Goal: Task Accomplishment & Management: Manage account settings

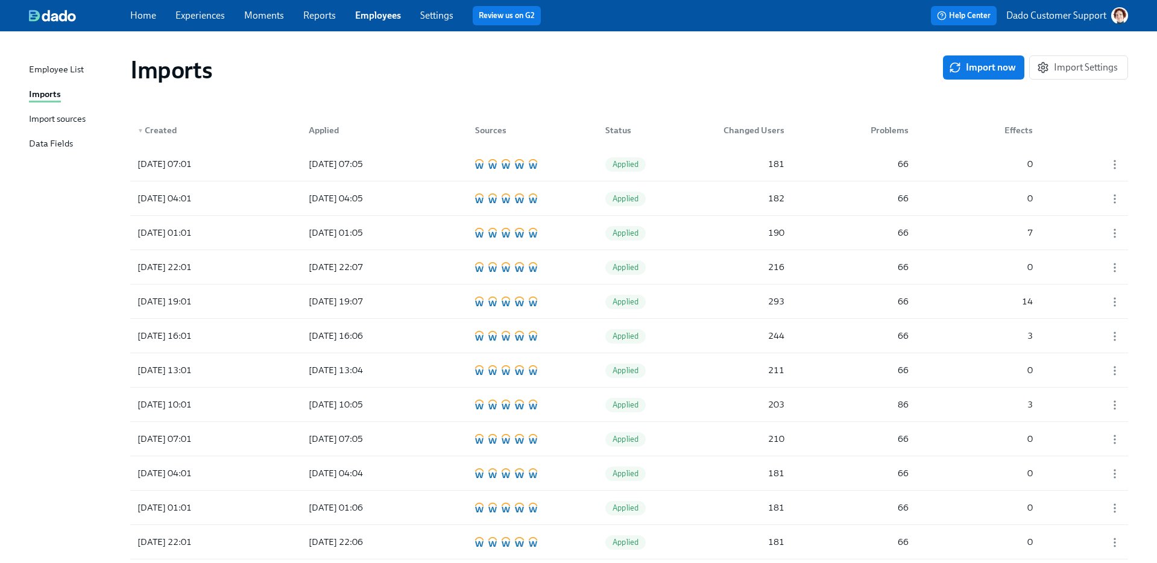
click at [70, 113] on div "Import sources" at bounding box center [57, 119] width 57 height 15
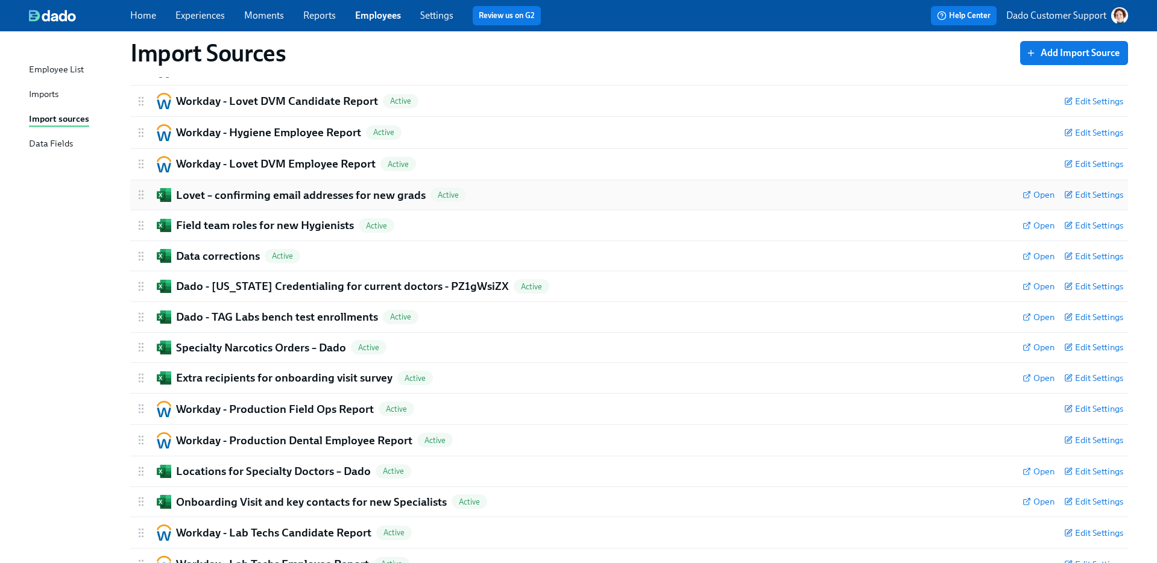
scroll to position [162, 0]
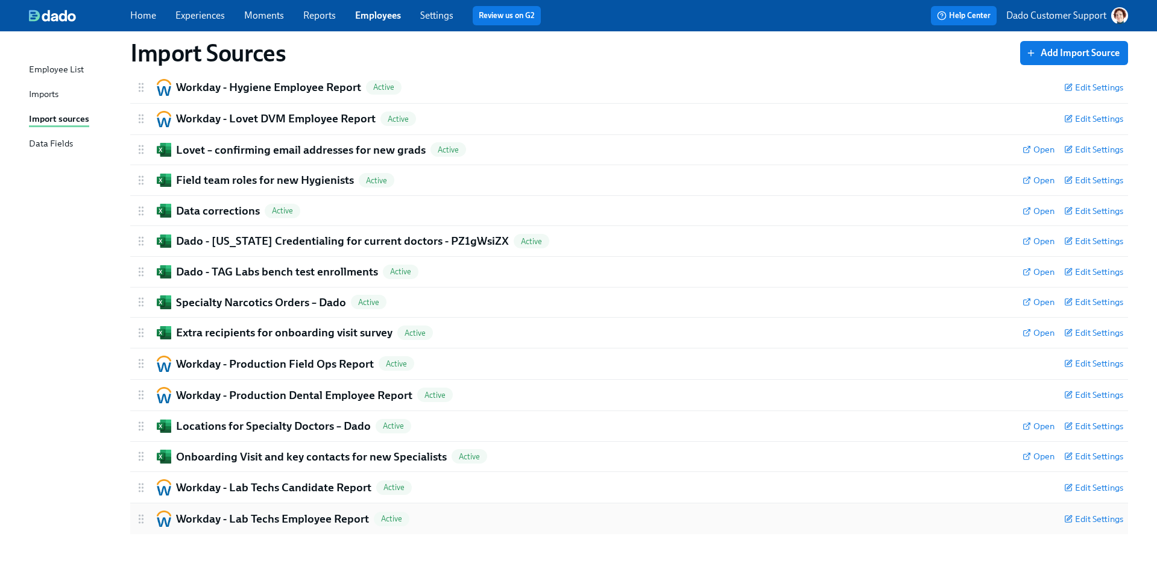
click at [266, 521] on h2 "Workday - Lab Techs Employee Report" at bounding box center [272, 519] width 193 height 16
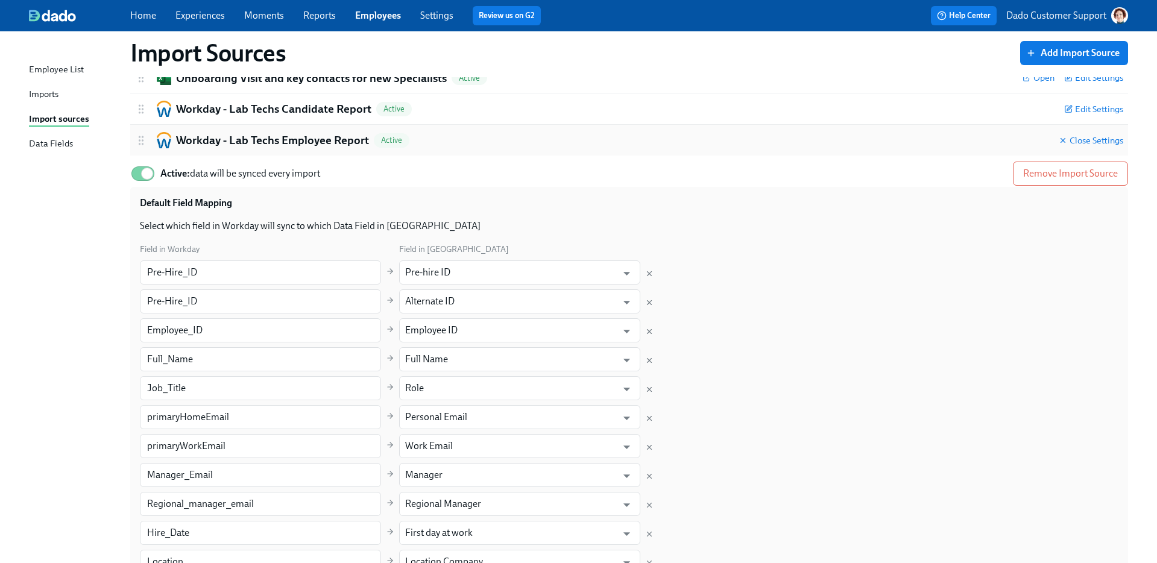
scroll to position [648, 0]
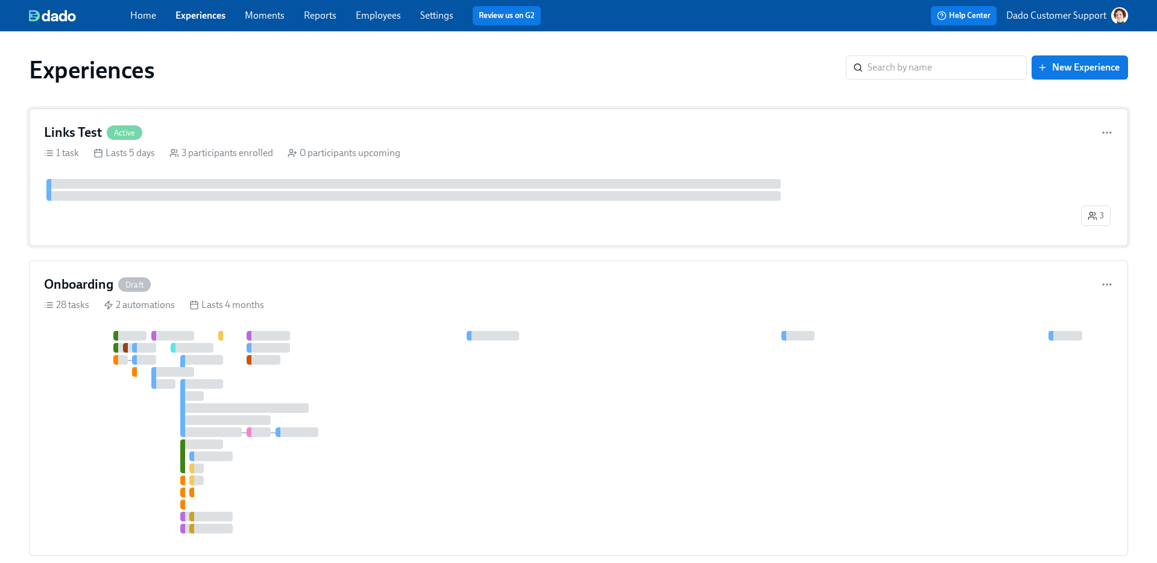
click at [551, 140] on div "Links Test Active" at bounding box center [578, 133] width 1069 height 18
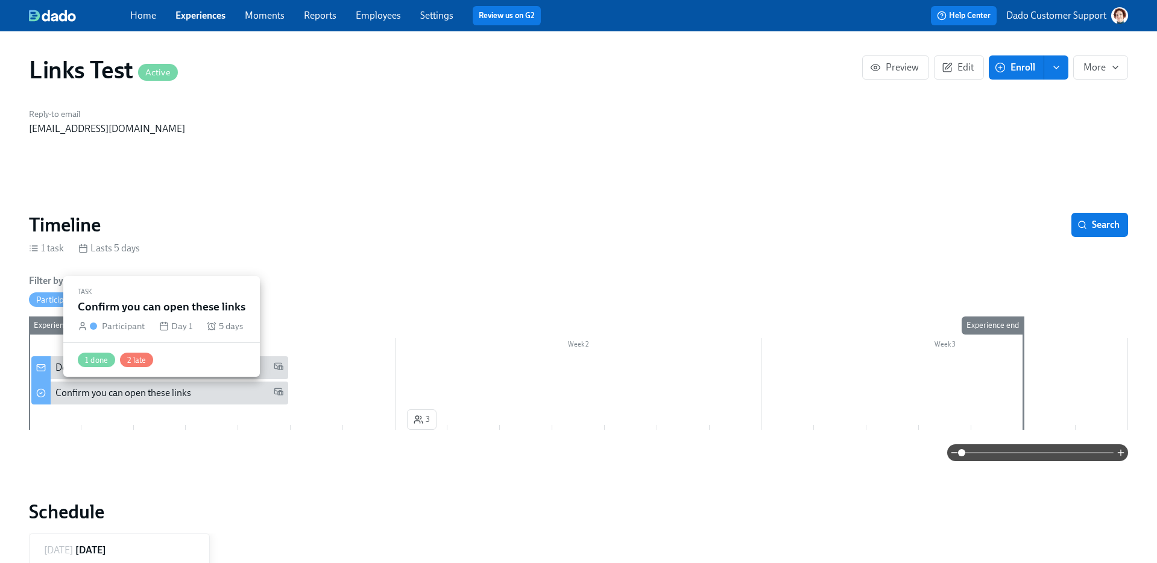
click at [134, 396] on div "Confirm you can open these links" at bounding box center [123, 392] width 136 height 13
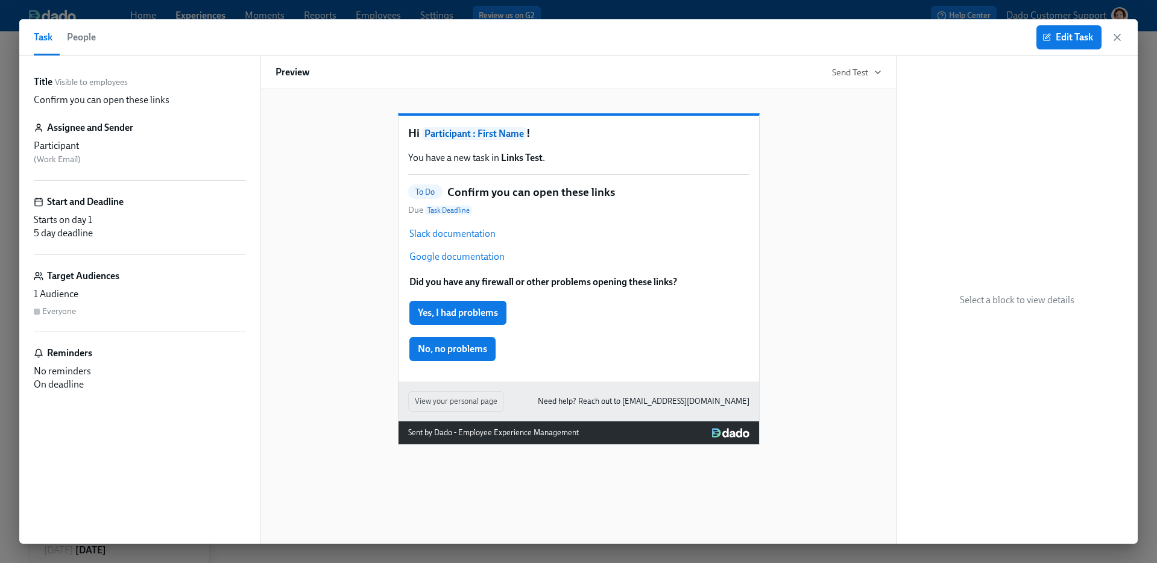
click at [65, 40] on button "People" at bounding box center [81, 37] width 43 height 36
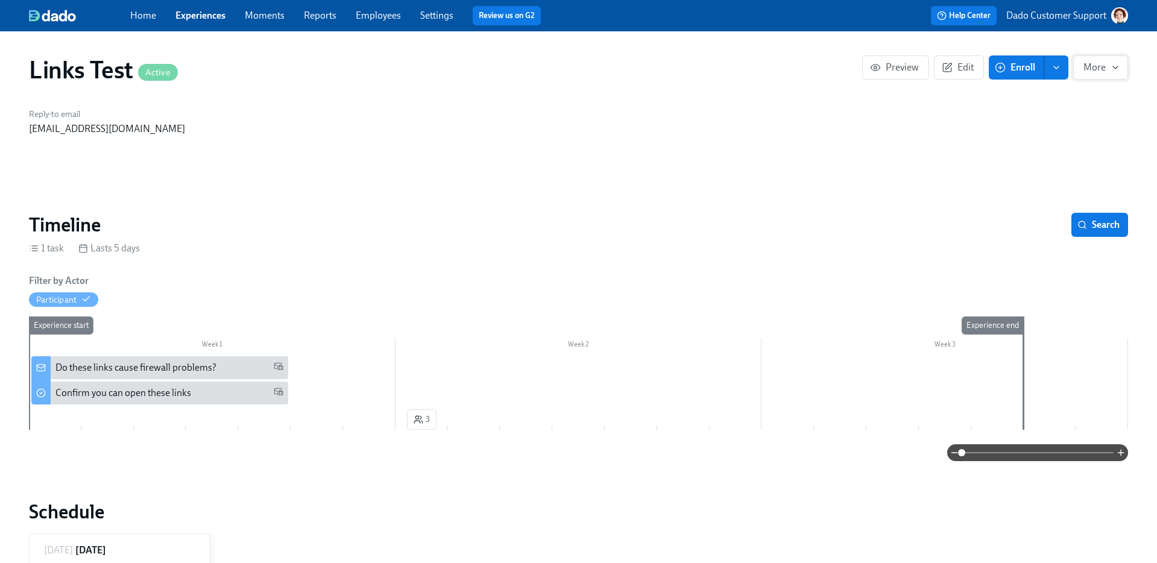
click at [1113, 67] on icon "button" at bounding box center [1116, 68] width 10 height 10
click at [1082, 90] on li "Stop" at bounding box center [1087, 96] width 82 height 25
click at [86, 391] on div at bounding box center [578, 281] width 1157 height 563
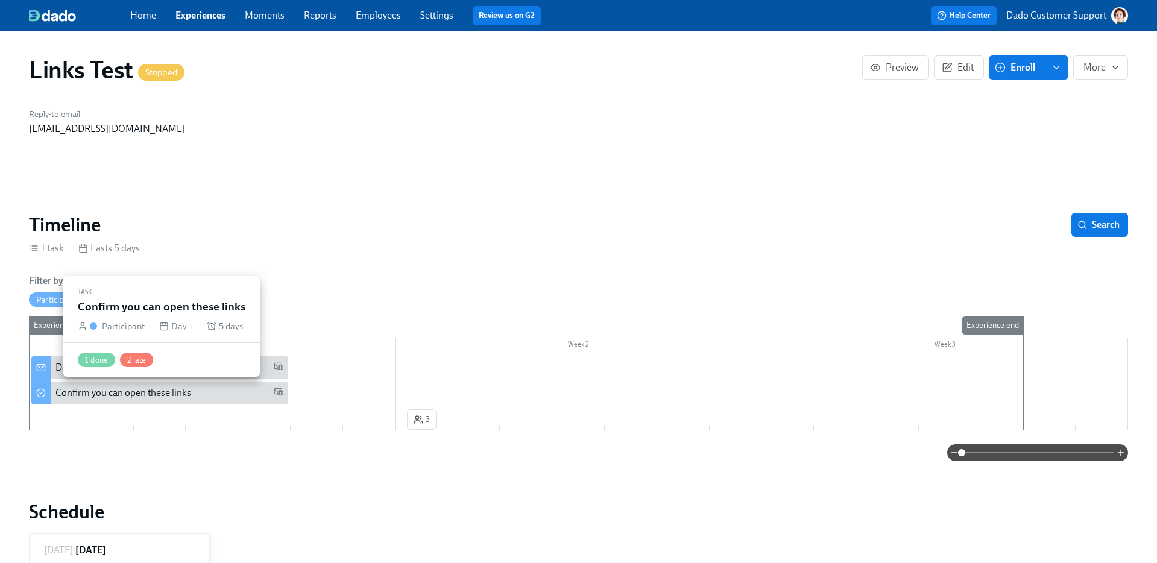
click at [66, 392] on div "Confirm you can open these links" at bounding box center [123, 392] width 136 height 13
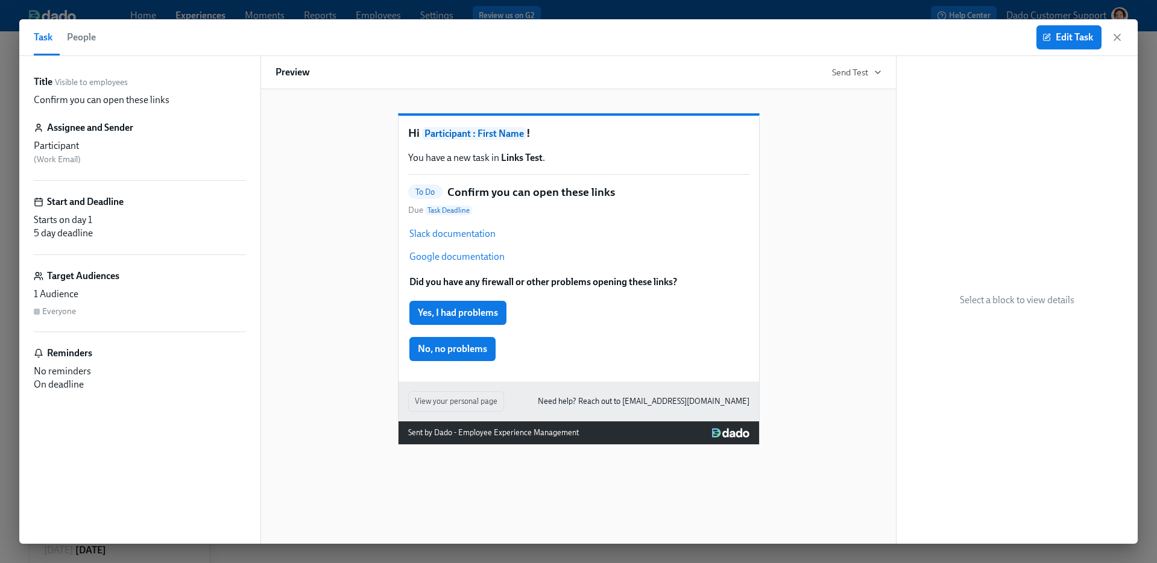
click at [95, 34] on span "People" at bounding box center [81, 37] width 29 height 17
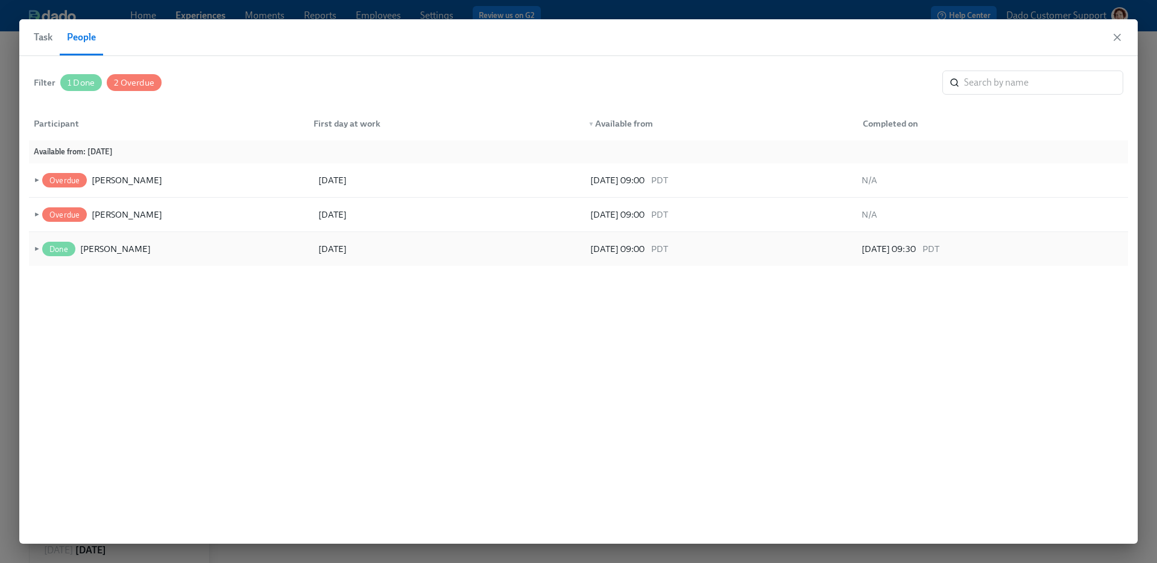
click at [33, 245] on span "►" at bounding box center [35, 248] width 8 height 13
click at [31, 245] on div "▼ Done Chris King 09/30/2025 09/30/2025 09:00 PDT 10/05/2025 09:30 PDT" at bounding box center [578, 249] width 1099 height 34
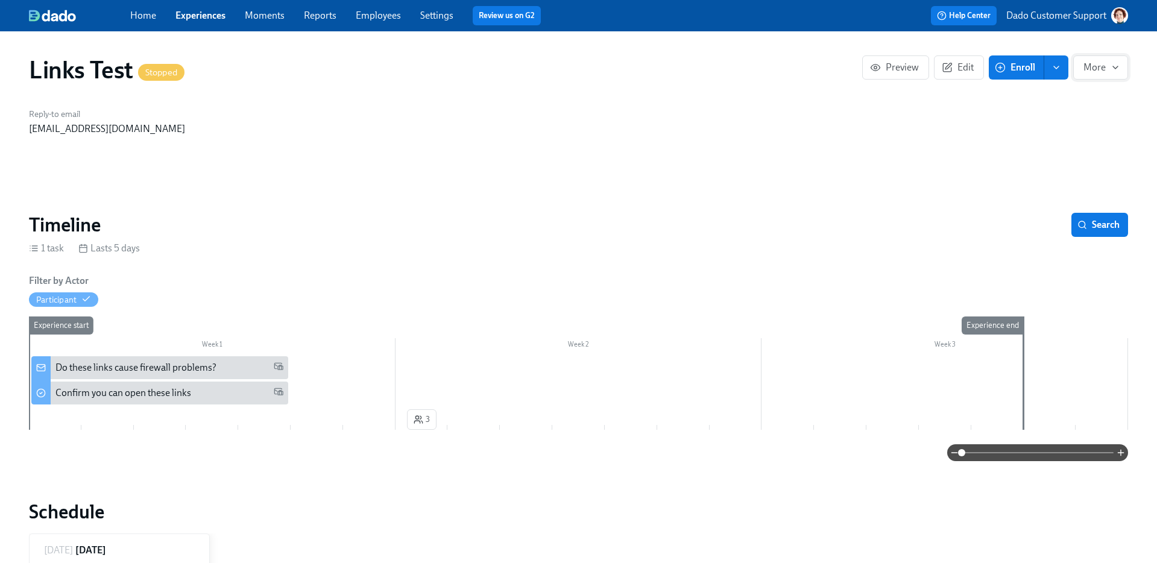
click at [1111, 63] on icon "button" at bounding box center [1116, 68] width 10 height 10
click at [1079, 159] on li "Archive" at bounding box center [1087, 148] width 82 height 25
click at [192, 27] on div at bounding box center [578, 281] width 1157 height 563
click at [192, 17] on link "Experiences" at bounding box center [200, 15] width 50 height 11
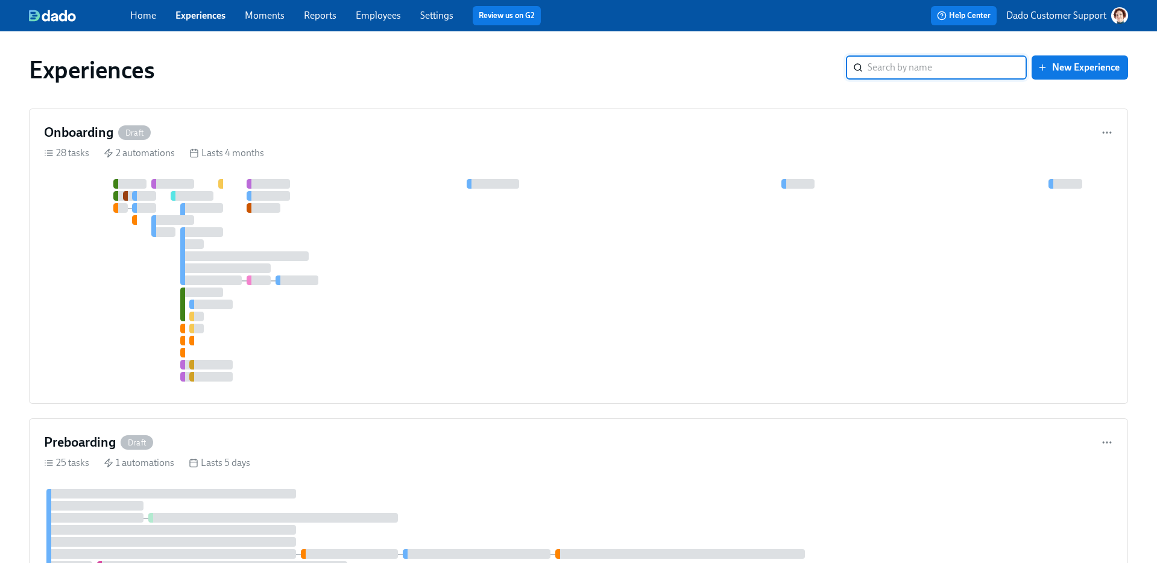
click at [435, 15] on link "Settings" at bounding box center [436, 15] width 33 height 11
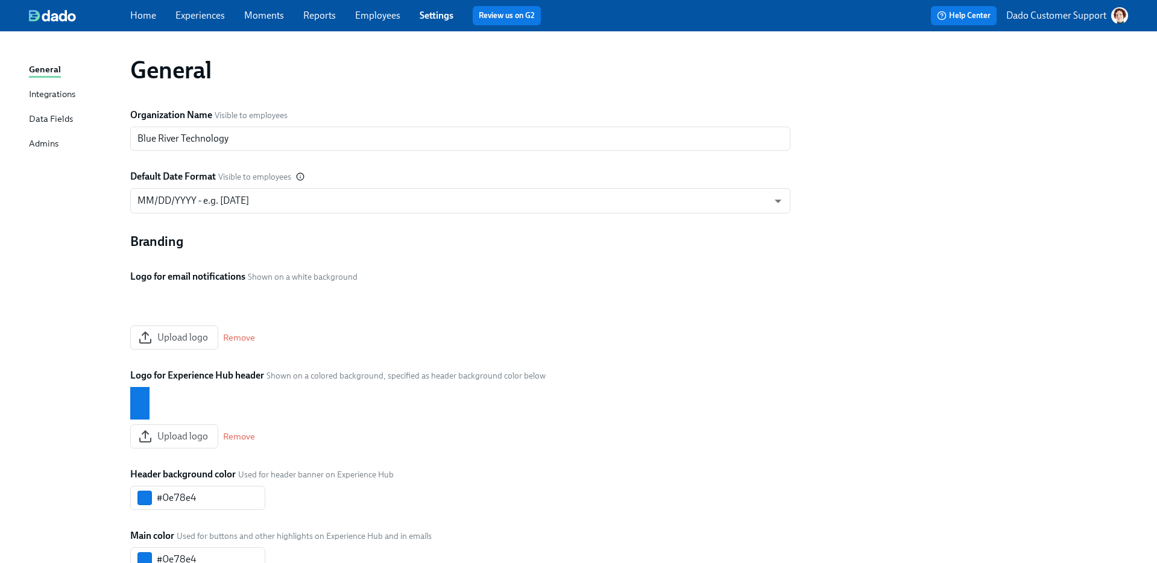
click at [46, 94] on div "Integrations" at bounding box center [52, 94] width 46 height 15
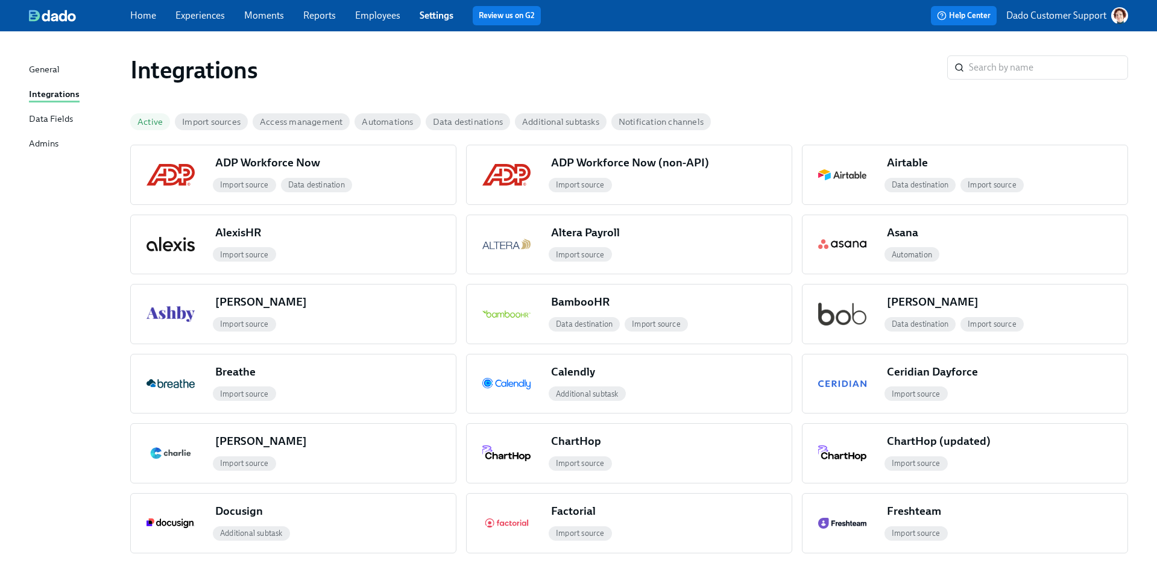
click at [432, 3] on div "Home Experiences Moments Reports Employees Settings Review us on G2 Help Center…" at bounding box center [578, 15] width 1157 height 31
click at [42, 74] on div "General" at bounding box center [44, 70] width 31 height 15
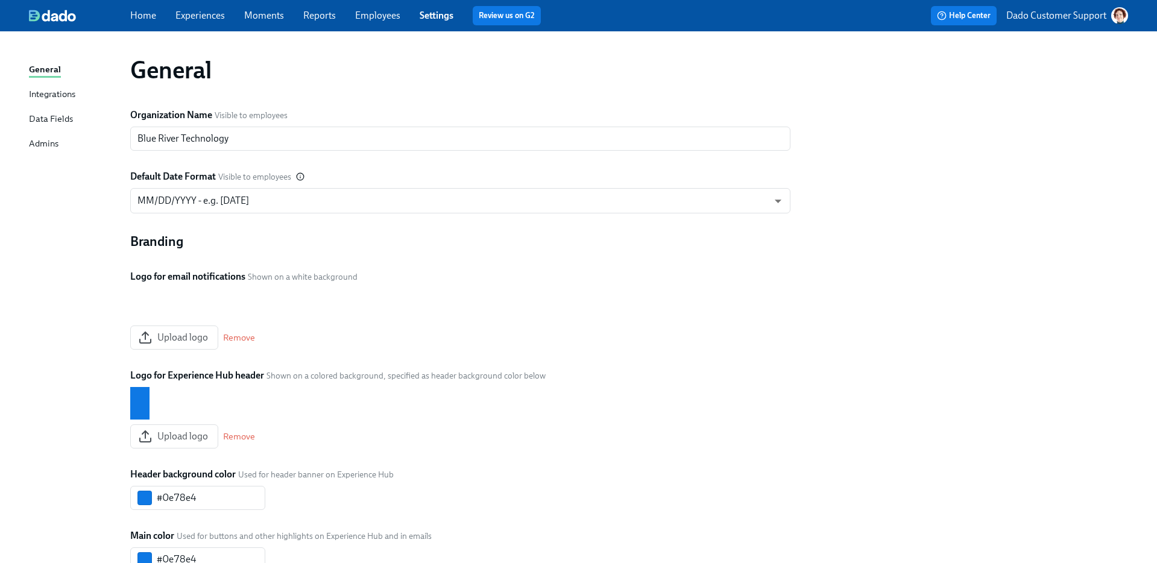
click at [46, 100] on div "Integrations" at bounding box center [52, 94] width 46 height 15
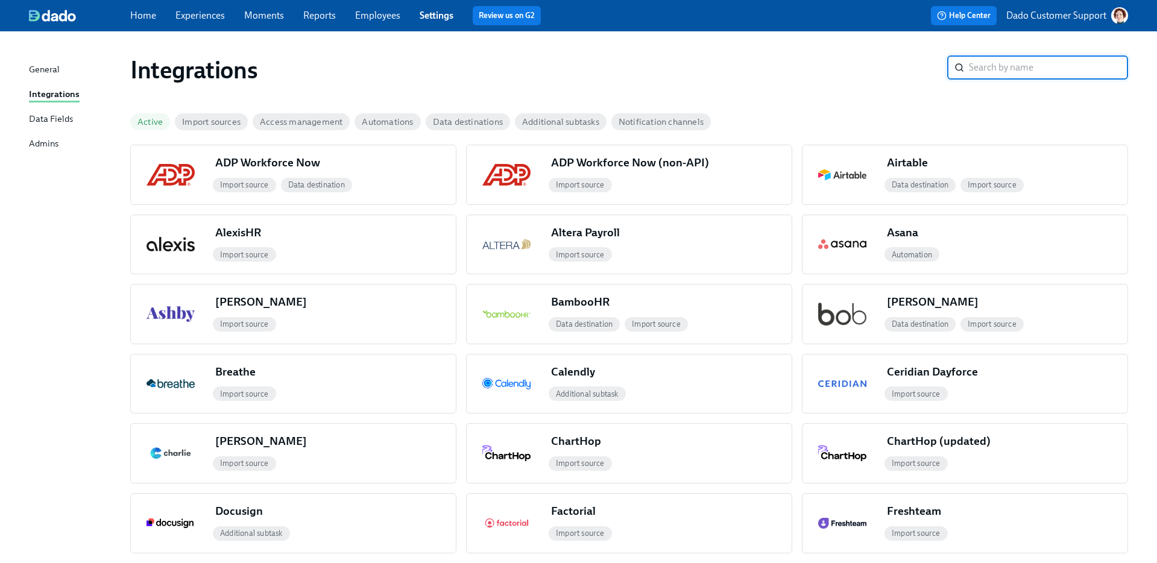
click at [150, 119] on span "Active" at bounding box center [150, 122] width 40 height 9
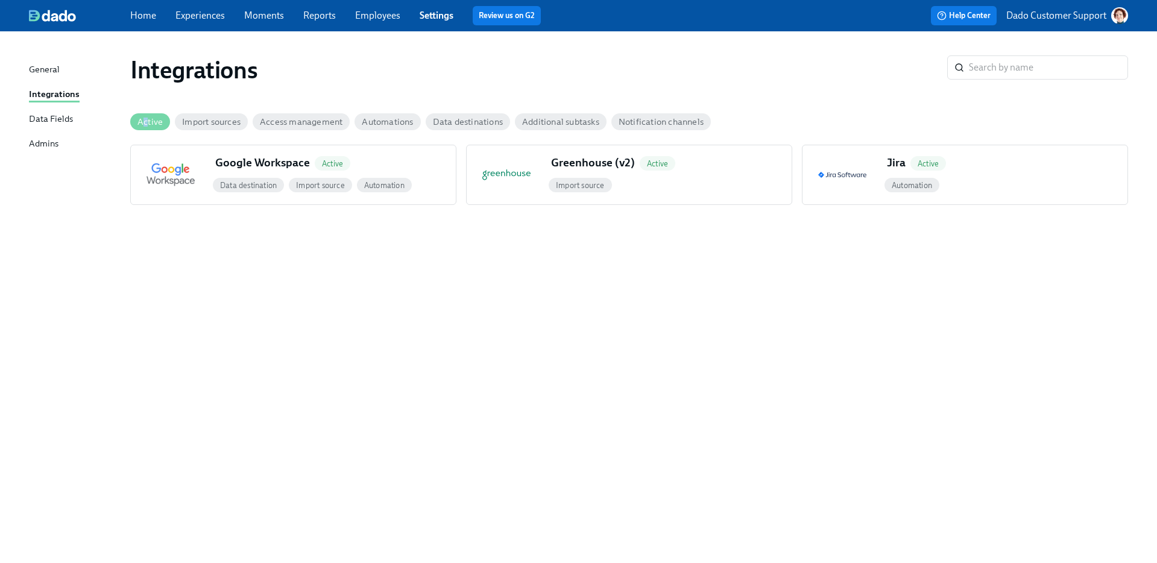
click at [146, 122] on span "Active" at bounding box center [150, 122] width 40 height 9
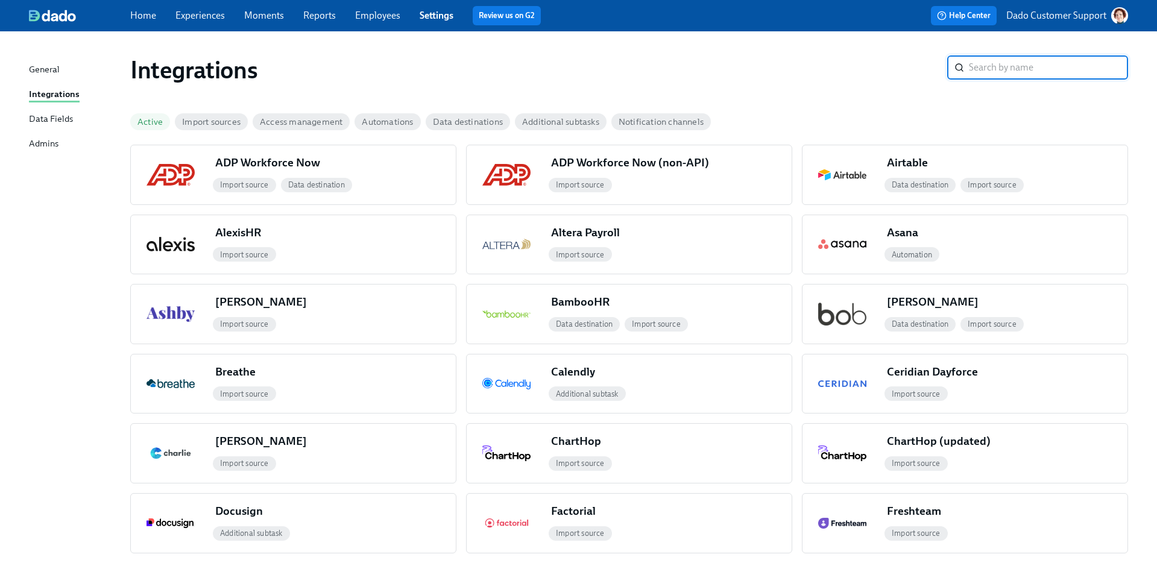
click at [980, 71] on input "search" at bounding box center [1048, 67] width 159 height 24
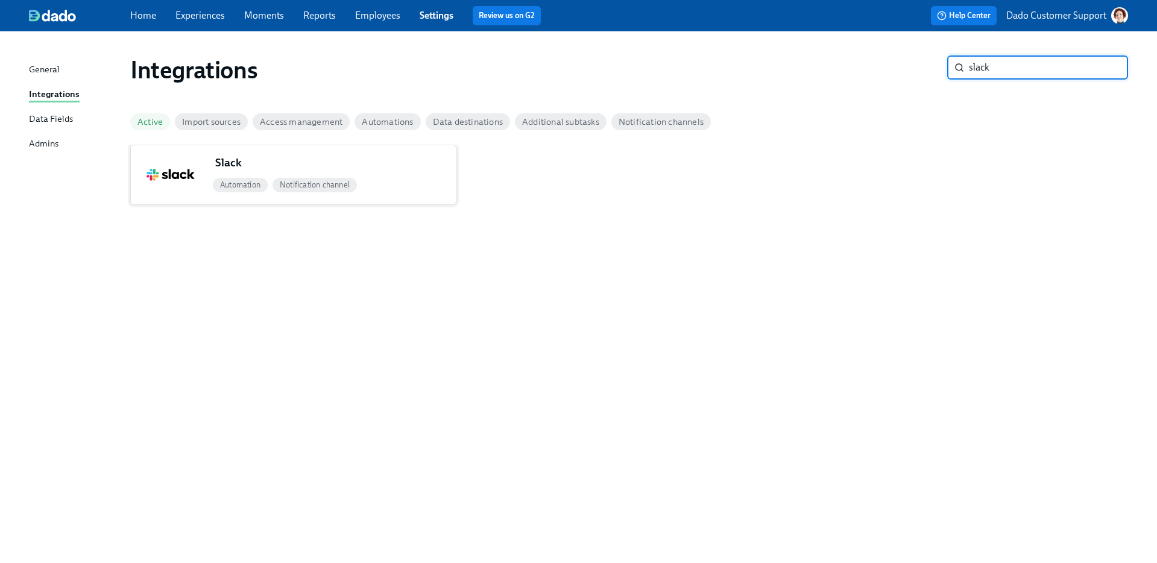
type input "slack"
click at [391, 184] on div "Automation Notification channel" at bounding box center [332, 184] width 245 height 19
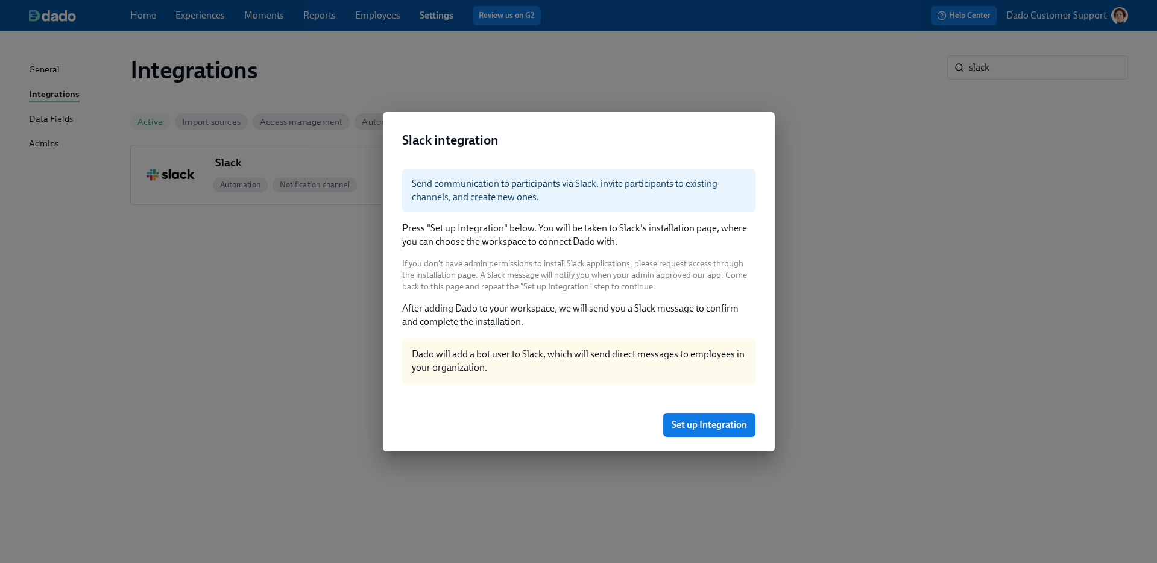
click at [957, 198] on div "Slack integration Send communication to participants via Slack, invite particip…" at bounding box center [578, 281] width 1157 height 563
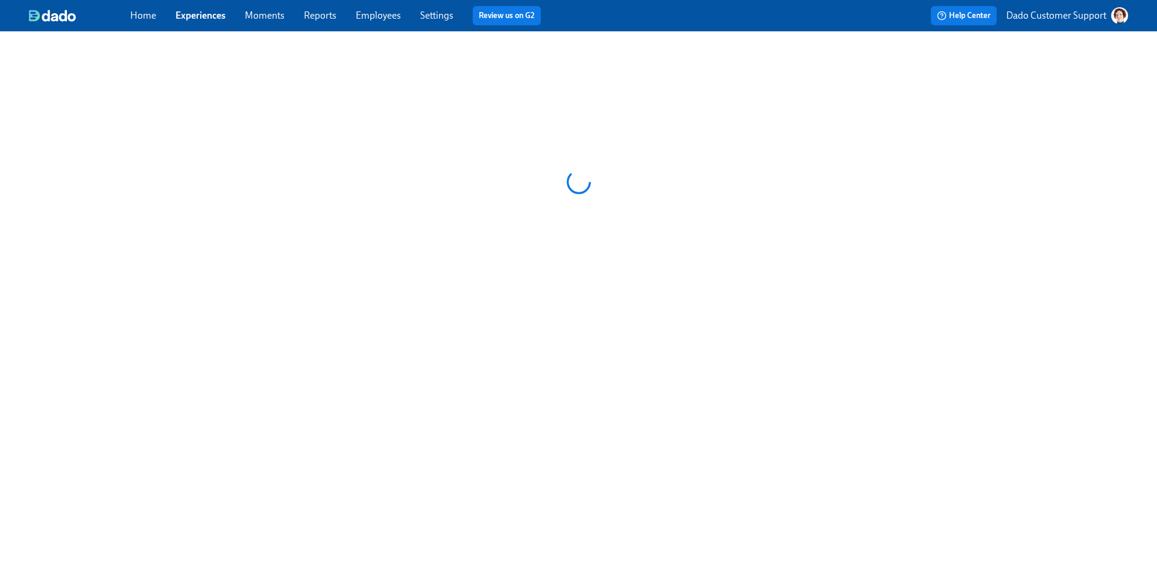
click at [325, 18] on link "Reports" at bounding box center [320, 15] width 33 height 11
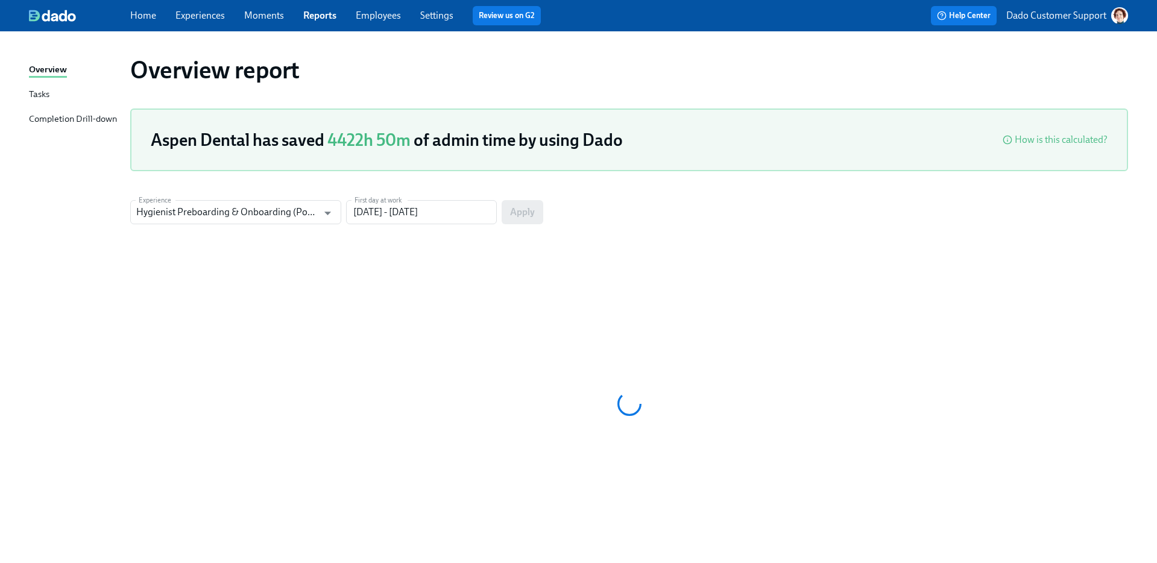
click at [31, 113] on div "Completion Drill-down" at bounding box center [73, 119] width 88 height 15
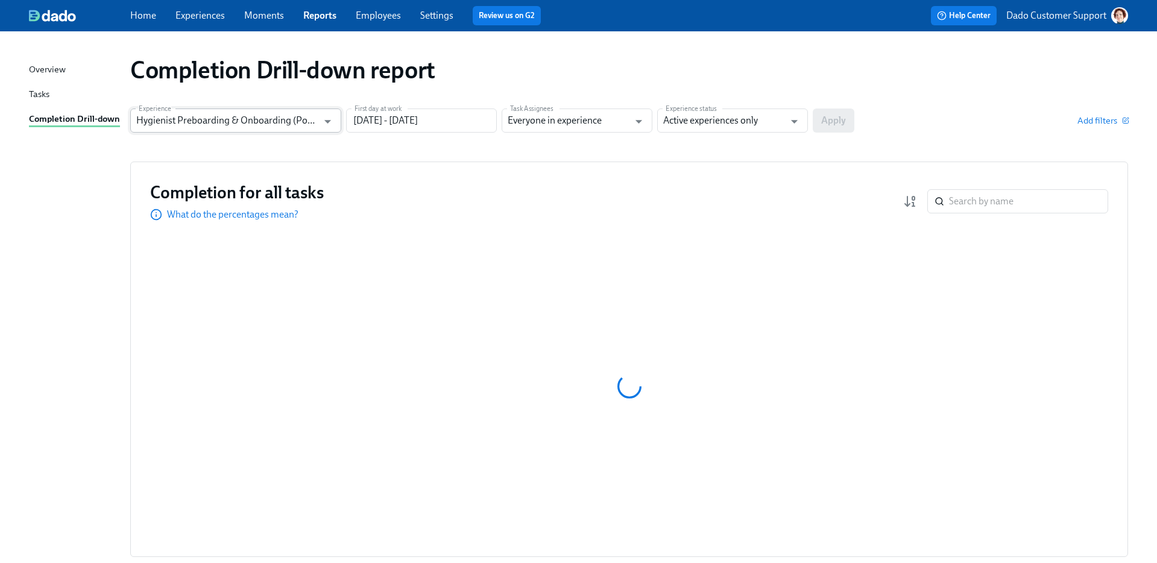
click at [194, 115] on input "Hygienist Preboarding & Onboarding (Post-pilot roll-out)" at bounding box center [226, 121] width 181 height 24
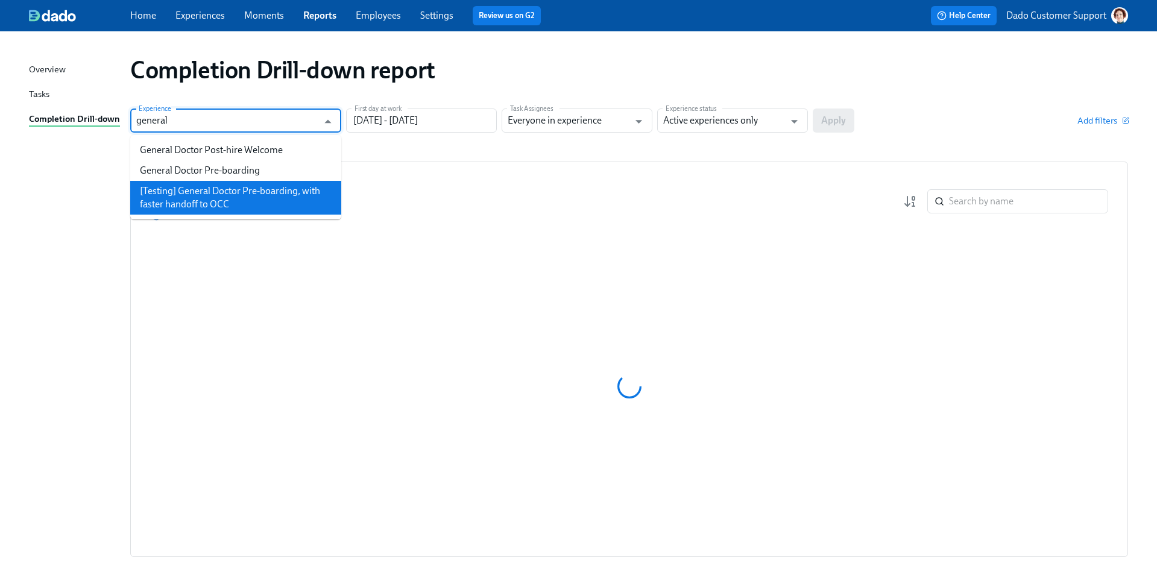
click at [218, 182] on li "[Testing] General Doctor Pre-boarding, with faster handoff to OCC" at bounding box center [235, 198] width 211 height 34
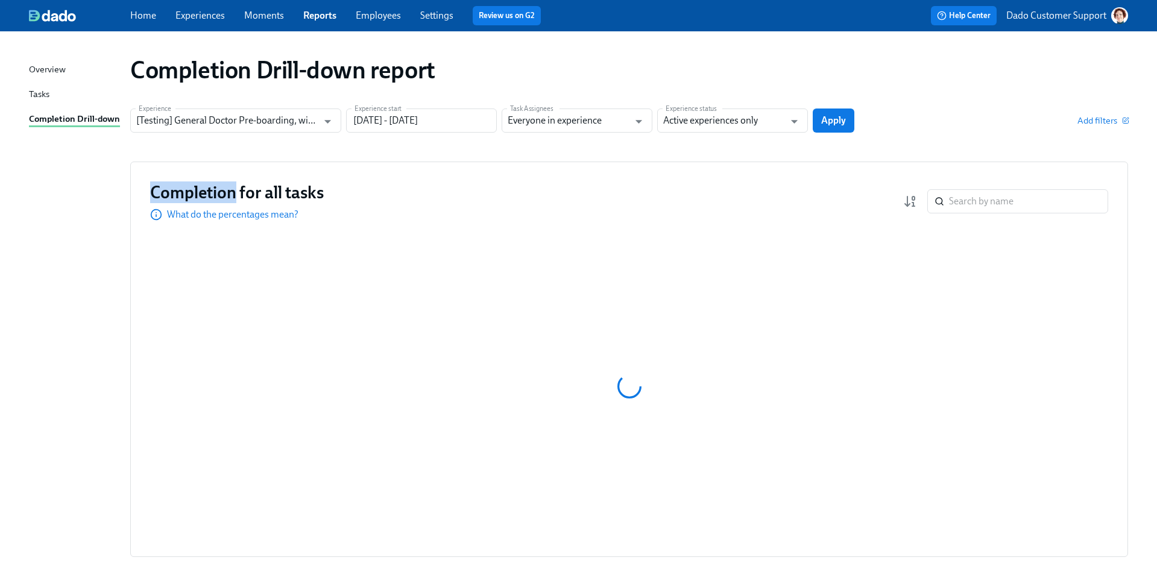
click at [218, 182] on h3 "Completion for all tasks" at bounding box center [237, 192] width 174 height 22
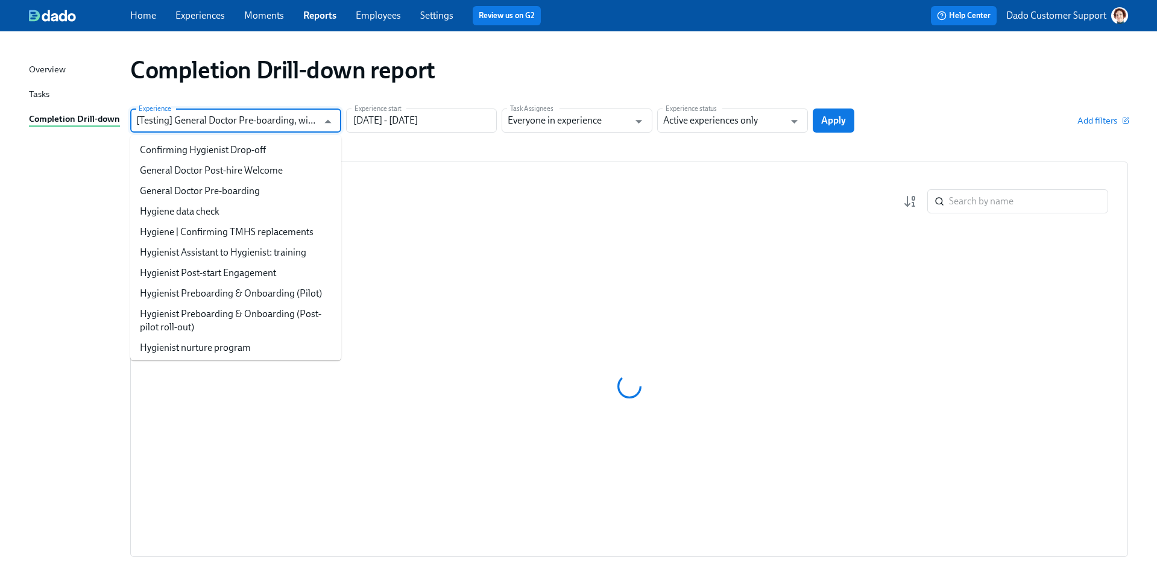
click at [218, 128] on input "[Testing] General Doctor Pre-boarding, with faster handoff to OCC" at bounding box center [226, 121] width 181 height 24
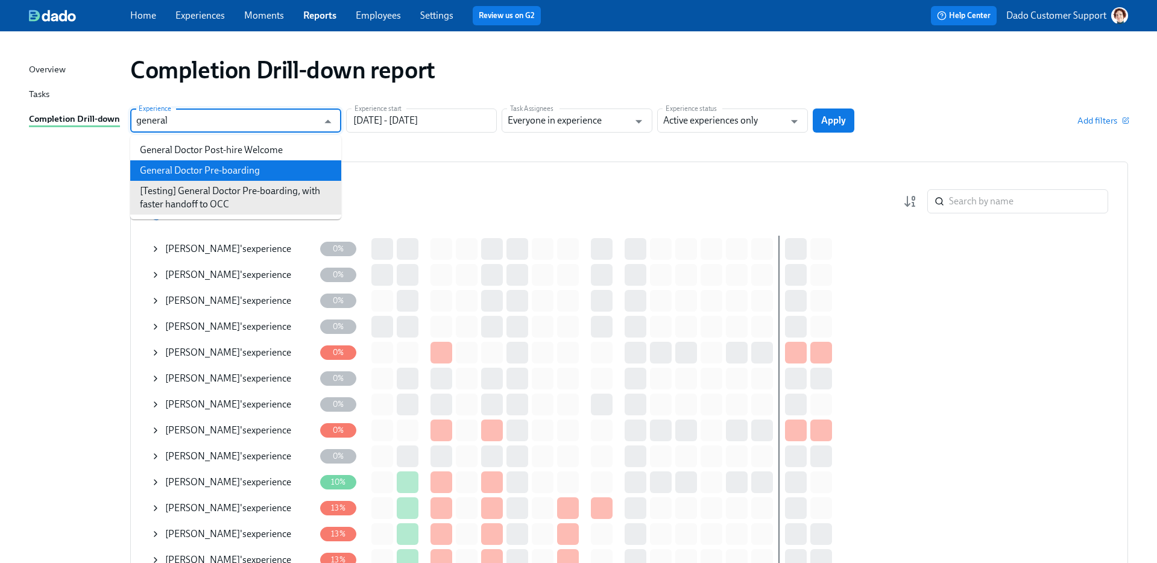
click at [215, 167] on li "General Doctor Pre-boarding" at bounding box center [235, 170] width 211 height 20
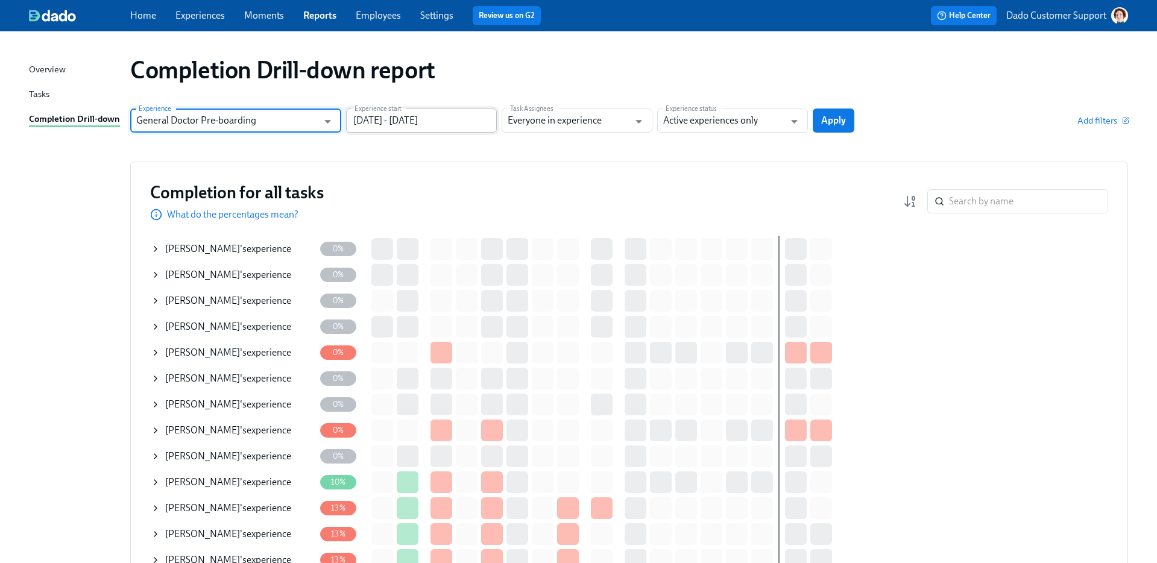
type input "General Doctor Pre-boarding"
click at [438, 113] on input "08/08/2025 - 11/06/2025" at bounding box center [421, 121] width 151 height 24
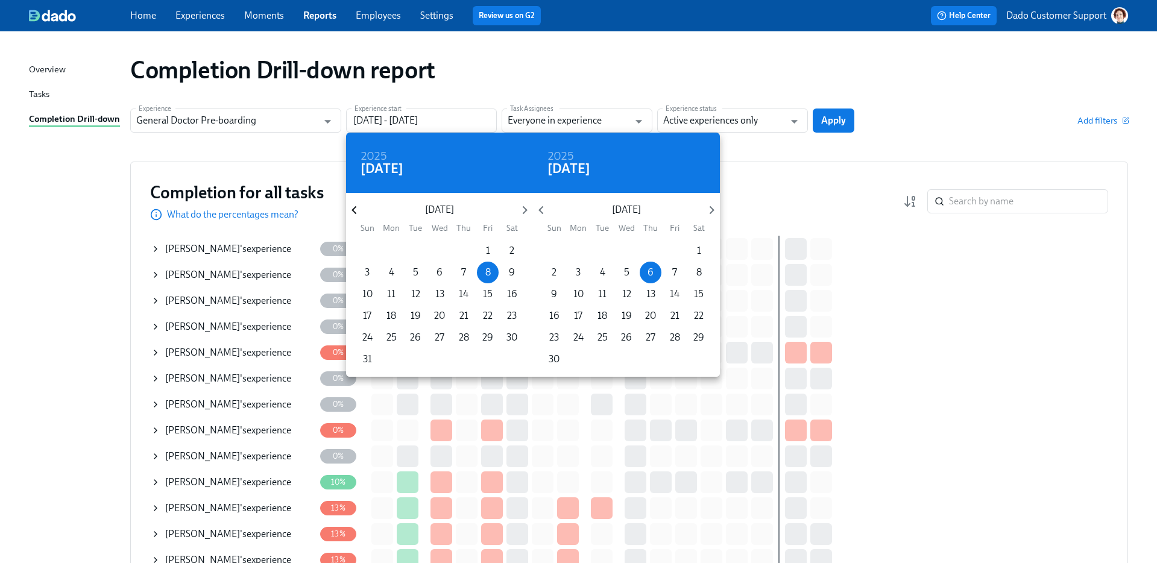
click at [354, 208] on icon "button" at bounding box center [354, 210] width 5 height 8
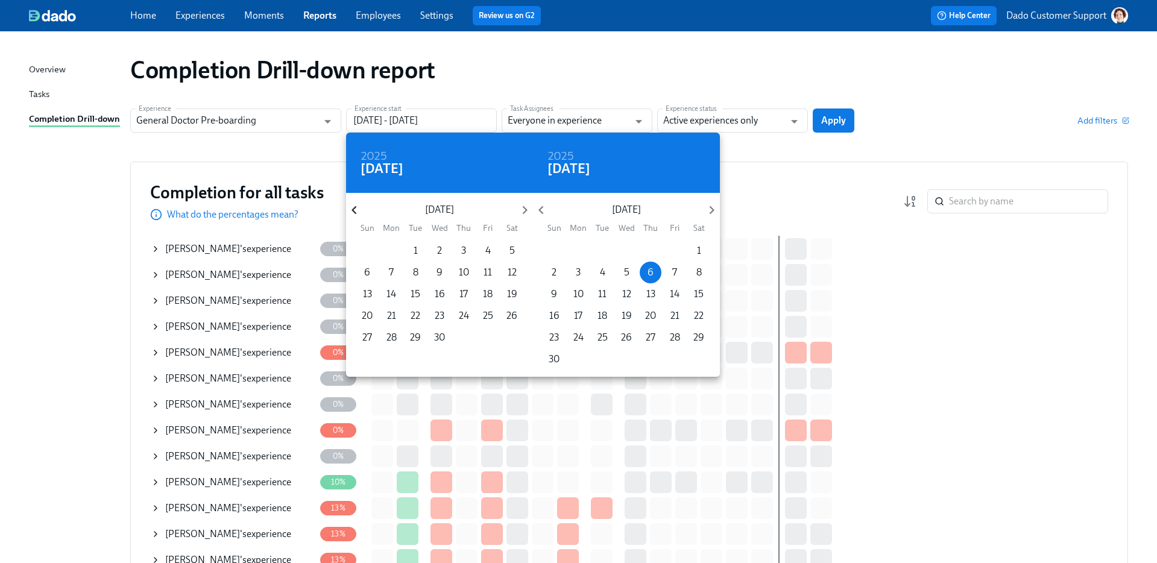
click at [354, 208] on icon "button" at bounding box center [354, 210] width 5 height 8
click at [354, 207] on icon "button" at bounding box center [354, 210] width 5 height 8
click at [525, 204] on icon "button" at bounding box center [525, 210] width 16 height 16
click at [440, 251] on p "1" at bounding box center [440, 250] width 4 height 13
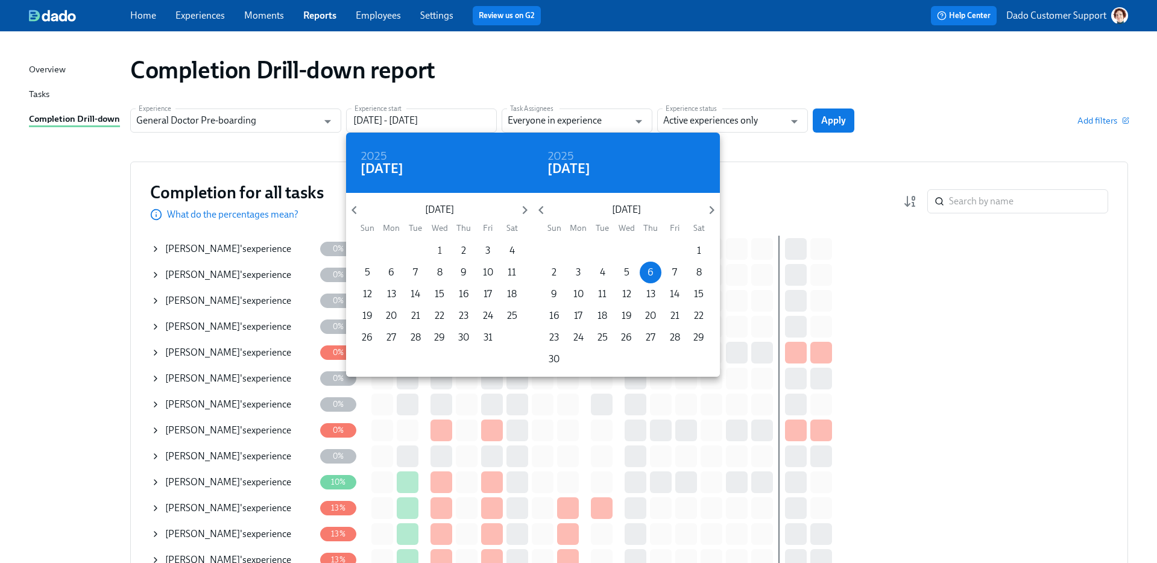
type input "01/01/2025 - 11/06/2025"
click at [499, 49] on div at bounding box center [578, 281] width 1157 height 563
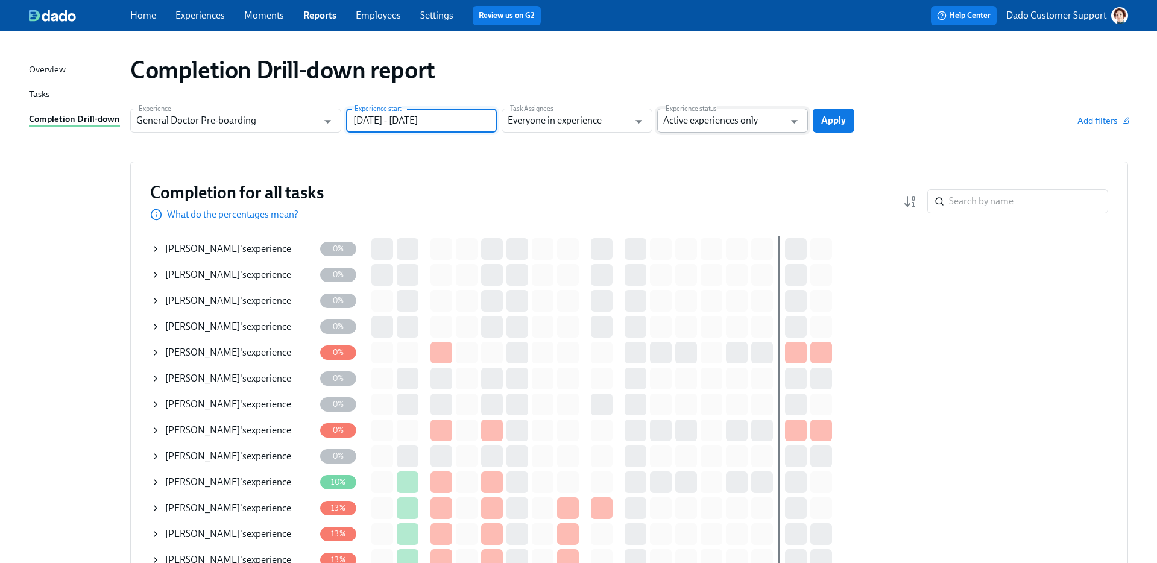
click at [742, 122] on input "Active experiences only" at bounding box center [723, 121] width 121 height 24
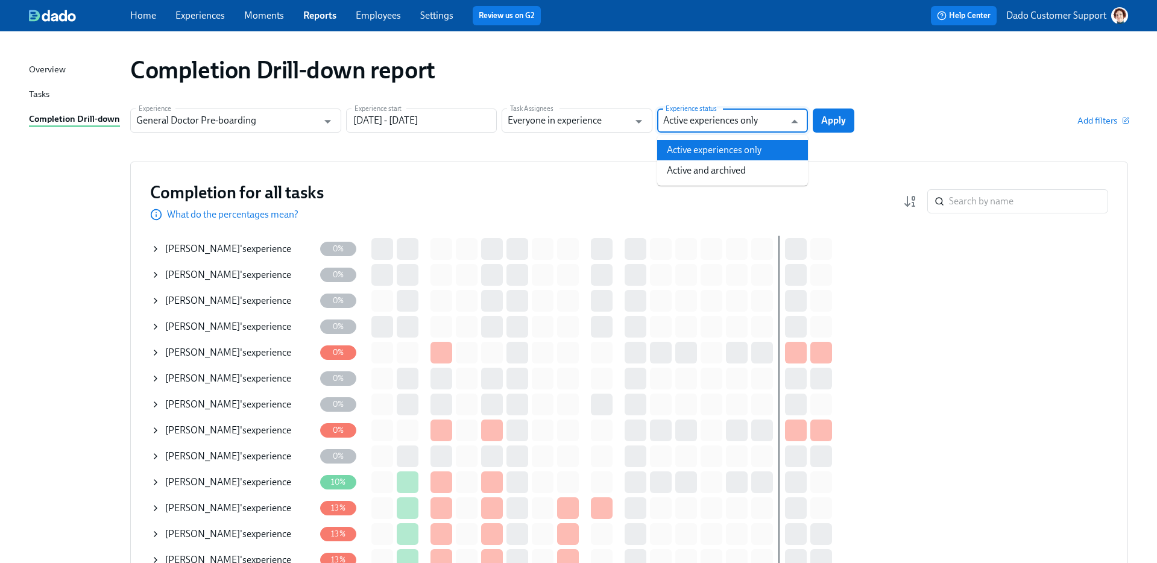
click at [736, 177] on li "Active and archived" at bounding box center [732, 170] width 151 height 20
type input "Active and archived"
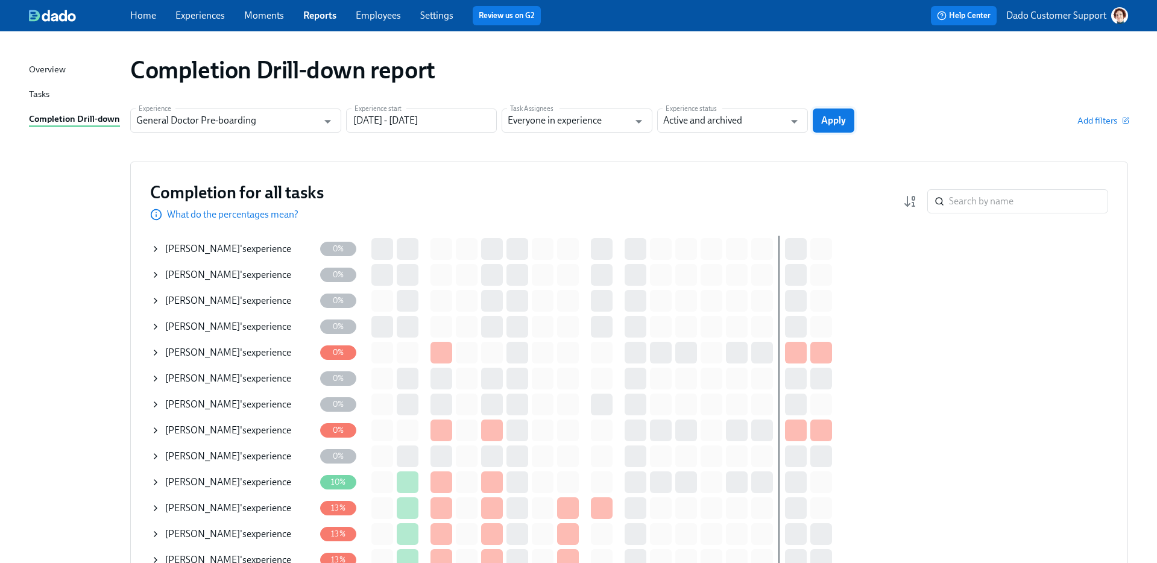
click at [847, 125] on button "Apply" at bounding box center [834, 121] width 42 height 24
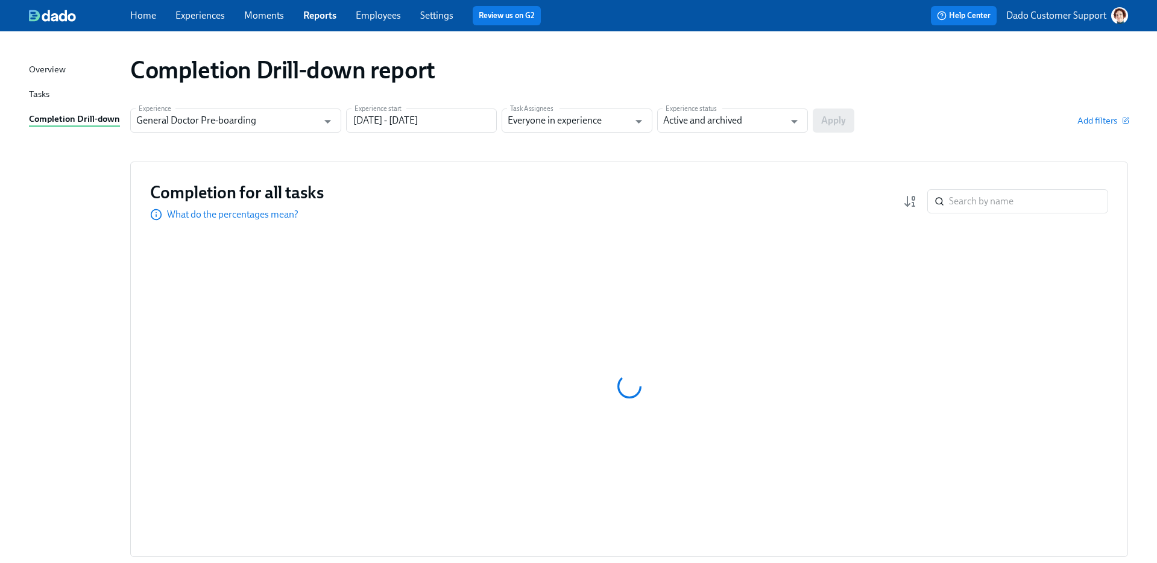
click at [1125, 130] on div "Experience General Doctor Pre-boarding Experience Experience start 01/01/2025 -…" at bounding box center [629, 121] width 998 height 24
click at [1105, 117] on span "Add filters" at bounding box center [1102, 121] width 51 height 12
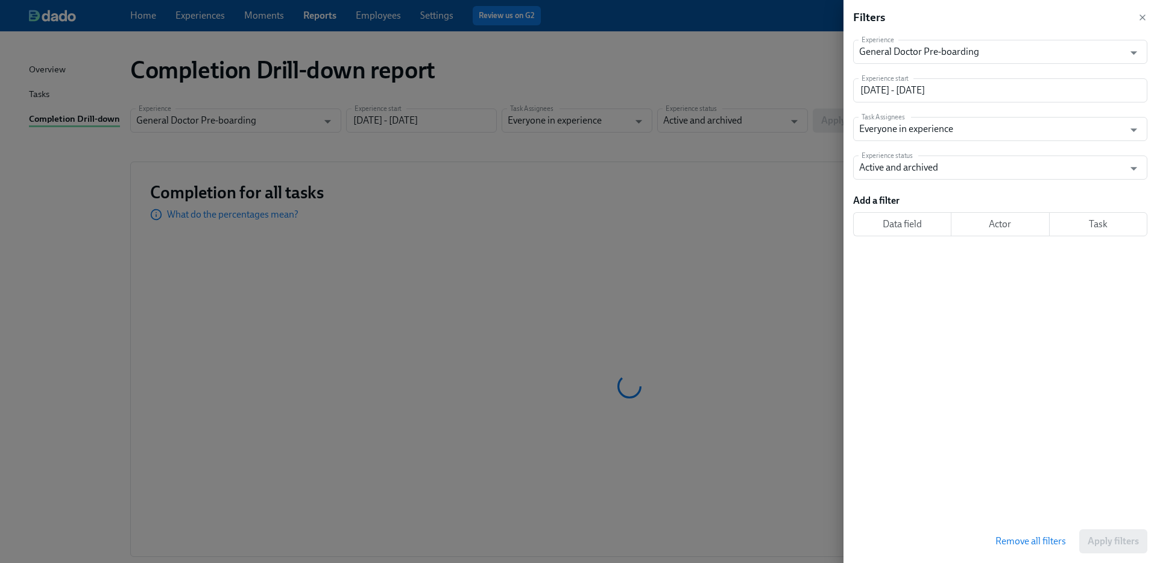
click at [730, 114] on div at bounding box center [578, 281] width 1157 height 563
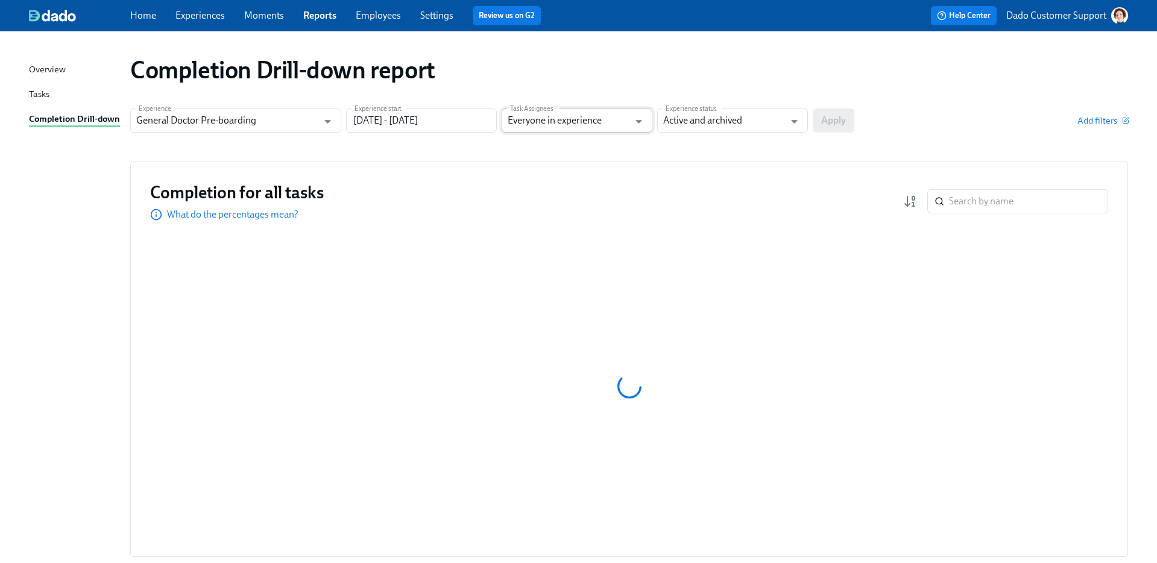
click at [560, 127] on input "Everyone in experience" at bounding box center [568, 121] width 121 height 24
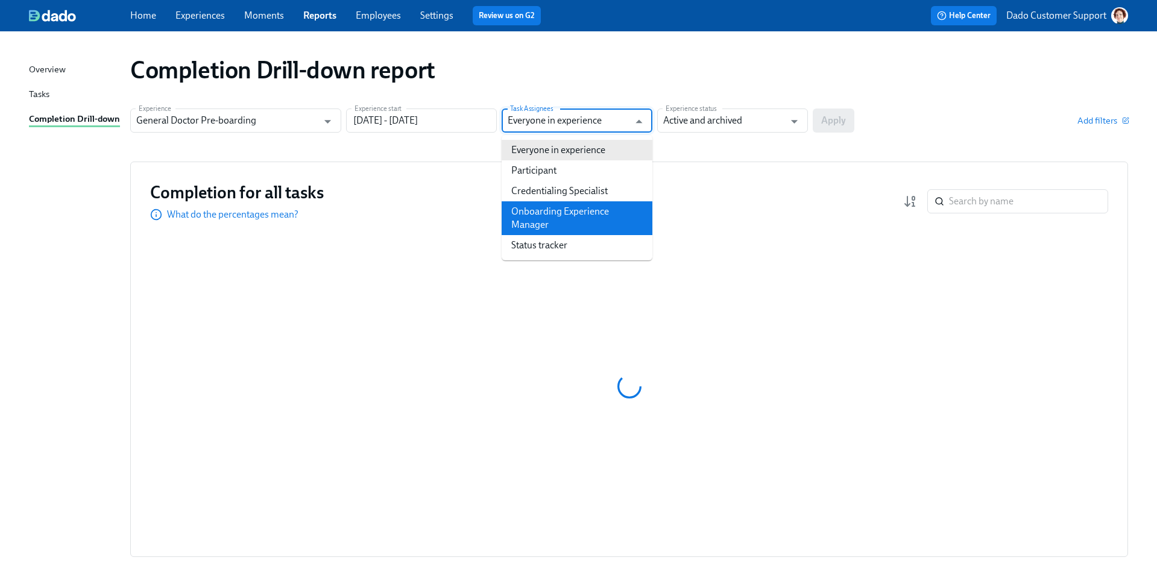
click at [563, 208] on li "Onboarding Experience Manager" at bounding box center [577, 218] width 151 height 34
type input "Onboarding Experience Manager"
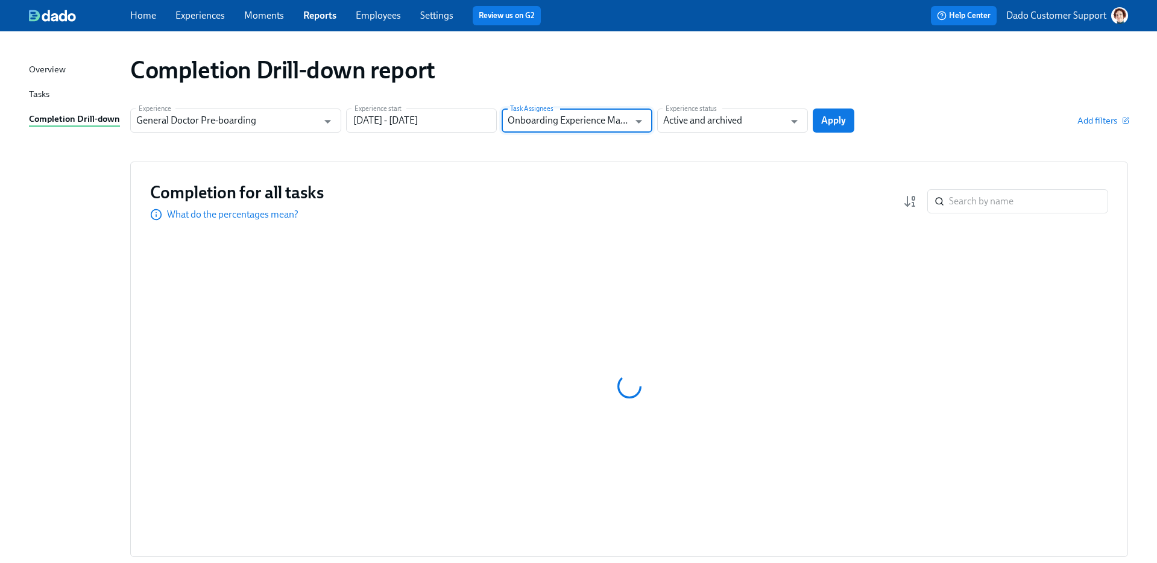
click at [842, 112] on button "Apply" at bounding box center [834, 121] width 42 height 24
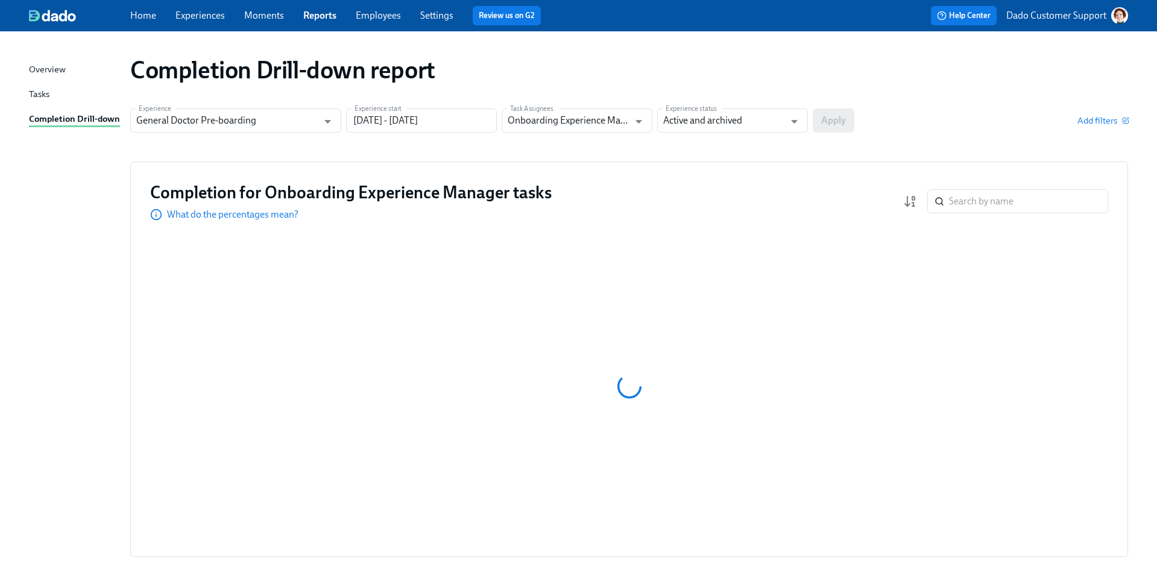
click at [839, 121] on div "Experience General Doctor Pre-boarding Experience Experience start 01/01/2025 -…" at bounding box center [629, 121] width 998 height 24
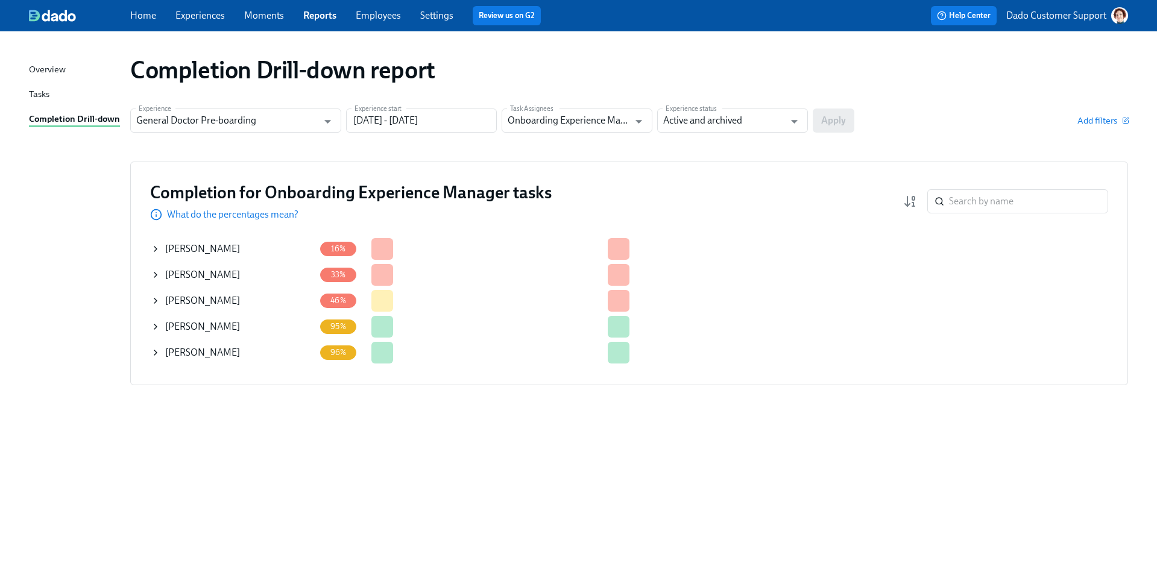
click at [153, 272] on icon at bounding box center [156, 275] width 10 height 10
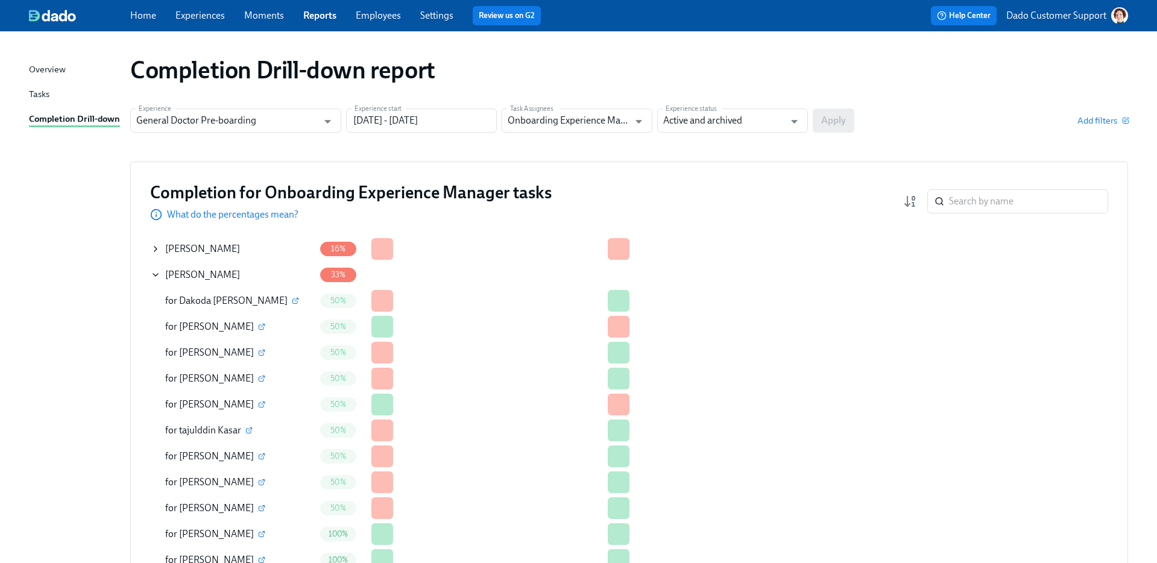
click at [154, 273] on icon at bounding box center [156, 275] width 10 height 10
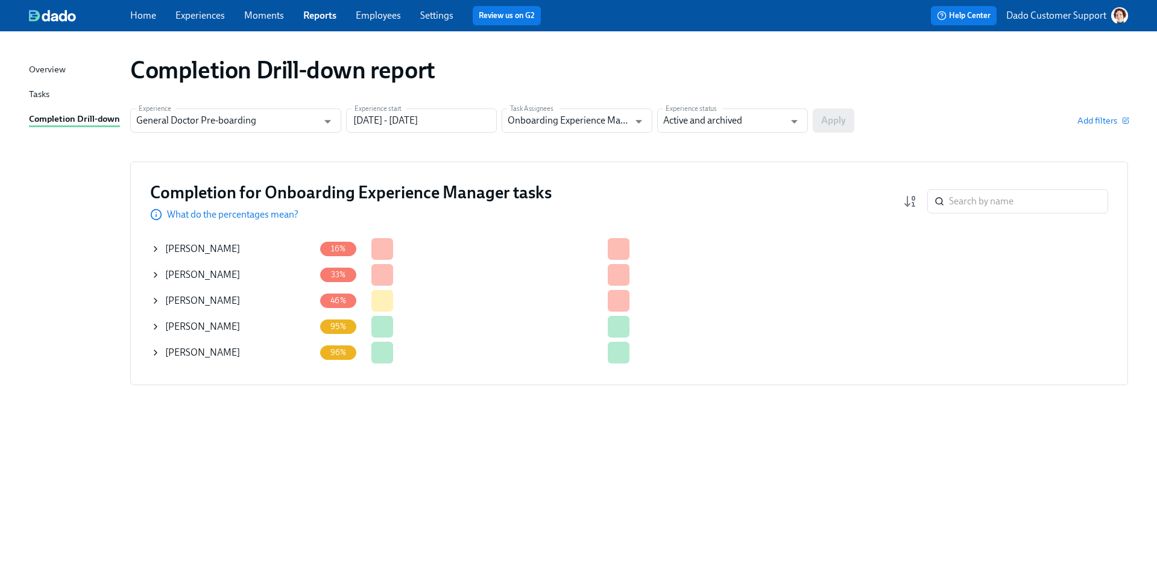
click at [1088, 127] on div "Experience General Doctor Pre-boarding Experience Experience start 01/01/2025 -…" at bounding box center [629, 121] width 998 height 24
click at [1088, 115] on span "Add filters" at bounding box center [1102, 121] width 51 height 12
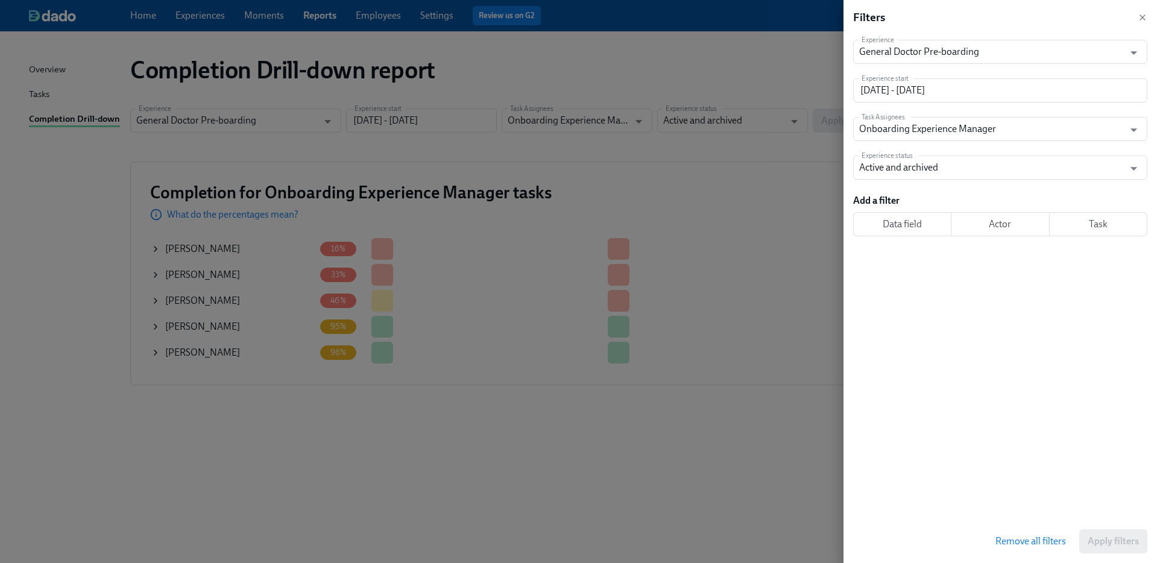
click at [1094, 227] on span "Task" at bounding box center [1098, 224] width 78 height 12
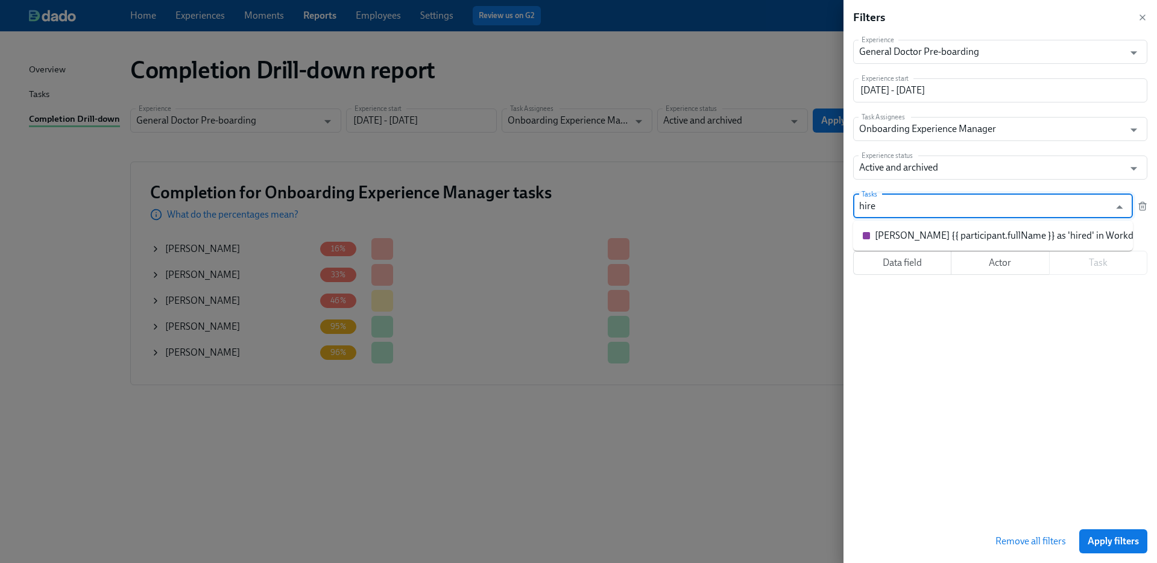
type input "hired"
click at [943, 229] on div "Mark {{ participant.fullName }} as 'hired' in Workday" at bounding box center [1009, 235] width 268 height 13
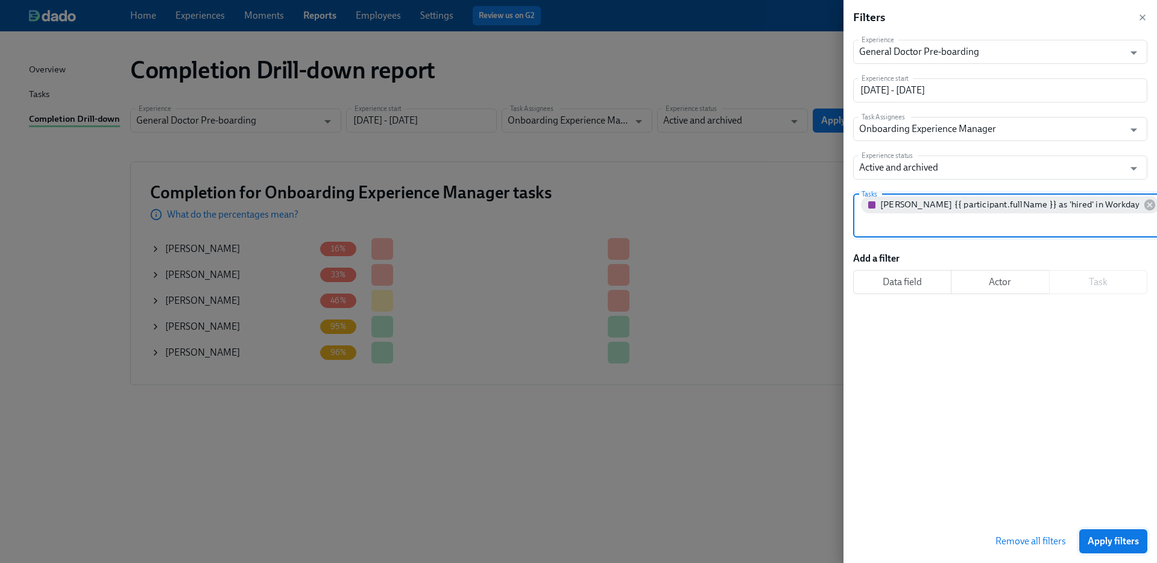
click at [1108, 548] on button "Apply filters" at bounding box center [1113, 541] width 68 height 24
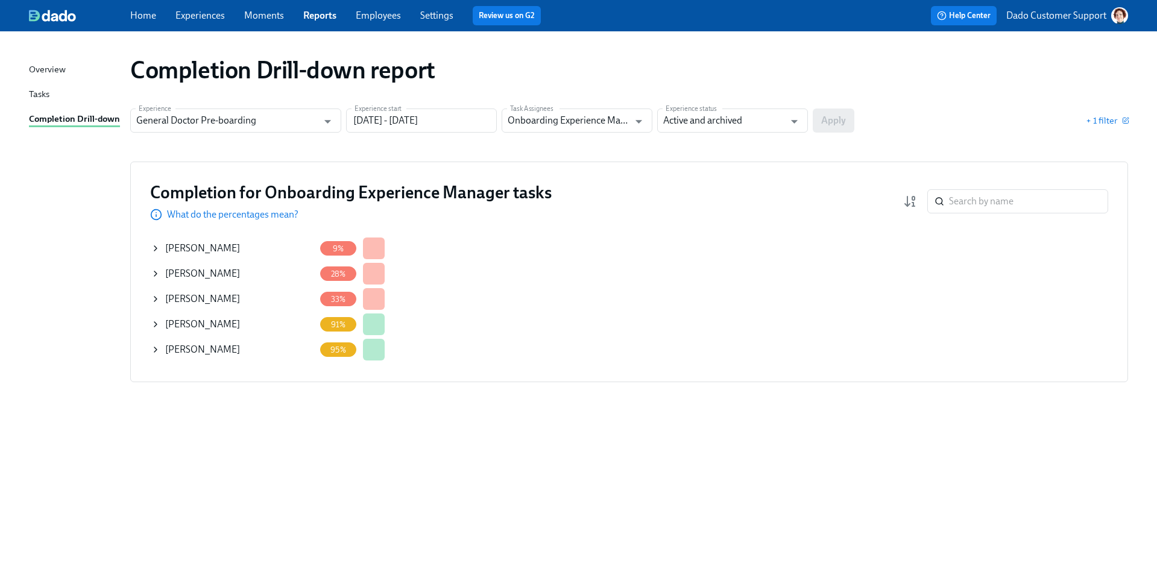
click at [156, 246] on icon at bounding box center [156, 249] width 10 height 10
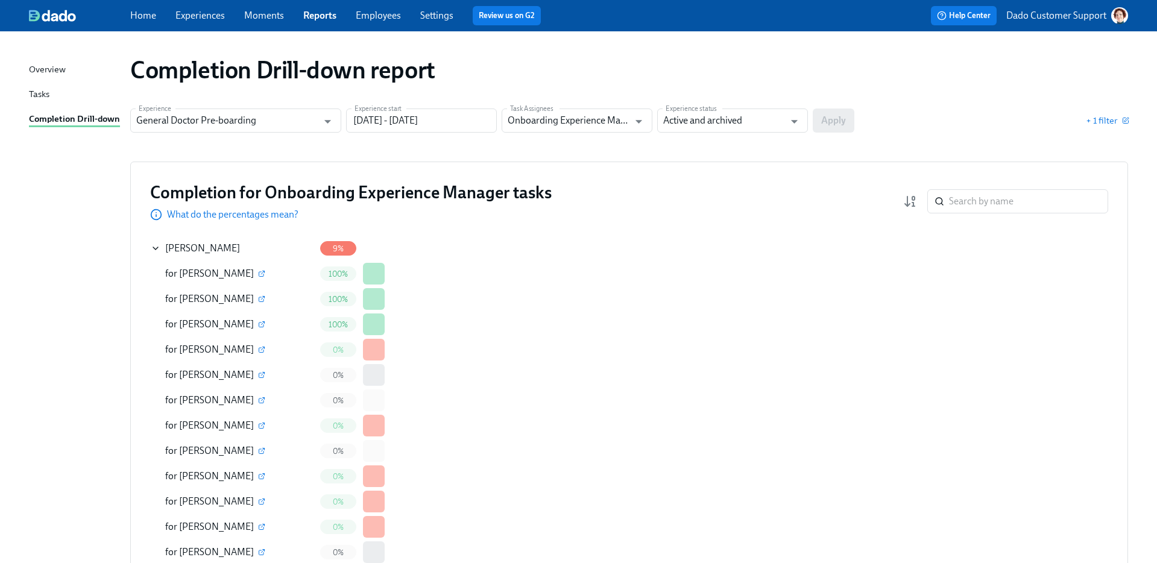
click at [151, 246] on icon at bounding box center [156, 249] width 10 height 10
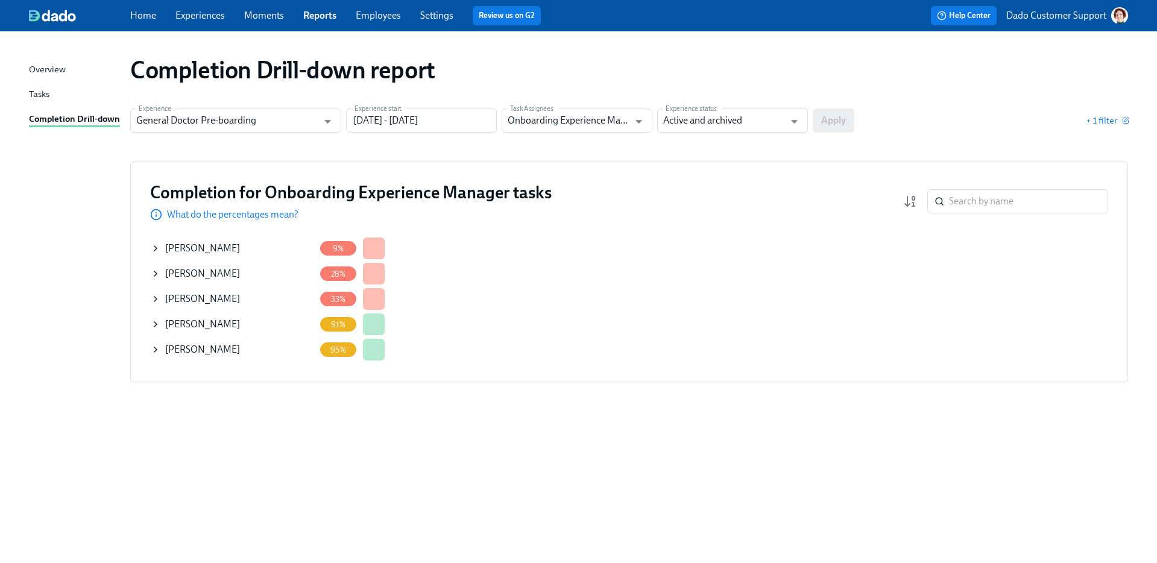
click at [156, 273] on icon at bounding box center [156, 274] width 10 height 10
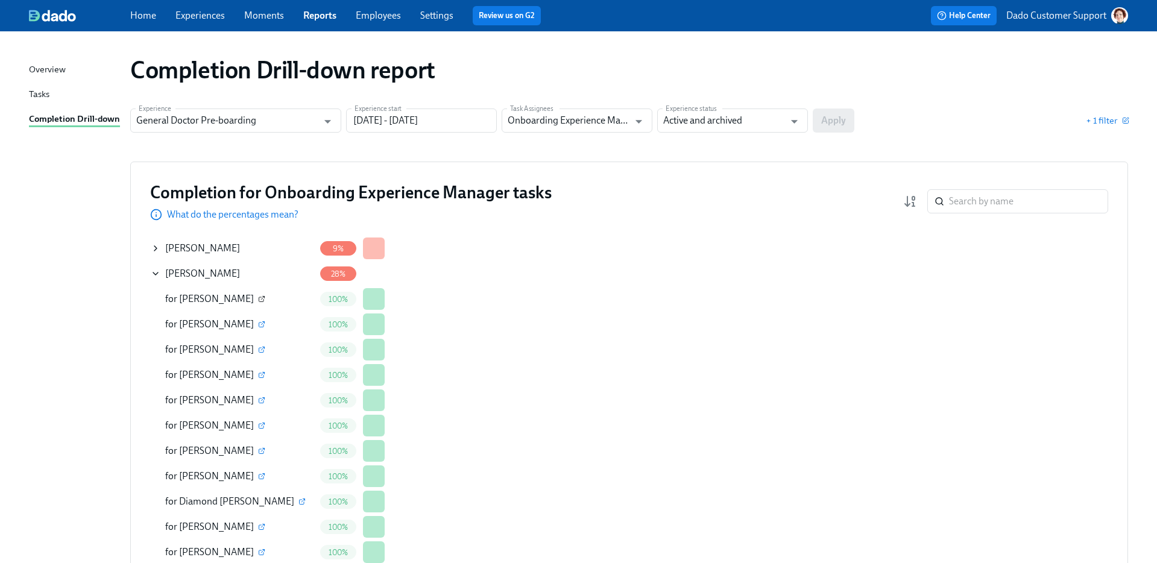
click at [258, 296] on icon "button" at bounding box center [261, 298] width 7 height 7
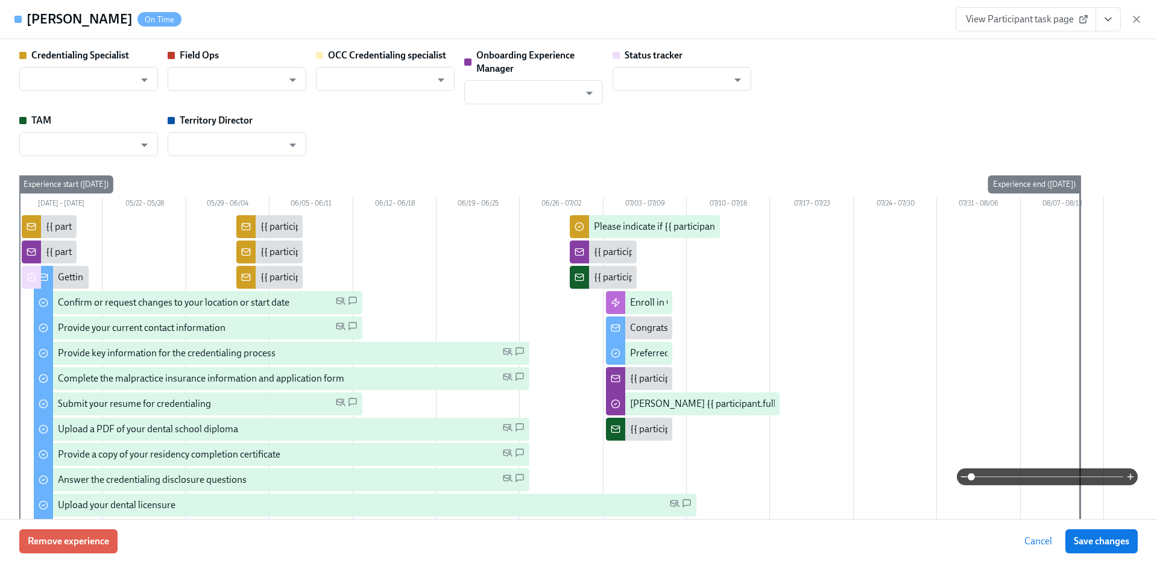
type input "Gregory Trone"
type input "Aron Bornot"
type input "Tobie Sheperd"
type input "Status Tracker"
type input "Ryan King"
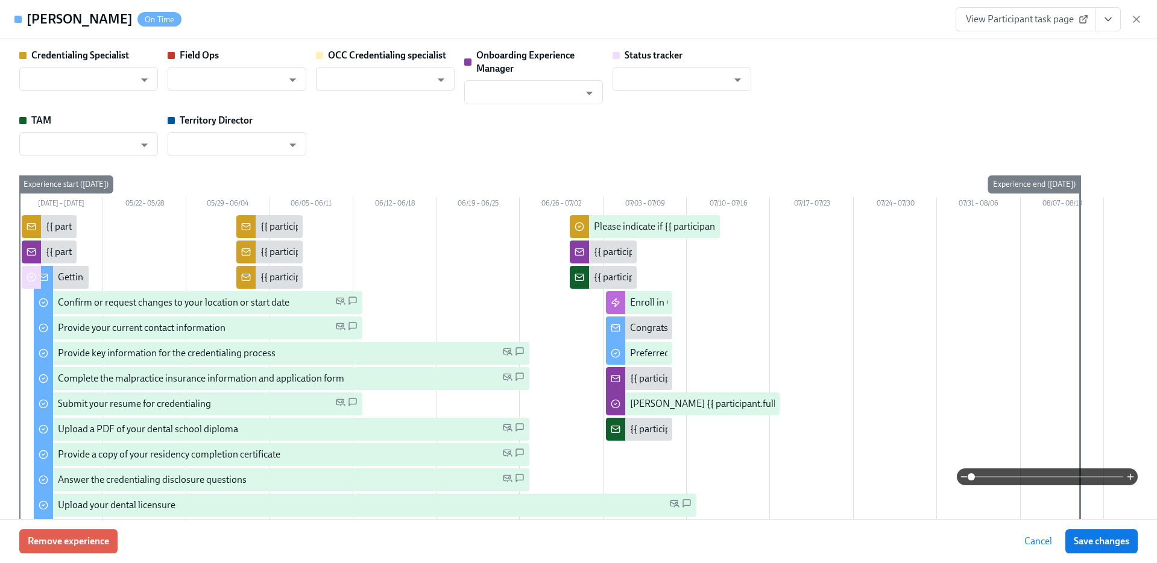
type input "Emily Boyd"
click at [1135, 16] on icon "button" at bounding box center [1136, 19] width 12 height 12
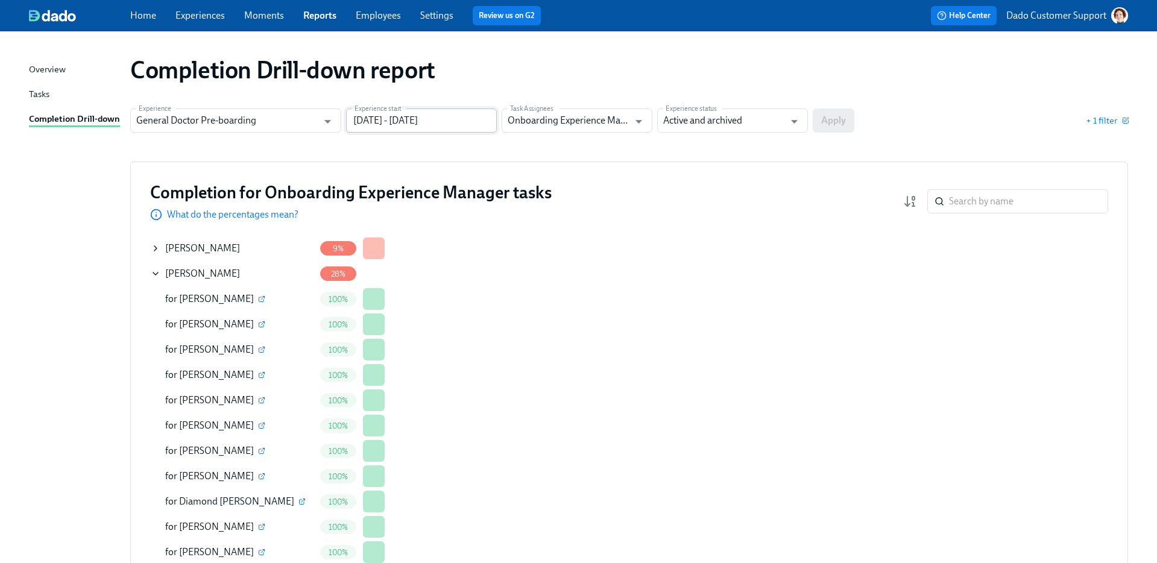
click at [446, 112] on input "01/01/2025 - 11/06/2025" at bounding box center [421, 121] width 151 height 24
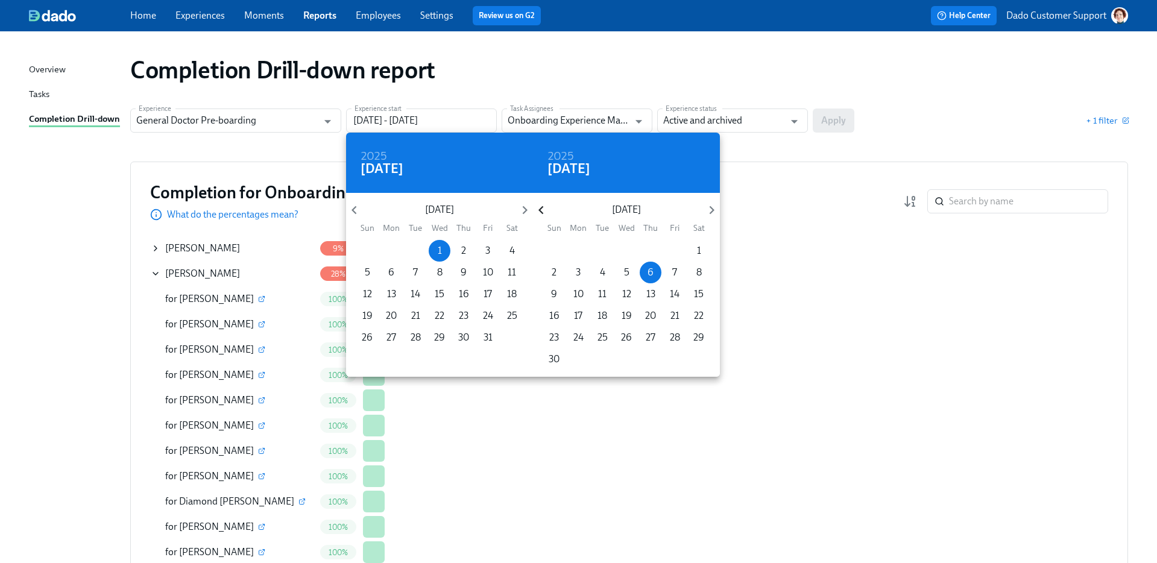
click at [546, 208] on icon "button" at bounding box center [541, 210] width 16 height 16
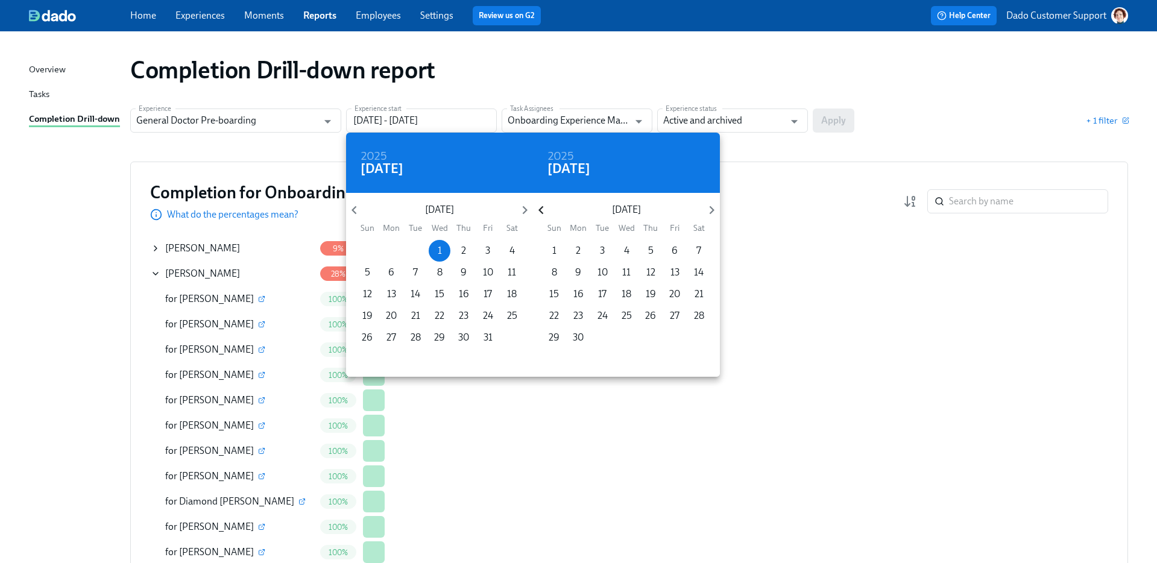
click at [546, 208] on icon "button" at bounding box center [541, 210] width 16 height 16
click at [581, 360] on p "31" at bounding box center [578, 359] width 9 height 13
click at [663, 69] on div at bounding box center [578, 281] width 1157 height 563
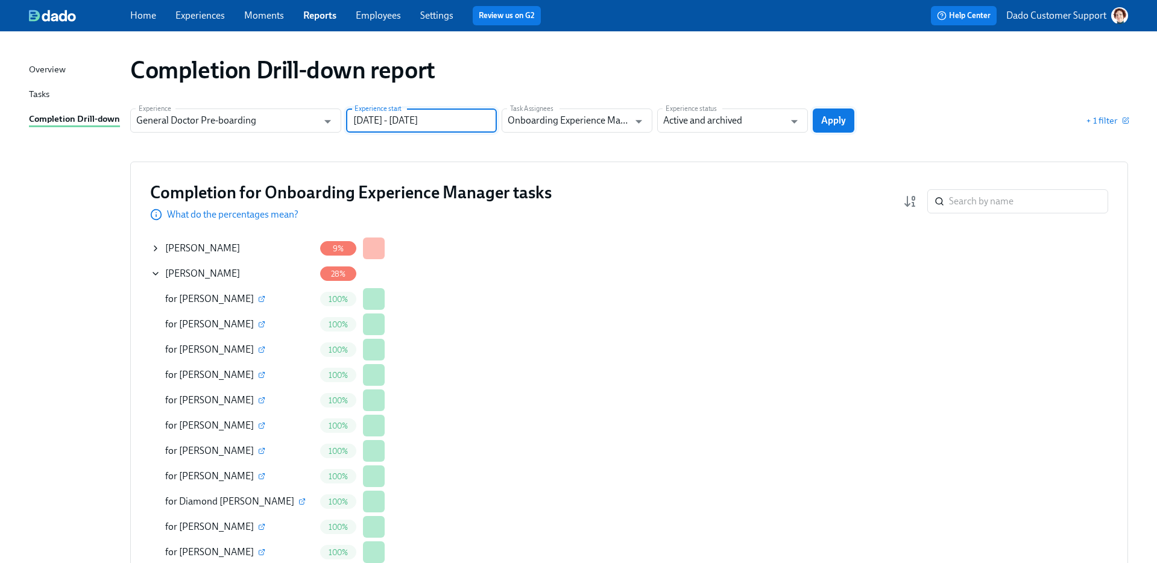
click at [834, 125] on span "Apply" at bounding box center [833, 121] width 25 height 12
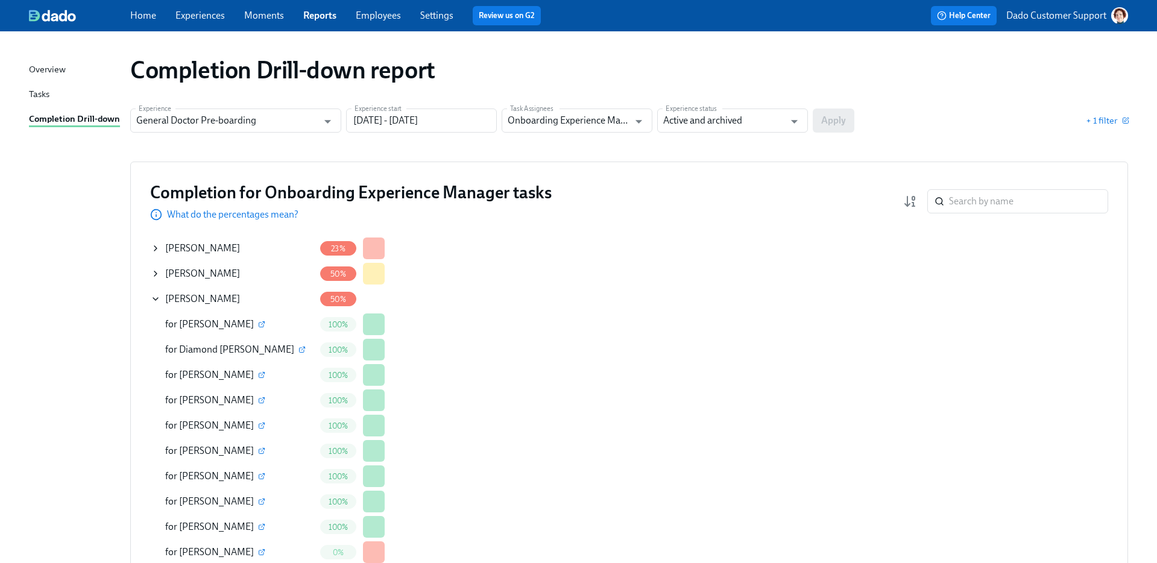
click at [148, 299] on div "Completion for Onboarding Experience Manager tasks What do the percentages mean…" at bounding box center [629, 502] width 998 height 680
click at [157, 297] on icon at bounding box center [156, 299] width 10 height 10
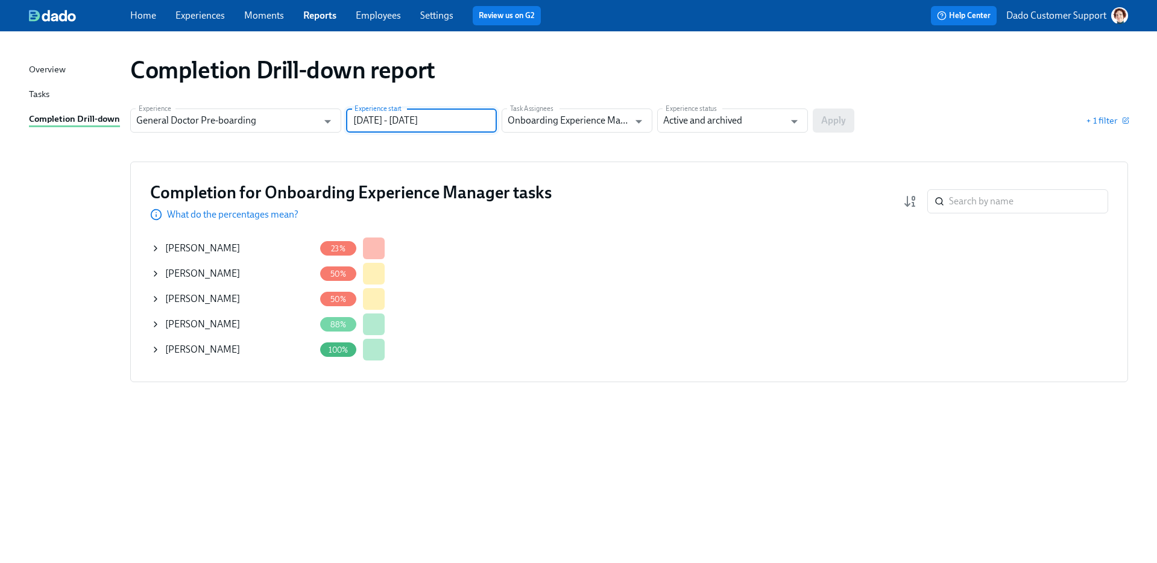
click at [383, 118] on input "01/01/2025 - 03/31/2025" at bounding box center [421, 121] width 151 height 24
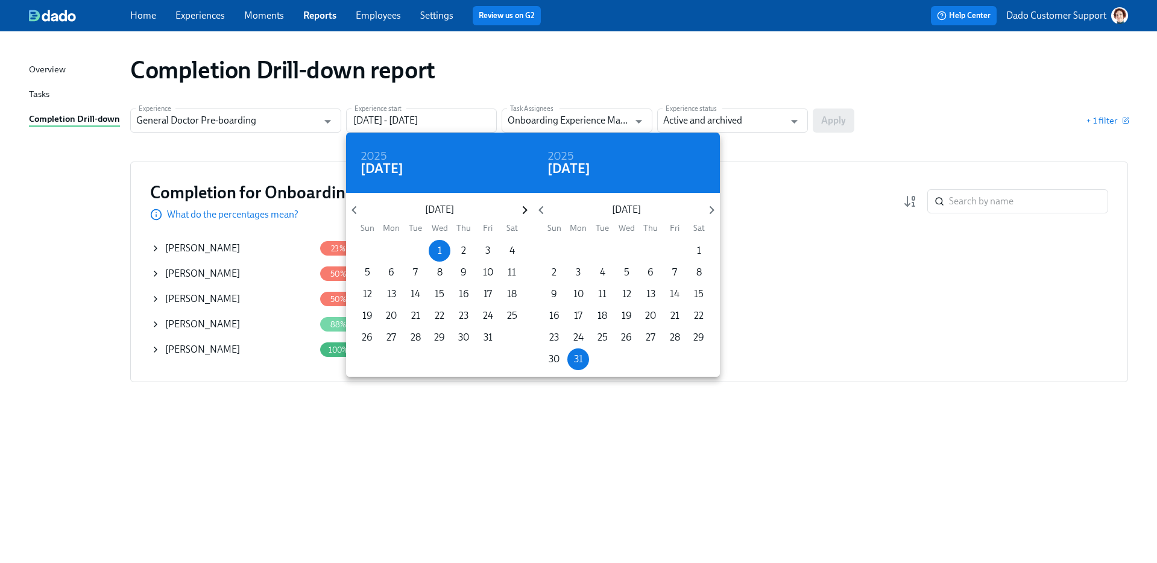
click at [524, 210] on icon "button" at bounding box center [525, 210] width 16 height 16
click at [415, 253] on p "1" at bounding box center [416, 250] width 4 height 13
click at [712, 207] on icon "button" at bounding box center [712, 210] width 16 height 16
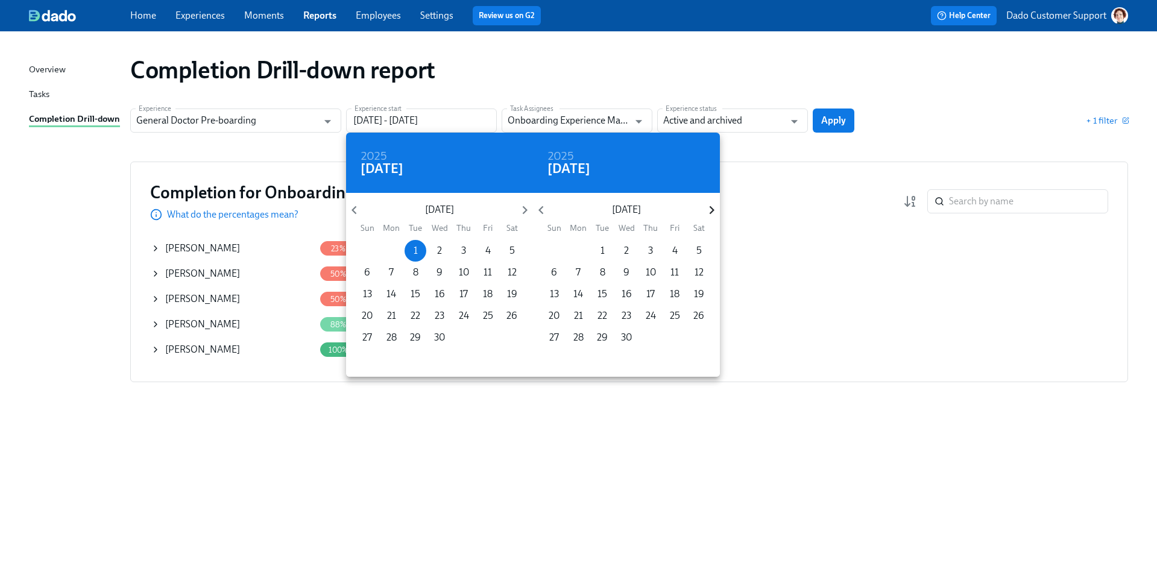
click at [712, 207] on icon "button" at bounding box center [712, 210] width 16 height 16
click at [582, 338] on p "30" at bounding box center [578, 337] width 11 height 13
click at [837, 162] on div at bounding box center [578, 281] width 1157 height 563
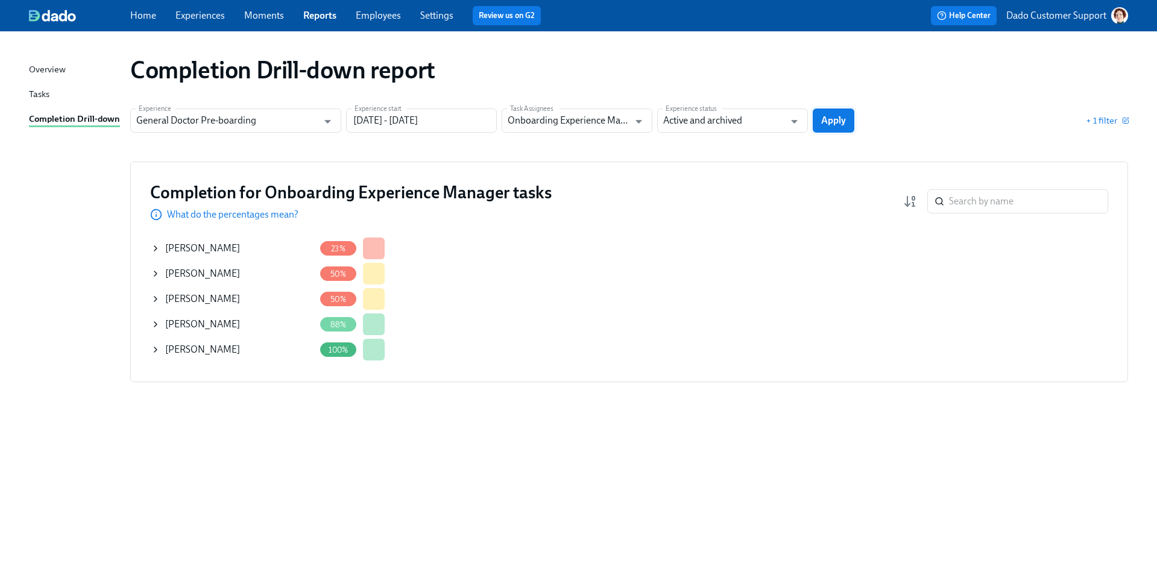
click at [836, 122] on span "Apply" at bounding box center [833, 121] width 25 height 12
click at [400, 107] on div "Completion Drill-down report Experience General Doctor Pre-boarding Experience …" at bounding box center [578, 290] width 1099 height 488
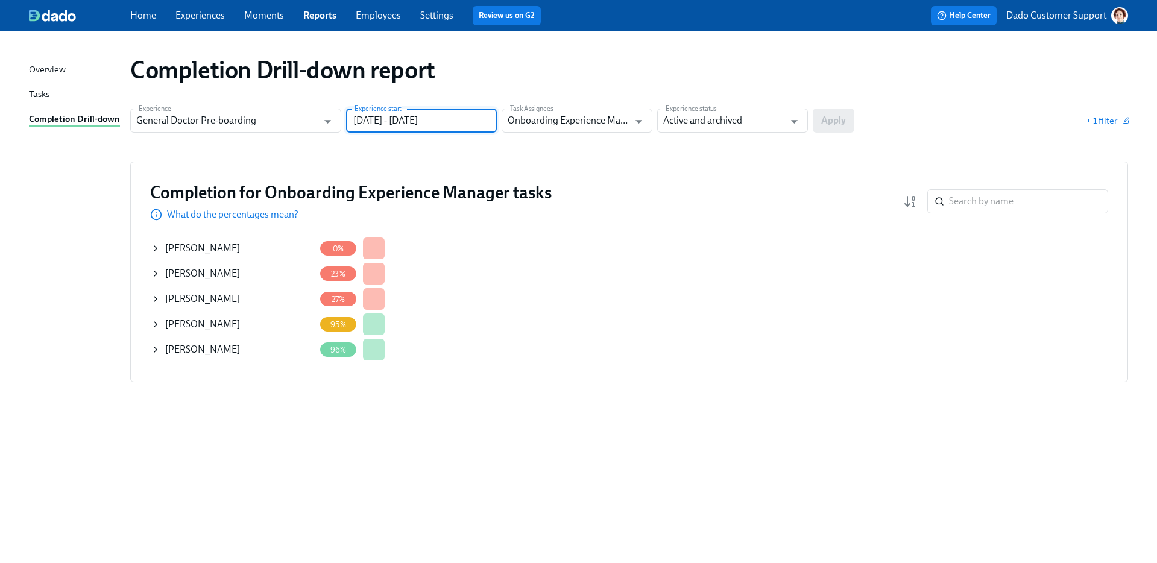
click at [377, 131] on input "04/01/2025 - 06/30/2025" at bounding box center [421, 121] width 151 height 24
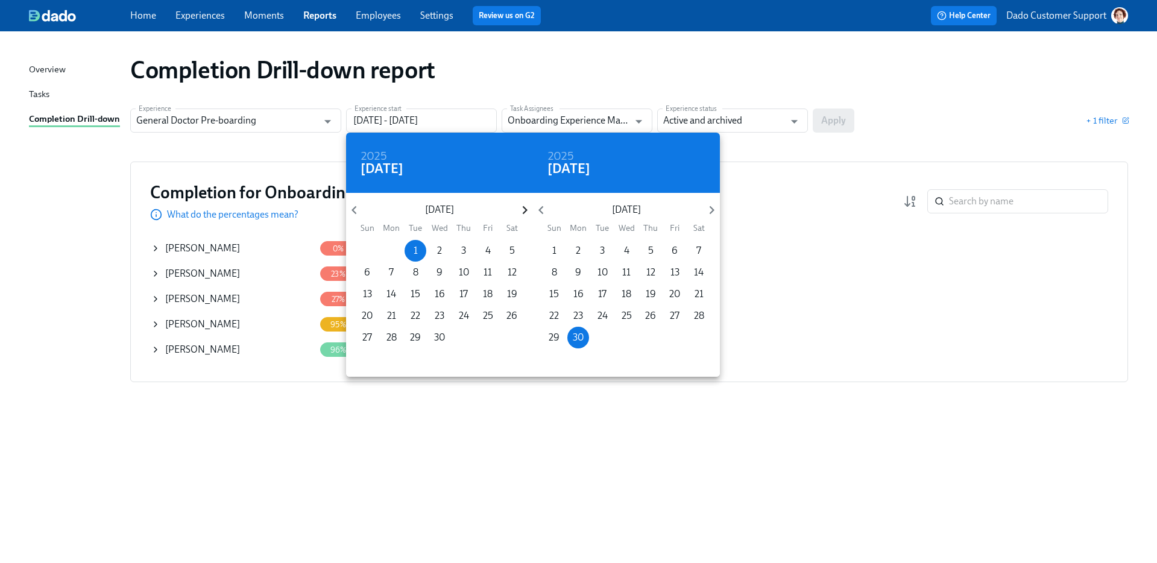
click at [520, 209] on icon "button" at bounding box center [525, 210] width 16 height 16
click at [416, 249] on p "1" at bounding box center [416, 250] width 4 height 13
click at [716, 210] on icon "button" at bounding box center [712, 210] width 16 height 16
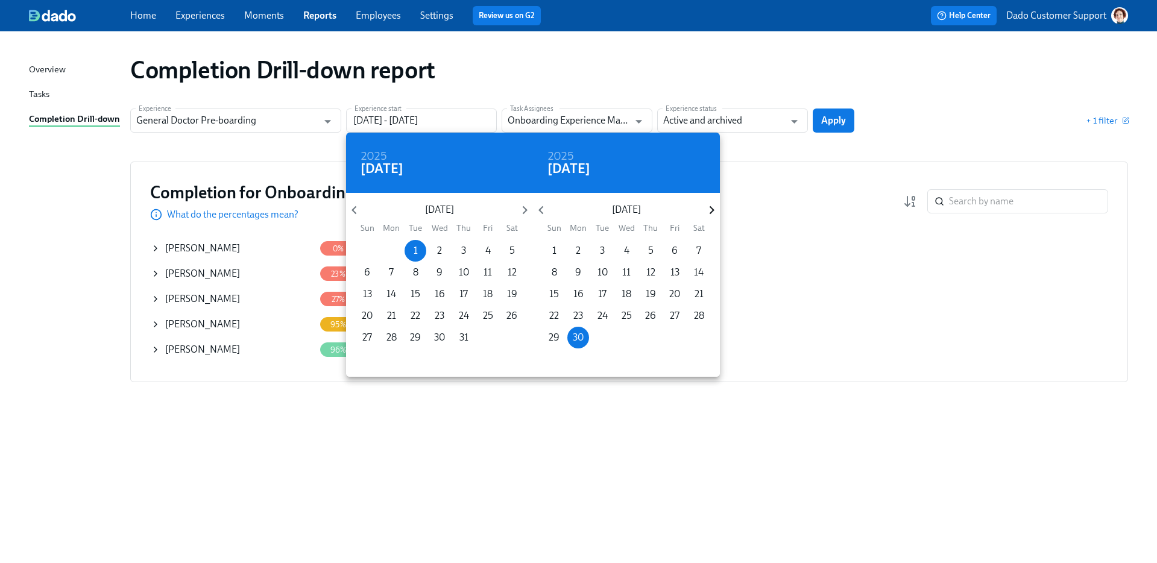
click at [716, 210] on icon "button" at bounding box center [712, 210] width 16 height 16
click at [602, 338] on p "30" at bounding box center [602, 337] width 11 height 13
type input "07/01/2025 - 09/30/2025"
click at [873, 130] on div at bounding box center [578, 281] width 1157 height 563
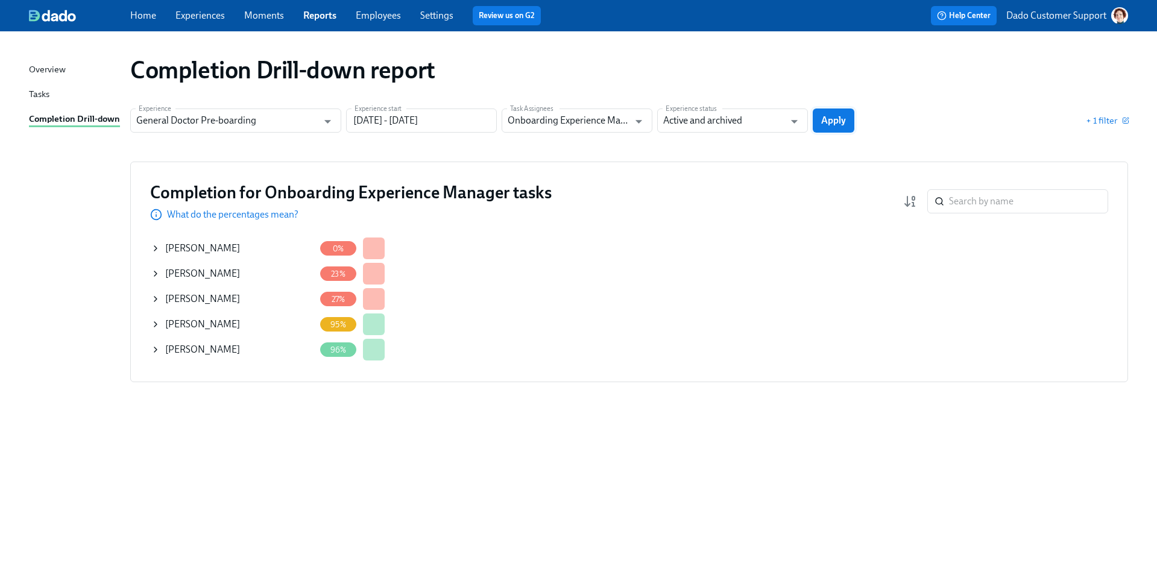
click at [838, 120] on span "Apply" at bounding box center [833, 121] width 25 height 12
click at [913, 200] on rect "button" at bounding box center [913, 199] width 2 height 4
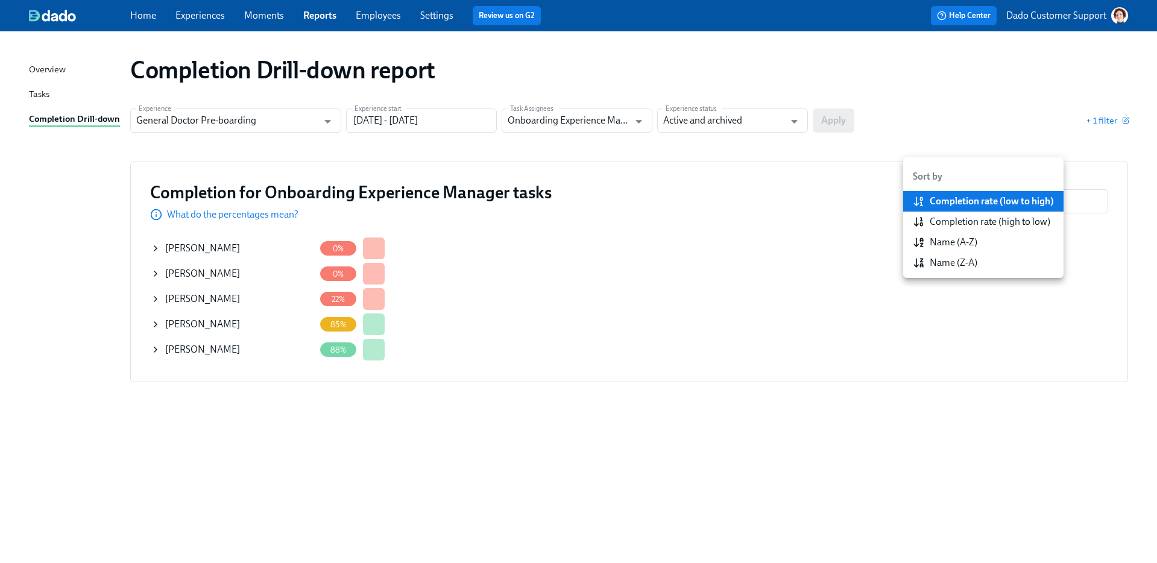
click at [964, 247] on div "Name (A-Z)" at bounding box center [954, 242] width 48 height 13
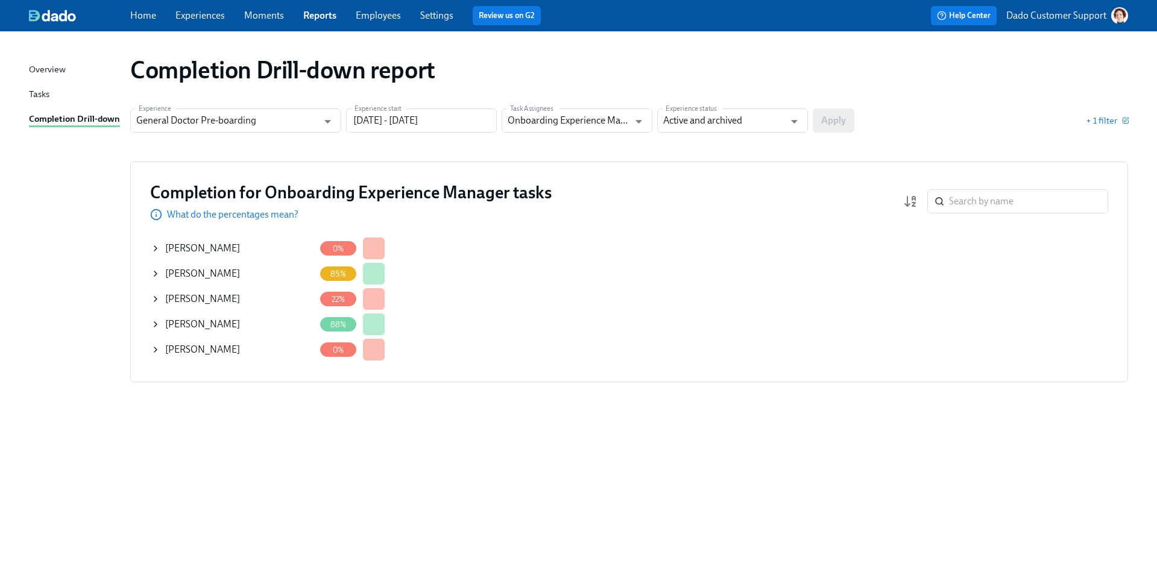
click at [708, 256] on div "Completion for all tasks table Jared Aiken 0% Bijal Amin 85% Tobie Sheperd 22% …" at bounding box center [629, 299] width 958 height 127
click at [898, 197] on div "Completion for Onboarding Experience Manager tasks What do the percentages mean…" at bounding box center [629, 201] width 958 height 40
click at [910, 197] on icon "button" at bounding box center [910, 201] width 14 height 14
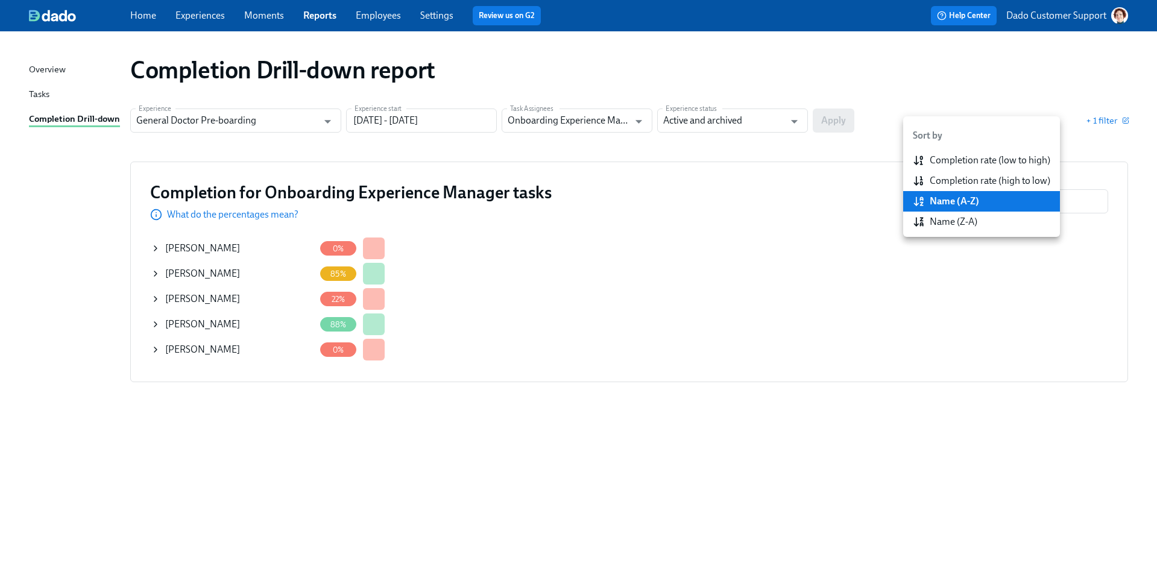
click at [935, 157] on div "Completion rate (low to high)" at bounding box center [990, 160] width 121 height 13
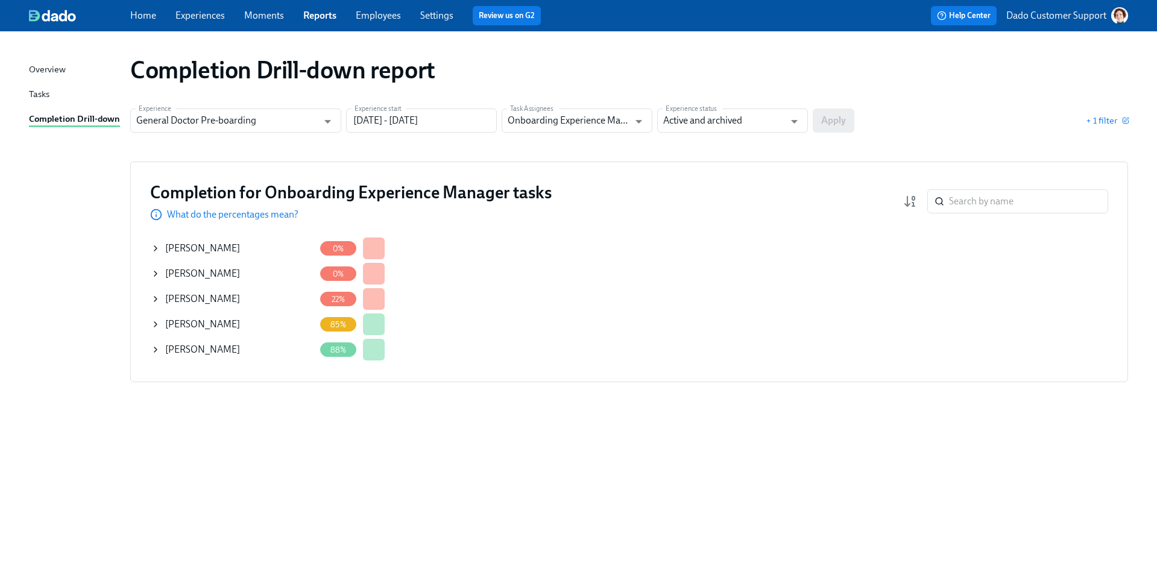
click at [572, 333] on div "Completion for all tasks table Jared Aiken 0% Brooke Wood 0% Tobie Sheperd 22% …" at bounding box center [629, 299] width 958 height 127
click at [388, 127] on input "07/01/2025 - 09/30/2025" at bounding box center [421, 121] width 151 height 24
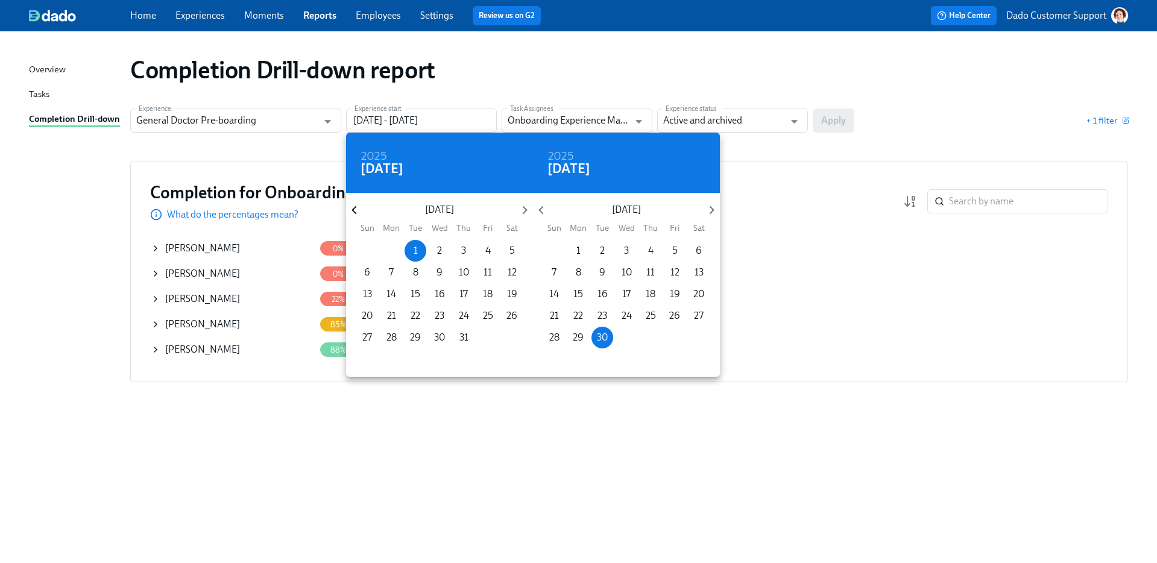
click at [350, 215] on icon "button" at bounding box center [354, 210] width 16 height 16
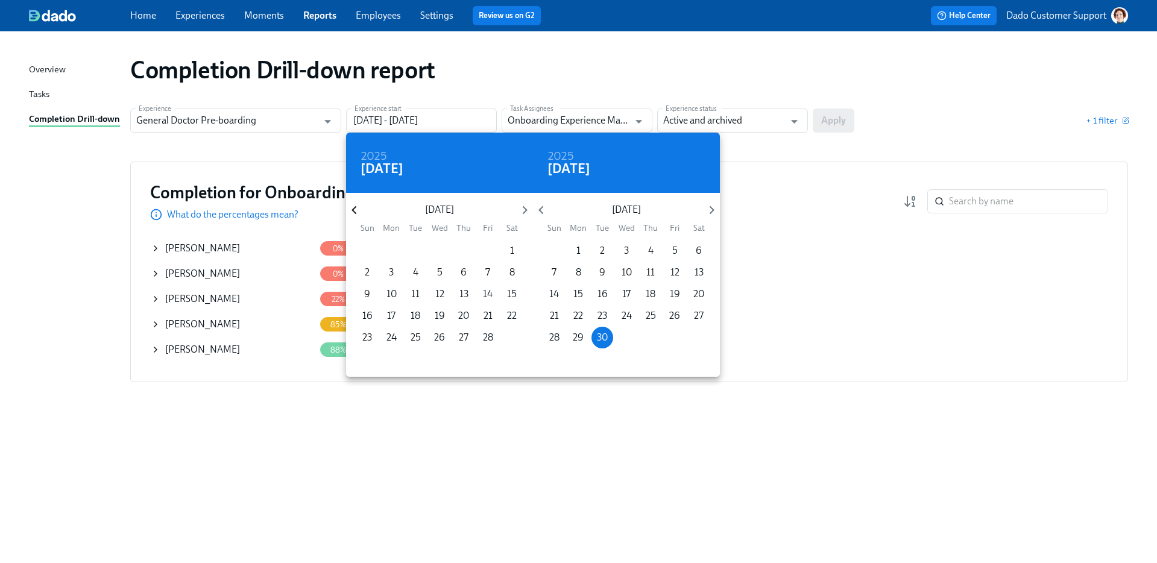
click at [350, 214] on icon "button" at bounding box center [354, 210] width 16 height 16
click at [443, 247] on span "1" at bounding box center [440, 250] width 22 height 13
type input "01/01/2025 - 09/30/2025"
click at [836, 158] on div at bounding box center [578, 281] width 1157 height 563
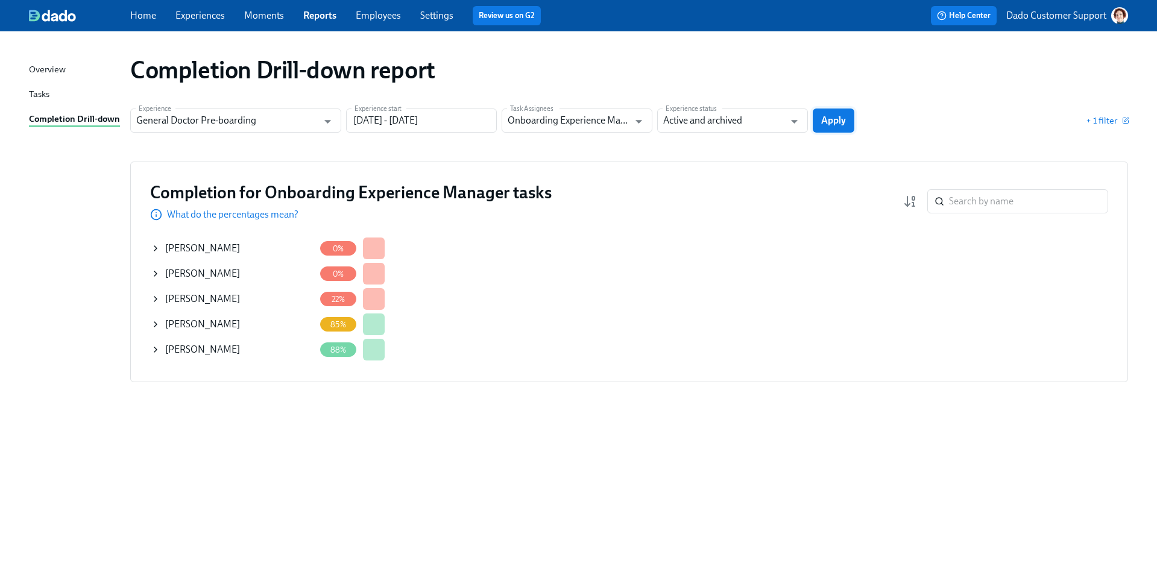
click at [843, 119] on span "Apply" at bounding box center [833, 121] width 25 height 12
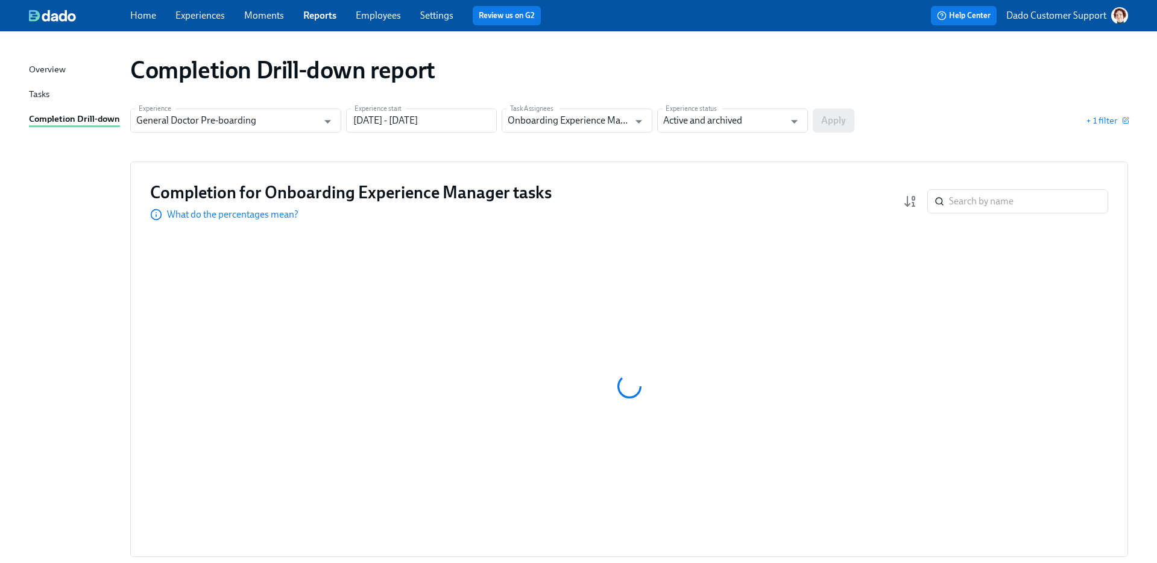
click at [1107, 128] on div "Experience General Doctor Pre-boarding Experience Experience start 01/01/2025 -…" at bounding box center [629, 121] width 998 height 24
click at [1105, 116] on span "+ 1 filter" at bounding box center [1107, 121] width 42 height 12
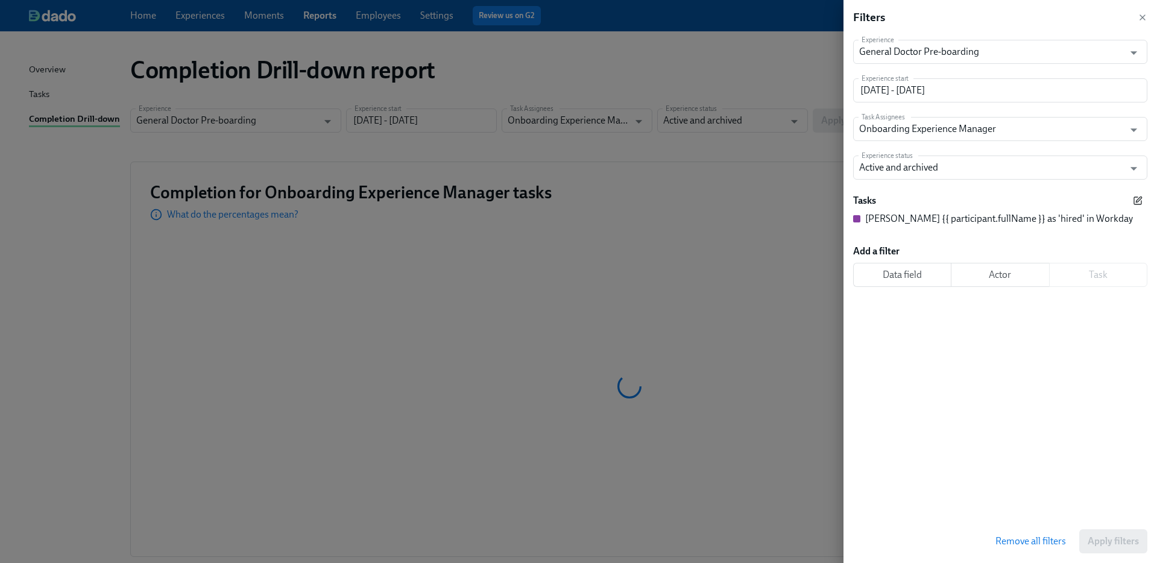
click at [1137, 197] on icon "button" at bounding box center [1137, 200] width 7 height 7
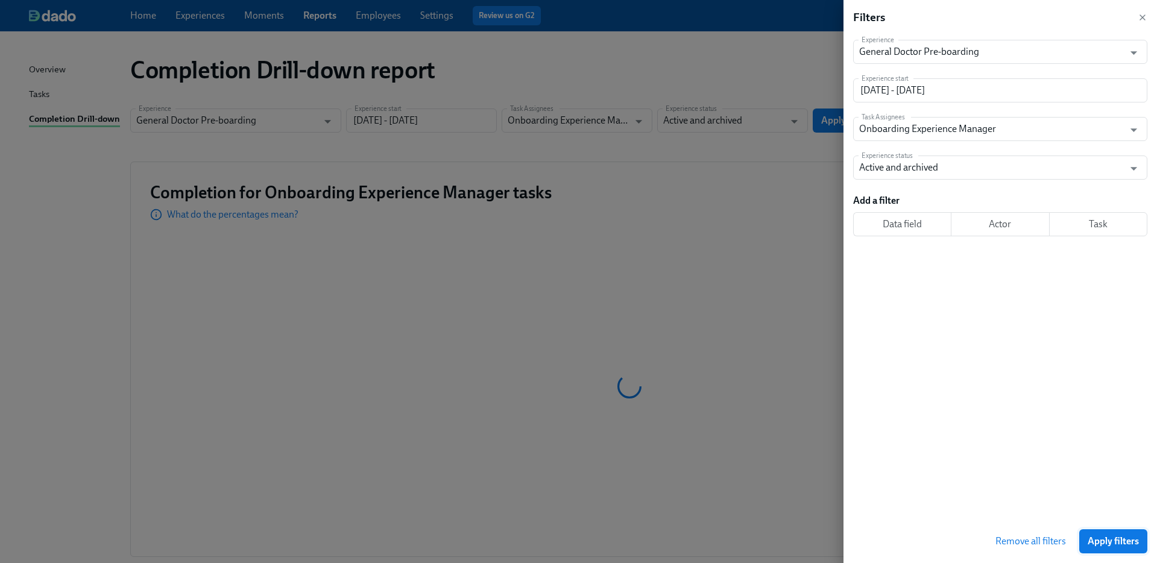
click at [1114, 541] on span "Apply filters" at bounding box center [1113, 541] width 51 height 12
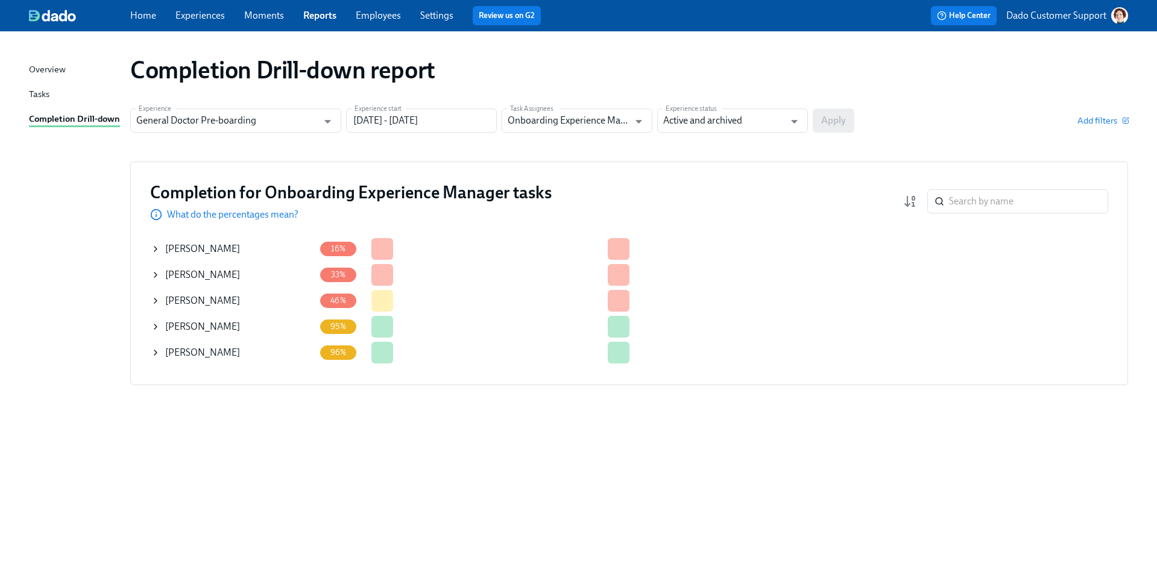
click at [86, 272] on div "Completion Drill-down report Experience General Doctor Pre-boarding Experience …" at bounding box center [578, 290] width 1099 height 488
click at [554, 295] on td at bounding box center [551, 301] width 8 height 26
click at [909, 202] on icon "button" at bounding box center [910, 201] width 14 height 14
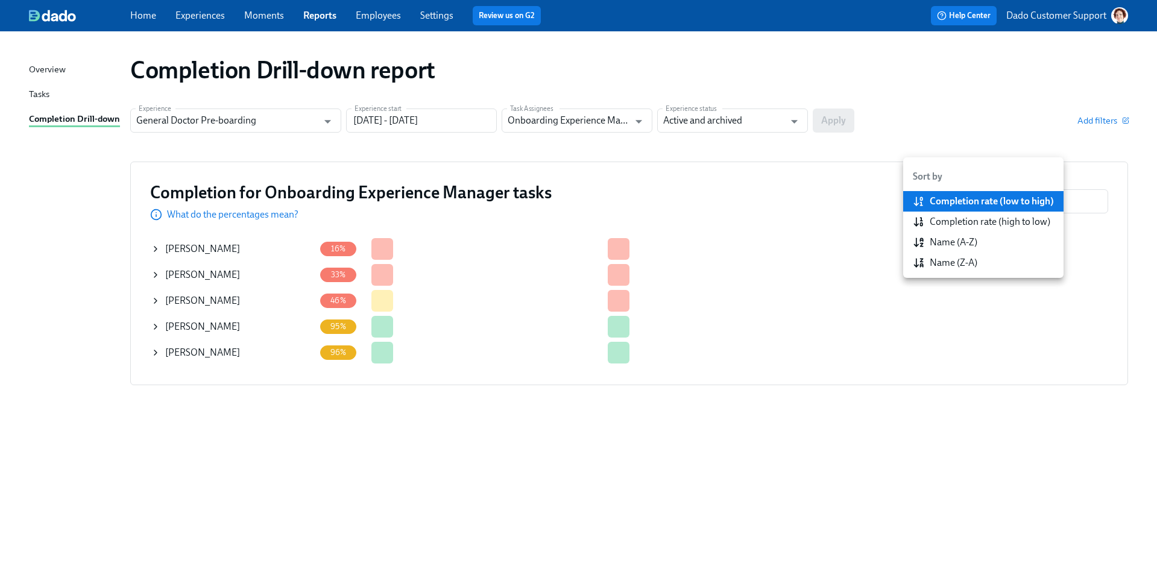
click at [962, 239] on div "Name (A-Z)" at bounding box center [954, 242] width 48 height 13
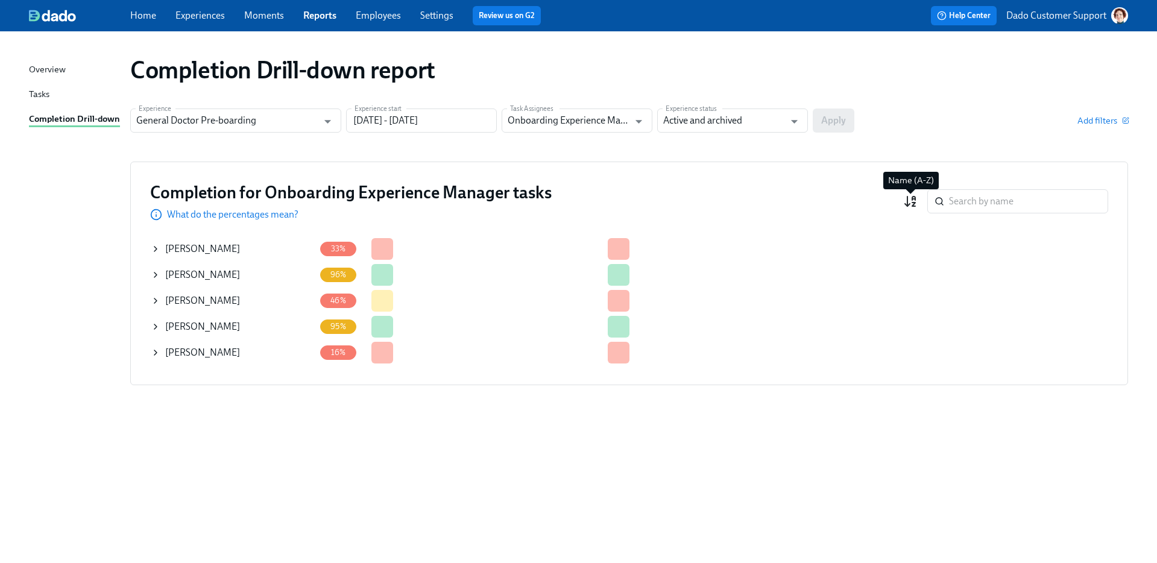
click at [915, 201] on icon "button" at bounding box center [910, 201] width 14 height 14
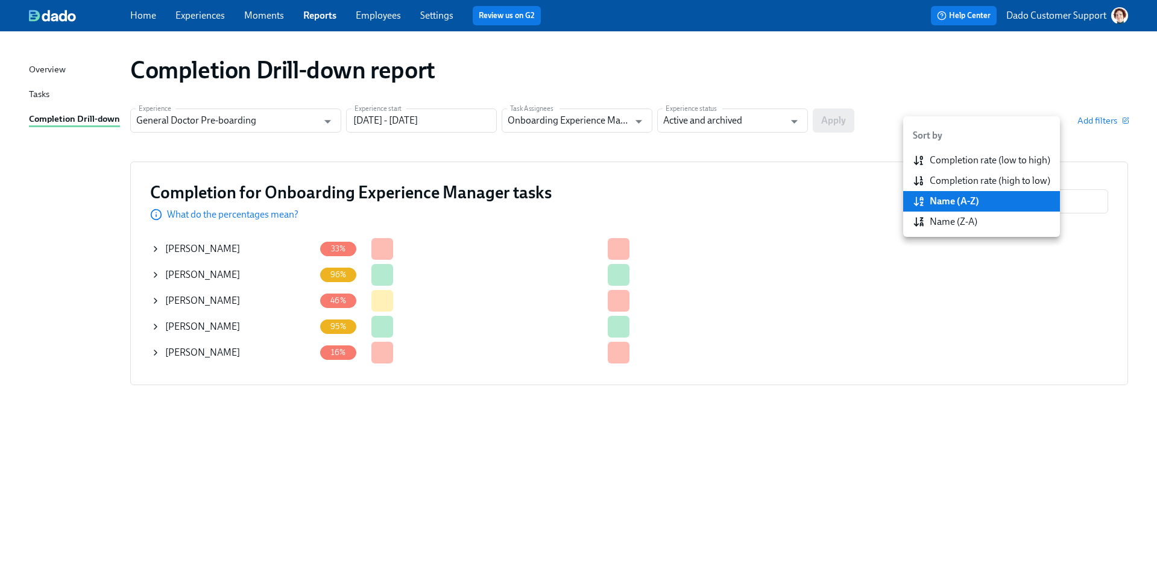
click at [660, 268] on div at bounding box center [578, 281] width 1157 height 563
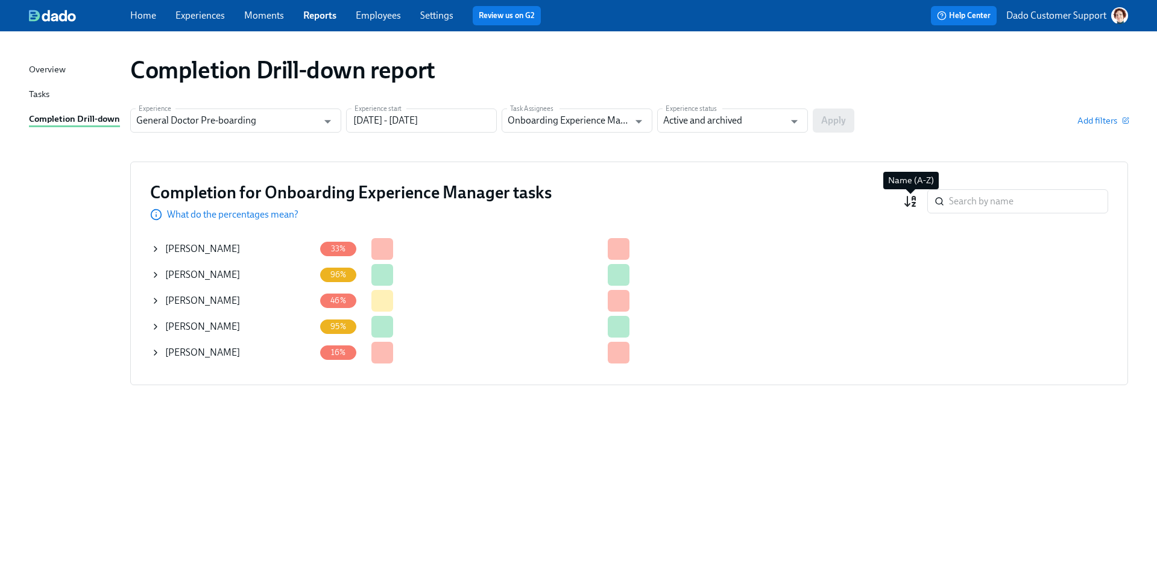
click at [912, 196] on icon "button" at bounding box center [910, 201] width 14 height 14
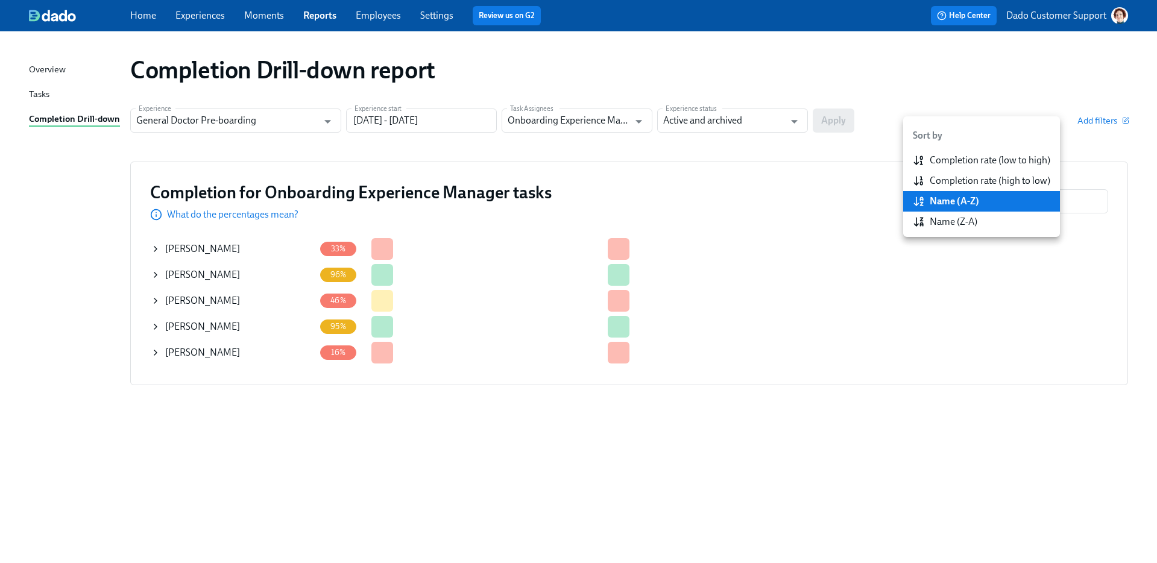
click at [884, 317] on div at bounding box center [578, 281] width 1157 height 563
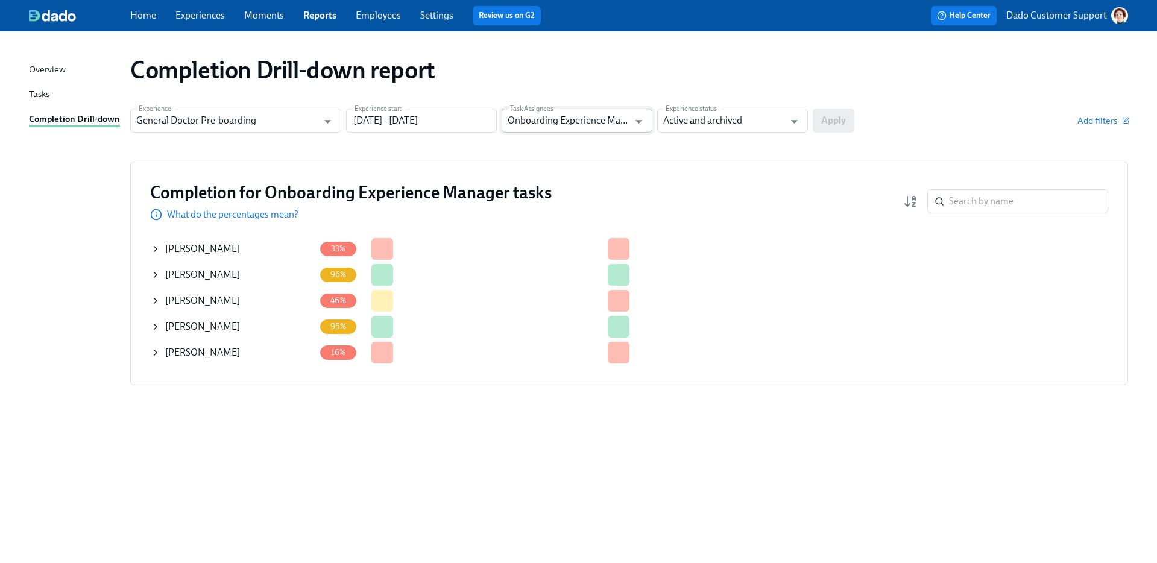
click at [530, 124] on input "Onboarding Experience Manager" at bounding box center [568, 121] width 121 height 24
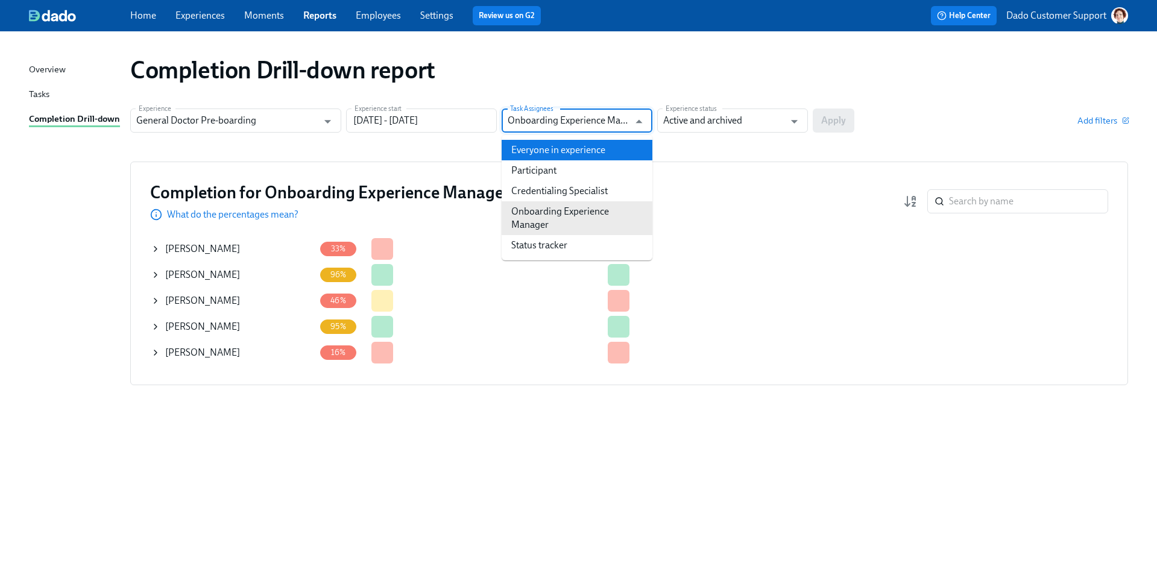
click at [537, 148] on li "Everyone in experience" at bounding box center [577, 150] width 151 height 20
type input "Everyone in experience"
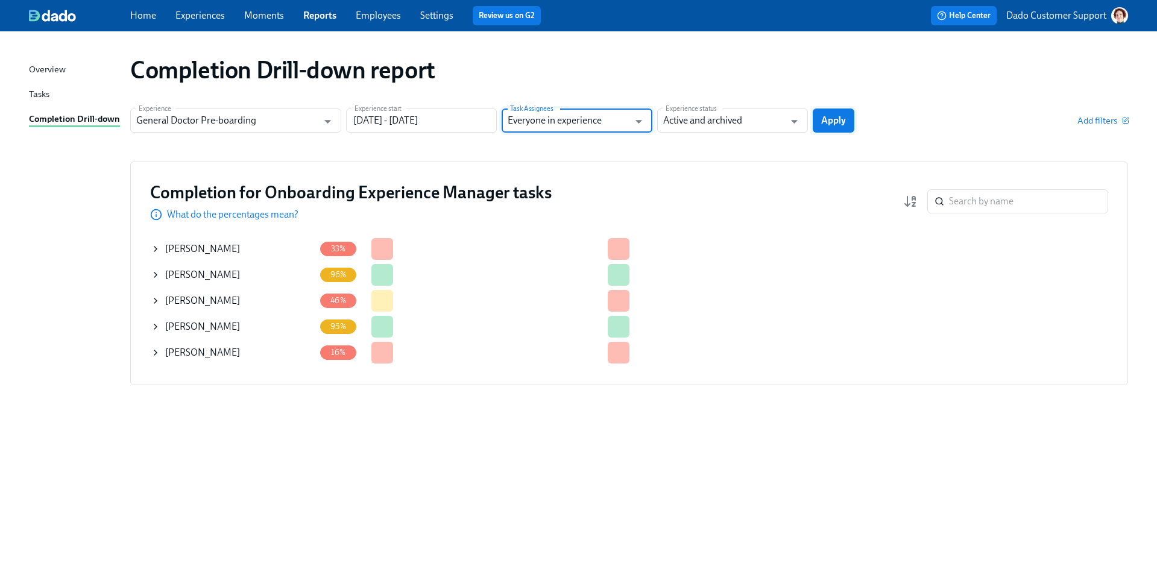
click at [842, 126] on span "Apply" at bounding box center [833, 121] width 25 height 12
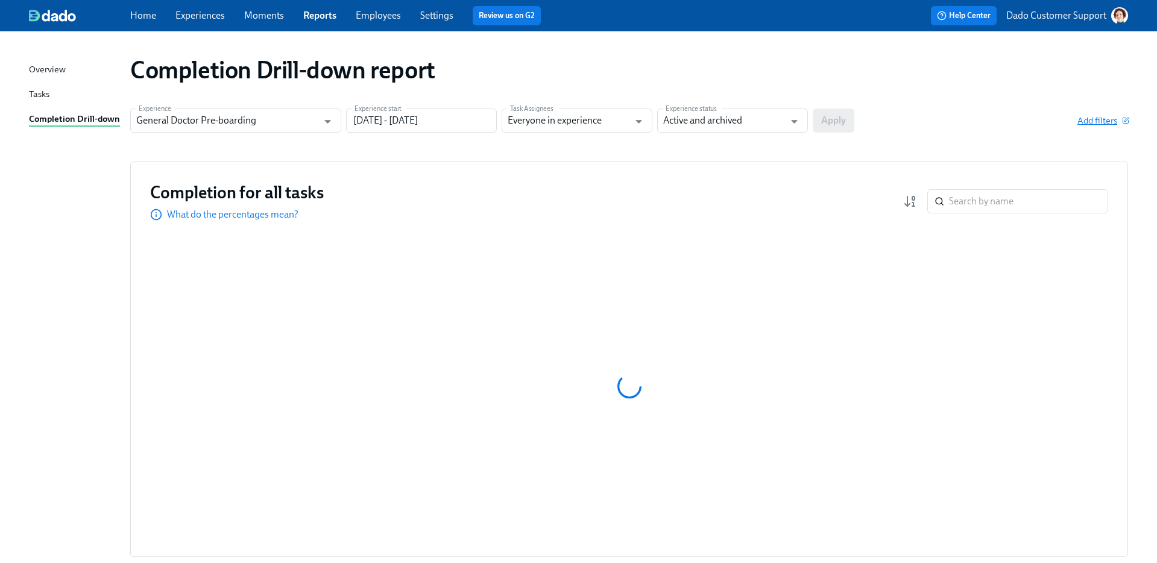
click at [1096, 118] on span "Add filters" at bounding box center [1102, 121] width 51 height 12
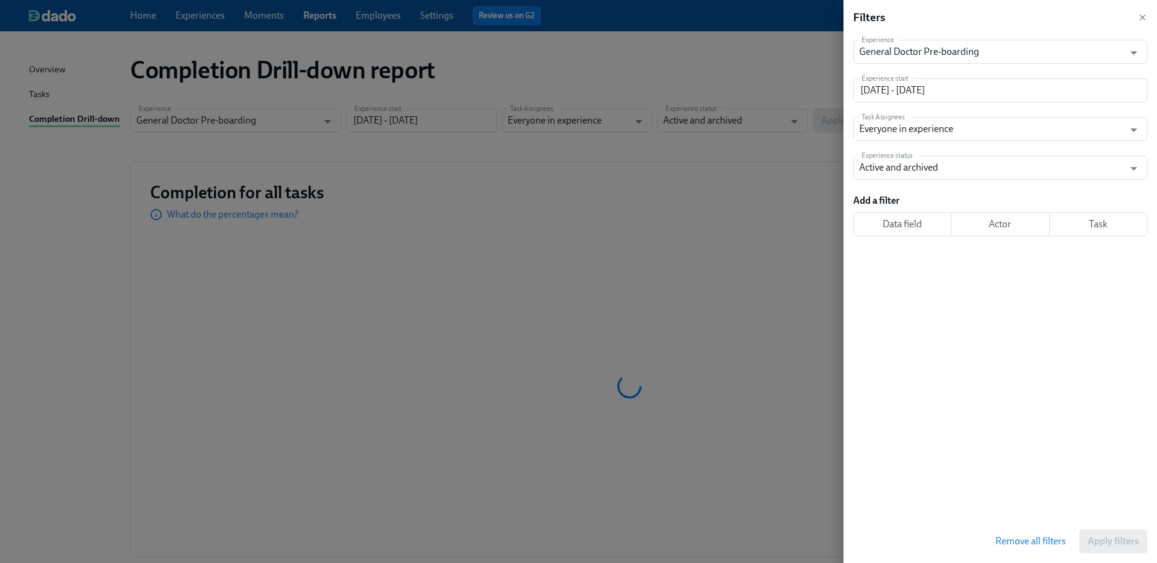
click at [1076, 226] on span "Task" at bounding box center [1098, 224] width 78 height 12
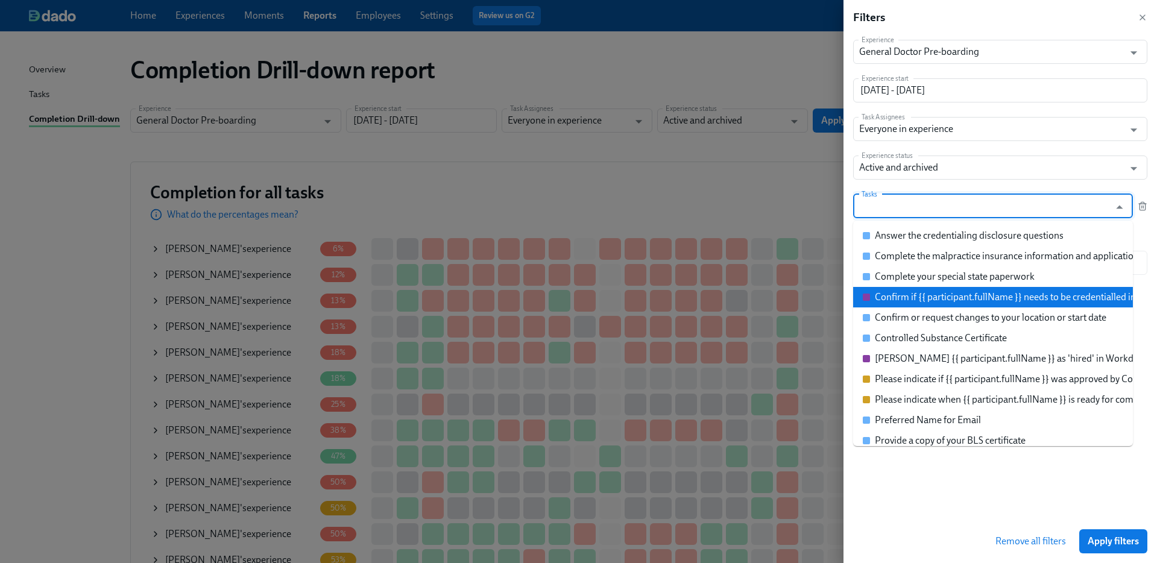
click at [933, 294] on div "Confirm if {{ participant.fullName }} needs to be credentialled in a 2nd state" at bounding box center [1028, 297] width 307 height 13
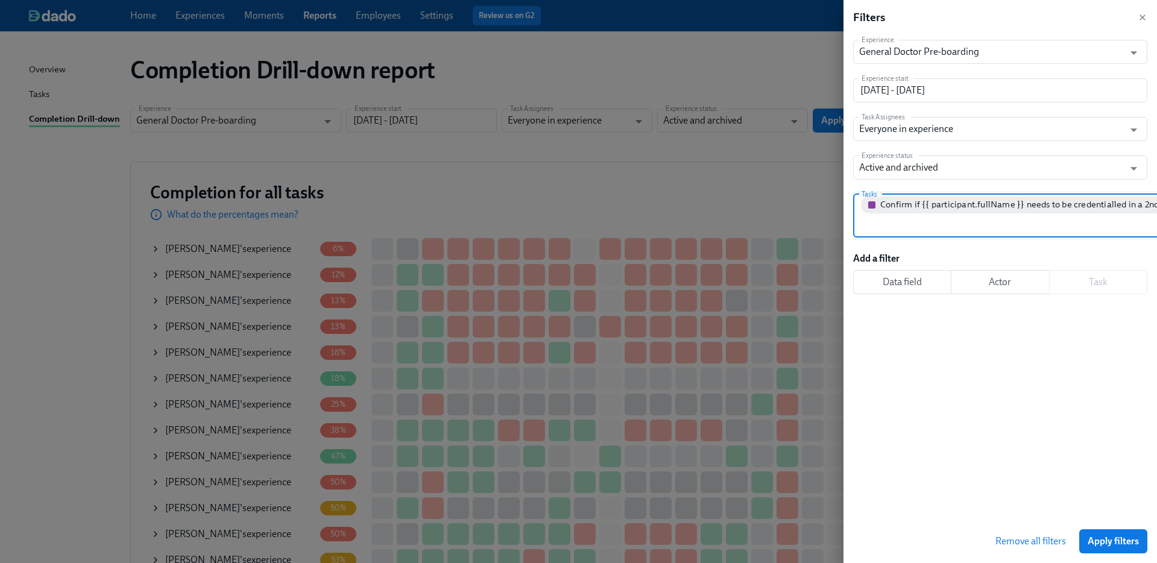
click at [945, 229] on input "Tasks" at bounding box center [1031, 225] width 344 height 24
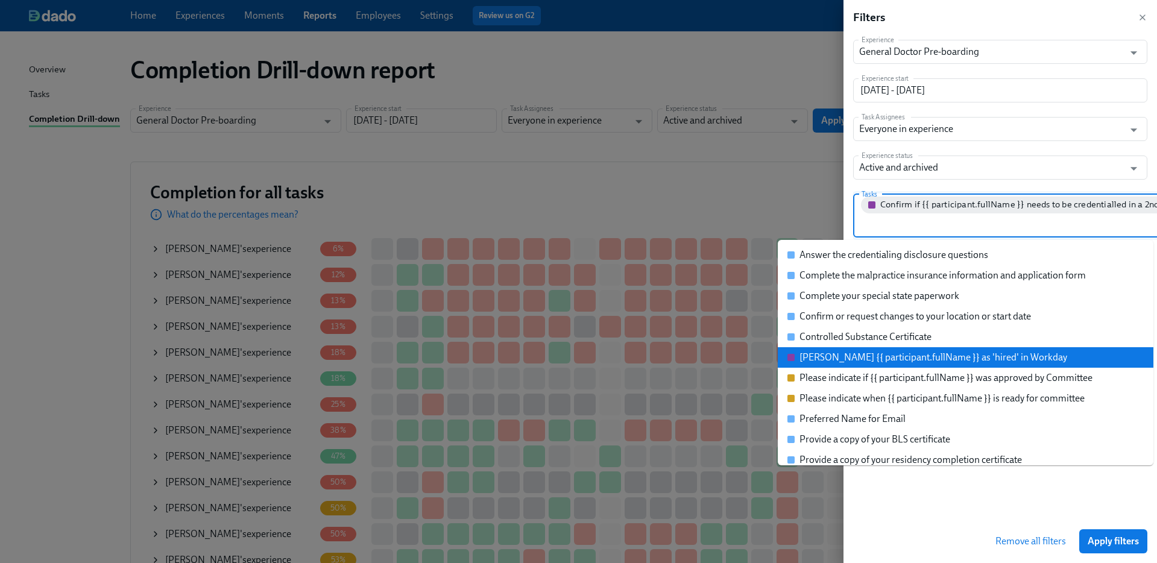
click at [892, 353] on div "Mark {{ participant.fullName }} as 'hired' in Workday" at bounding box center [933, 357] width 268 height 13
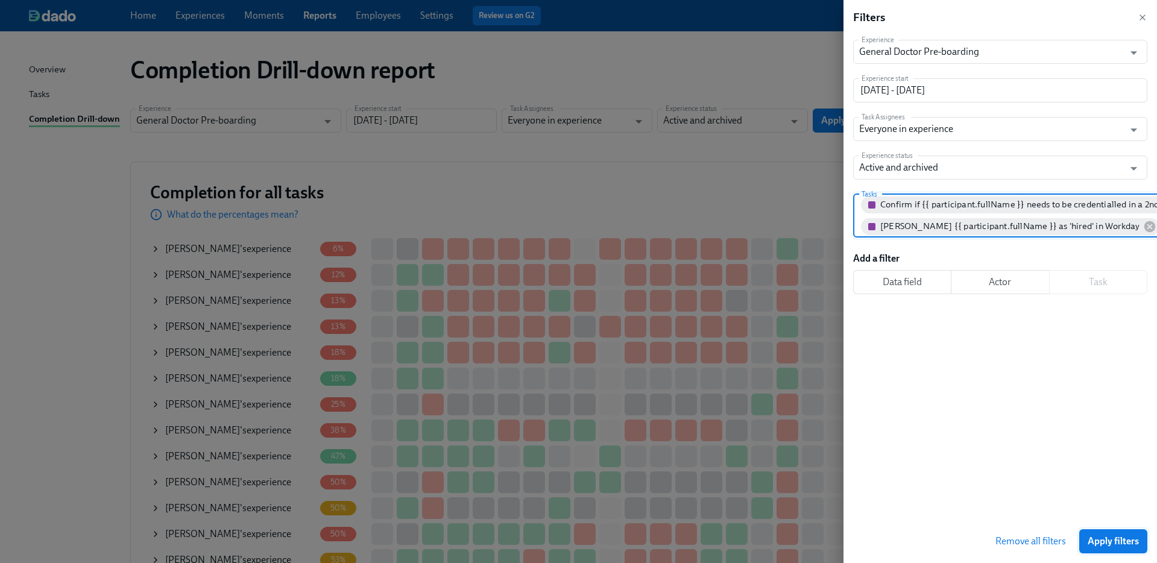
click at [1115, 538] on span "Apply filters" at bounding box center [1113, 541] width 51 height 12
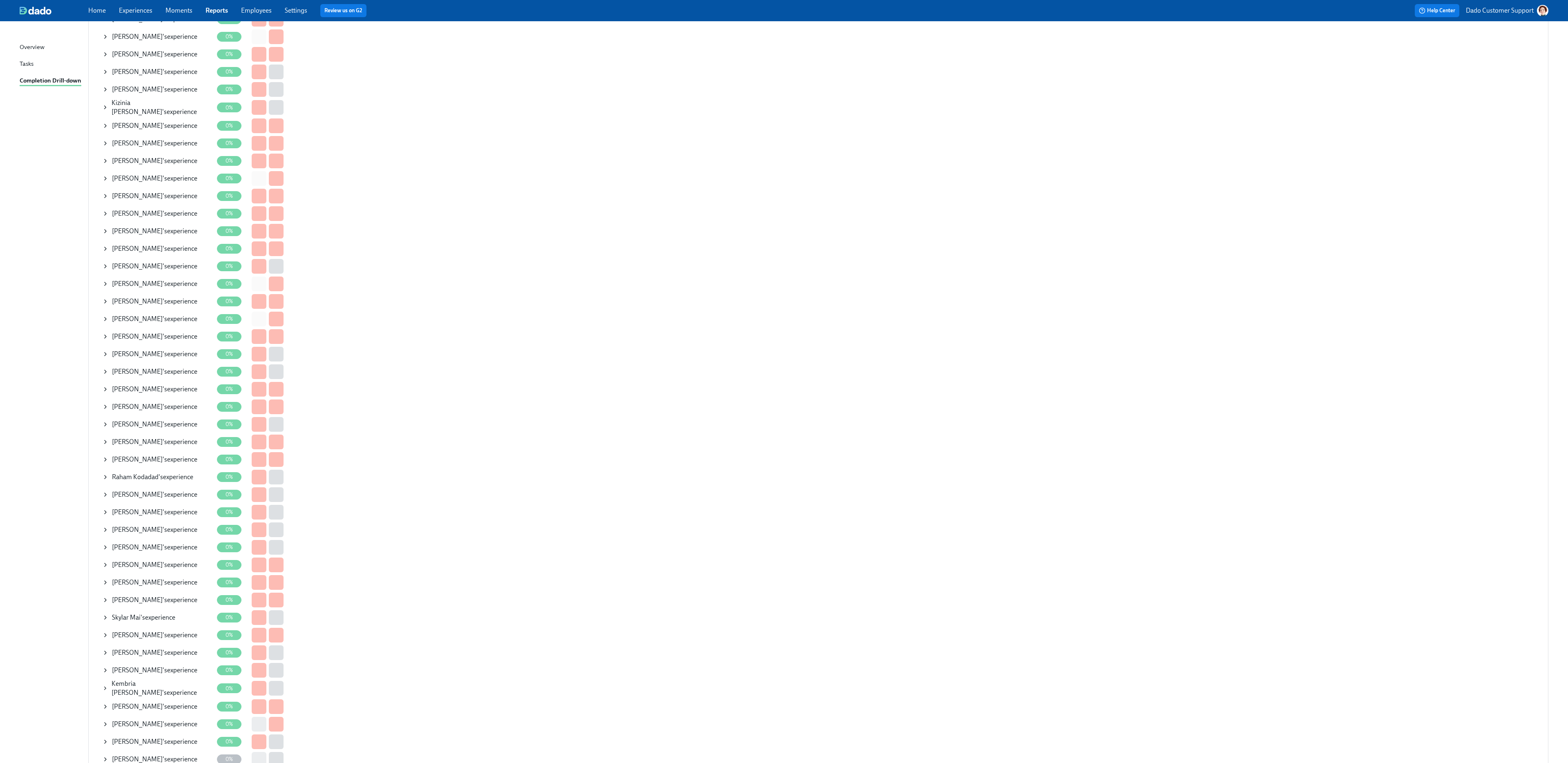
scroll to position [735, 0]
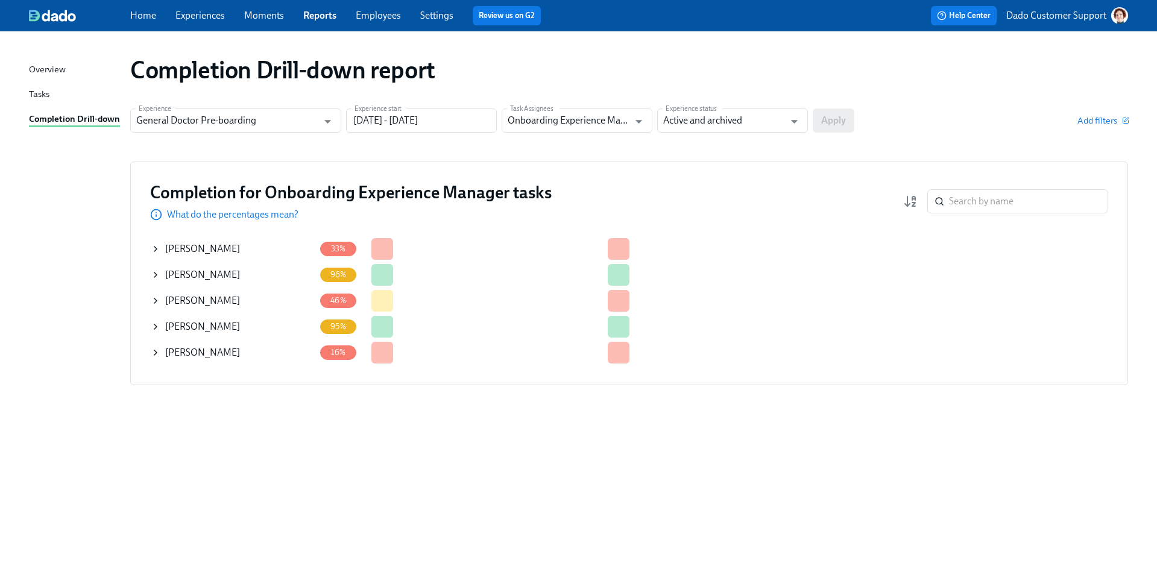
click at [549, 279] on div at bounding box center [551, 274] width 5 height 22
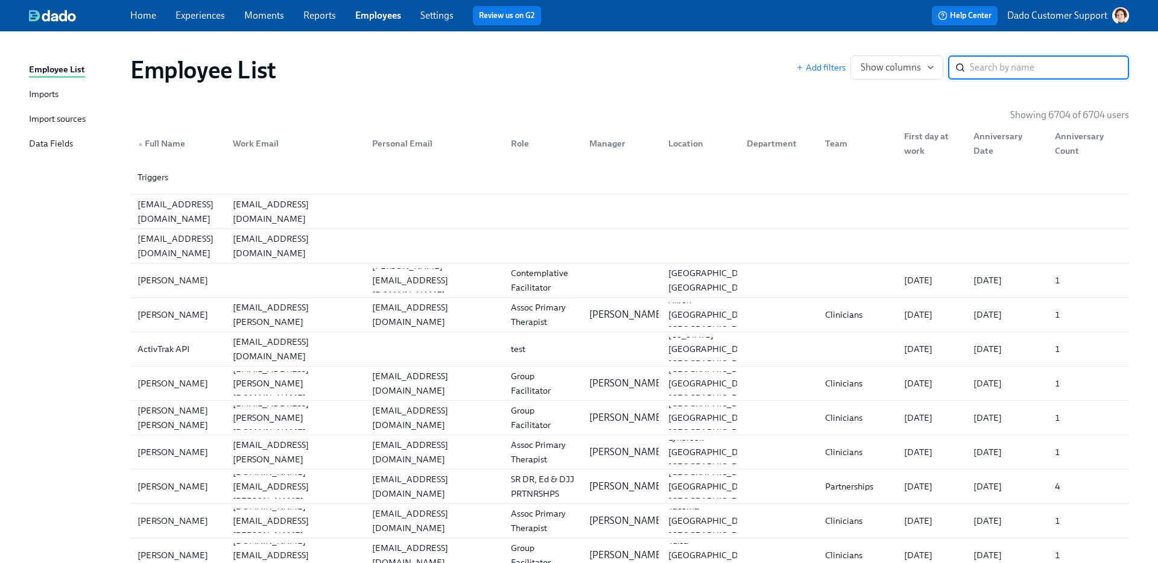
click at [41, 120] on div "Import sources" at bounding box center [57, 119] width 57 height 15
click at [242, 380] on div "[EMAIL_ADDRESS][PERSON_NAME][DOMAIN_NAME]" at bounding box center [295, 383] width 134 height 43
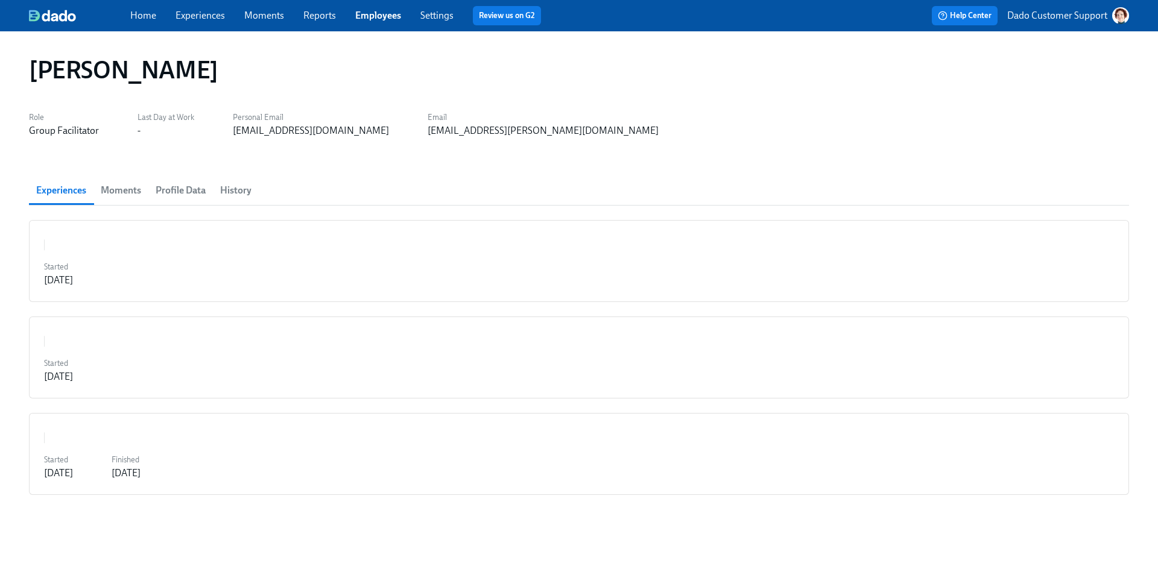
click at [180, 186] on span "Profile Data" at bounding box center [181, 190] width 50 height 17
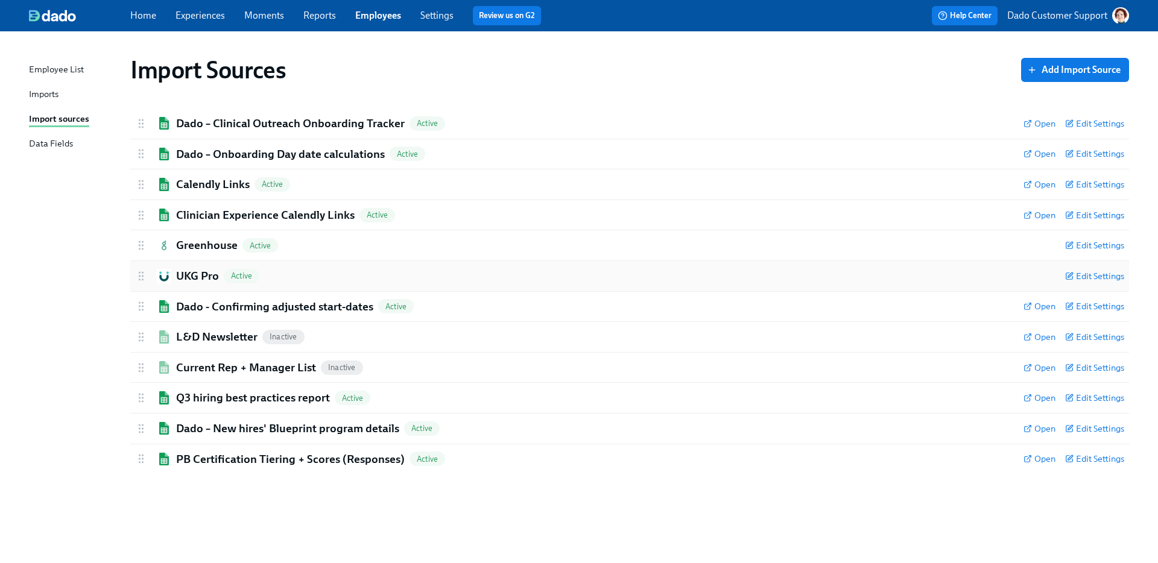
click at [173, 277] on div "UKG Pro Active" at bounding box center [595, 276] width 920 height 16
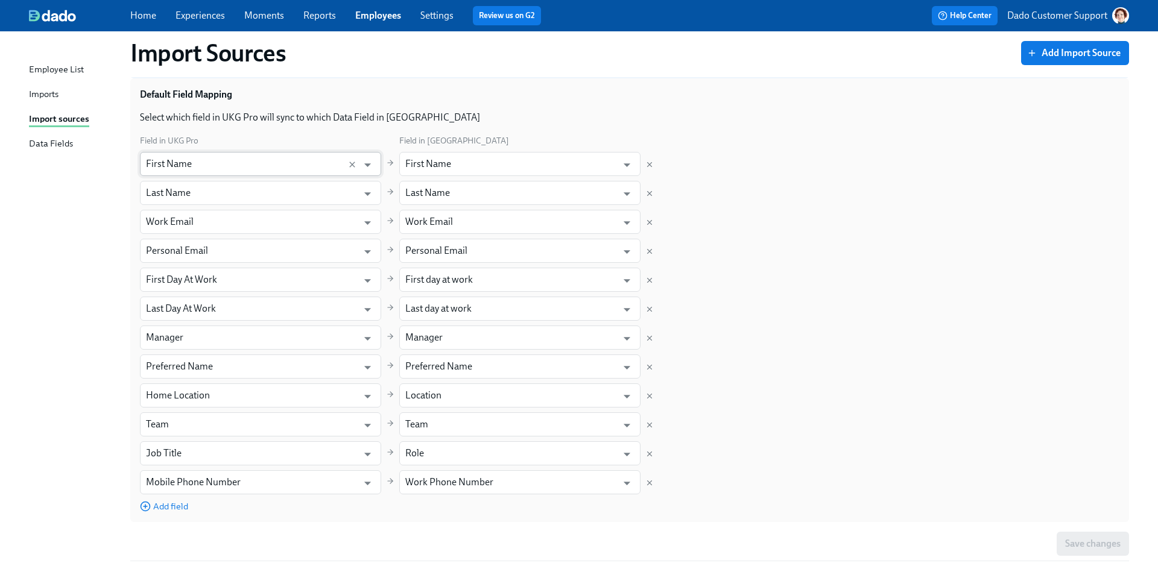
scroll to position [360, 0]
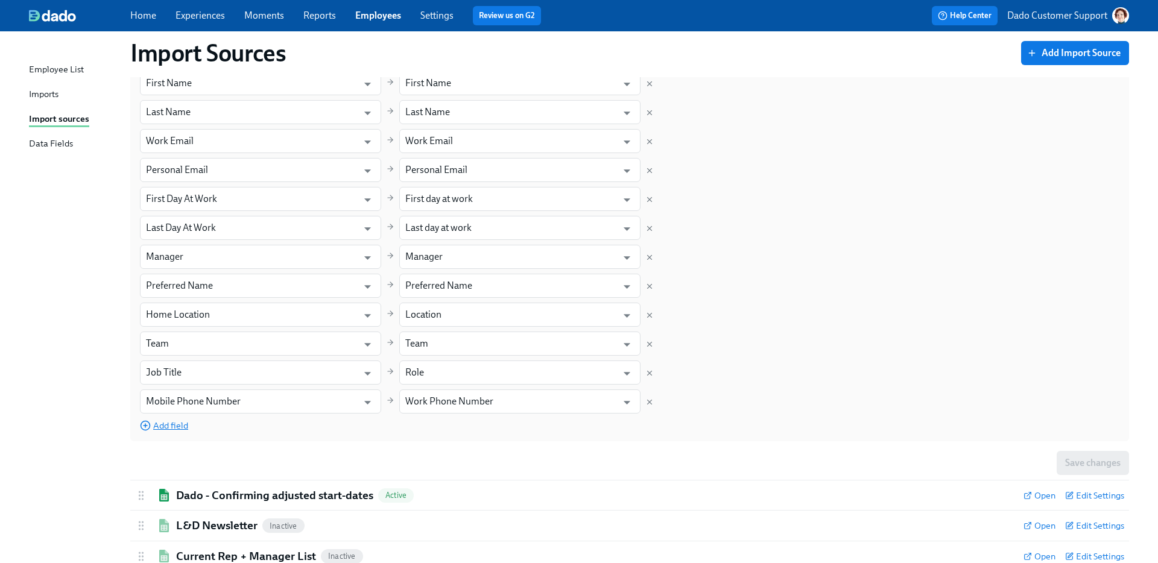
click at [160, 428] on span "Add field" at bounding box center [164, 426] width 48 height 12
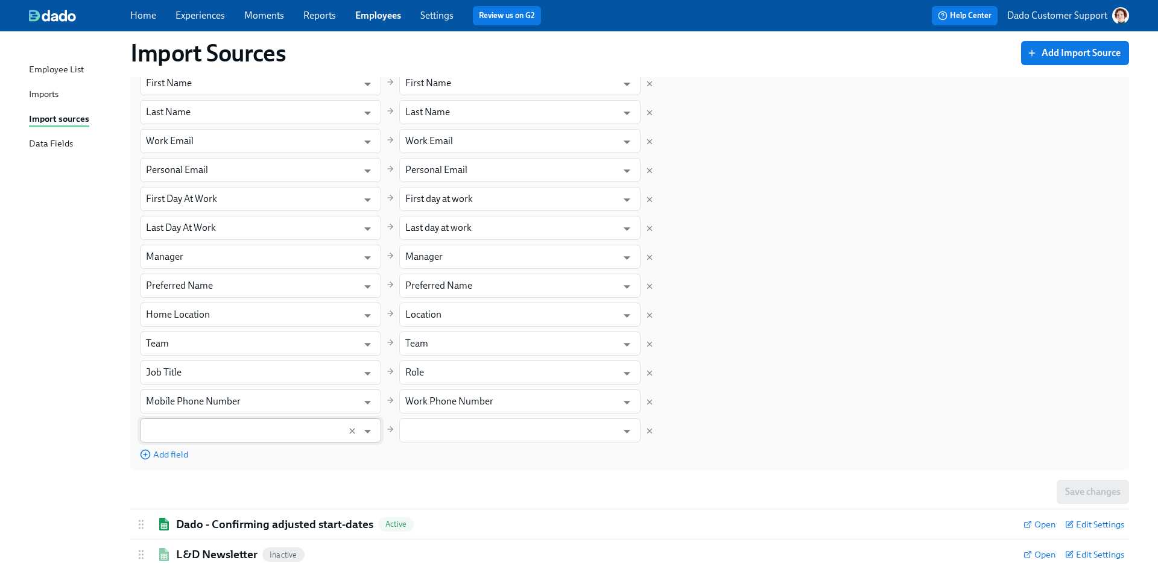
click at [170, 441] on input "text" at bounding box center [249, 430] width 206 height 24
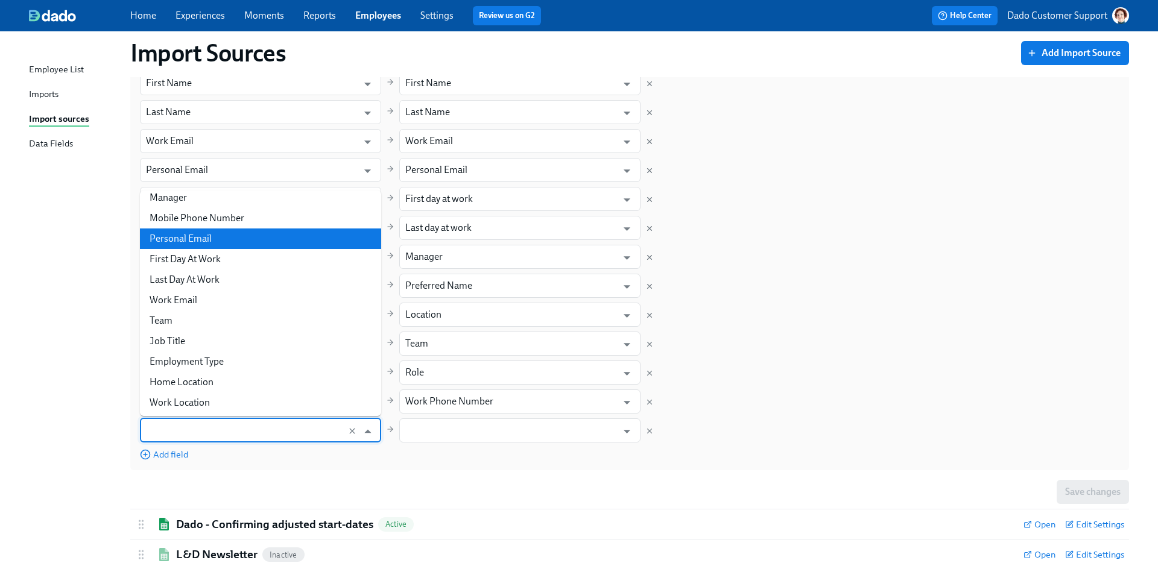
scroll to position [133, 0]
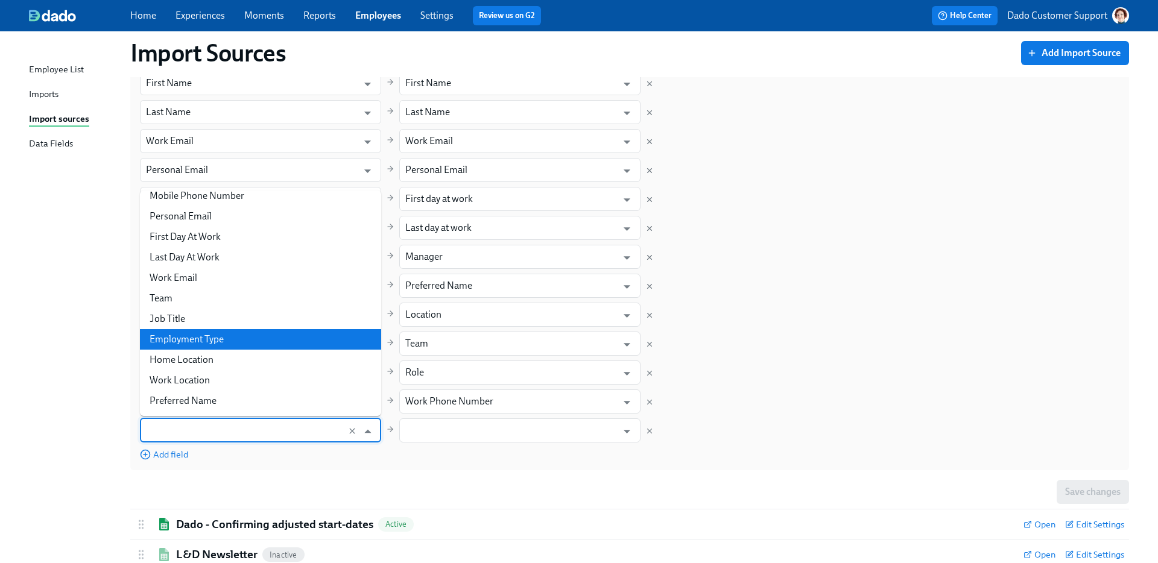
click at [42, 301] on div "Import Sources Add Import Source Dado – Clinical Outreach Onboarding Tracker Ac…" at bounding box center [579, 189] width 1100 height 1006
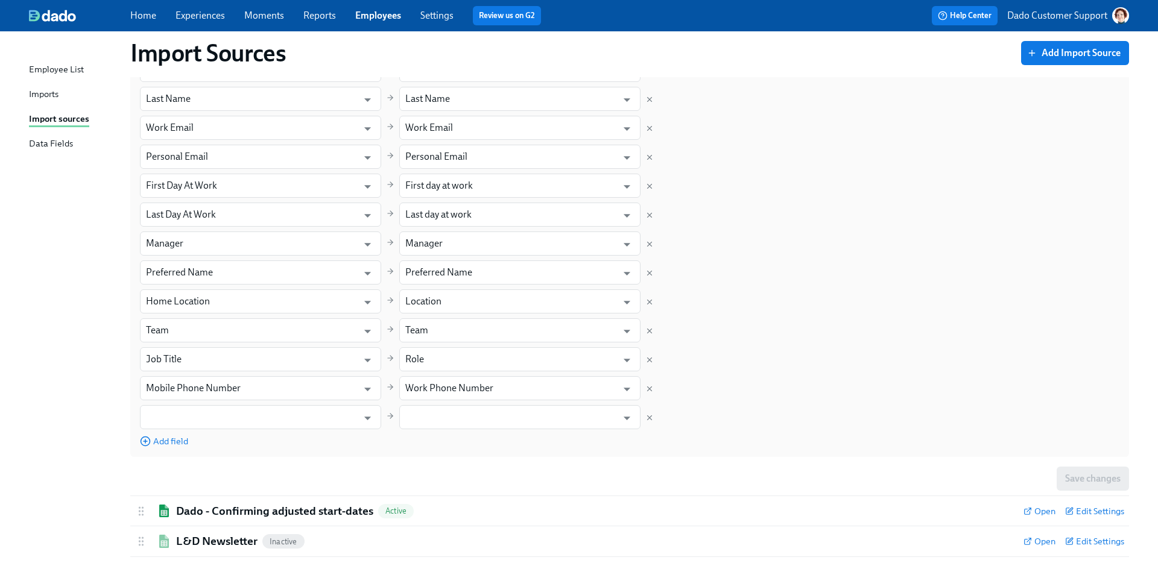
scroll to position [378, 0]
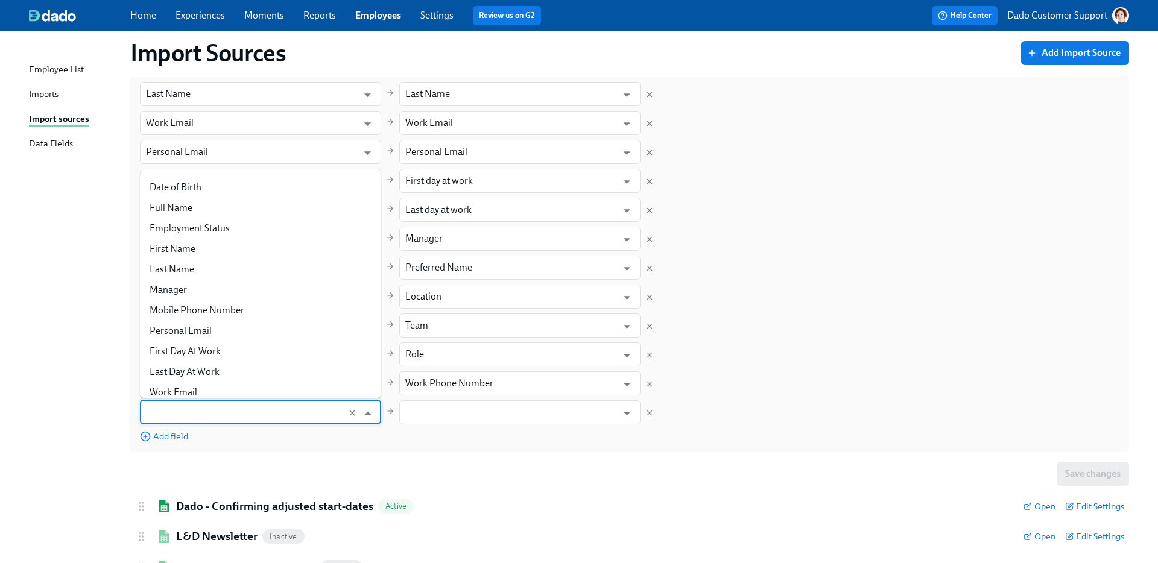
click at [166, 403] on input "text" at bounding box center [249, 412] width 206 height 24
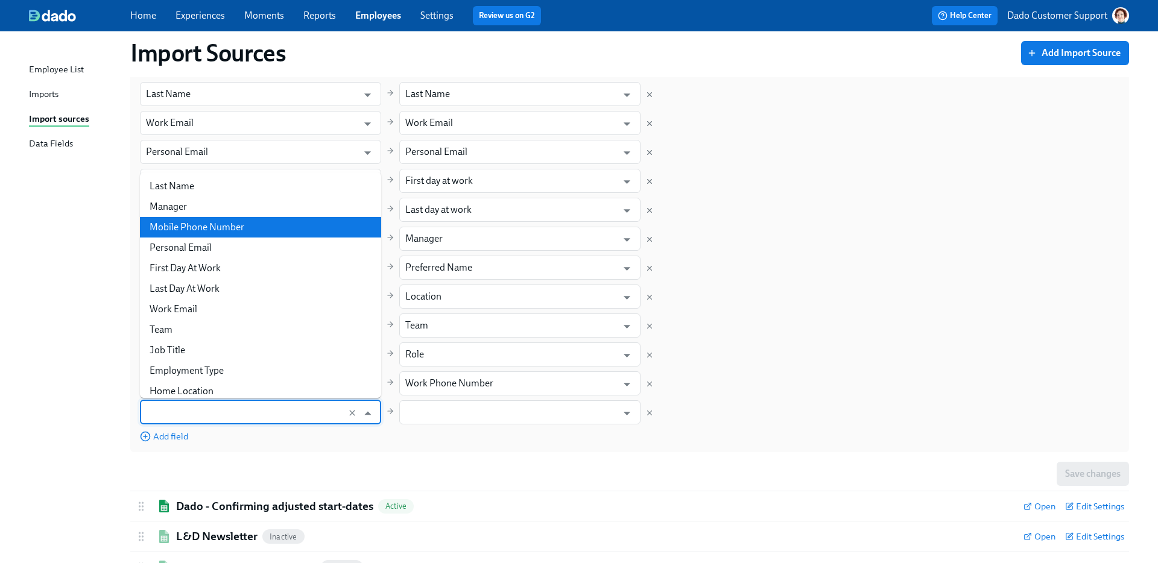
scroll to position [133, 0]
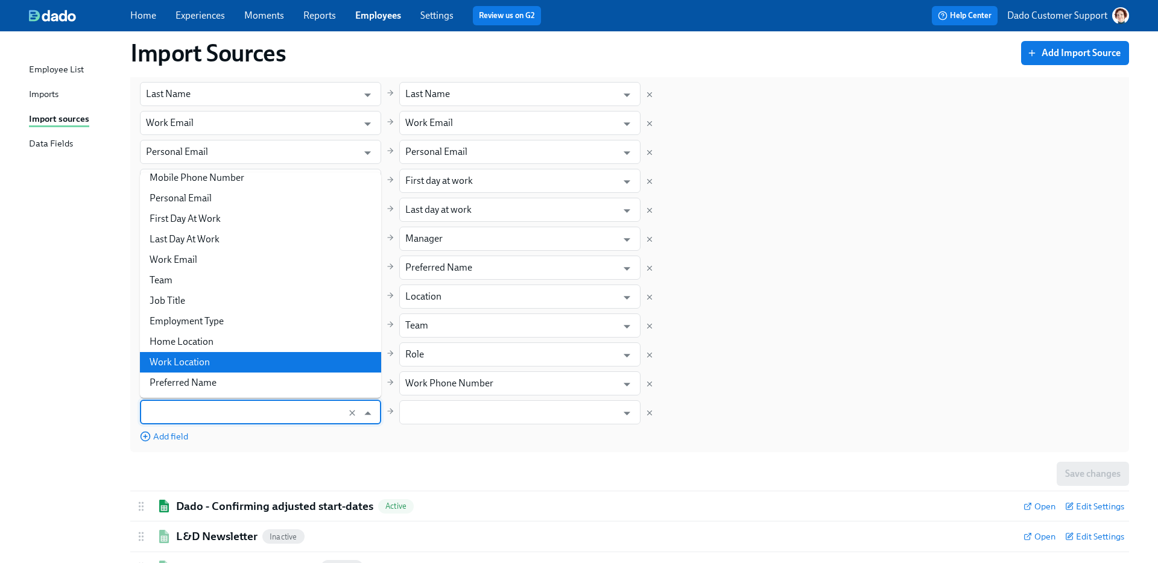
click at [178, 367] on li "Work Location" at bounding box center [260, 362] width 241 height 20
type input "Work Location"
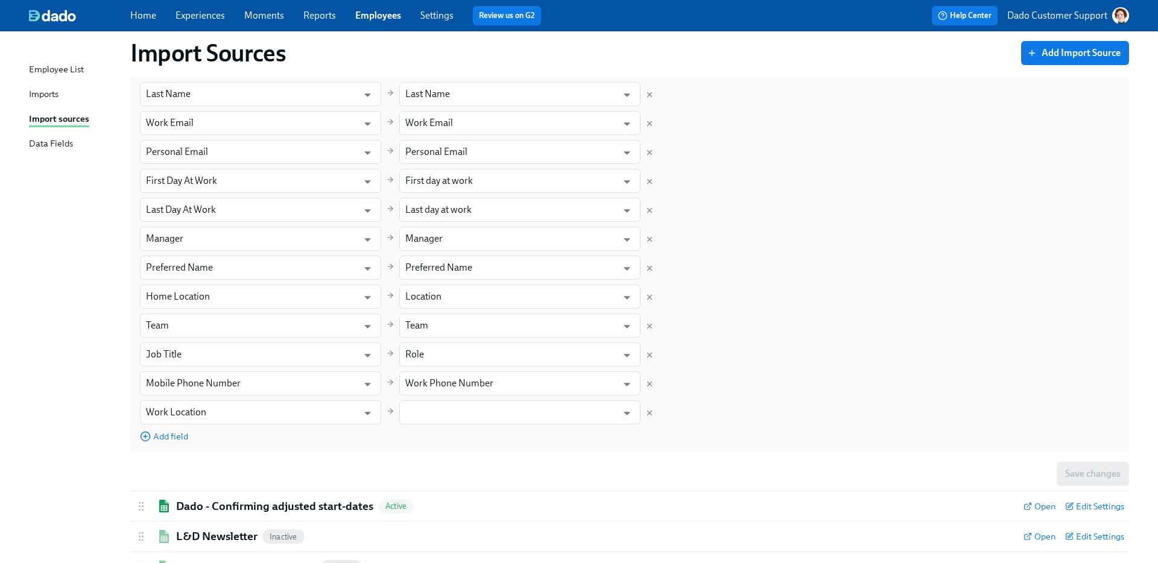
click at [451, 428] on div "Field in UKG Pro Field in Dado First Name ​ First Name ​ Last Name ​ Last Name …" at bounding box center [629, 239] width 979 height 408
click at [435, 412] on input "text" at bounding box center [511, 412] width 212 height 24
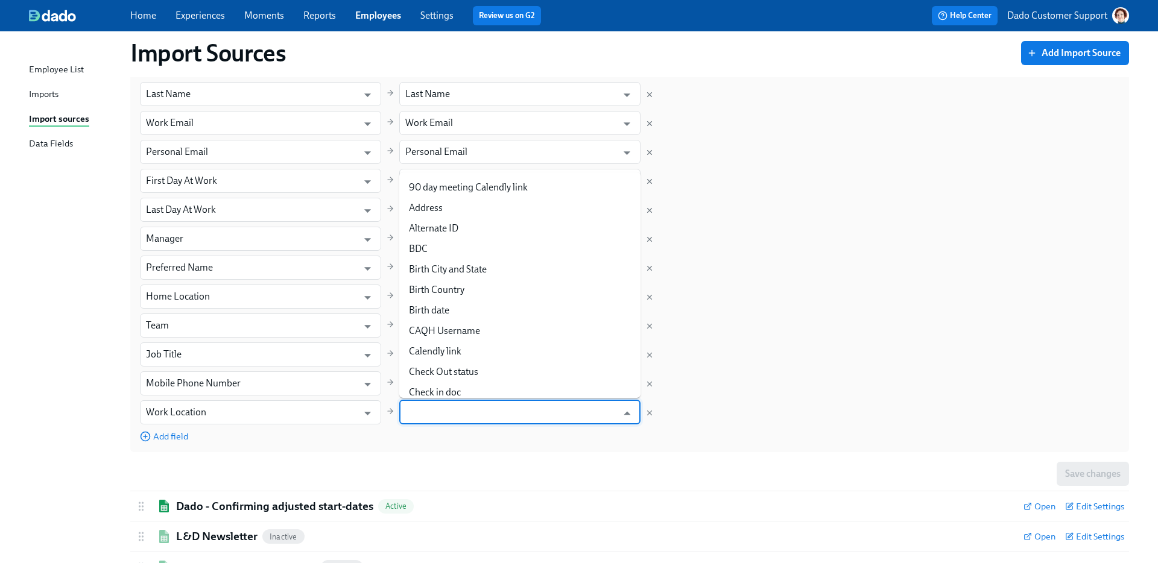
click at [427, 452] on div "Default Field Mapping Select which field in UKG Pro will sync to which Data Fie…" at bounding box center [629, 216] width 998 height 473
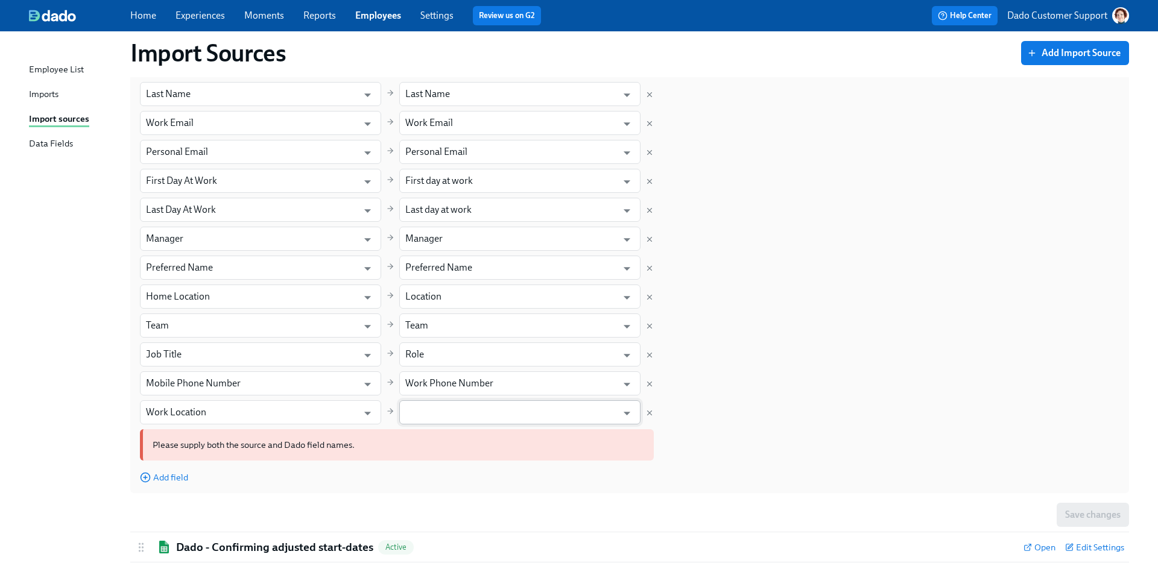
click at [426, 415] on input "text" at bounding box center [511, 412] width 212 height 24
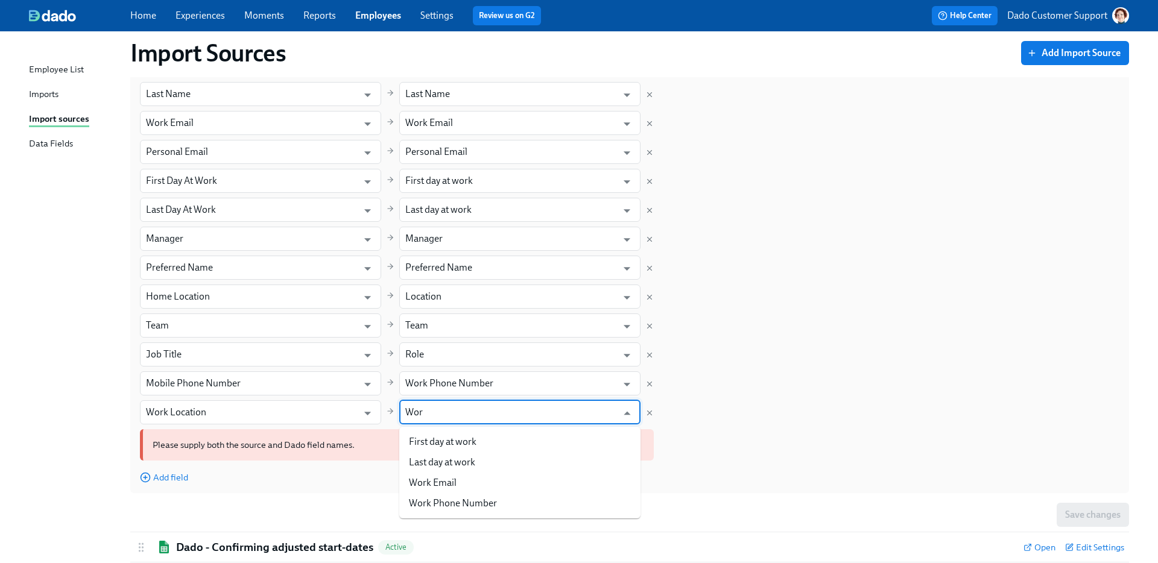
type input "Work"
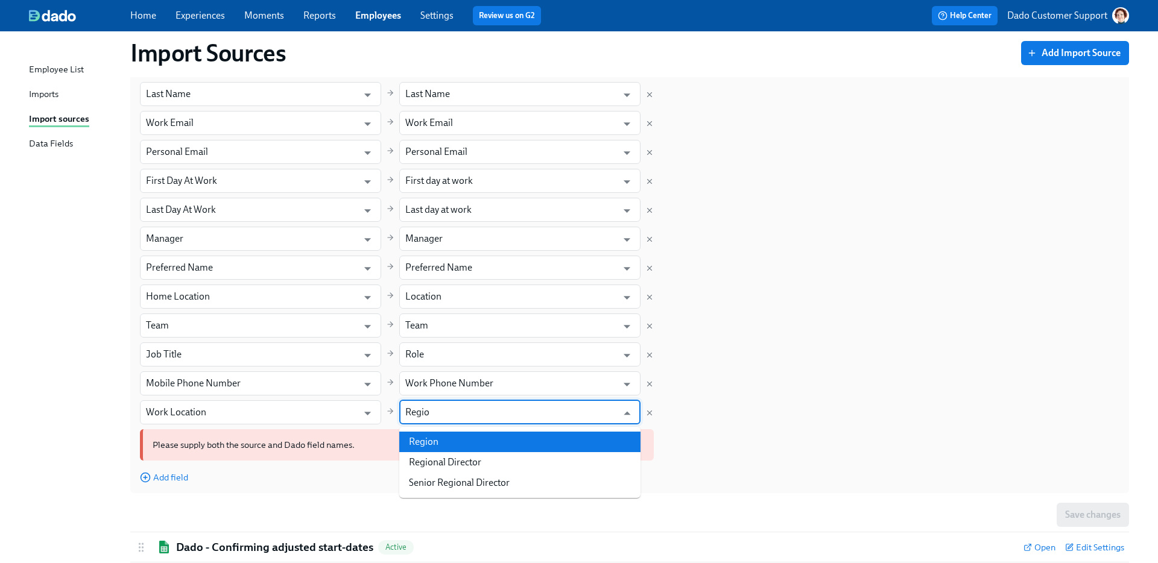
click at [508, 443] on li "Region" at bounding box center [519, 442] width 241 height 20
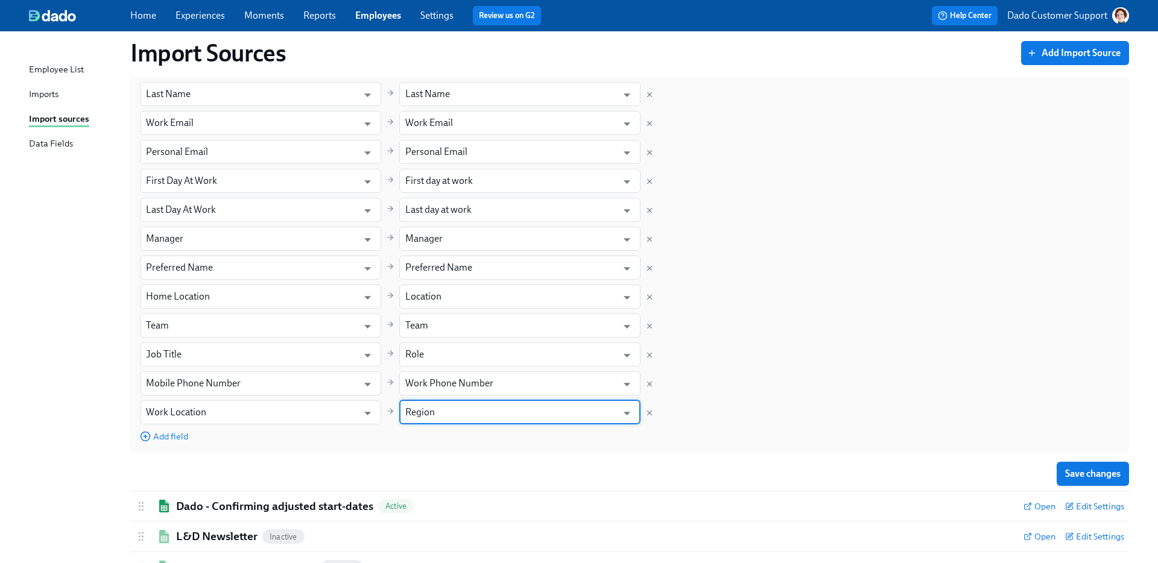
type input "Region"
click at [106, 361] on div "Import Sources Add Import Source Dado – Clinical Outreach Onboarding Tracker Ac…" at bounding box center [579, 171] width 1100 height 1006
click at [1078, 465] on button "Save changes" at bounding box center [1092, 474] width 72 height 24
click at [51, 92] on div "Imports" at bounding box center [44, 94] width 30 height 15
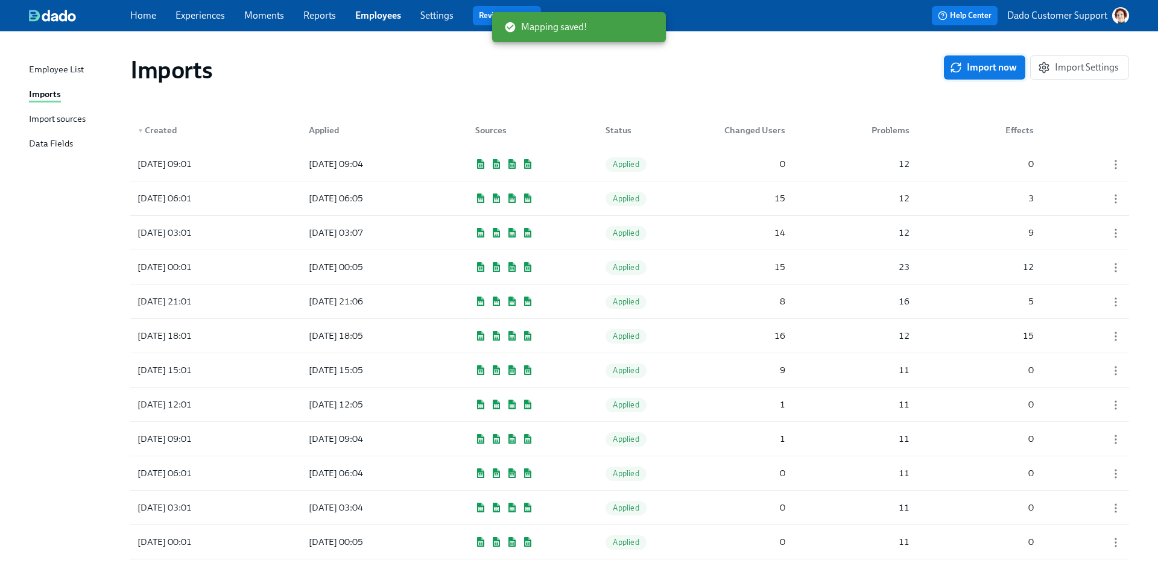
click at [965, 70] on span "Import now" at bounding box center [984, 67] width 65 height 12
click at [1065, 64] on span "Import Settings" at bounding box center [1079, 67] width 78 height 12
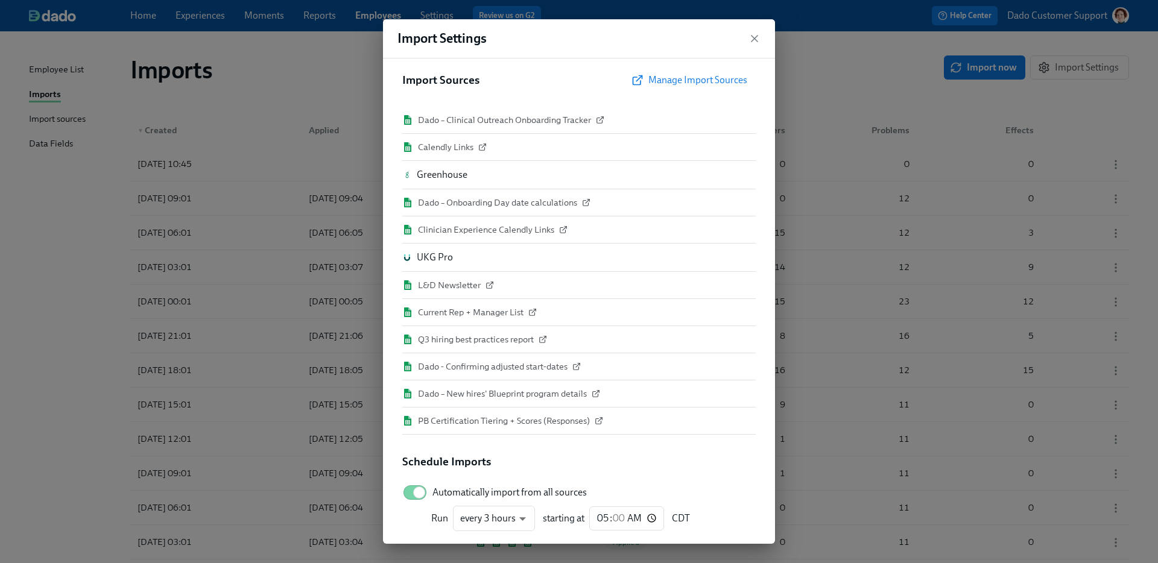
click at [837, 54] on div "Import Settings Import Sources Manage Import Sources Dado – Clinical Outreach O…" at bounding box center [579, 281] width 1158 height 563
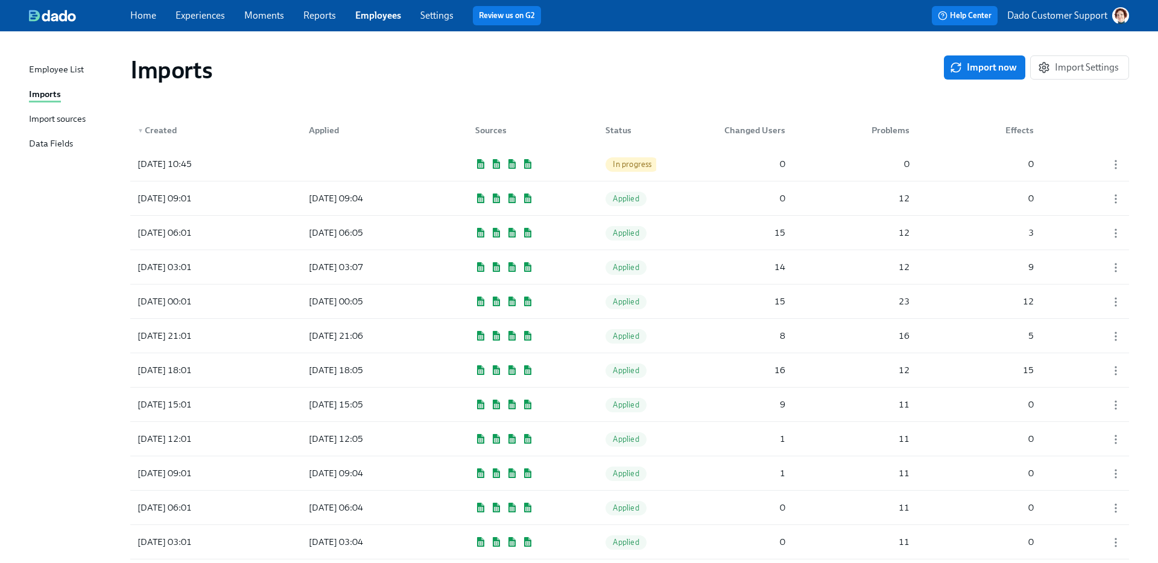
click at [55, 121] on div "Import sources" at bounding box center [57, 119] width 57 height 15
click at [708, 162] on div "2025/10/07 10:45 In progress 0 0 0" at bounding box center [629, 164] width 998 height 34
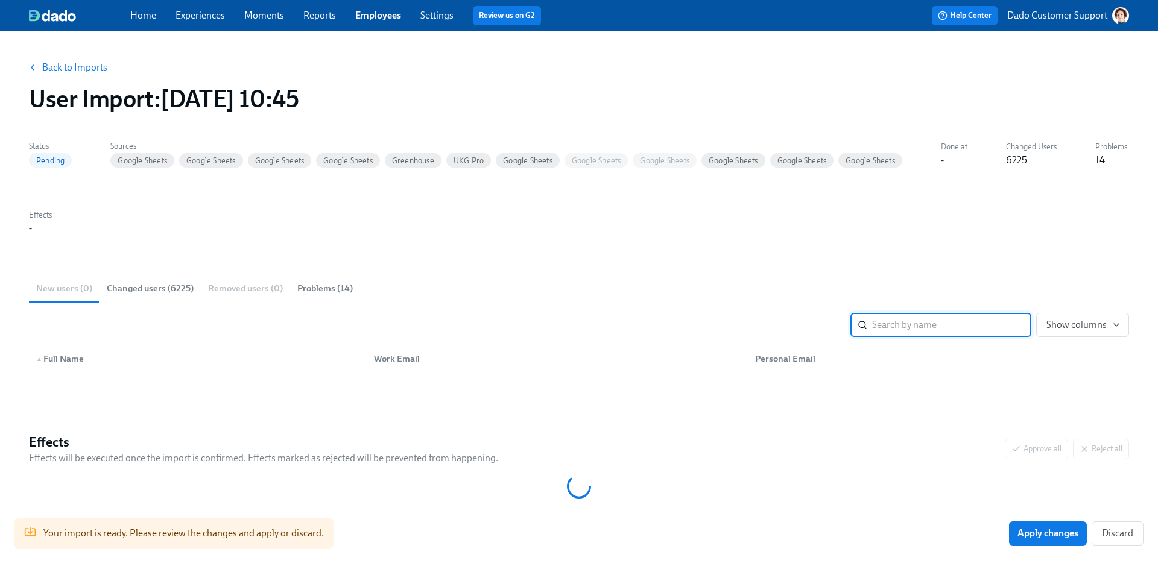
click at [126, 289] on span "Changed users (6225)" at bounding box center [150, 289] width 87 height 14
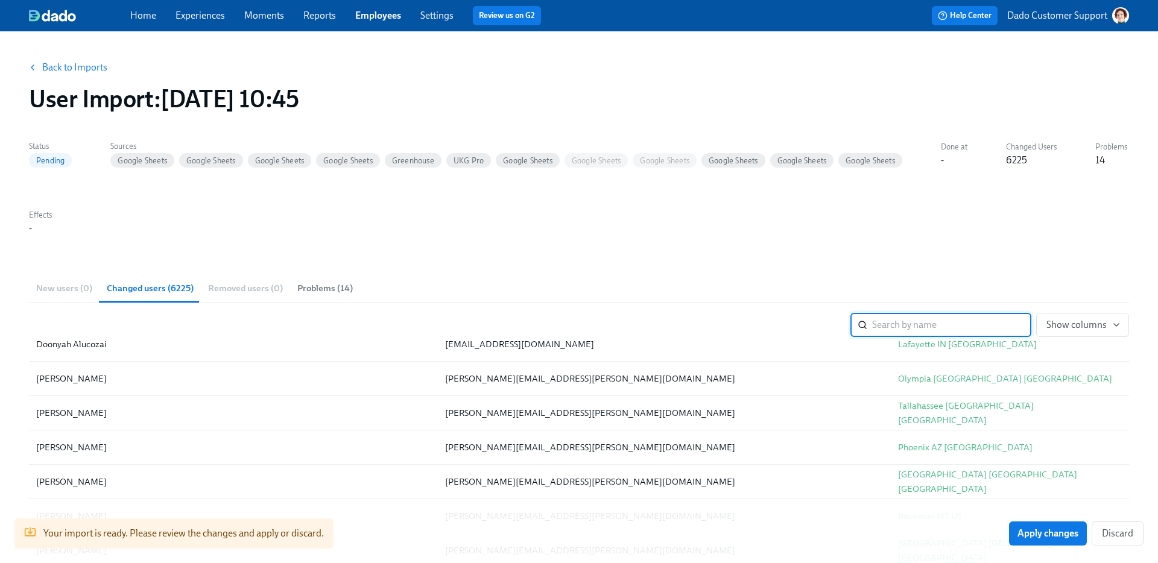
scroll to position [3518, 0]
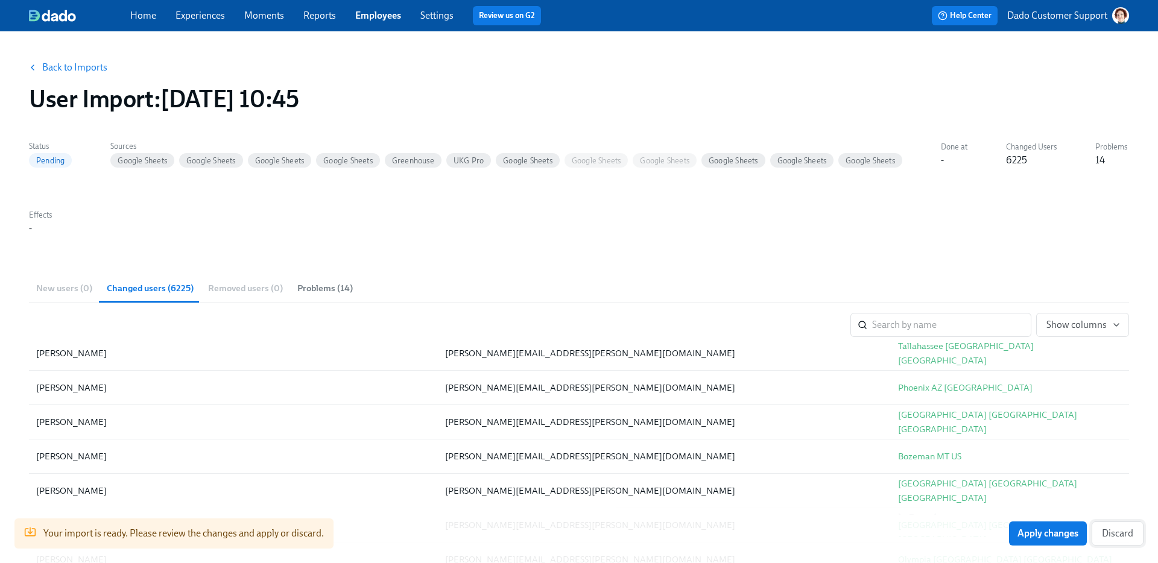
click at [1124, 538] on span "Discard" at bounding box center [1117, 534] width 31 height 12
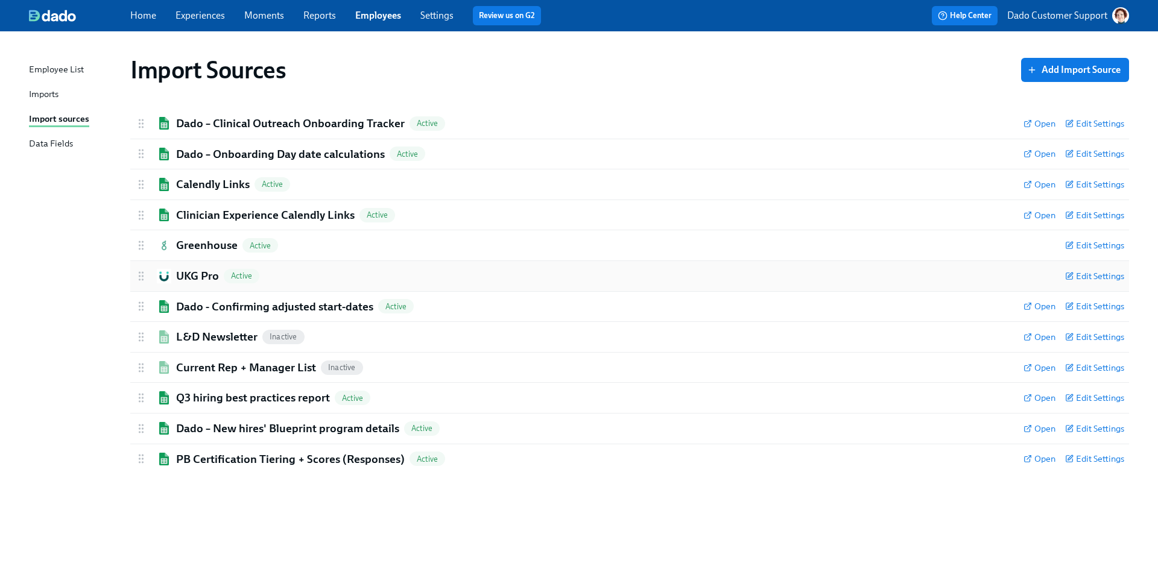
click at [178, 270] on h2 "UKG Pro" at bounding box center [197, 276] width 43 height 16
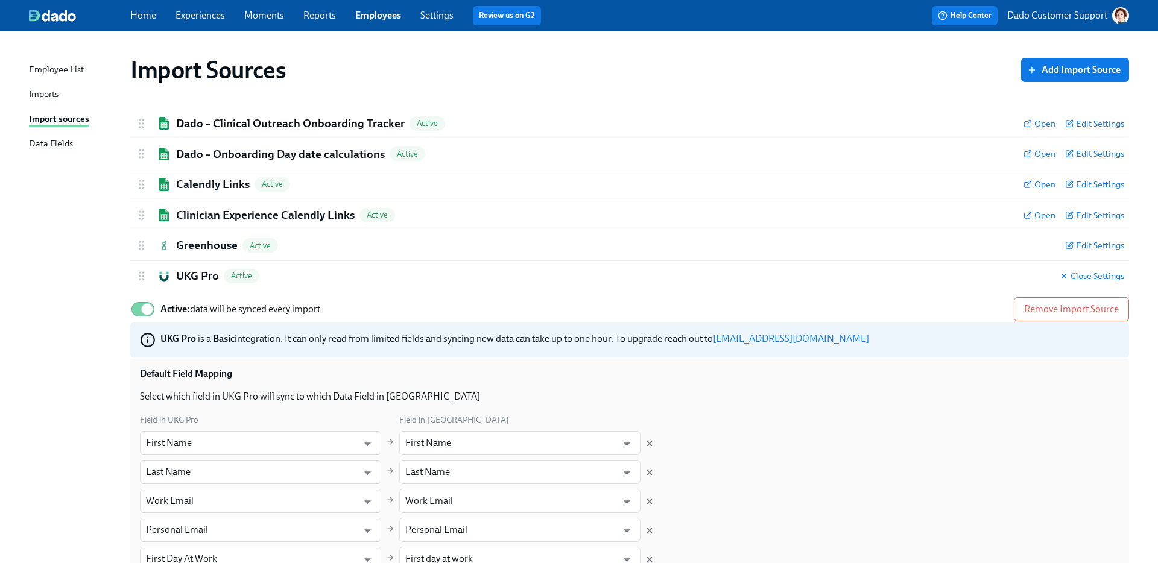
scroll to position [287, 0]
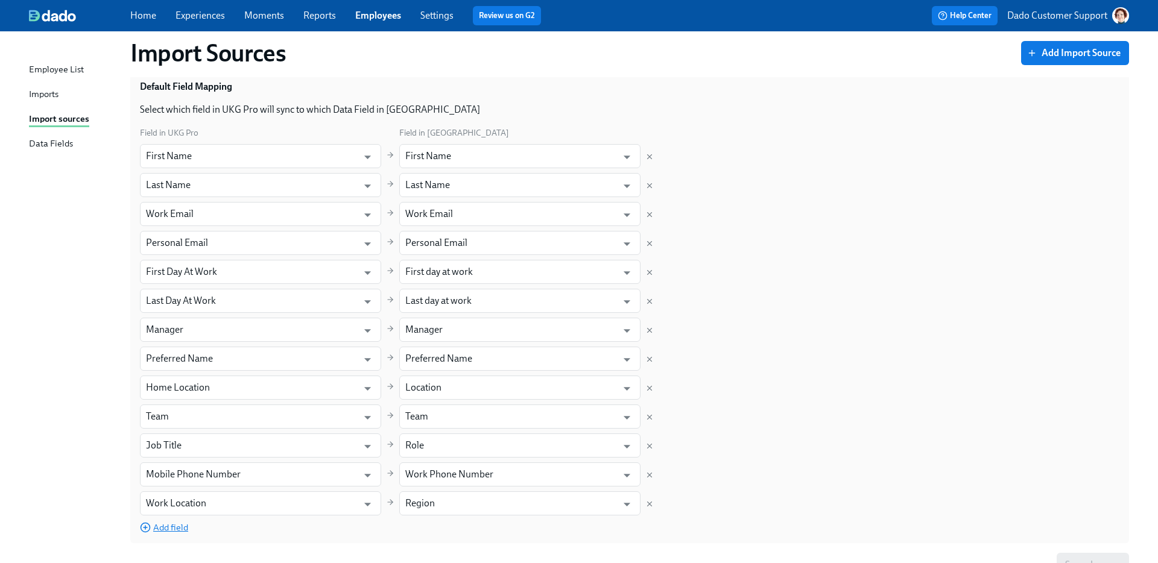
click at [176, 529] on span "Add field" at bounding box center [164, 528] width 48 height 12
click at [176, 529] on input "text" at bounding box center [249, 532] width 206 height 24
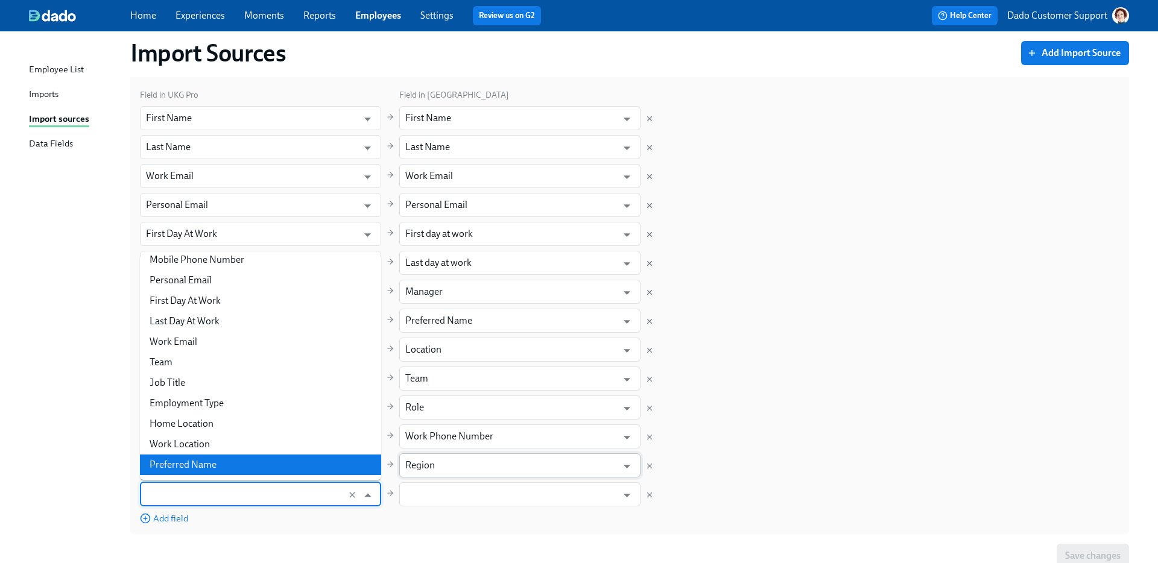
scroll to position [324, 0]
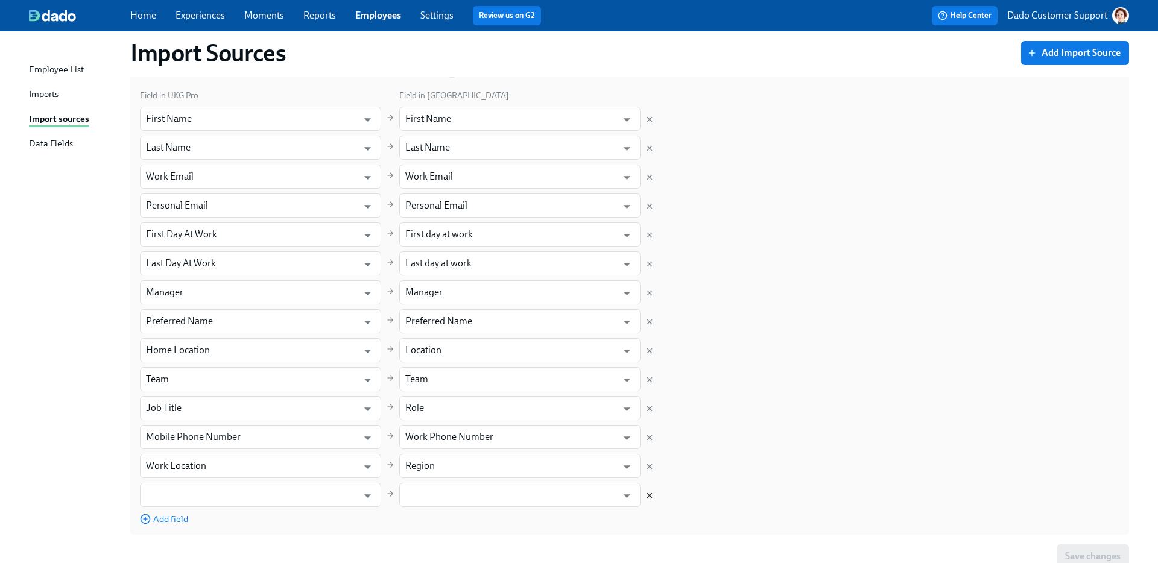
click at [648, 493] on icon "Delete mapping" at bounding box center [649, 495] width 8 height 8
click at [522, 479] on div "Field in [GEOGRAPHIC_DATA] Pro Field in [GEOGRAPHIC_DATA] First Name ​ First Na…" at bounding box center [629, 293] width 979 height 408
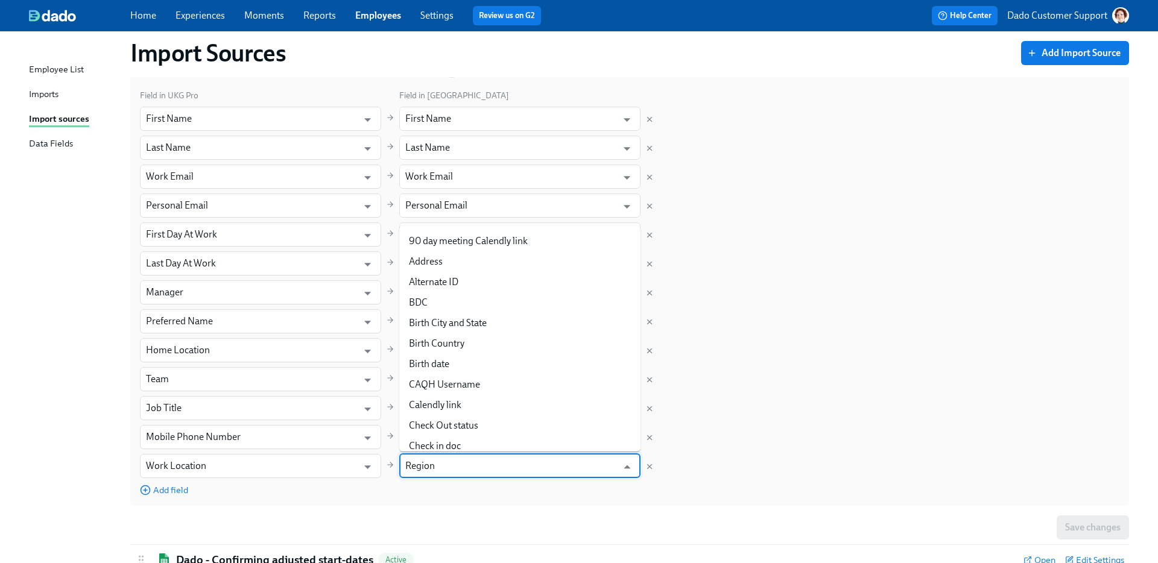
click at [519, 468] on input "Region" at bounding box center [511, 466] width 212 height 24
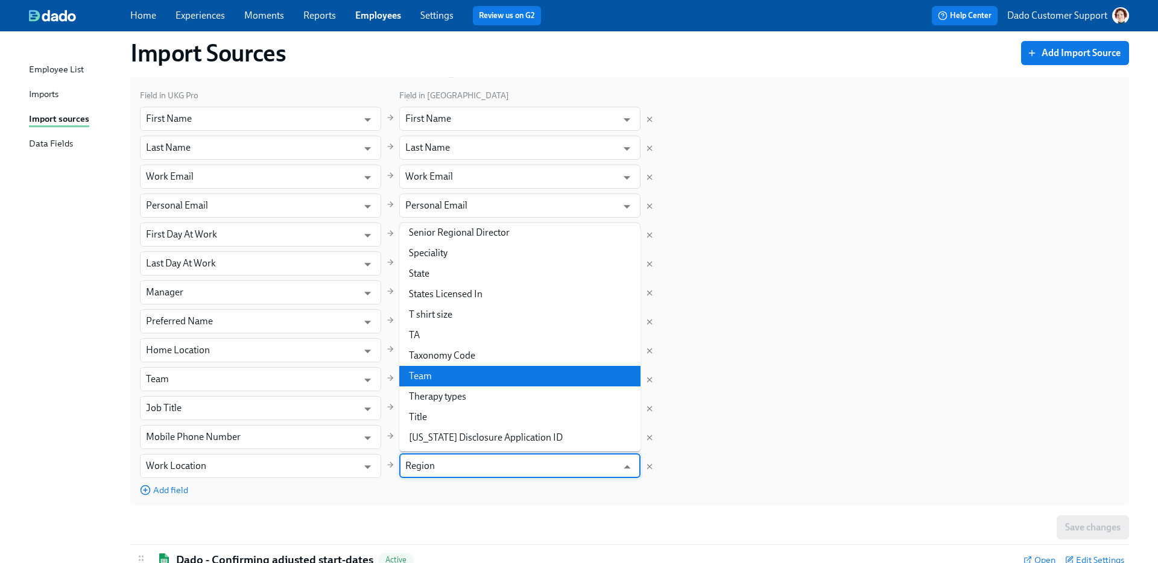
scroll to position [1874, 0]
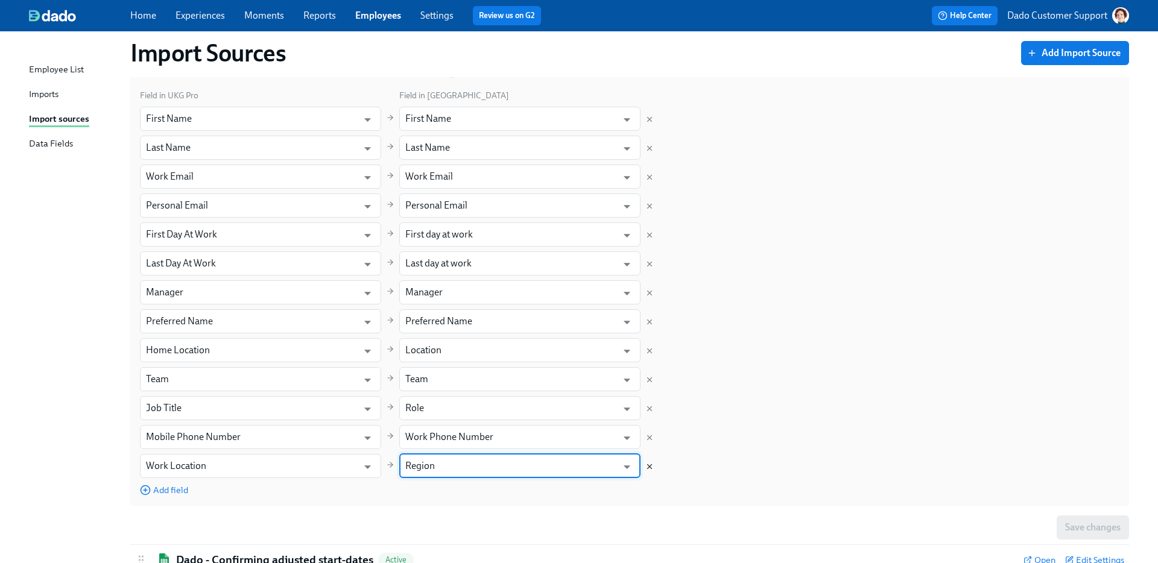
click at [651, 465] on icon "Delete mapping" at bounding box center [649, 466] width 8 height 8
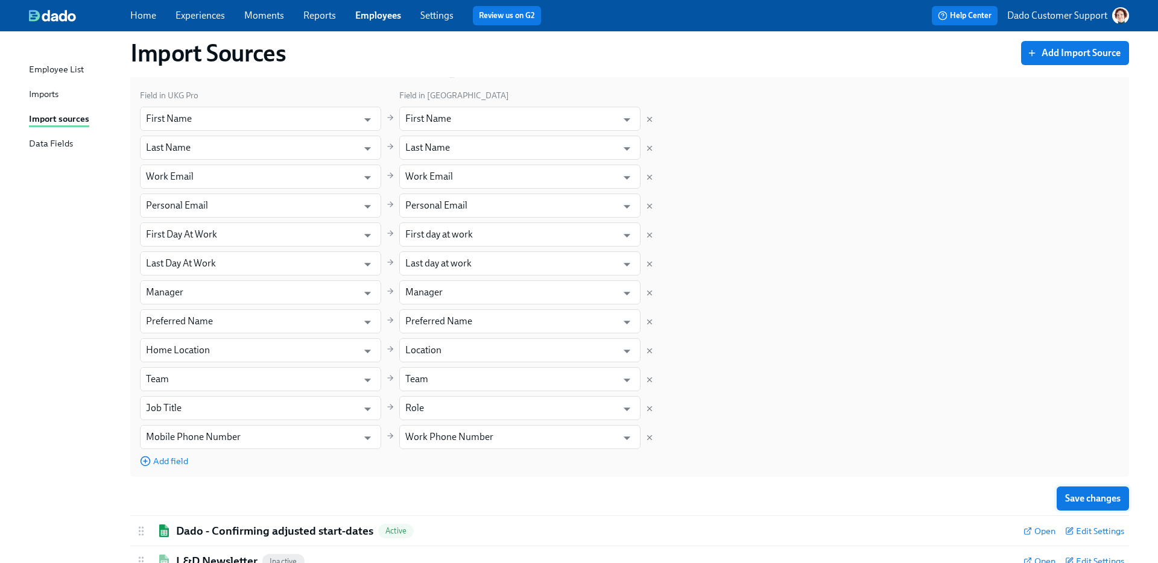
click at [1071, 491] on button "Save changes" at bounding box center [1092, 499] width 72 height 24
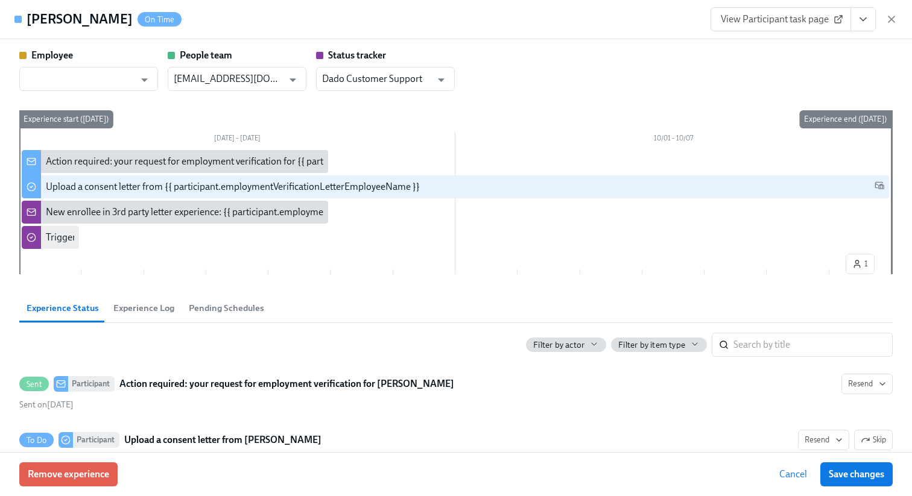
scroll to position [0, 225]
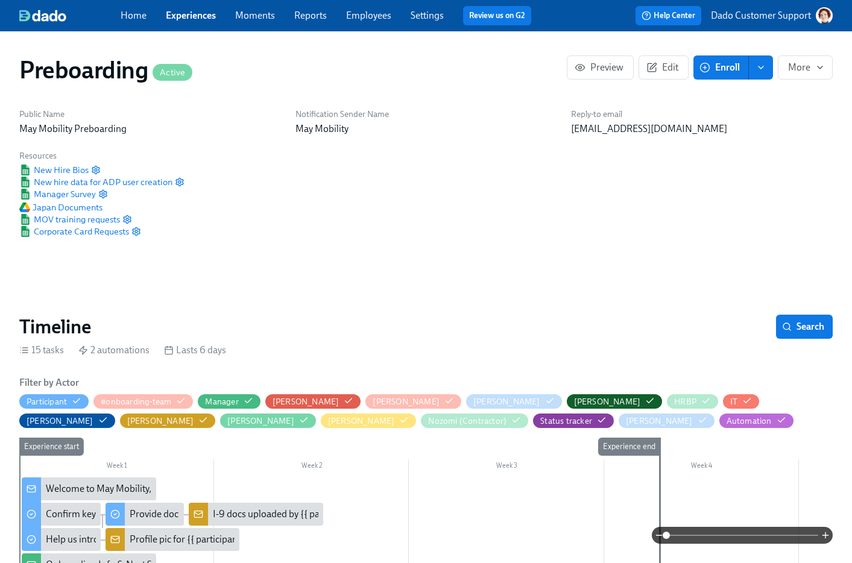
scroll to position [0, 1595]
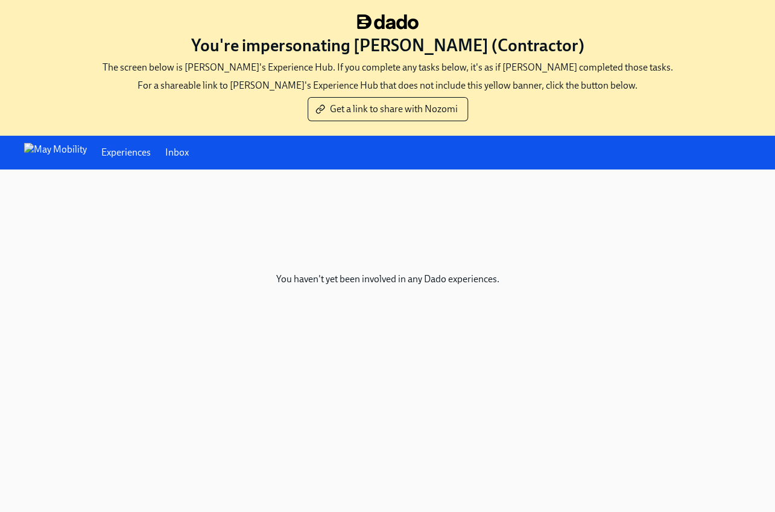
click at [358, 275] on div "You haven't yet been involved in any Dado experiences." at bounding box center [387, 279] width 736 height 181
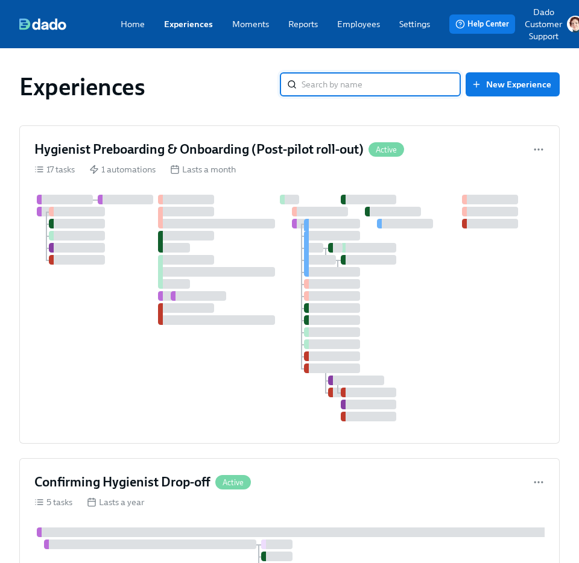
click at [297, 31] on div "Home Experiences Moments Reports Employees Settings Review us on G2 Help Center…" at bounding box center [301, 24] width 603 height 48
click at [297, 25] on link "Reports" at bounding box center [303, 24] width 30 height 12
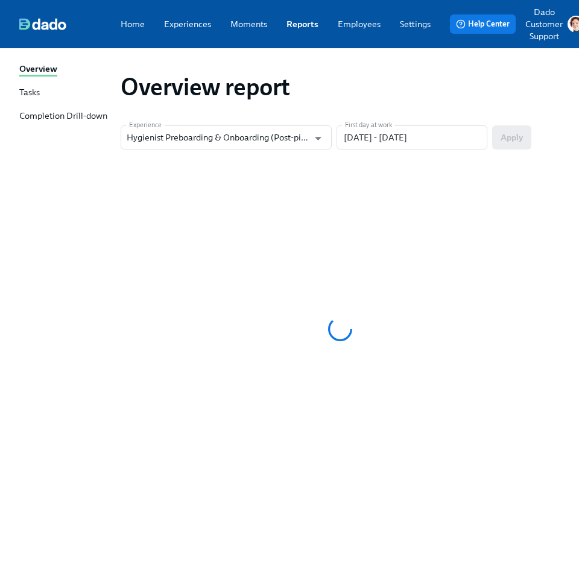
click at [45, 119] on div "Completion Drill-down" at bounding box center [63, 117] width 88 height 14
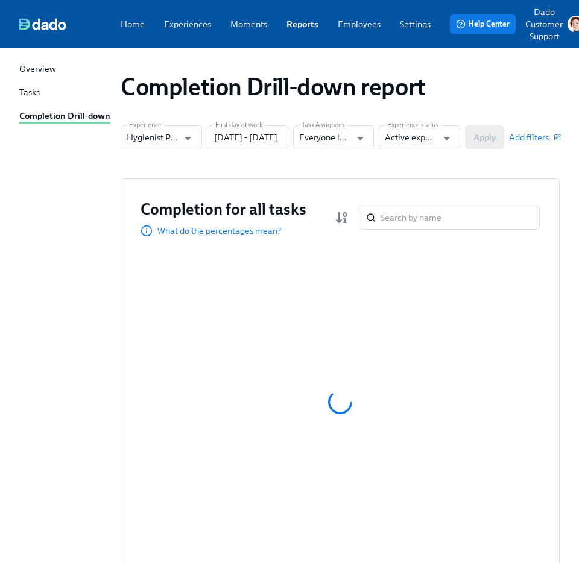
click at [166, 124] on div "Completion Drill-down report Experience Hygienist Preboarding & Onboarding (Pos…" at bounding box center [289, 337] width 540 height 549
click at [153, 143] on input "Hygienist Preboarding & Onboarding (Post-pilot roll-out)" at bounding box center [153, 137] width 52 height 24
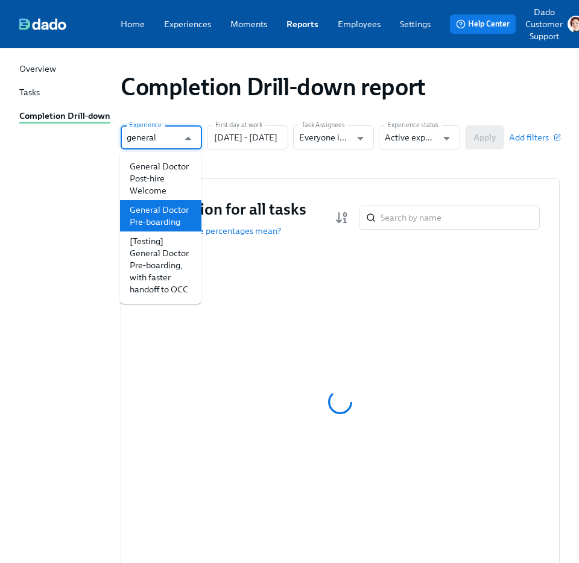
click at [159, 219] on li "General Doctor Pre-boarding" at bounding box center [160, 215] width 81 height 31
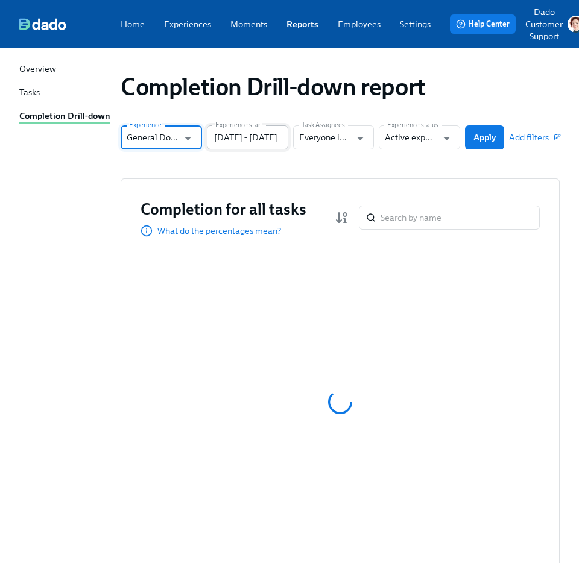
type input "General Doctor Pre-boarding"
click at [238, 141] on input "08/08/2025 - 11/06/2025" at bounding box center [247, 137] width 81 height 24
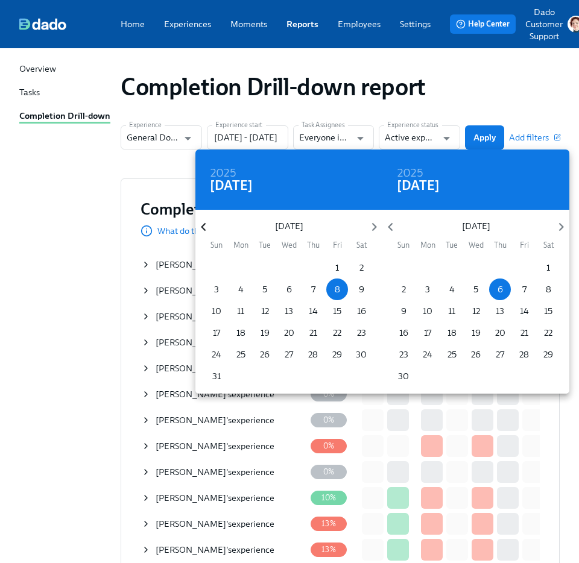
click at [204, 230] on icon "button" at bounding box center [203, 227] width 5 height 8
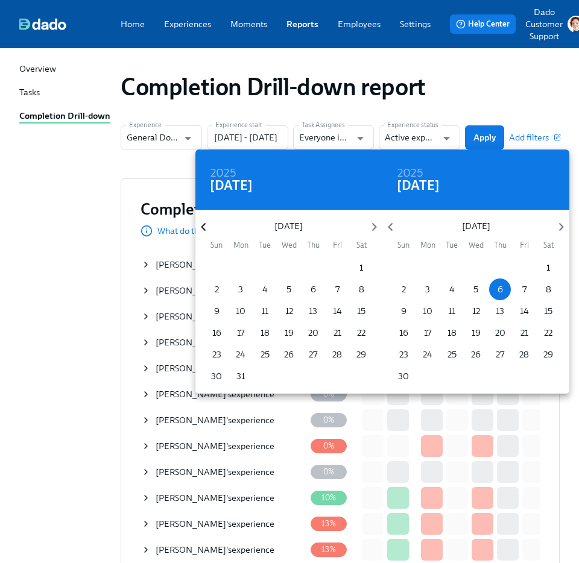
click at [204, 230] on icon "button" at bounding box center [203, 227] width 5 height 8
click at [286, 263] on span "1" at bounding box center [289, 268] width 22 height 12
click at [557, 224] on icon "button" at bounding box center [561, 227] width 16 height 16
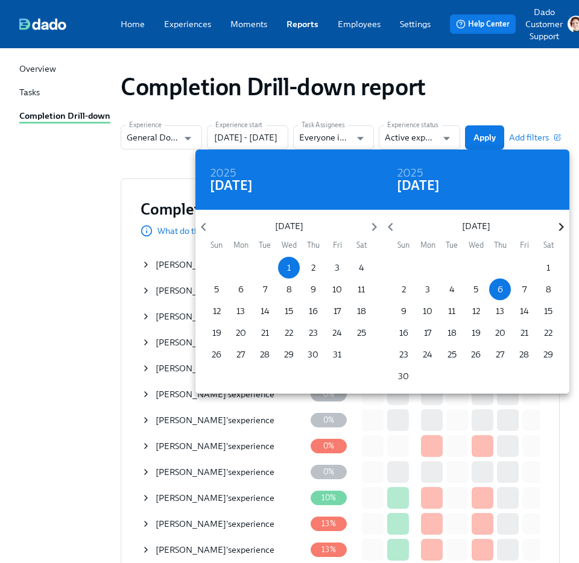
click at [557, 224] on icon "button" at bounding box center [561, 227] width 16 height 16
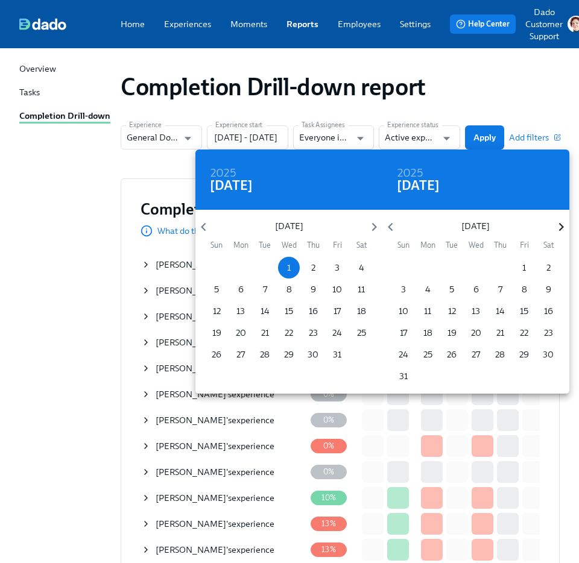
click at [557, 224] on icon "button" at bounding box center [561, 227] width 16 height 16
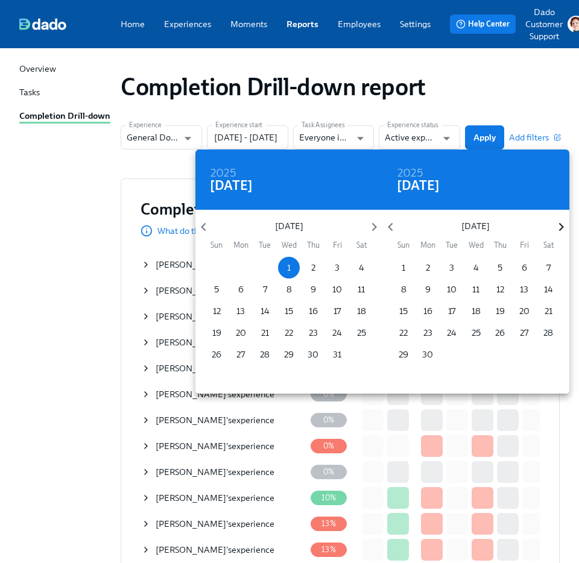
click at [557, 224] on icon "button" at bounding box center [561, 227] width 16 height 16
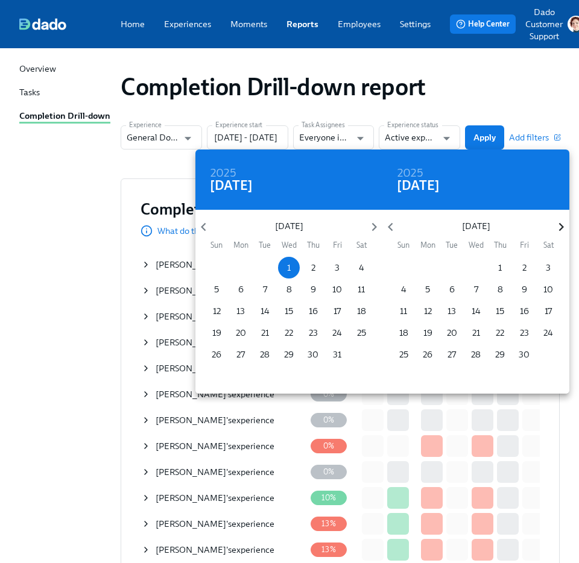
click at [557, 224] on icon "button" at bounding box center [561, 227] width 16 height 16
click at [394, 223] on icon "button" at bounding box center [390, 227] width 16 height 16
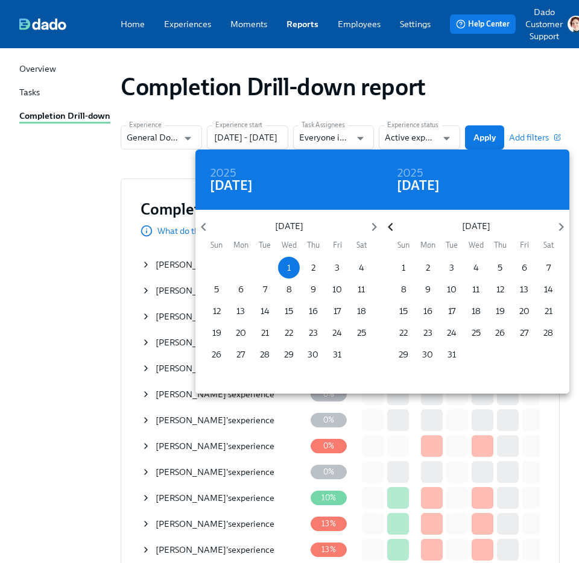
click at [394, 223] on icon "button" at bounding box center [390, 227] width 16 height 16
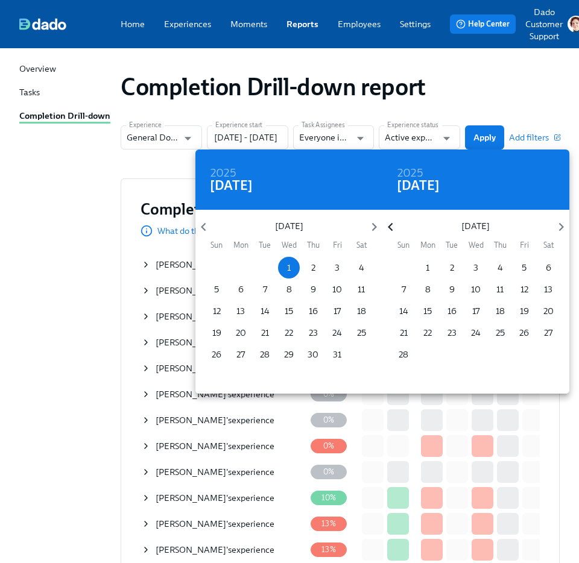
click at [394, 223] on icon "button" at bounding box center [390, 227] width 16 height 16
click at [561, 222] on icon "button" at bounding box center [561, 227] width 16 height 16
click at [505, 351] on span "31" at bounding box center [500, 354] width 22 height 12
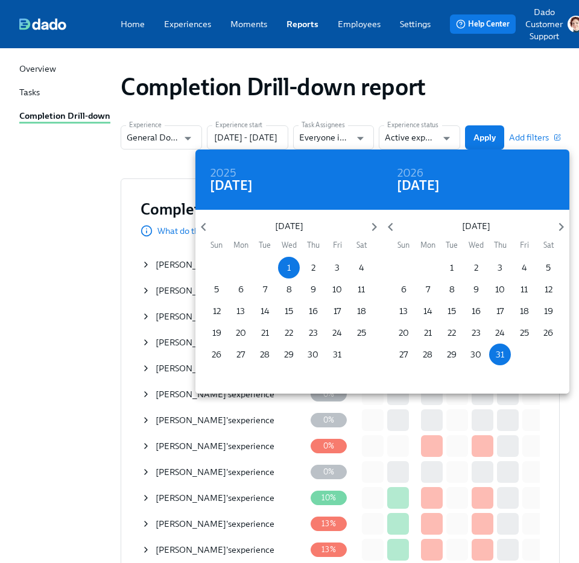
click at [488, 96] on div at bounding box center [289, 281] width 579 height 563
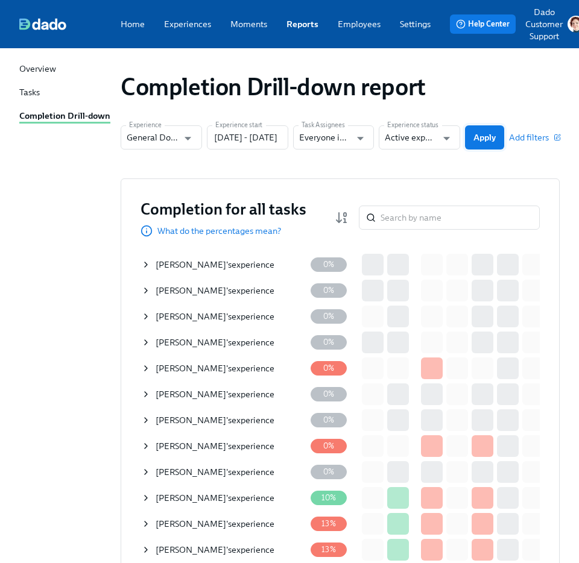
click at [489, 137] on span "Apply" at bounding box center [484, 137] width 22 height 12
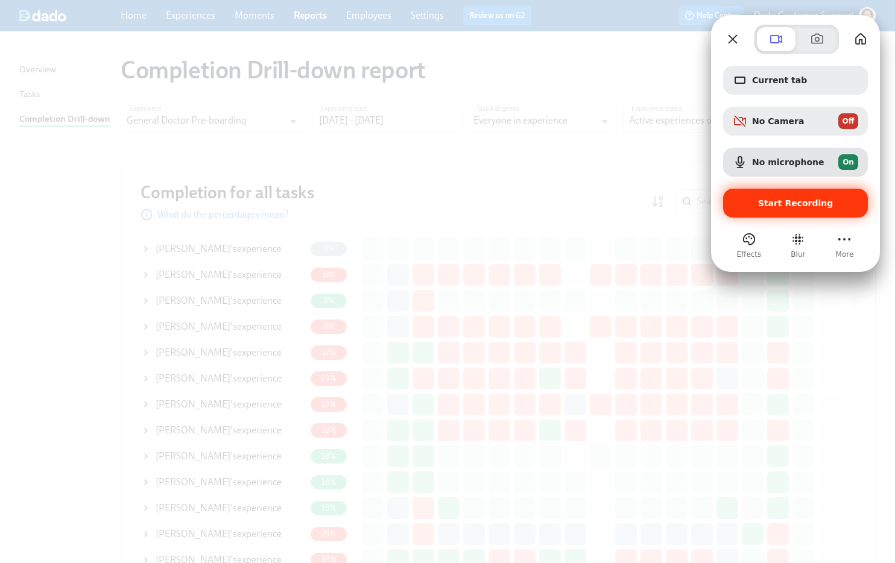
click at [786, 203] on span "Start Recording" at bounding box center [795, 203] width 75 height 10
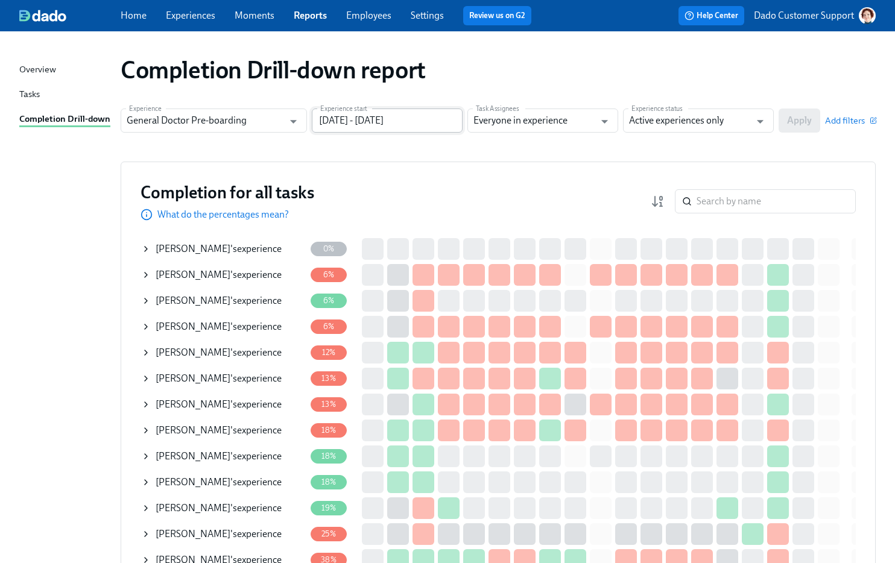
click at [350, 124] on input "01/01/2025 - 12/31/2026" at bounding box center [387, 121] width 151 height 24
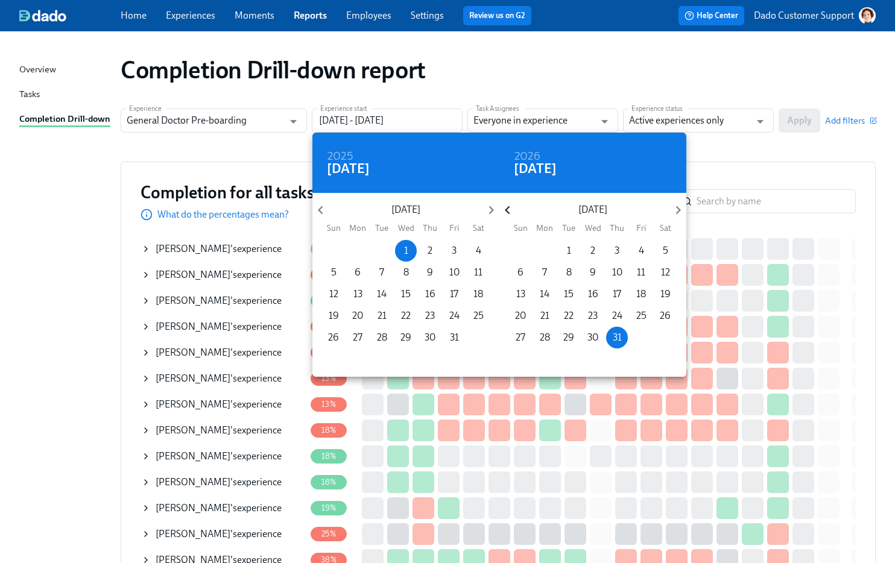
click at [506, 207] on icon "button" at bounding box center [507, 210] width 16 height 16
click at [523, 250] on span "1" at bounding box center [520, 250] width 22 height 13
type input "01/01/2025 - 11/01/2026"
click at [768, 153] on div at bounding box center [447, 281] width 895 height 563
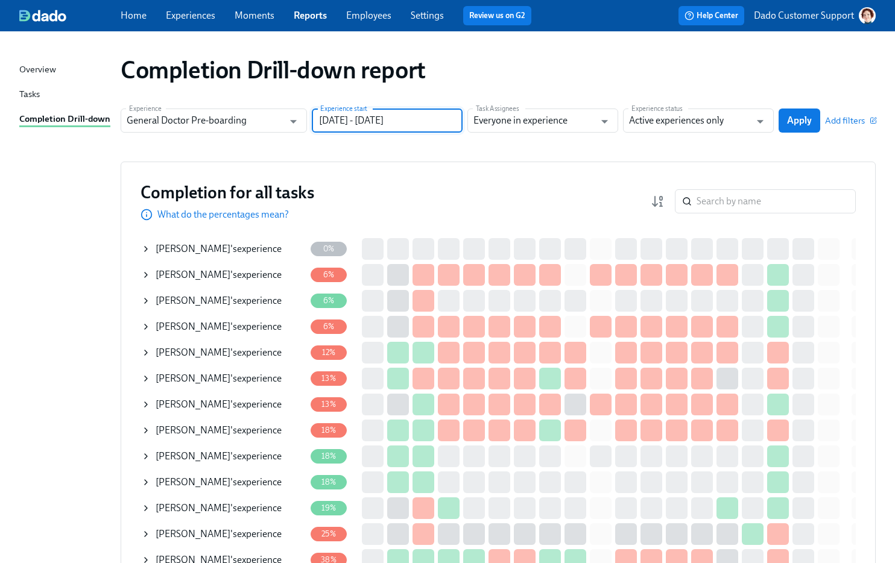
click at [799, 124] on span "Apply" at bounding box center [799, 121] width 25 height 12
click at [503, 120] on input "Everyone in experience" at bounding box center [533, 121] width 121 height 24
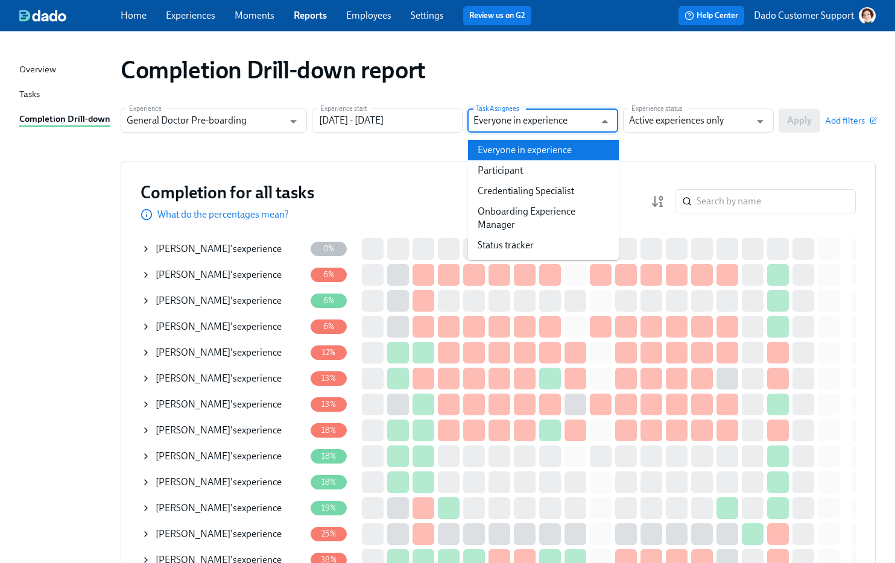
click at [509, 77] on div "Completion Drill-down report" at bounding box center [498, 69] width 755 height 29
click at [487, 124] on input "Everyone in experience" at bounding box center [533, 121] width 121 height 24
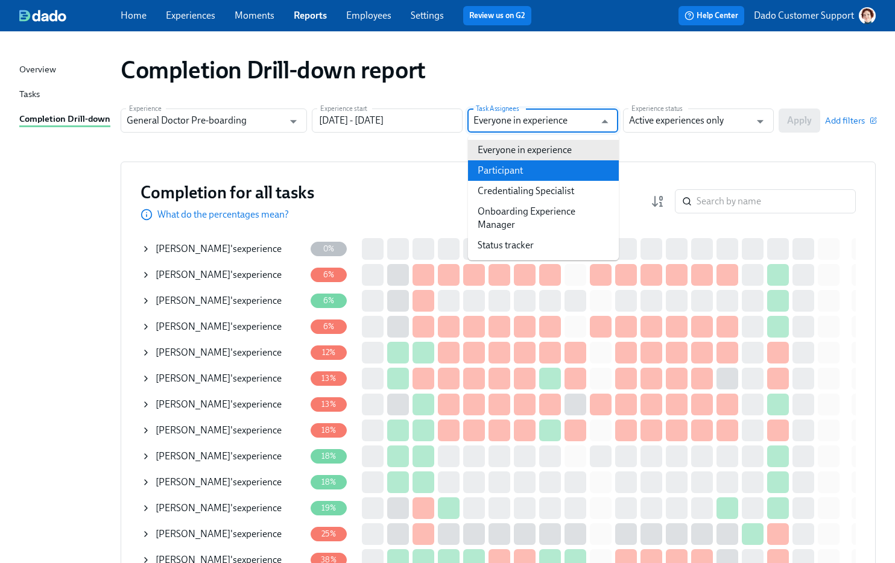
click at [483, 168] on li "Participant" at bounding box center [543, 170] width 151 height 20
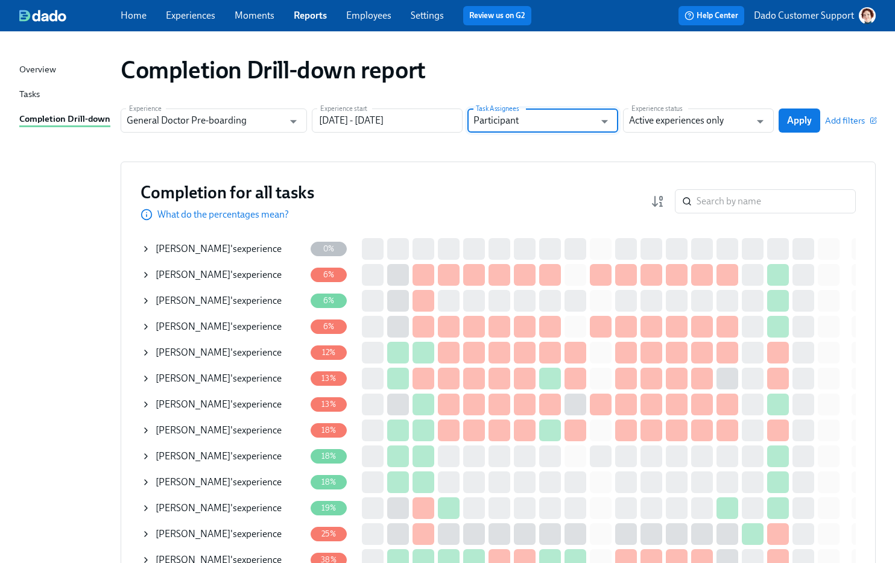
click at [496, 133] on section "Experience General Doctor Pre-boarding Experience Experience start 01/01/2025 -…" at bounding box center [498, 126] width 755 height 34
click at [497, 121] on input "Participant" at bounding box center [533, 121] width 121 height 24
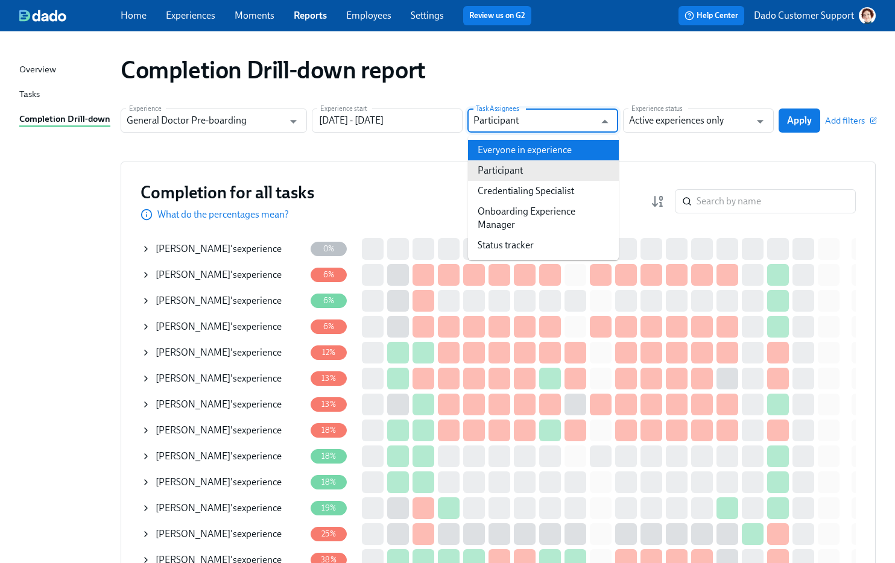
click at [502, 152] on li "Everyone in experience" at bounding box center [543, 150] width 151 height 20
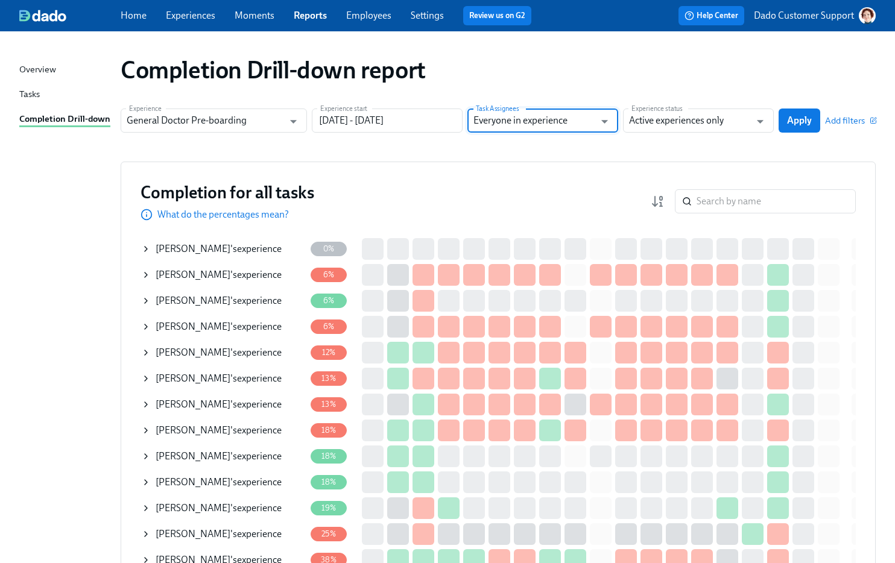
click at [145, 248] on icon at bounding box center [146, 249] width 10 height 10
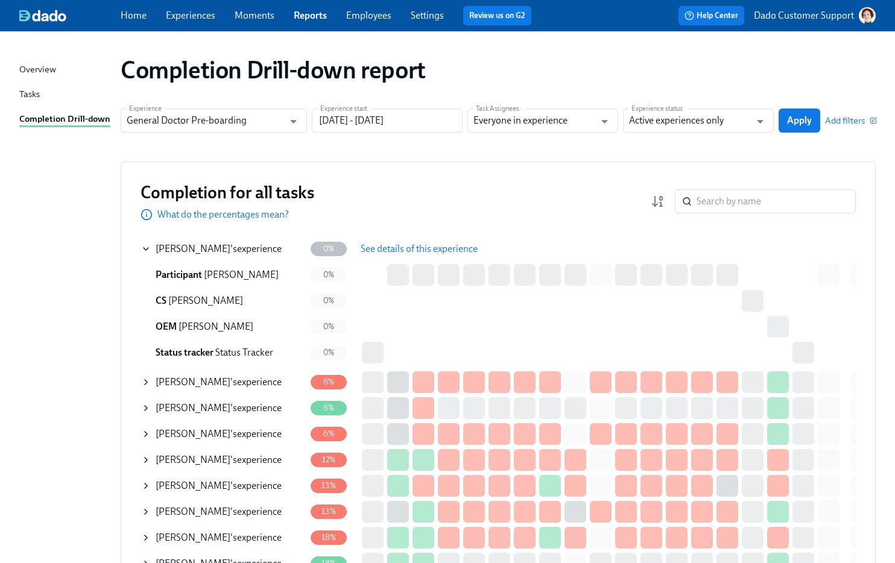
click at [145, 247] on icon at bounding box center [146, 249] width 10 height 10
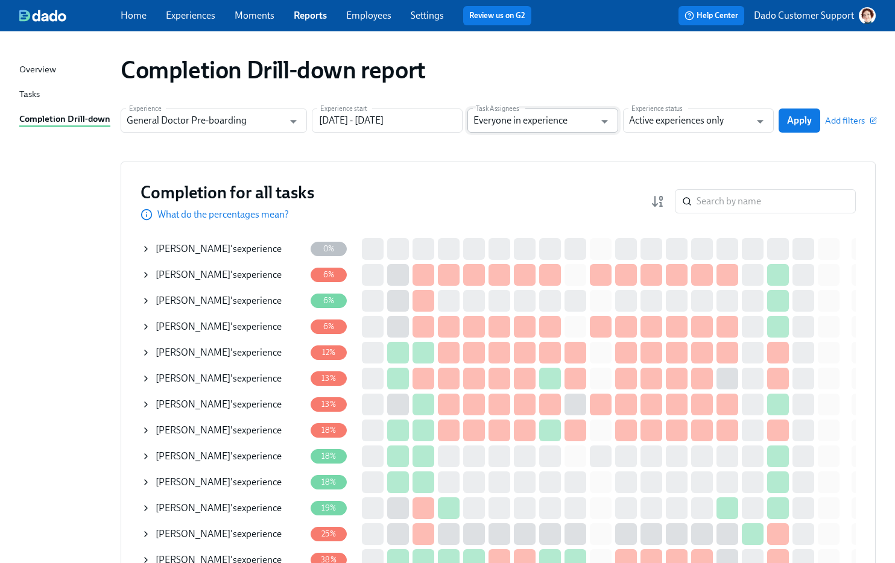
click at [587, 114] on input "Everyone in experience" at bounding box center [533, 121] width 121 height 24
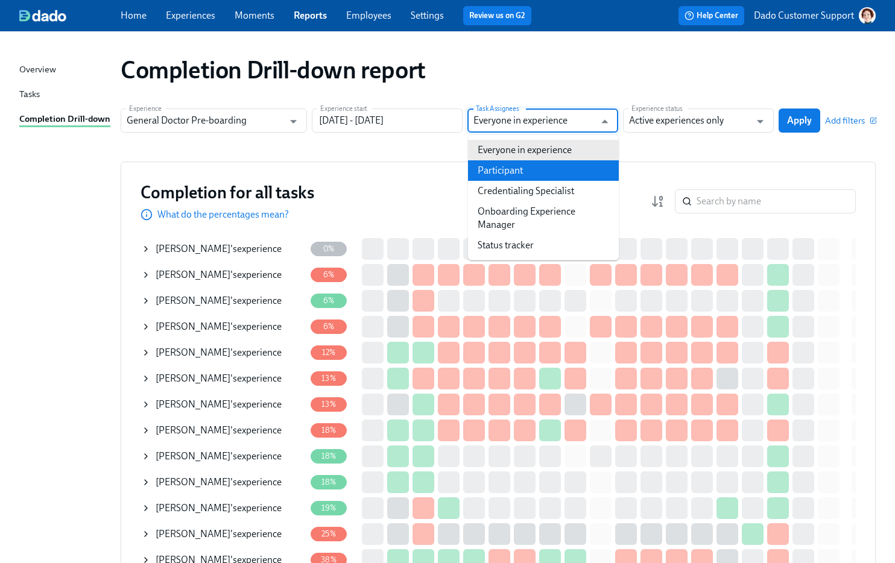
click at [494, 172] on li "Participant" at bounding box center [543, 170] width 151 height 20
type input "Participant"
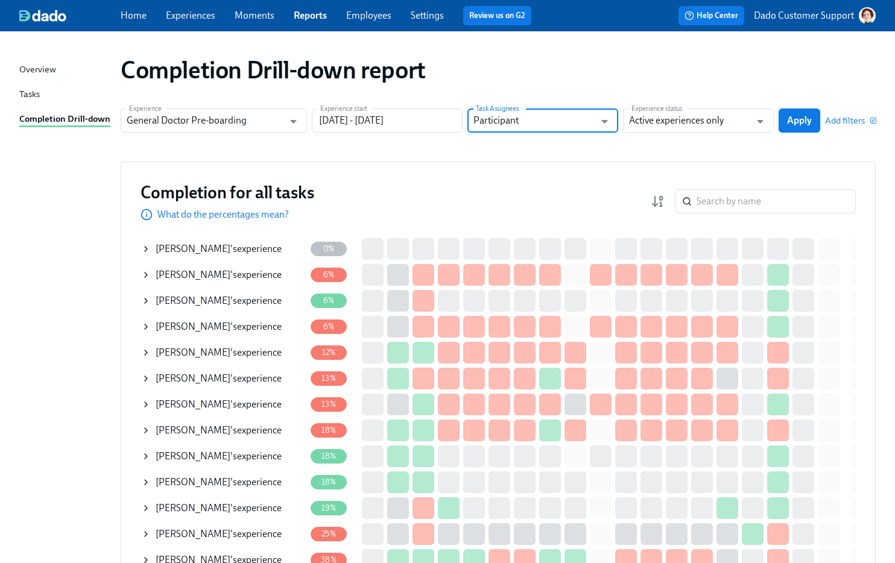
click at [789, 120] on span "Apply" at bounding box center [799, 121] width 25 height 12
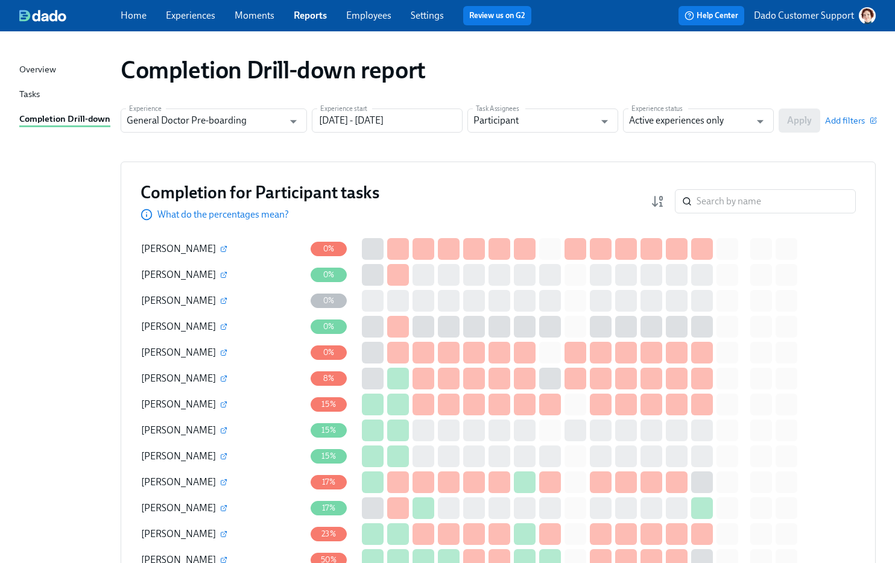
click at [666, 121] on input "Active experiences only" at bounding box center [689, 121] width 121 height 24
click at [724, 201] on input "search" at bounding box center [775, 201] width 159 height 24
type input "Phh"
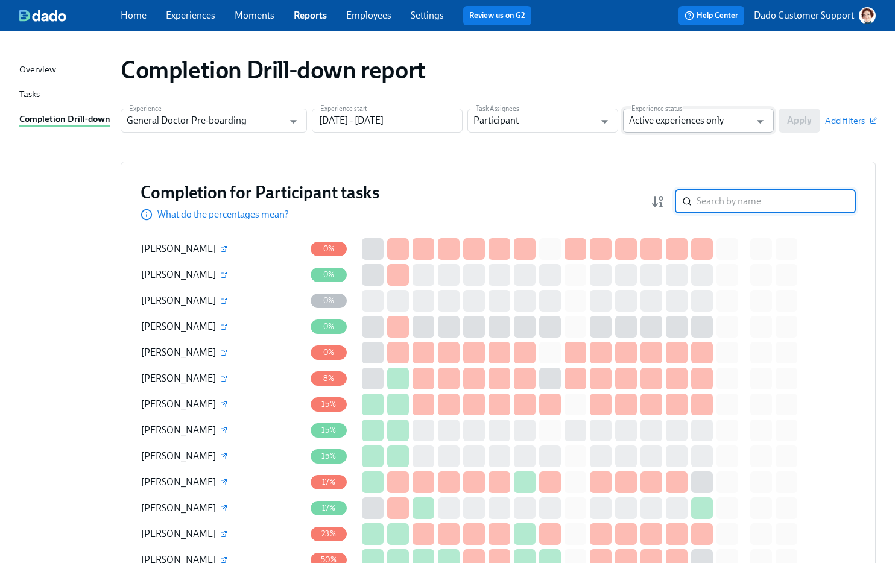
click at [702, 119] on input "Active experiences only" at bounding box center [689, 121] width 121 height 24
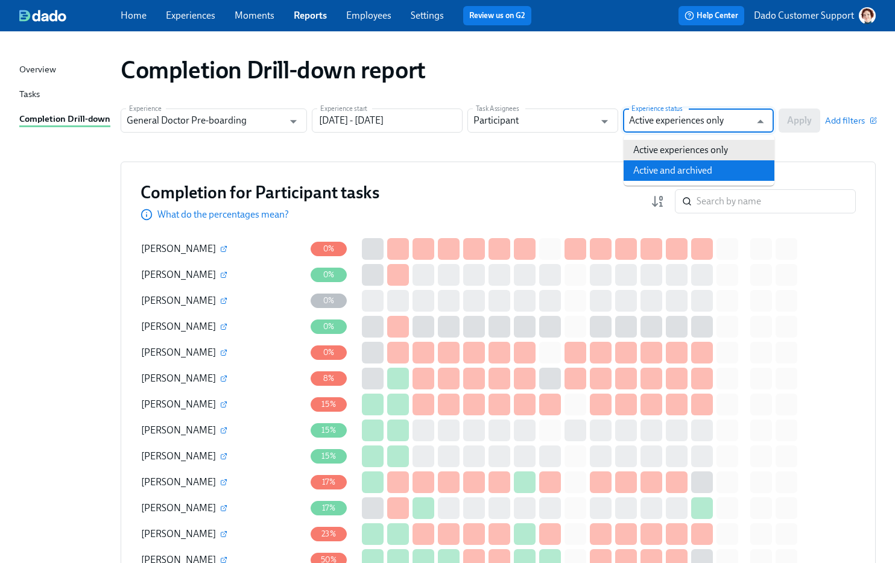
click at [656, 169] on li "Active and archived" at bounding box center [698, 170] width 151 height 20
type input "Active and archived"
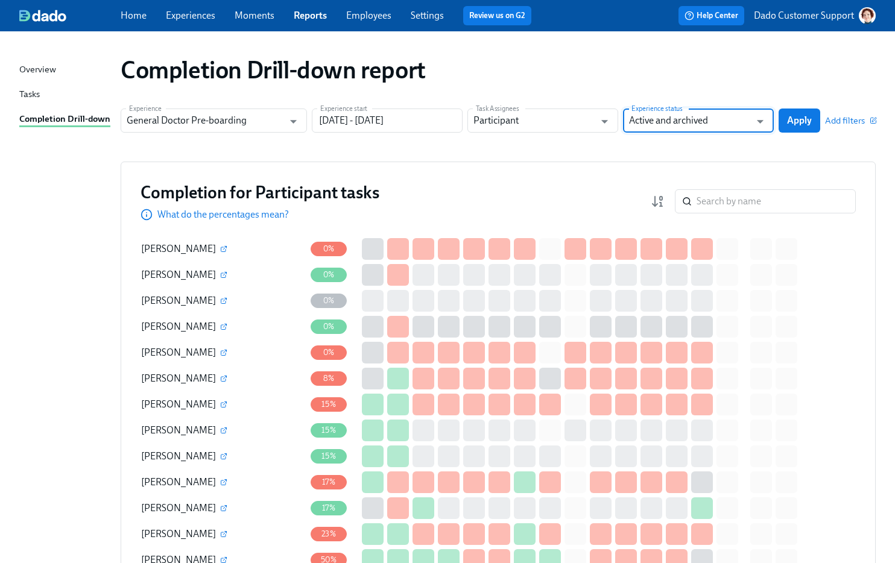
click at [778, 125] on div "Experience General Doctor Pre-boarding Experience Experience start 01/01/2025 -…" at bounding box center [498, 121] width 755 height 24
click at [785, 124] on button "Apply" at bounding box center [799, 121] width 42 height 24
click at [848, 121] on span "Add filters" at bounding box center [850, 121] width 51 height 12
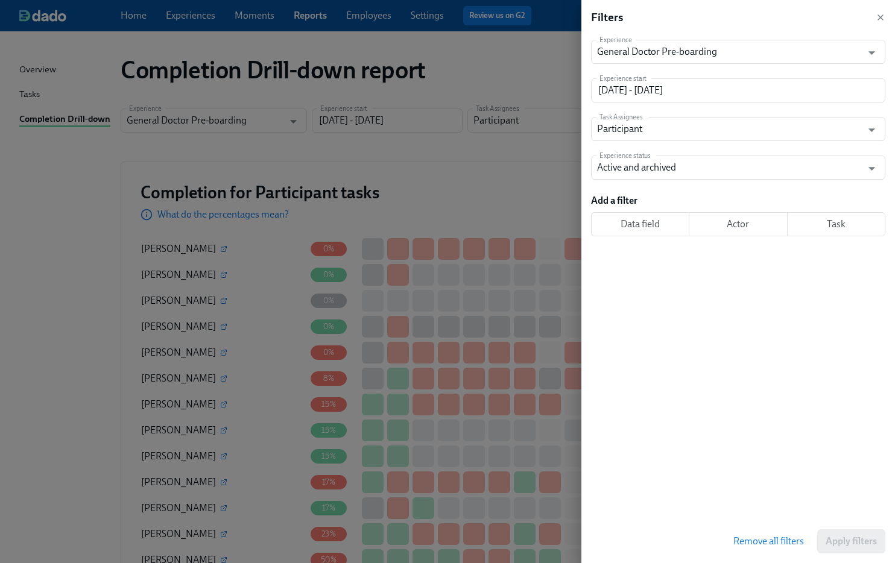
click at [833, 222] on span "Task" at bounding box center [836, 224] width 78 height 12
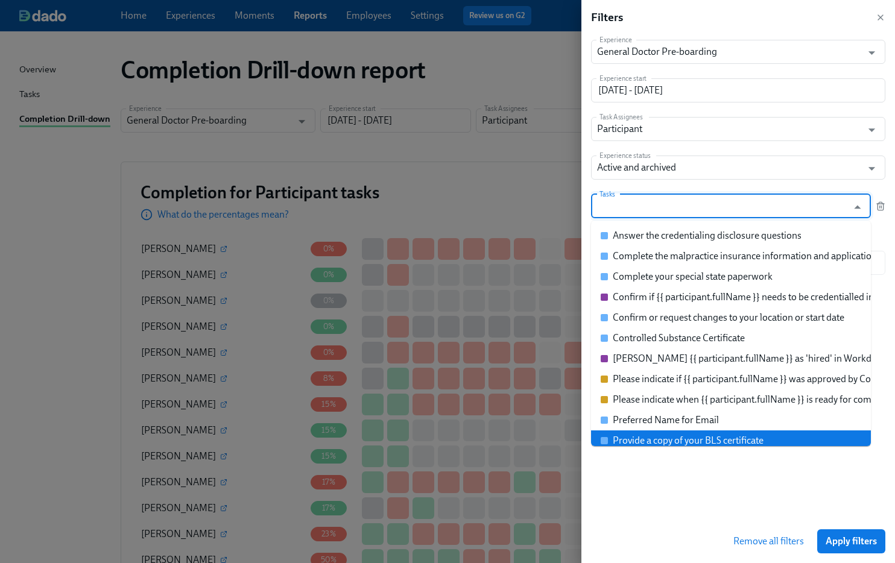
click at [714, 470] on div "Experience General Doctor Pre-boarding Experience Experience start 01/01/2025 -…" at bounding box center [743, 277] width 304 height 485
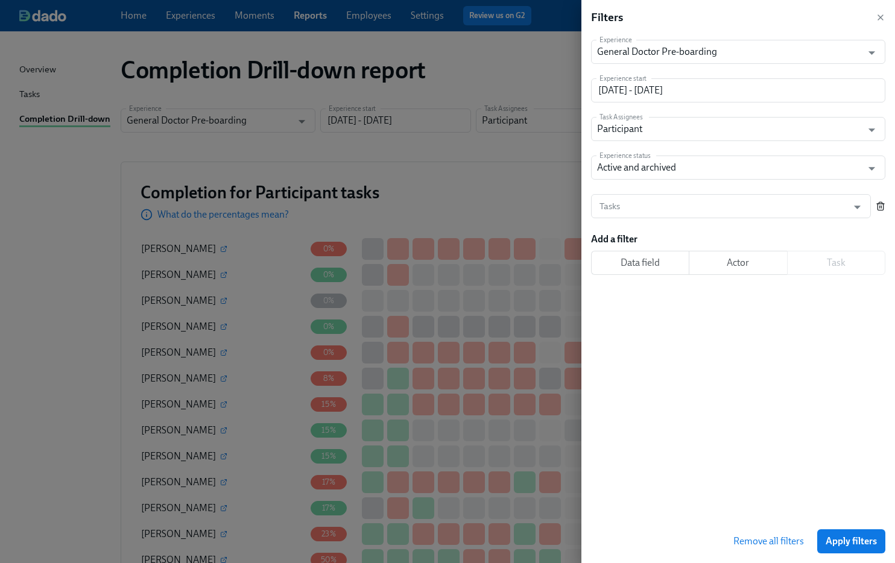
click at [883, 206] on icon "button" at bounding box center [879, 207] width 5 height 7
click at [732, 224] on span "Actor" at bounding box center [738, 224] width 78 height 12
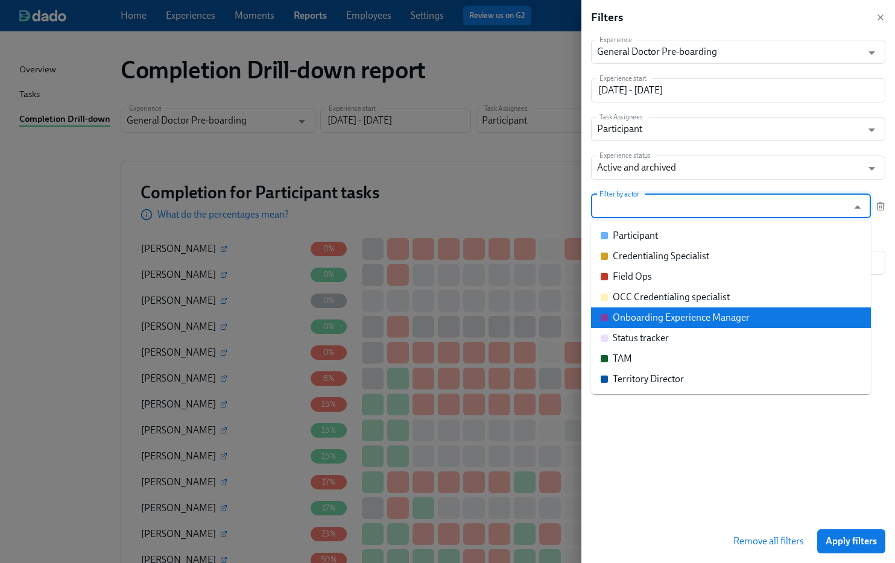
click at [625, 319] on div "Onboarding Experience Manager" at bounding box center [681, 317] width 137 height 13
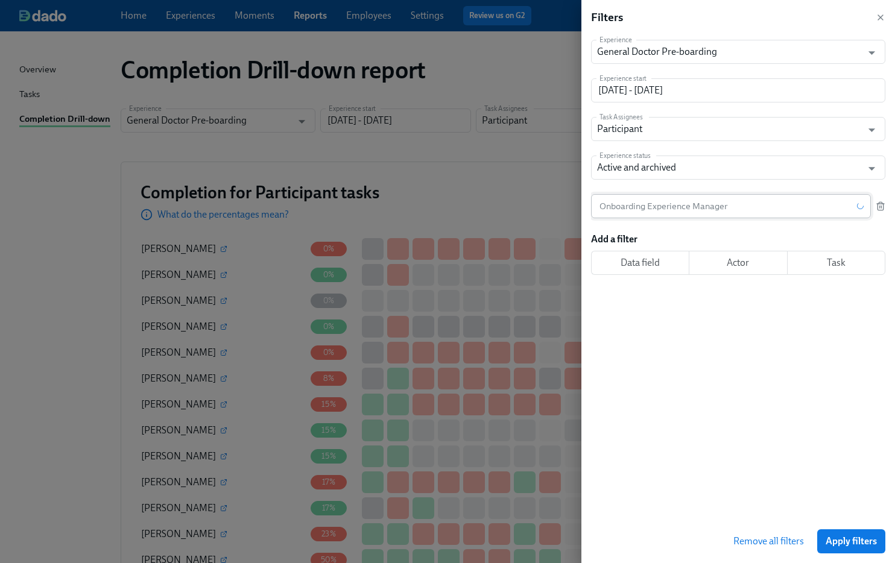
click at [656, 207] on input "text" at bounding box center [724, 206] width 266 height 24
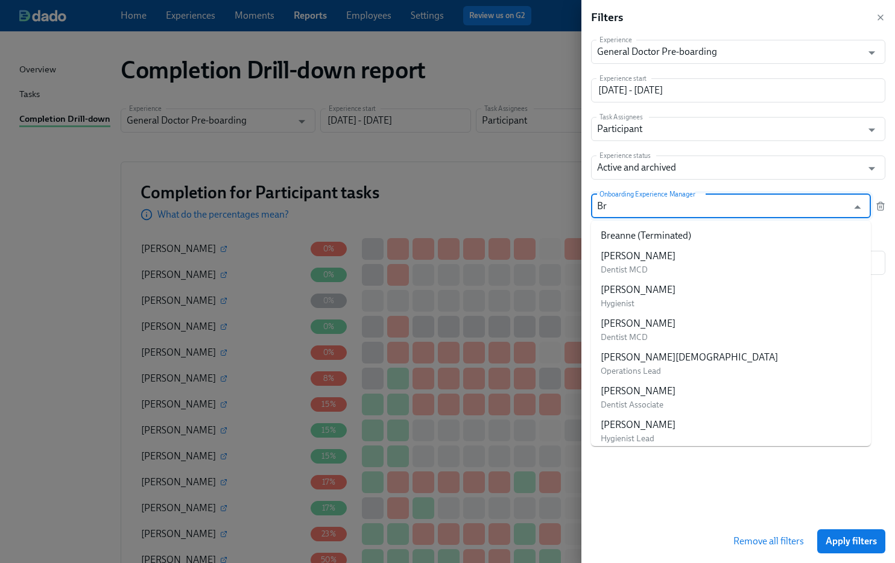
type input "B"
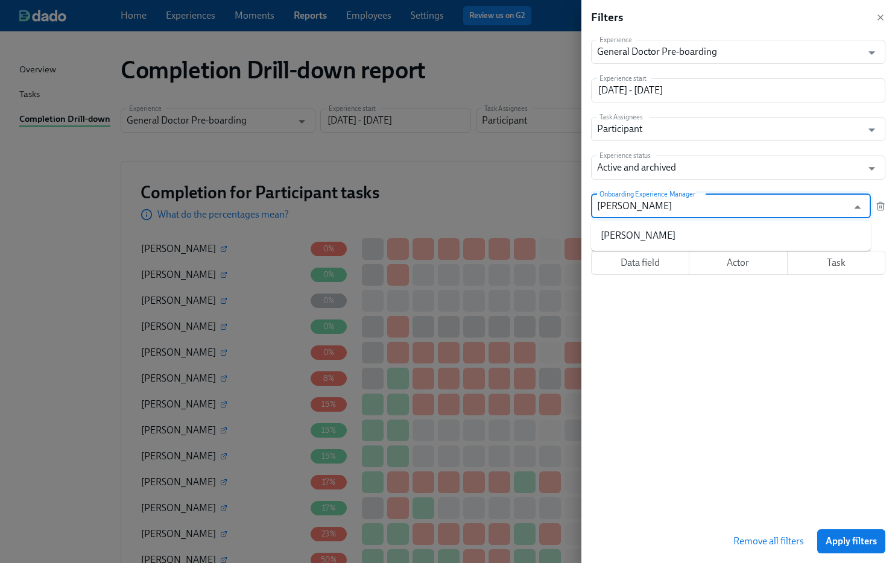
type input "Brooke Woo"
click at [626, 237] on div "[PERSON_NAME]" at bounding box center [638, 235] width 75 height 13
click at [849, 537] on span "Apply filters" at bounding box center [850, 541] width 51 height 12
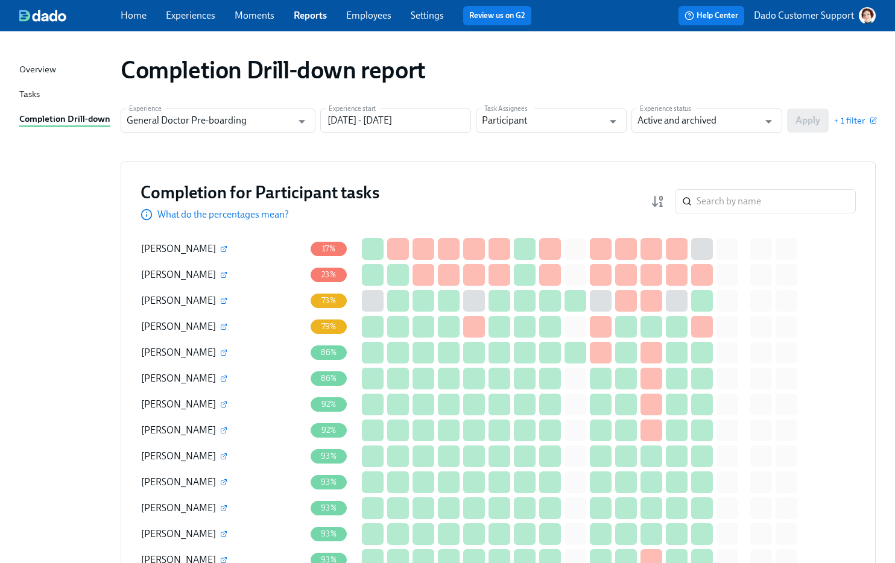
click at [180, 18] on link "Experiences" at bounding box center [190, 15] width 49 height 11
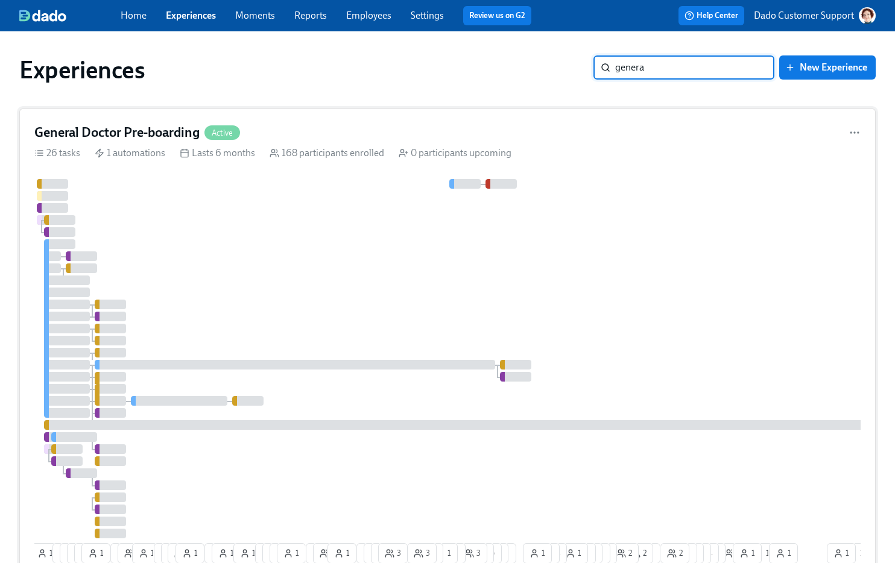
type input "genera"
click at [281, 160] on div "General Doctor Pre-boarding Active 26 tasks 1 automations Lasts 6 months 168 pa…" at bounding box center [447, 346] width 856 height 475
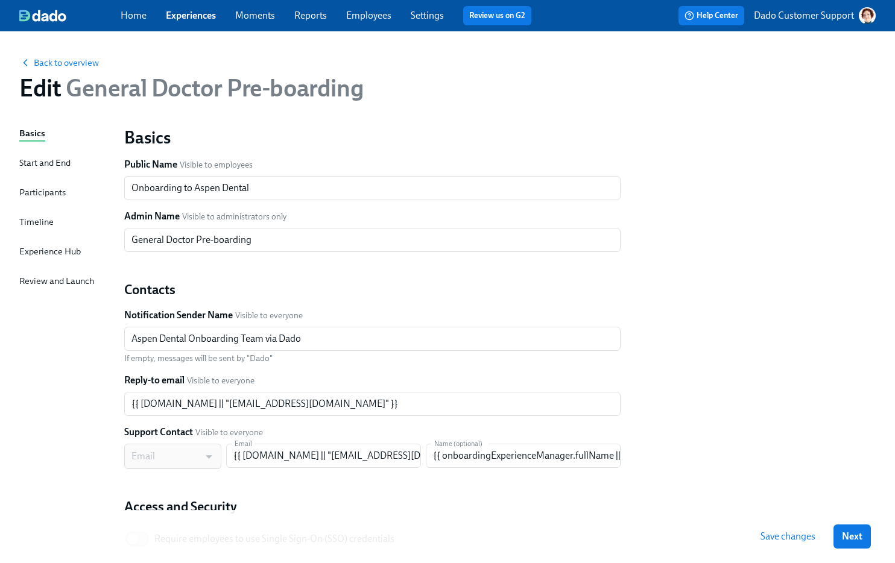
click at [51, 192] on div "Participants" at bounding box center [42, 192] width 46 height 13
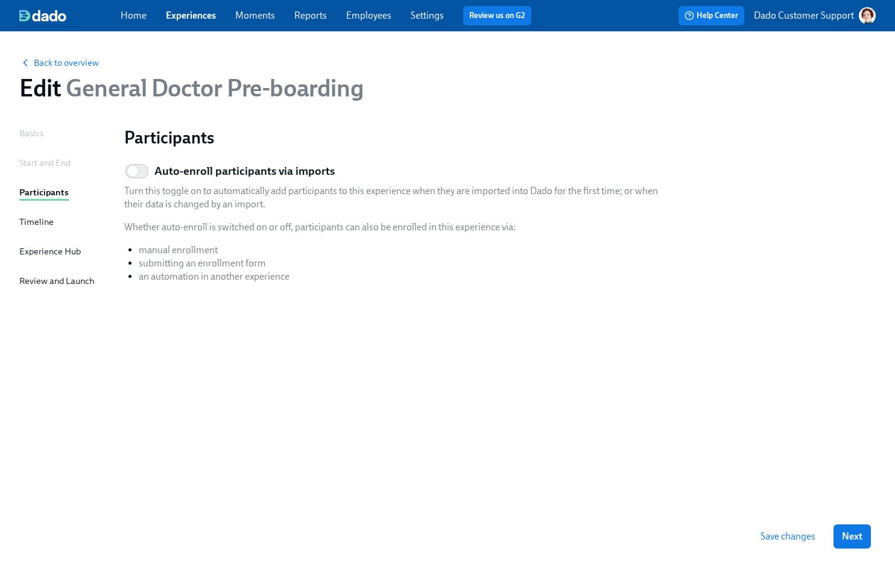
click at [203, 16] on link "Experiences" at bounding box center [191, 15] width 50 height 11
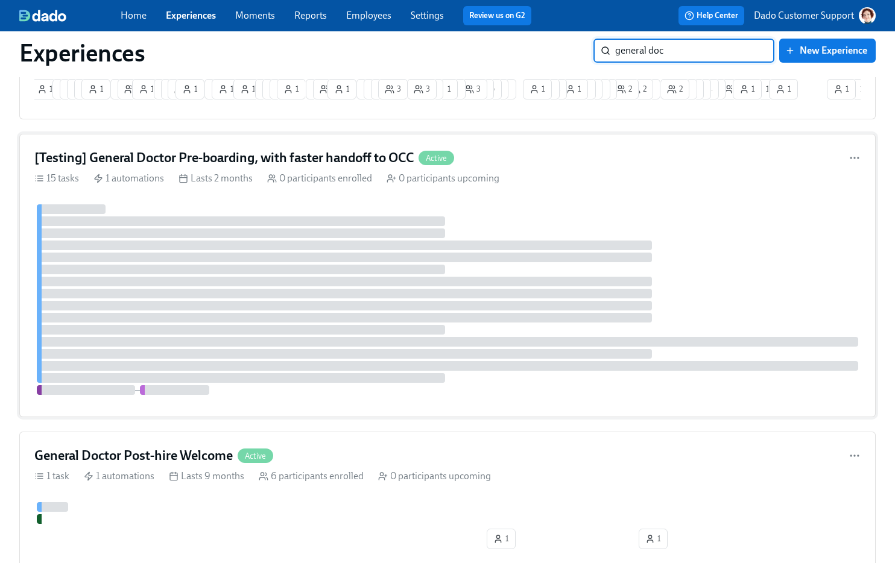
scroll to position [507, 0]
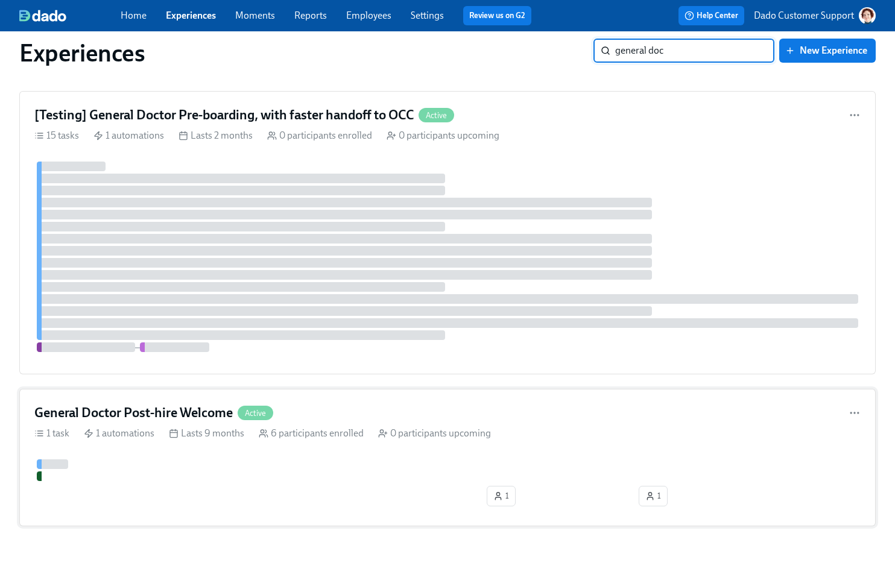
type input "general doc"
click at [110, 436] on div "1 automations" at bounding box center [119, 433] width 71 height 13
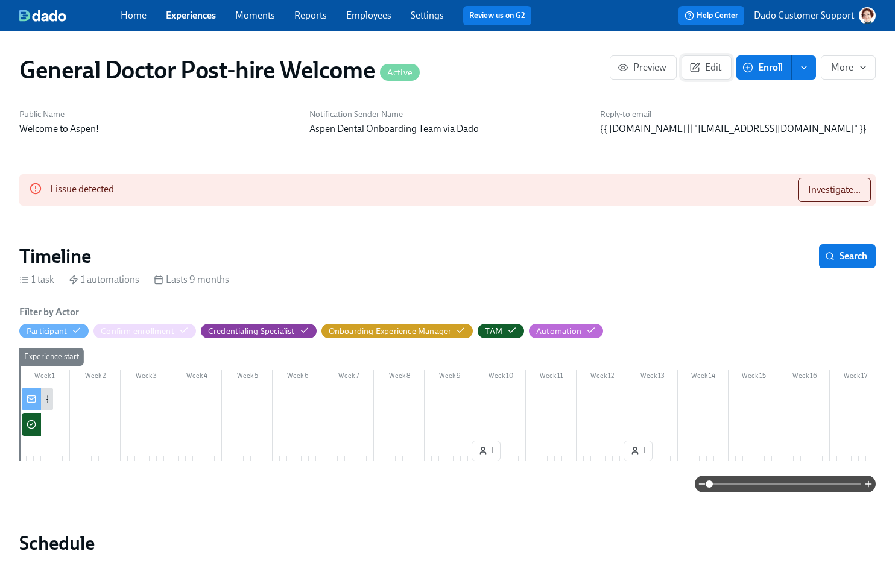
scroll to position [0, 1230]
click at [810, 206] on div "1 issue detected Investigate..." at bounding box center [447, 189] width 856 height 31
click at [810, 196] on span "Investigate..." at bounding box center [834, 190] width 52 height 12
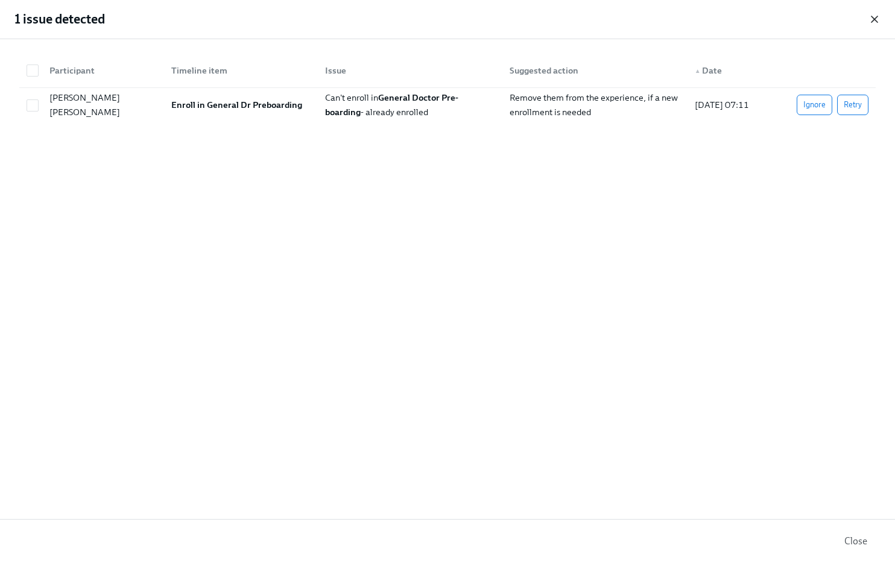
click at [871, 19] on icon "button" at bounding box center [874, 19] width 12 height 12
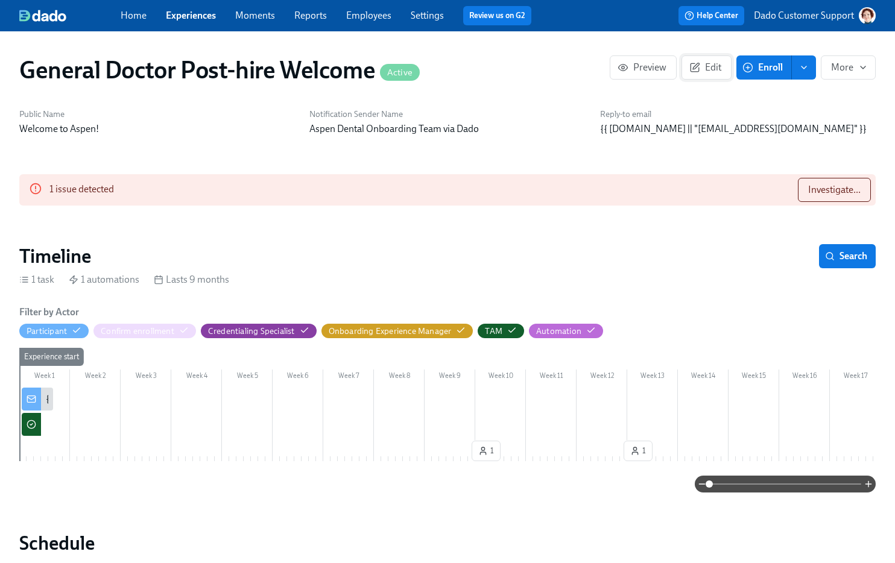
click at [705, 66] on span "Edit" at bounding box center [707, 67] width 30 height 12
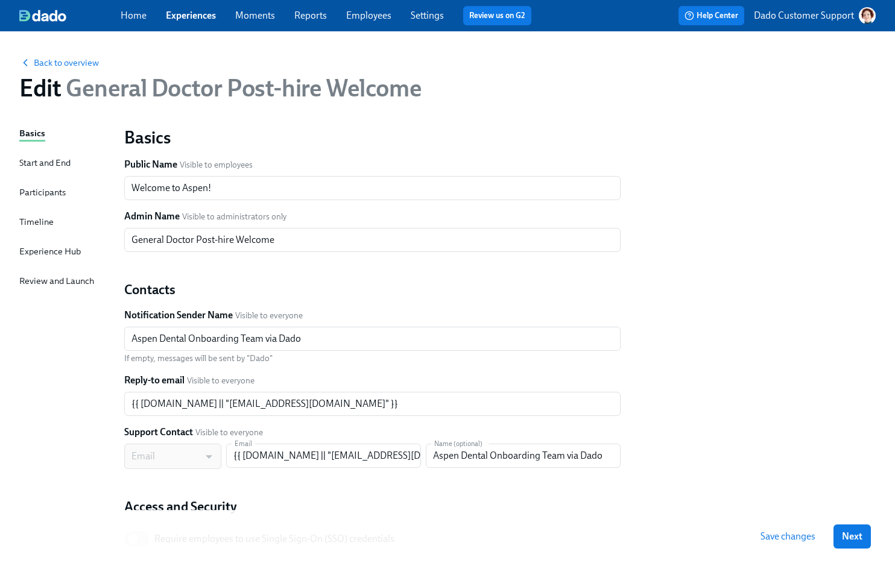
click at [58, 197] on div "Participants" at bounding box center [42, 192] width 46 height 13
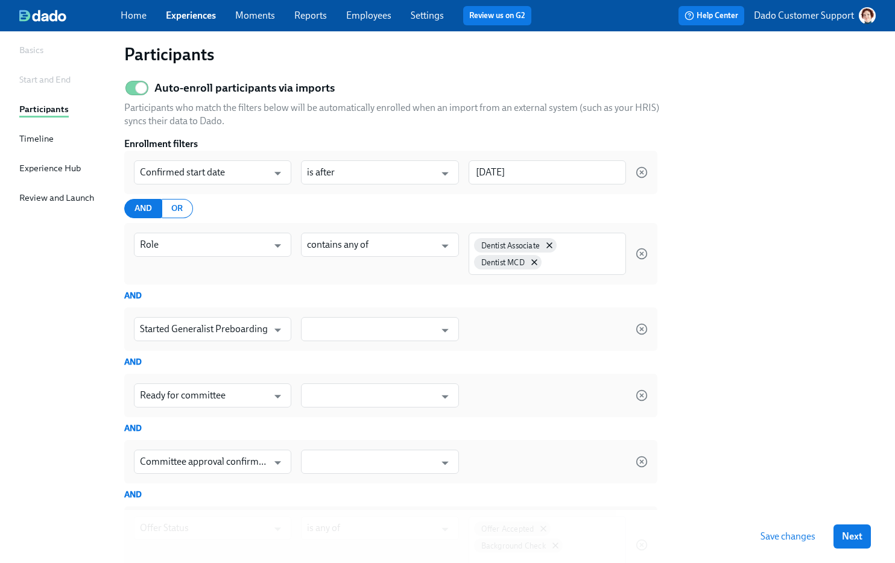
scroll to position [82, 0]
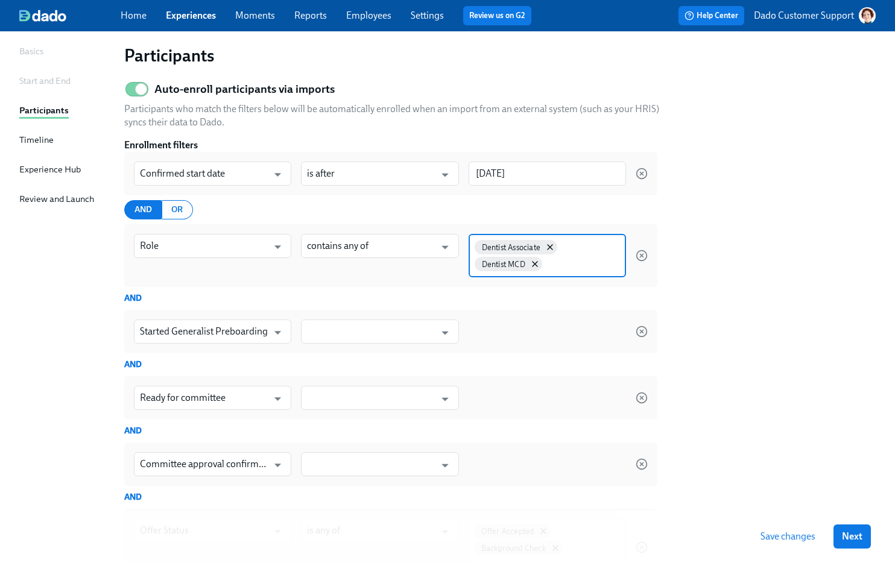
drag, startPoint x: 576, startPoint y: 263, endPoint x: 464, endPoint y: 241, distance: 113.9
click at [464, 241] on div "Role ​ contains any of ​ Dentist Associate Dentist MCD" at bounding box center [390, 255] width 533 height 63
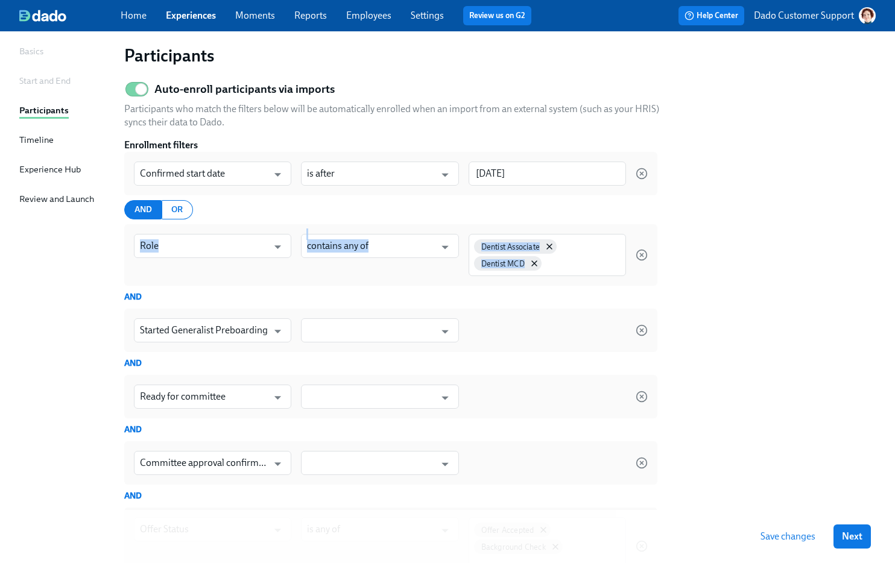
drag, startPoint x: 456, startPoint y: 214, endPoint x: 551, endPoint y: 279, distance: 114.9
click at [552, 280] on div "Confirmed start date ​ is after ​ 2024/12/09 ​ AND OR Role ​ contains any of ​ …" at bounding box center [390, 381] width 533 height 458
copy div "​ ​ Dentist Associate Dentist MCD"
click at [383, 329] on input "text" at bounding box center [371, 330] width 128 height 24
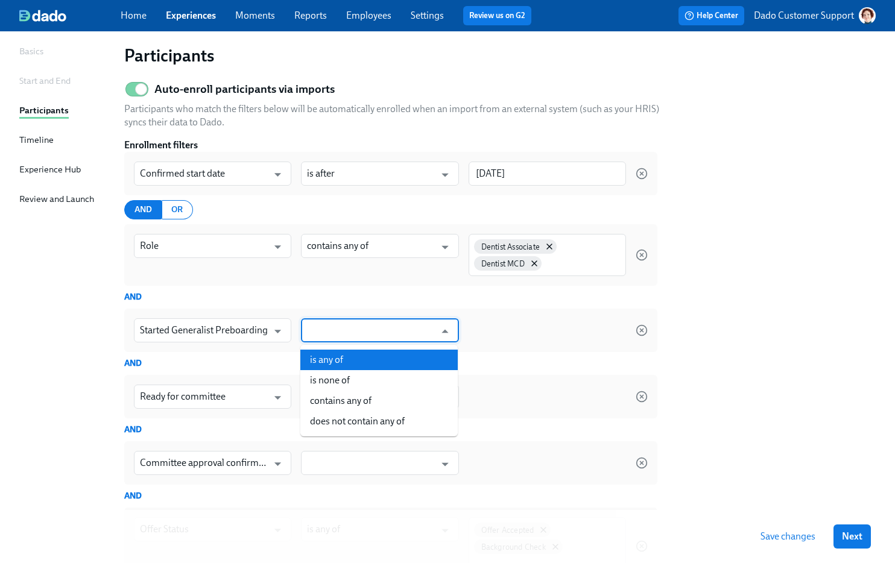
click at [358, 354] on li "is any of" at bounding box center [378, 360] width 157 height 20
type input "is any of"
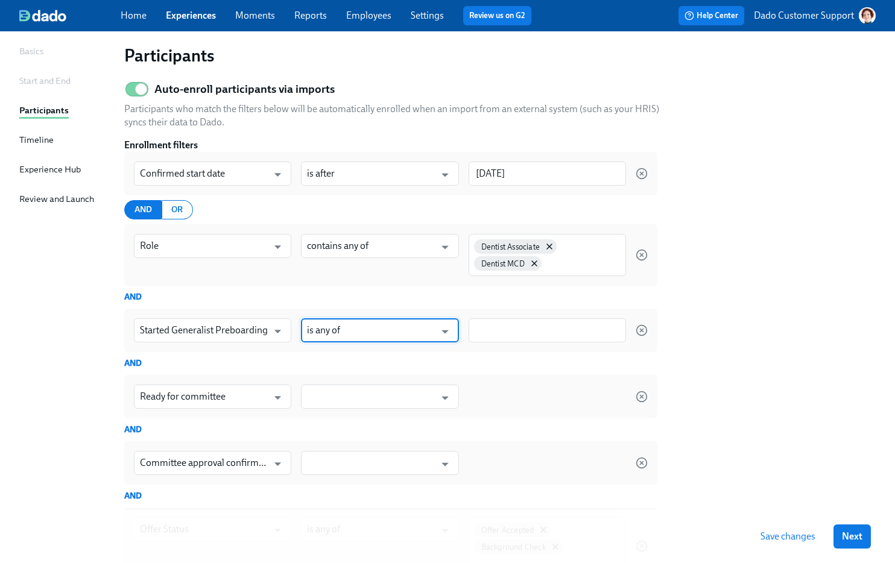
click at [505, 322] on div at bounding box center [546, 330] width 157 height 24
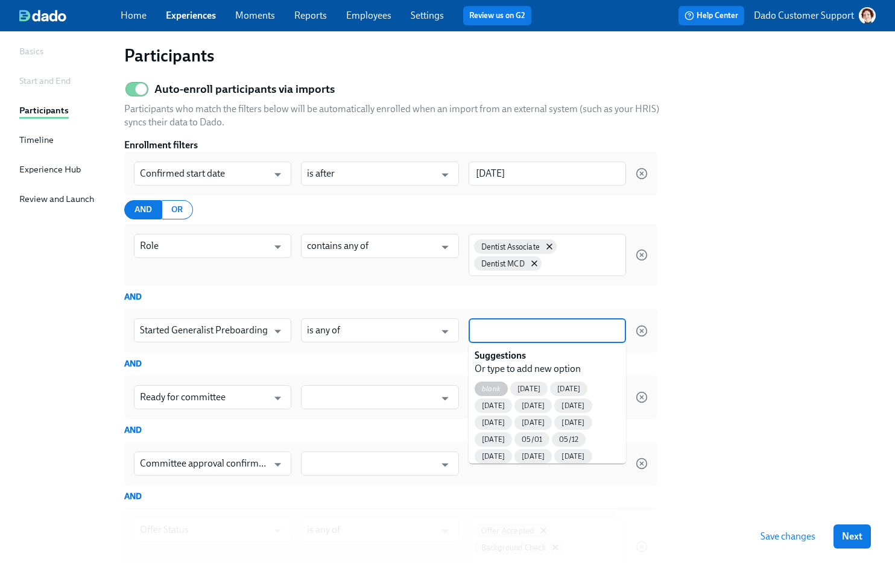
click at [485, 382] on div "blank" at bounding box center [490, 389] width 33 height 14
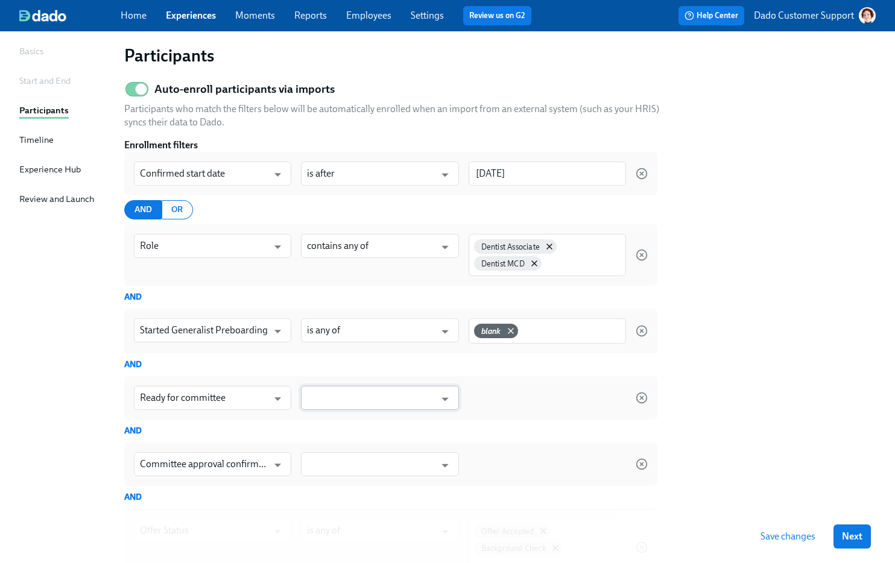
click at [392, 400] on input "text" at bounding box center [371, 398] width 128 height 24
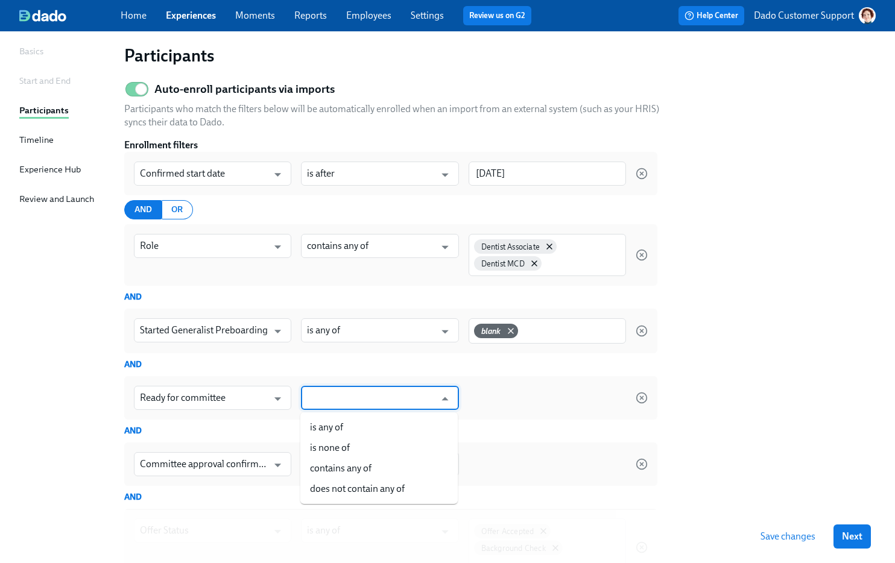
click at [356, 421] on li "is any of" at bounding box center [378, 427] width 157 height 20
type input "is any of"
click at [525, 404] on div at bounding box center [546, 398] width 157 height 24
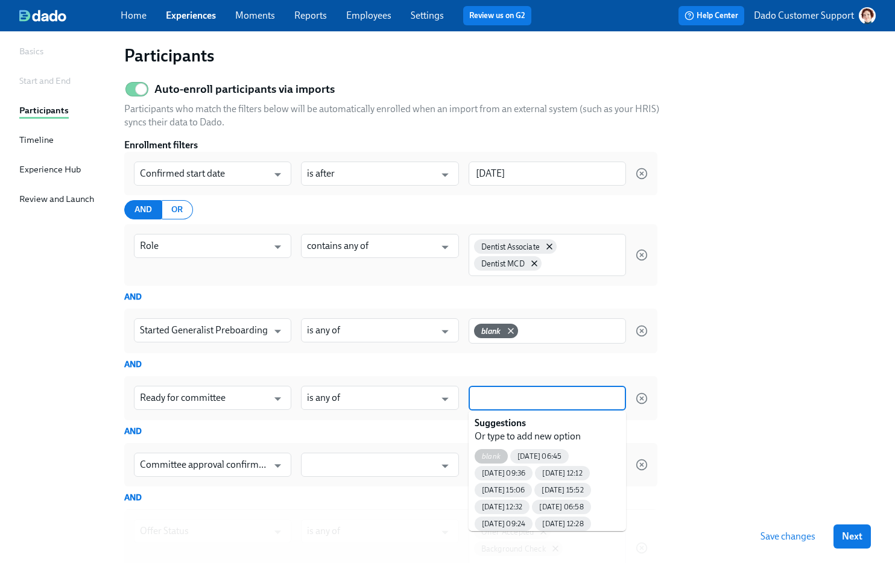
click at [487, 458] on span "blank" at bounding box center [490, 456] width 33 height 9
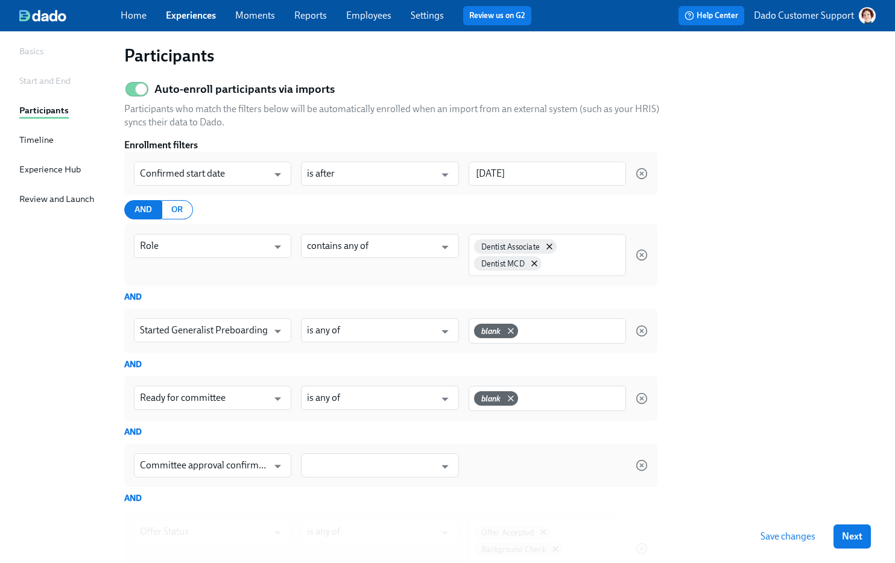
click at [417, 437] on div "AND" at bounding box center [390, 432] width 533 height 13
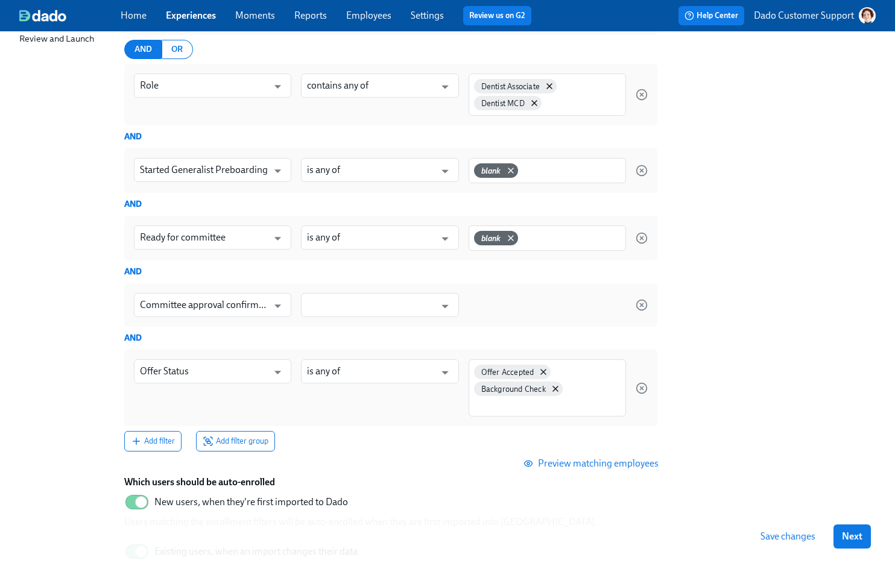
scroll to position [246, 0]
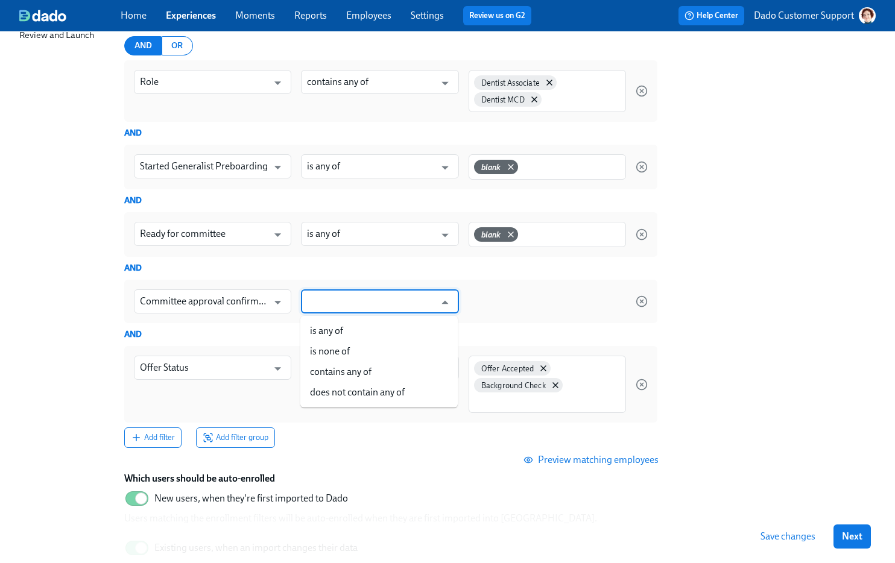
click at [342, 301] on input "text" at bounding box center [371, 301] width 128 height 24
click at [334, 328] on li "is any of" at bounding box center [378, 331] width 157 height 20
type input "is any of"
click at [511, 295] on input at bounding box center [546, 301] width 145 height 13
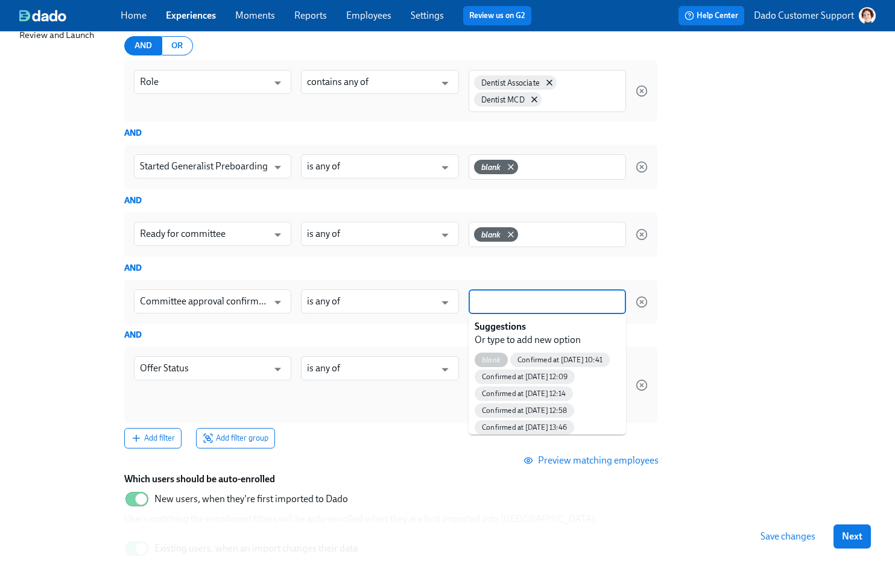
click at [486, 355] on div "blank" at bounding box center [490, 360] width 33 height 14
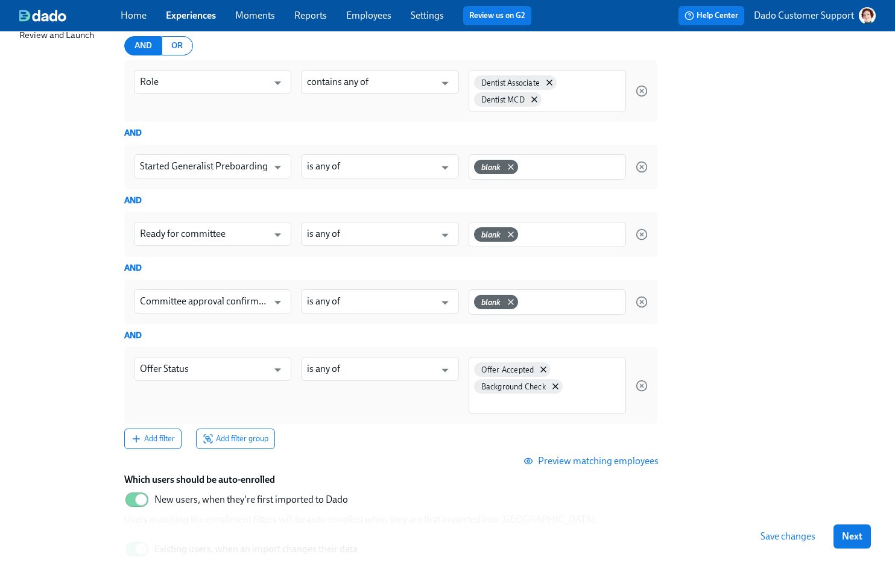
click at [768, 374] on section "Auto-enroll participants via imports Participants who match the filters below w…" at bounding box center [499, 248] width 751 height 673
click at [187, 22] on span "Experiences" at bounding box center [191, 15] width 50 height 13
click at [186, 15] on link "Experiences" at bounding box center [191, 15] width 50 height 11
click at [787, 539] on span "Save changes" at bounding box center [787, 537] width 55 height 12
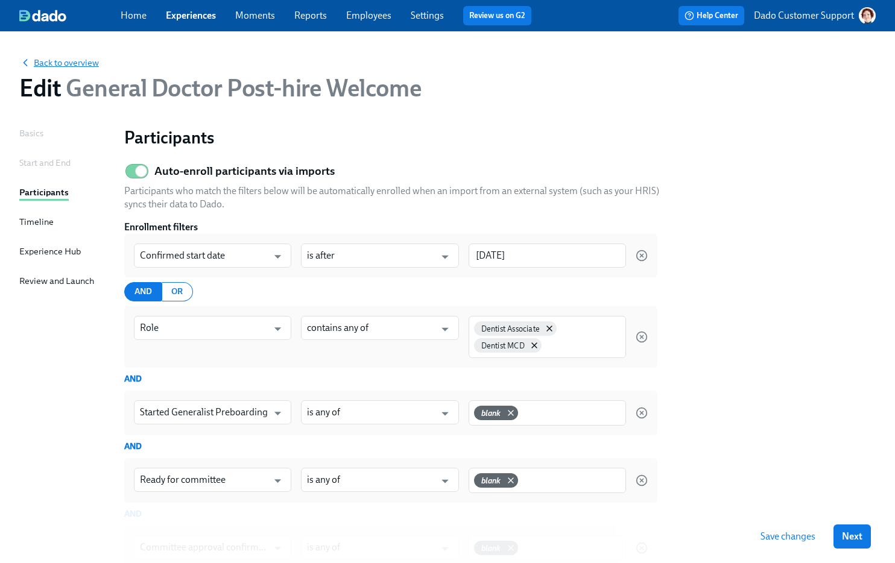
click at [77, 57] on span "Back to overview" at bounding box center [59, 63] width 80 height 12
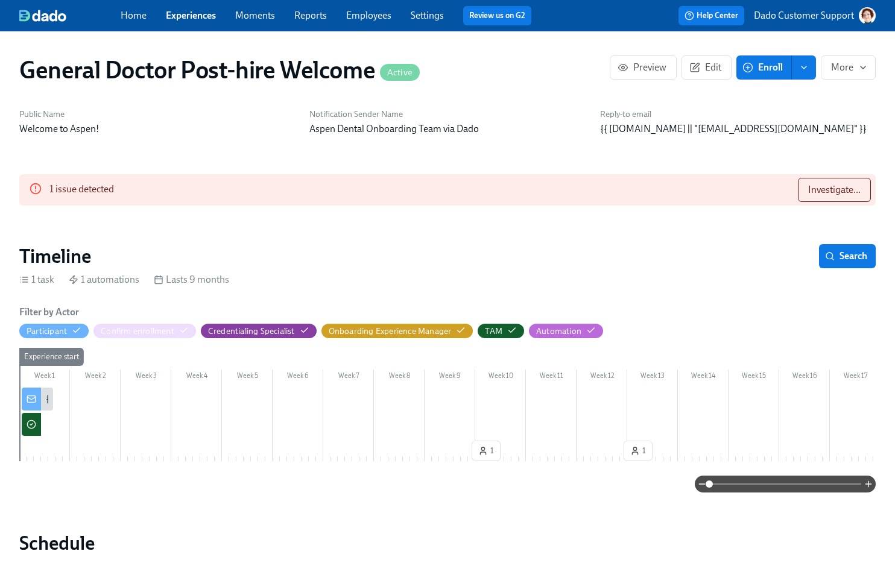
click at [174, 13] on link "Experiences" at bounding box center [191, 15] width 50 height 11
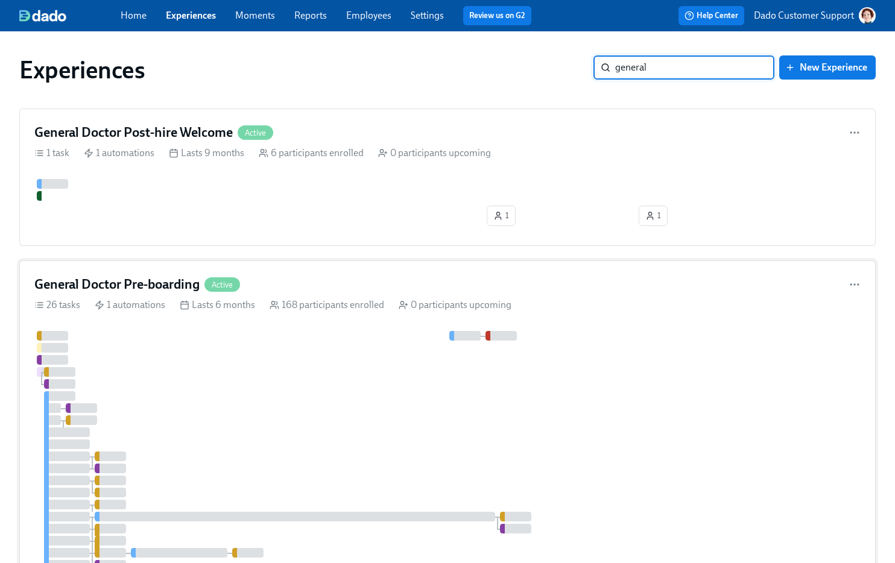
type input "general"
click at [177, 339] on div at bounding box center [717, 510] width 1367 height 359
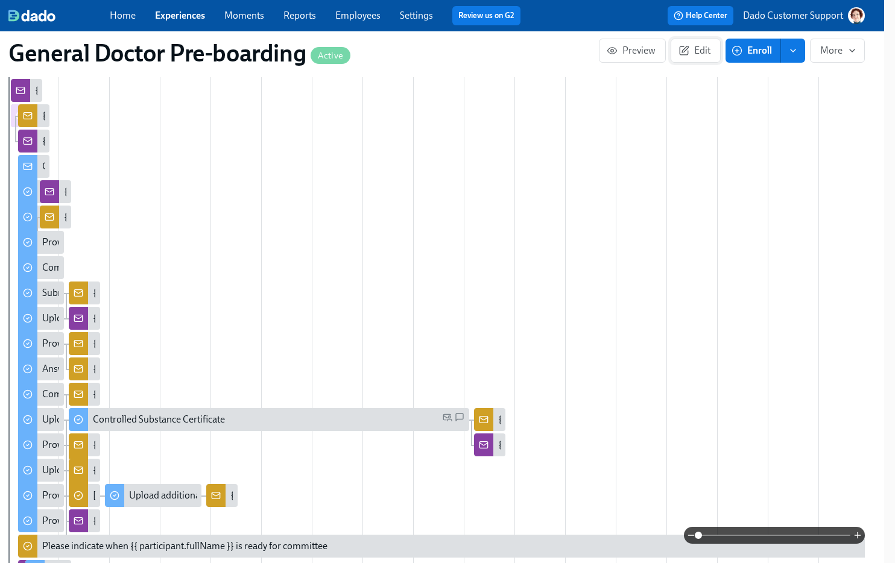
click at [692, 51] on span "Edit" at bounding box center [696, 51] width 30 height 12
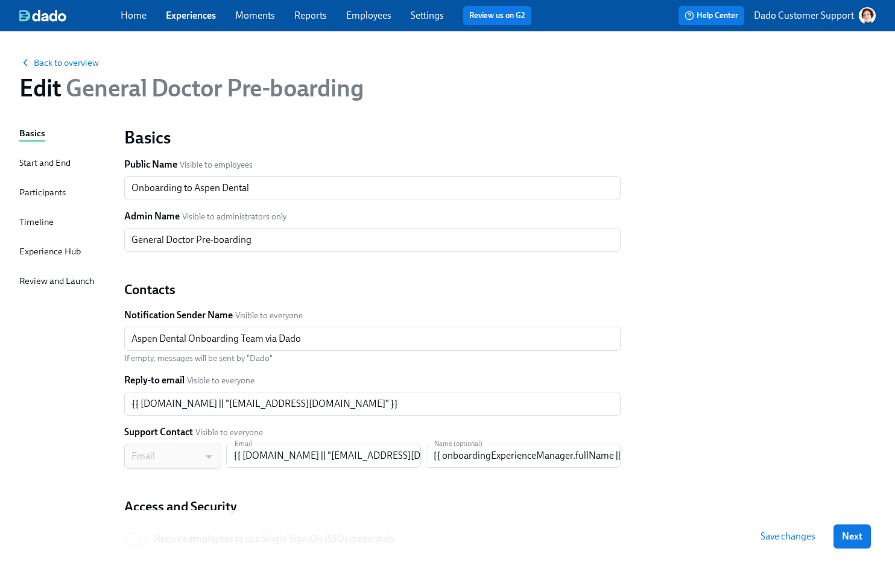
click at [27, 219] on div "Timeline" at bounding box center [36, 221] width 34 height 13
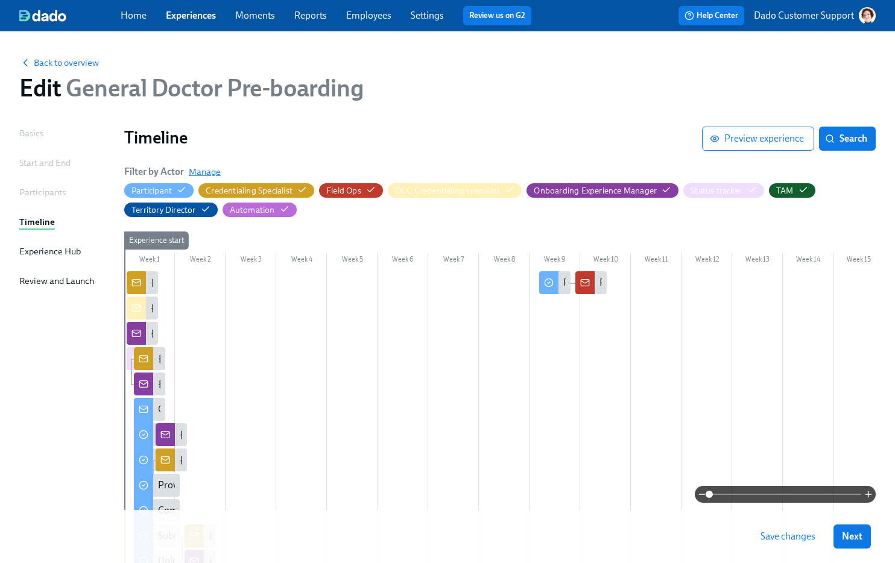
click at [210, 171] on span "Manage" at bounding box center [205, 172] width 32 height 12
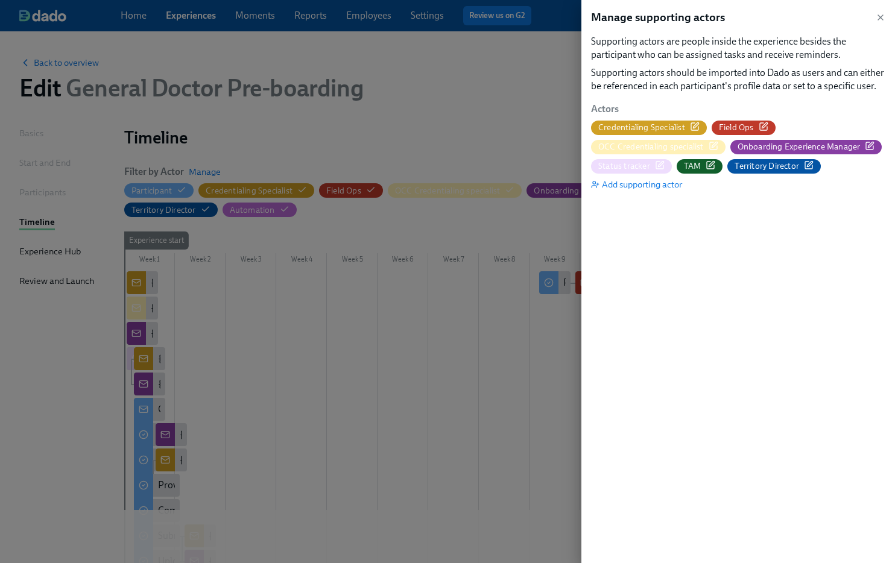
click at [868, 147] on icon "button" at bounding box center [870, 146] width 10 height 10
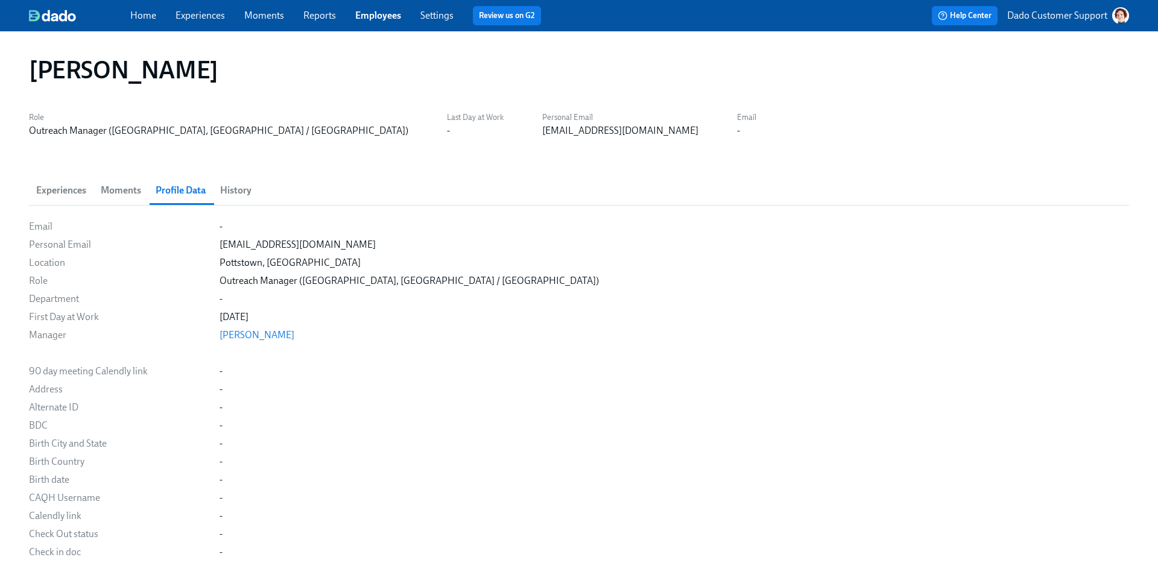
click at [62, 191] on span "Experiences" at bounding box center [61, 190] width 50 height 17
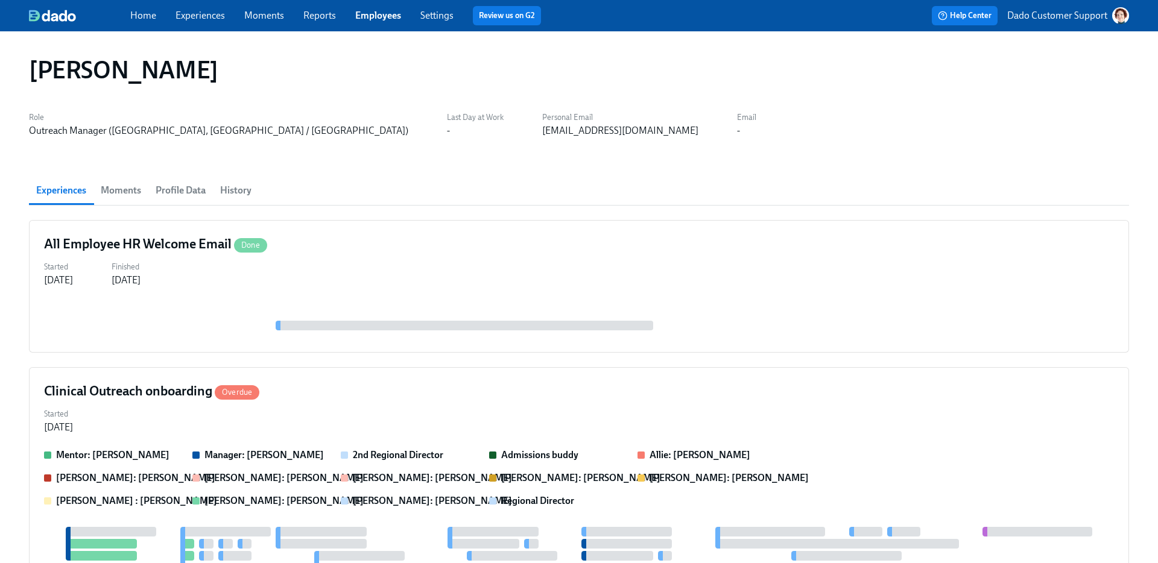
click at [241, 186] on span "History" at bounding box center [235, 190] width 31 height 17
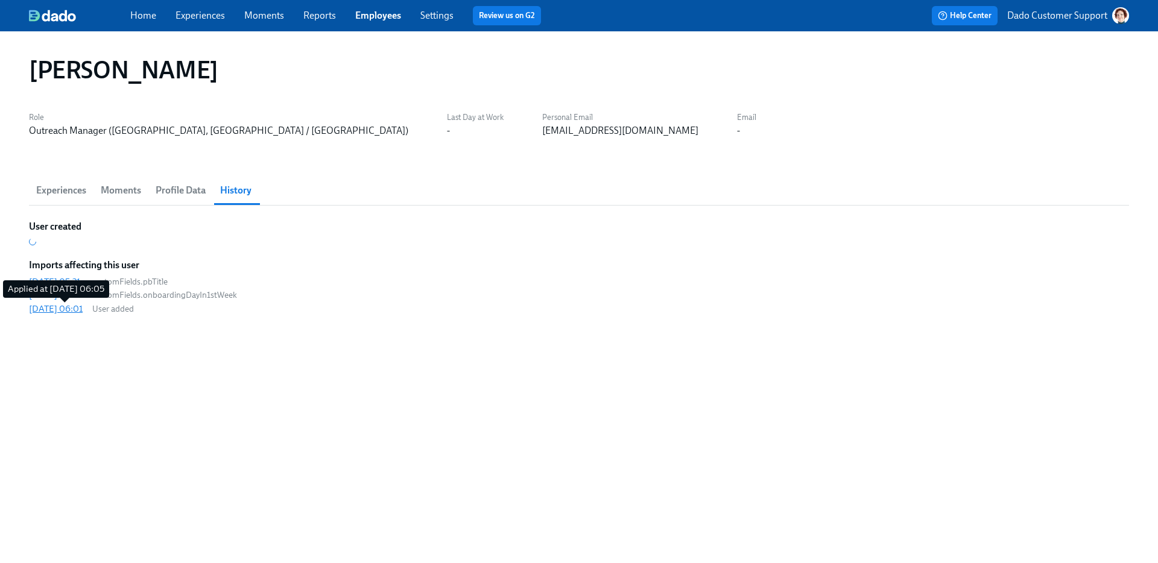
click at [60, 308] on div "[DATE] 06:01" at bounding box center [56, 309] width 54 height 12
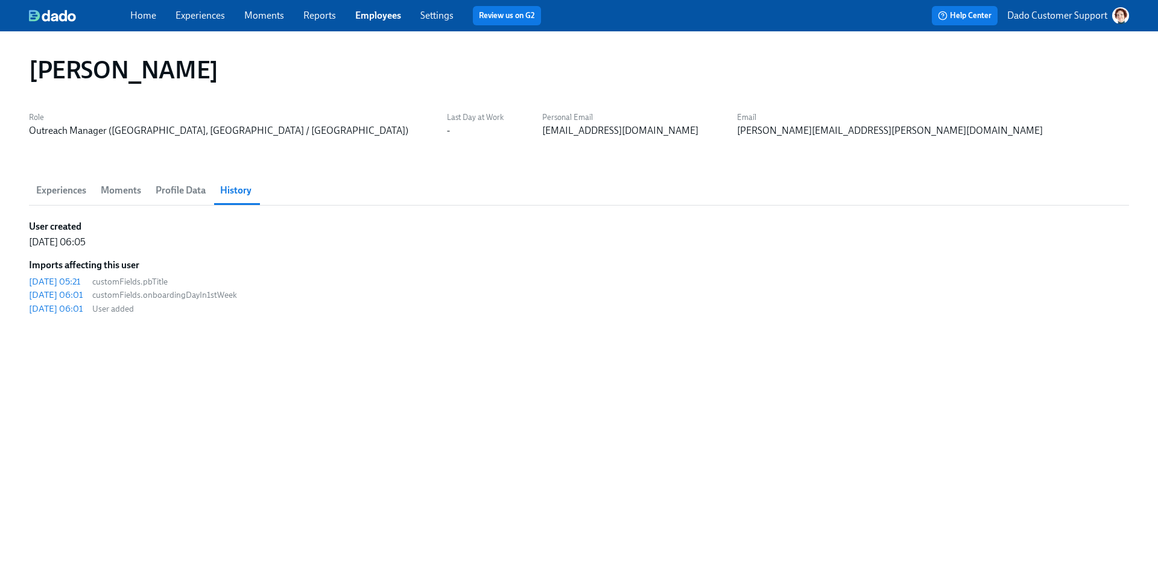
click at [61, 196] on span "Experiences" at bounding box center [61, 190] width 50 height 17
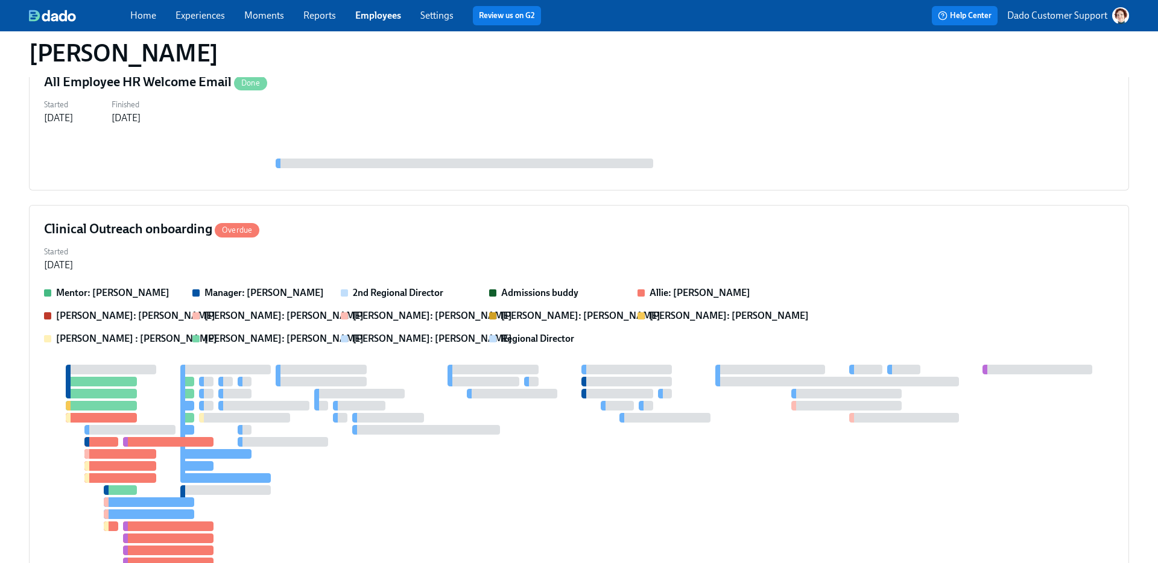
scroll to position [178, 0]
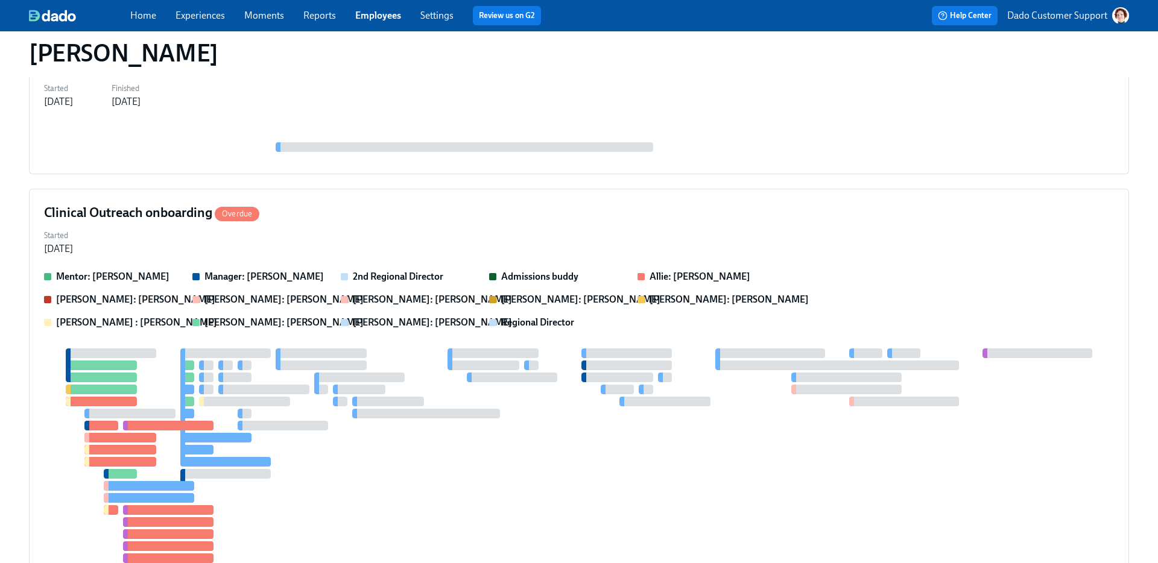
click at [227, 353] on div at bounding box center [225, 353] width 90 height 10
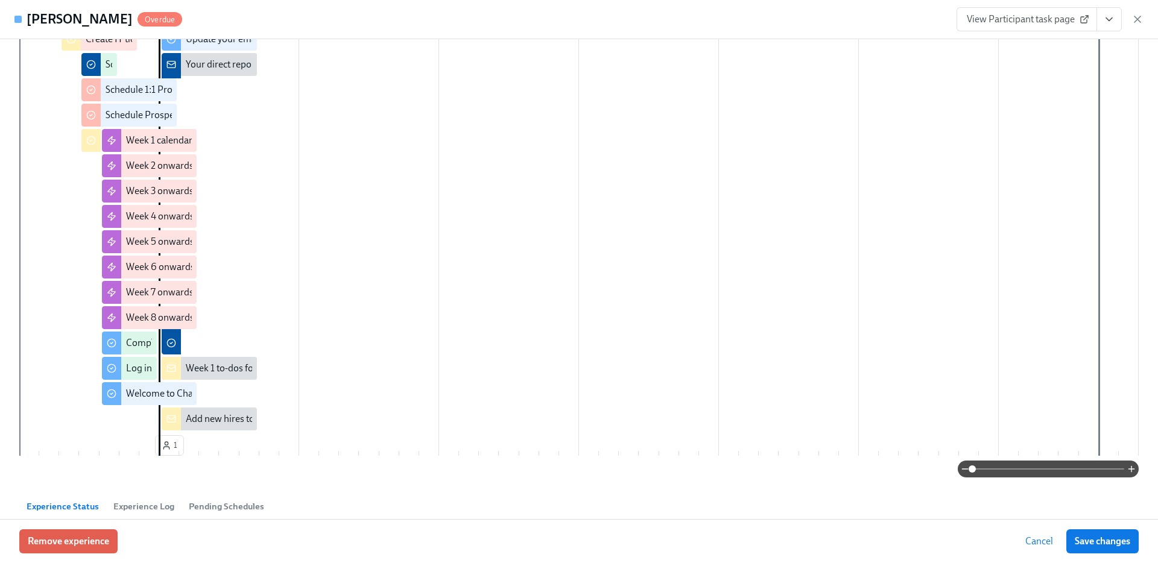
scroll to position [454, 0]
click at [1076, 468] on span at bounding box center [1048, 469] width 152 height 17
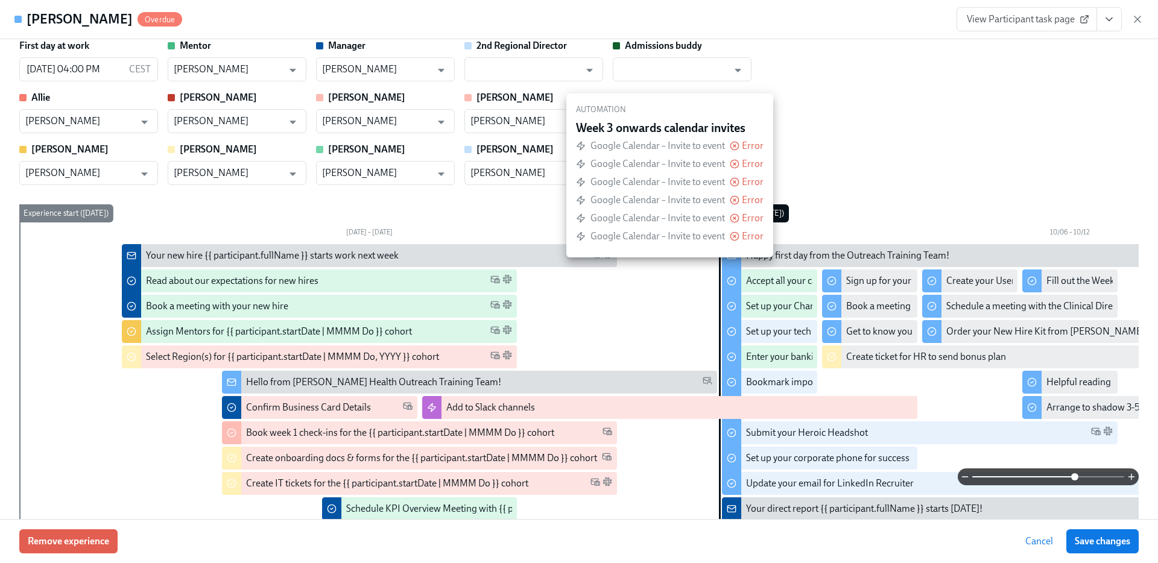
scroll to position [0, 0]
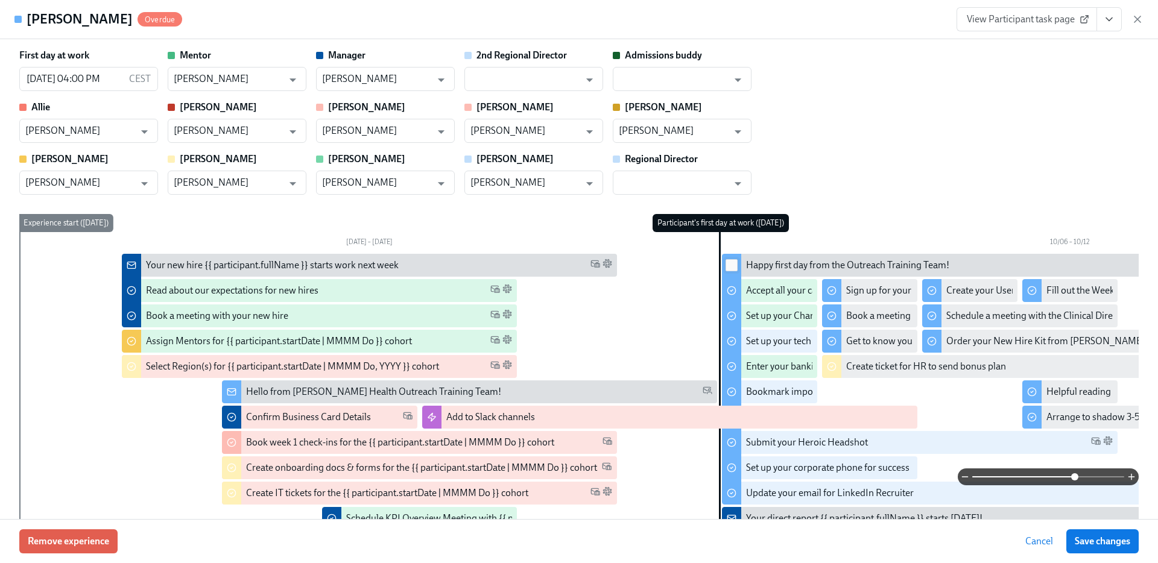
click at [729, 263] on input "checkbox" at bounding box center [731, 265] width 11 height 11
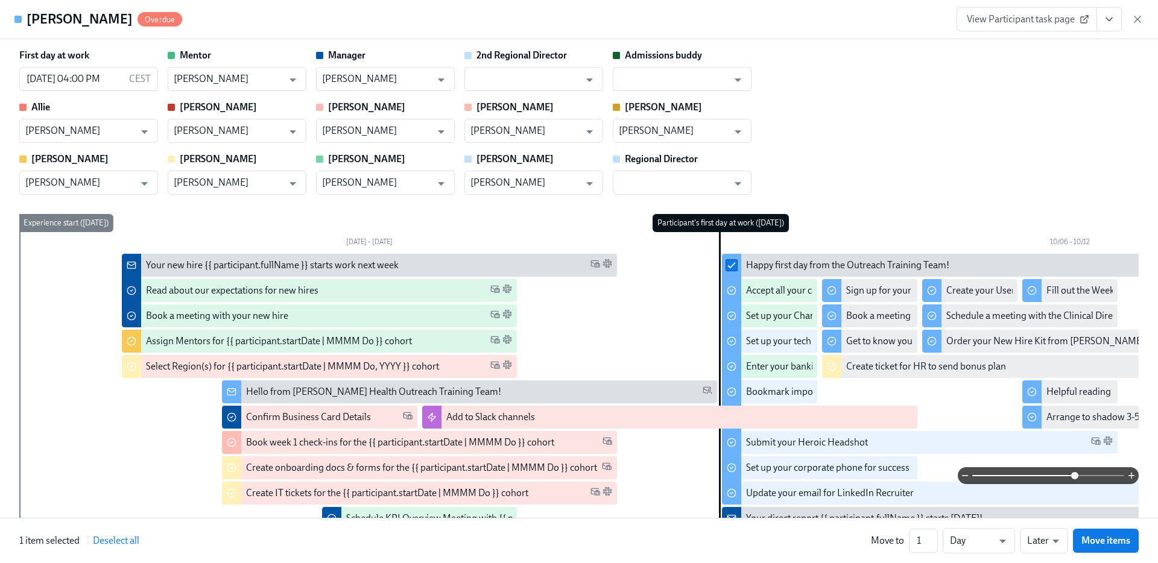
click at [729, 263] on input "checkbox" at bounding box center [731, 265] width 11 height 11
checkbox input "false"
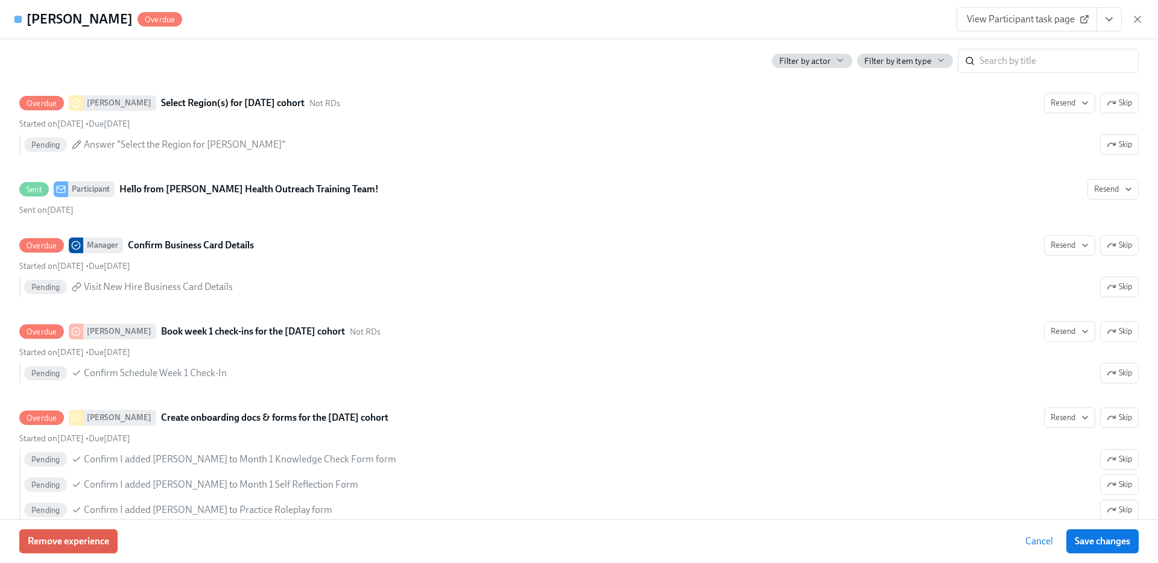
scroll to position [1361, 0]
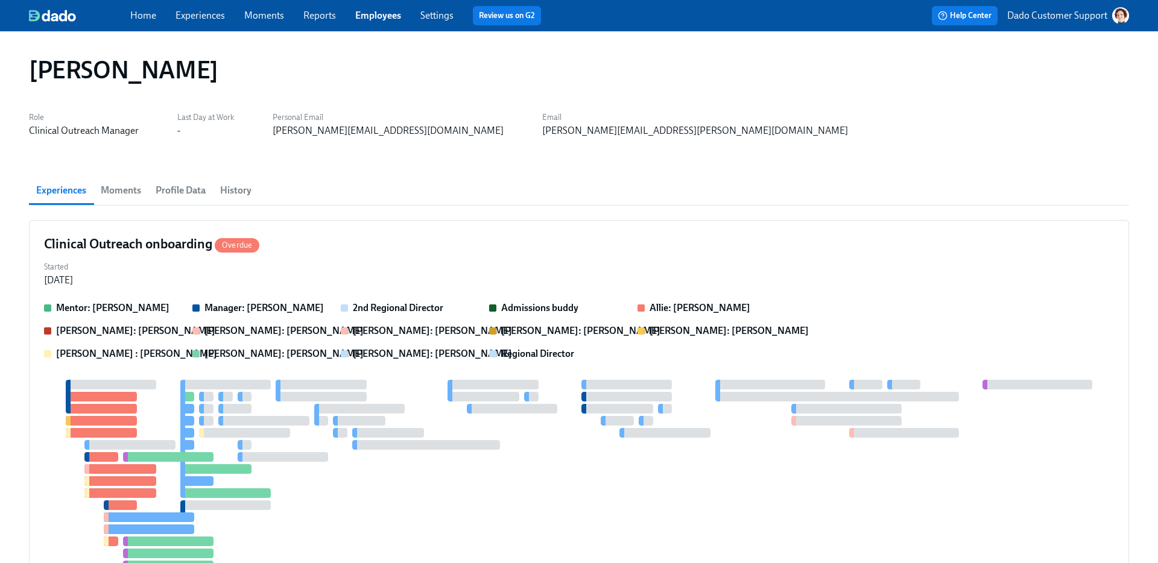
click at [36, 80] on h1 "[PERSON_NAME]" at bounding box center [123, 69] width 189 height 29
copy h1 "[PERSON_NAME]"
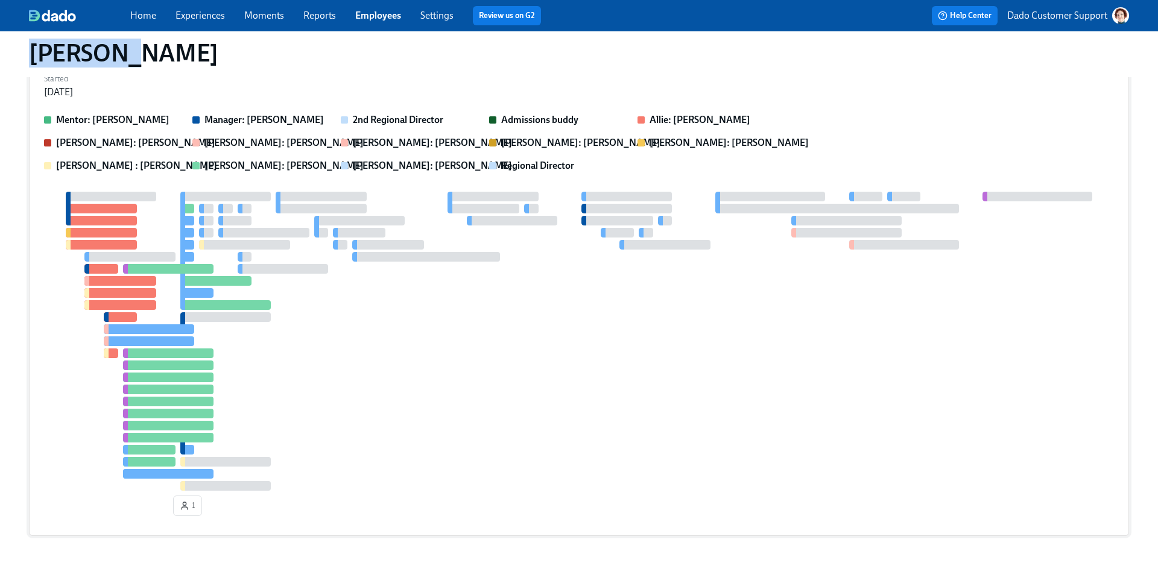
scroll to position [243, 0]
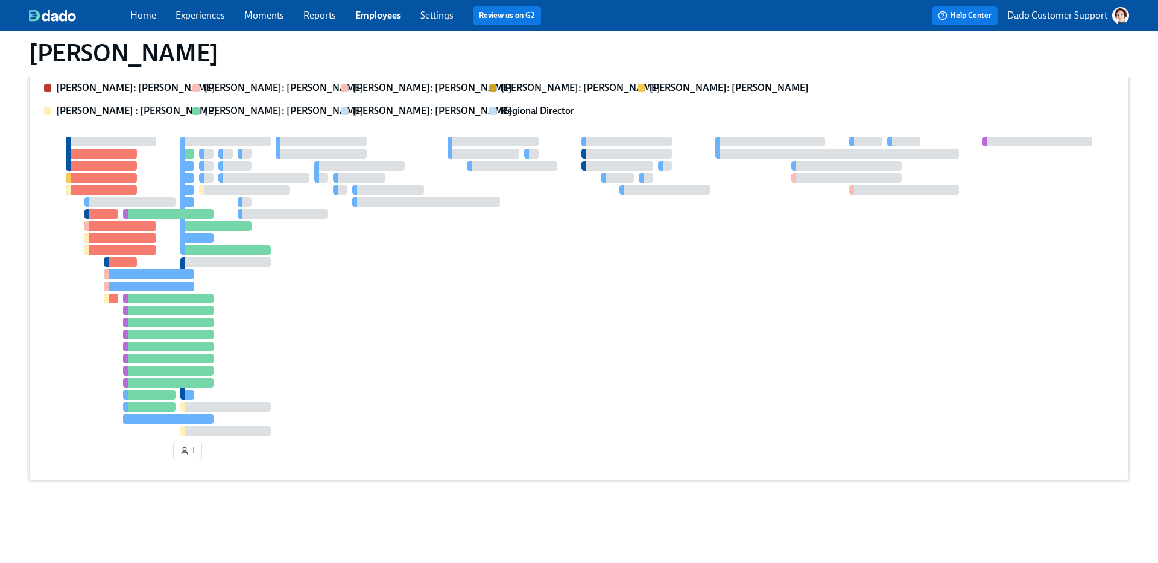
click at [169, 400] on div "1" at bounding box center [579, 301] width 1070 height 329
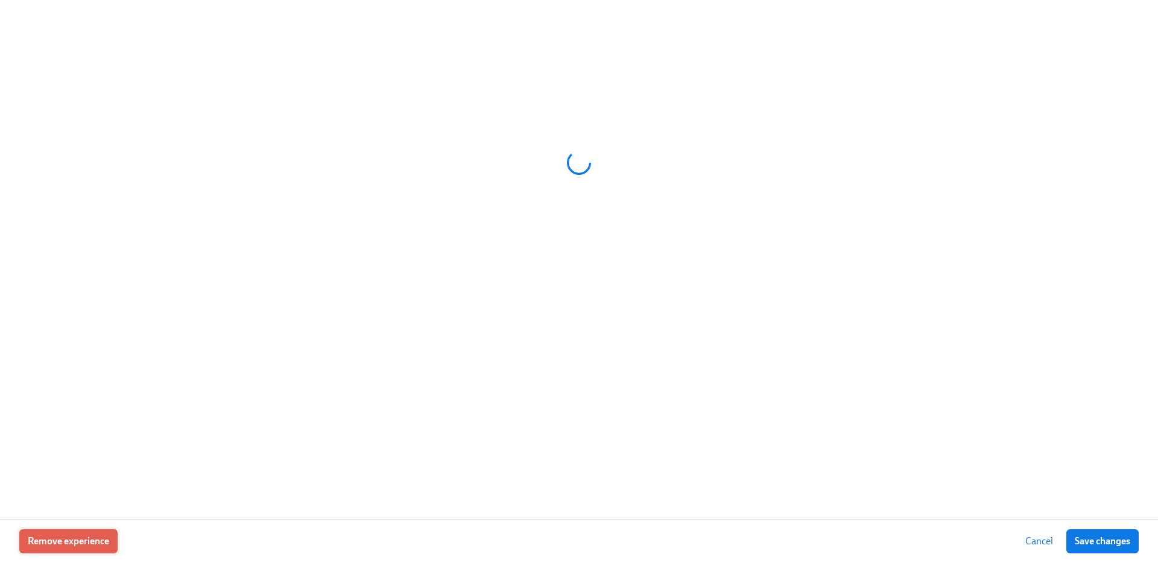
click at [73, 546] on span "Remove experience" at bounding box center [68, 541] width 81 height 12
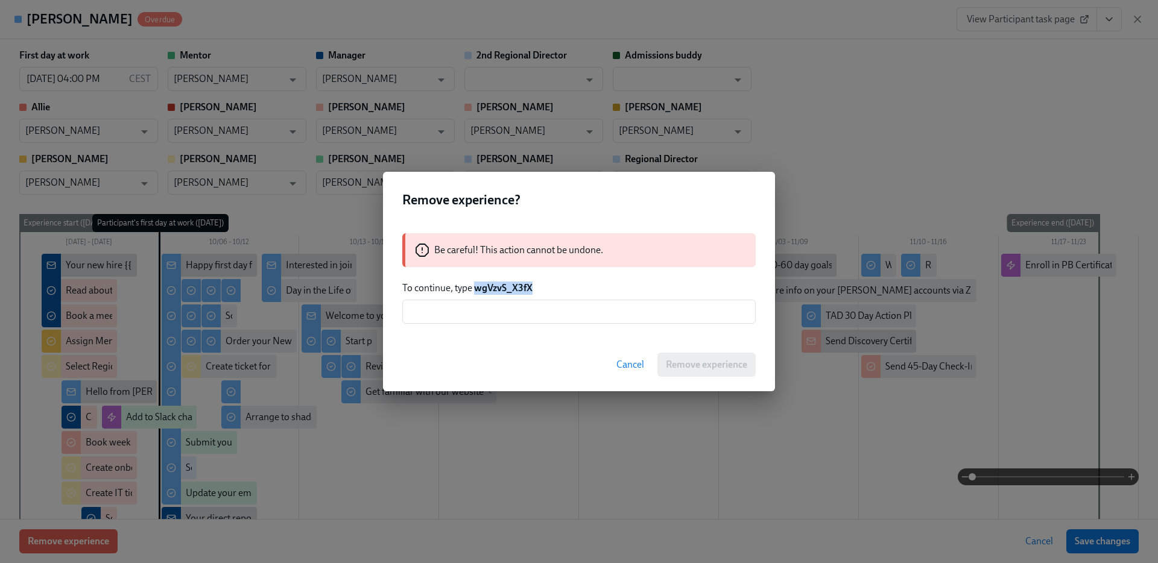
drag, startPoint x: 476, startPoint y: 289, endPoint x: 585, endPoint y: 289, distance: 109.1
click at [585, 289] on p "To continue, type wgVzvS_X3fX" at bounding box center [578, 288] width 353 height 13
copy strong "wgVzvS_X3fX"
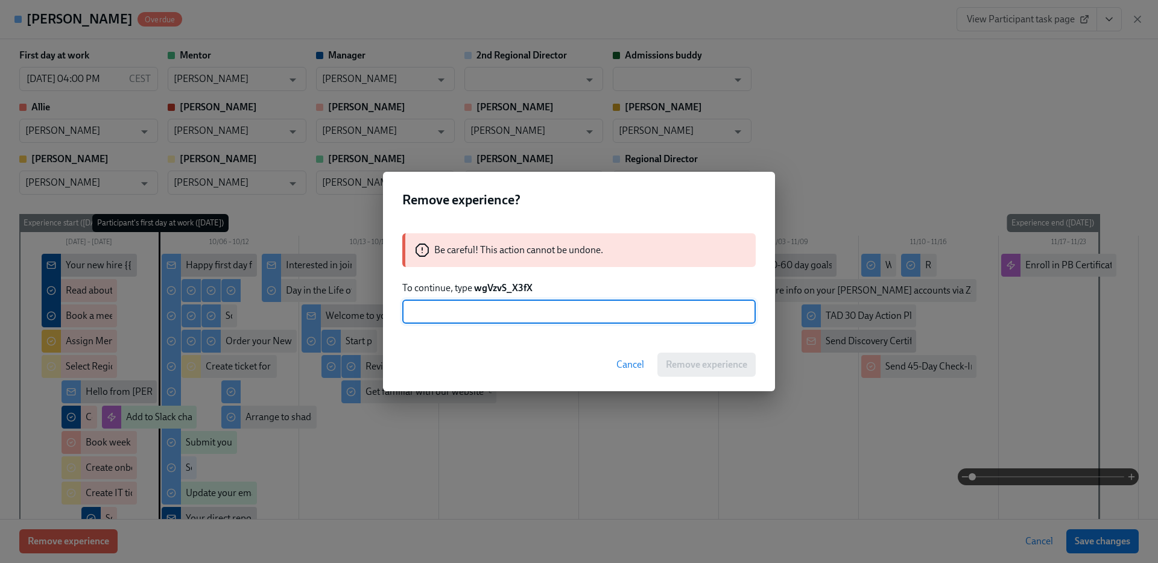
click at [575, 313] on input "text" at bounding box center [578, 312] width 353 height 24
paste input "wgVzvS_X3fX"
type input "wgVzvS_X3fX"
click at [670, 352] on div "Cancel Remove experience" at bounding box center [579, 364] width 392 height 53
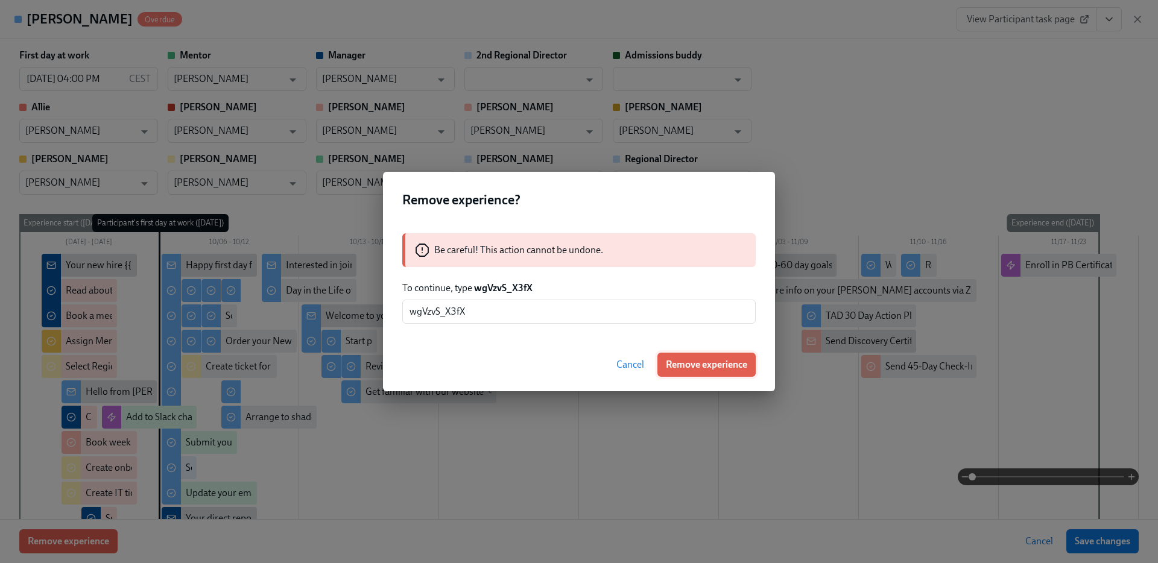
click at [683, 366] on span "Remove experience" at bounding box center [706, 365] width 81 height 12
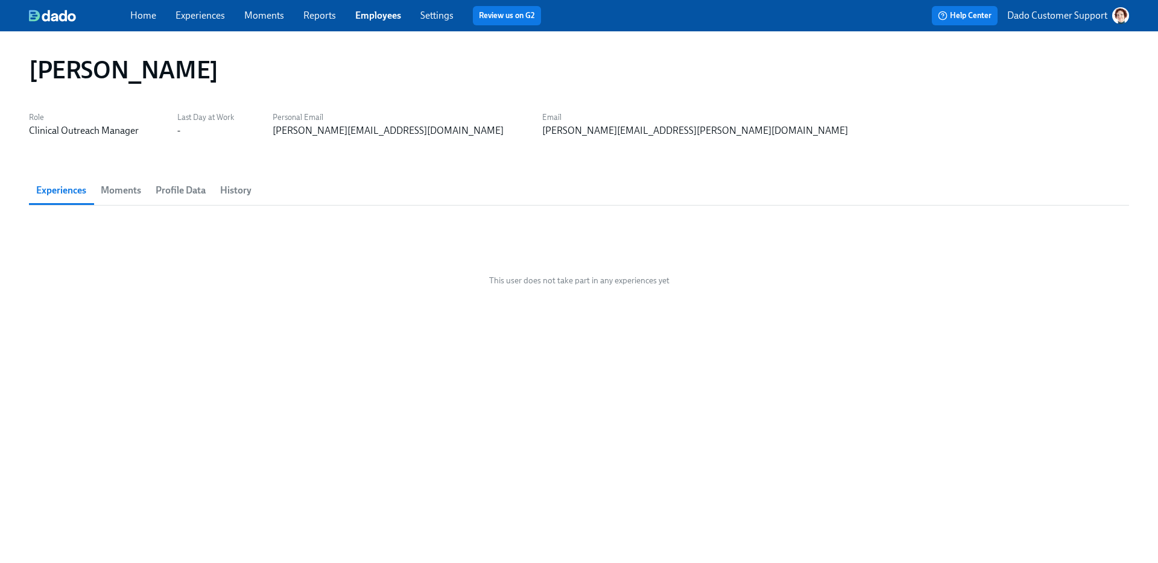
scroll to position [0, 0]
click at [174, 190] on span "Profile Data" at bounding box center [181, 190] width 50 height 17
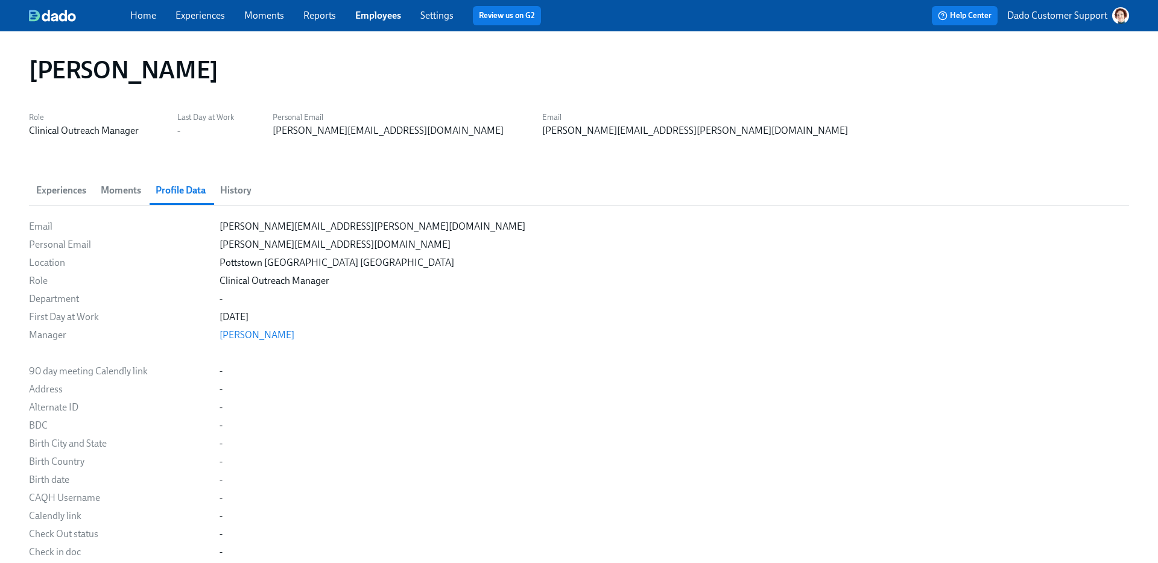
click at [221, 188] on span "History" at bounding box center [235, 190] width 31 height 17
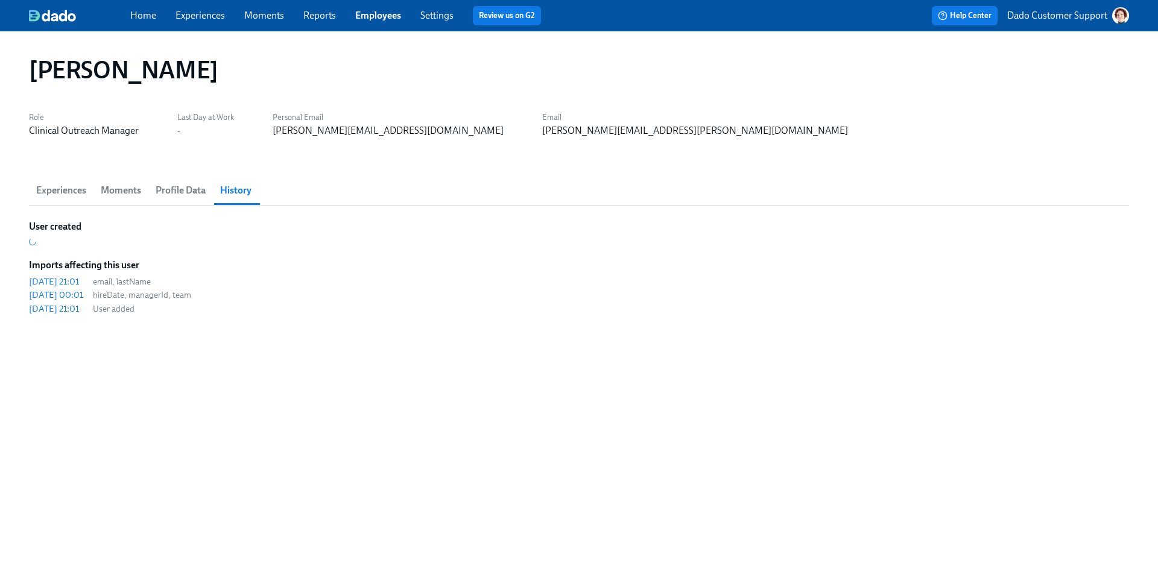
click at [60, 317] on div "[PERSON_NAME] Role Clinical Outreach Manager Last Day at Work - Personal Email …" at bounding box center [579, 290] width 1100 height 488
click at [60, 311] on div "[DATE] 21:01" at bounding box center [54, 309] width 50 height 12
click at [55, 190] on span "Experiences" at bounding box center [61, 190] width 50 height 17
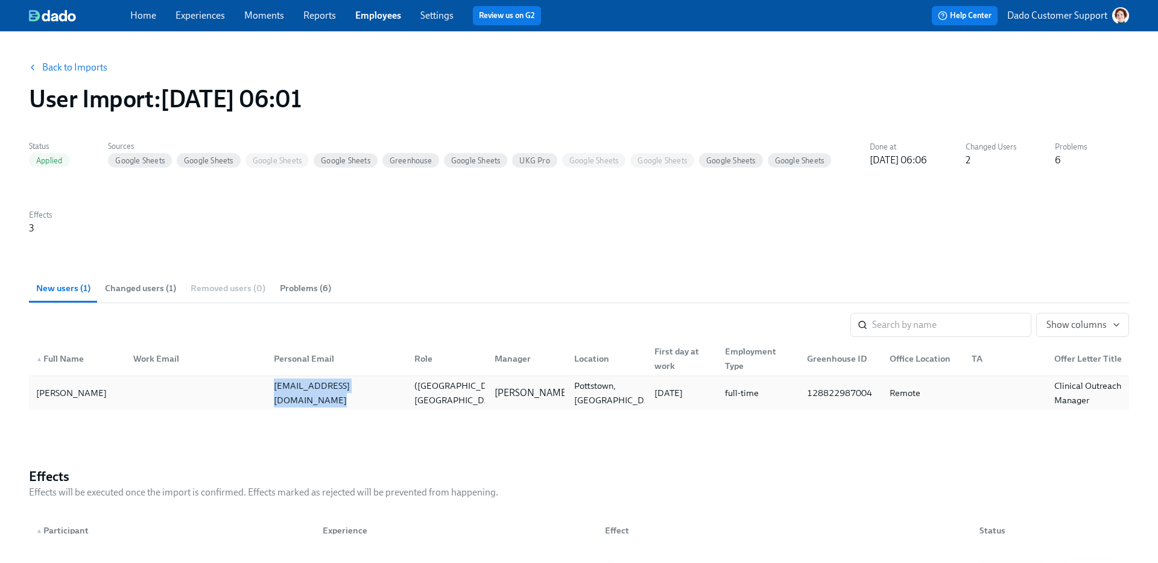
drag, startPoint x: 265, startPoint y: 397, endPoint x: 402, endPoint y: 397, distance: 136.9
click at [402, 397] on div "[EMAIL_ADDRESS][DOMAIN_NAME]" at bounding box center [334, 393] width 140 height 24
copy div "[EMAIL_ADDRESS][DOMAIN_NAME]"
click at [1048, 16] on p "Dado Customer Support" at bounding box center [1057, 15] width 100 height 13
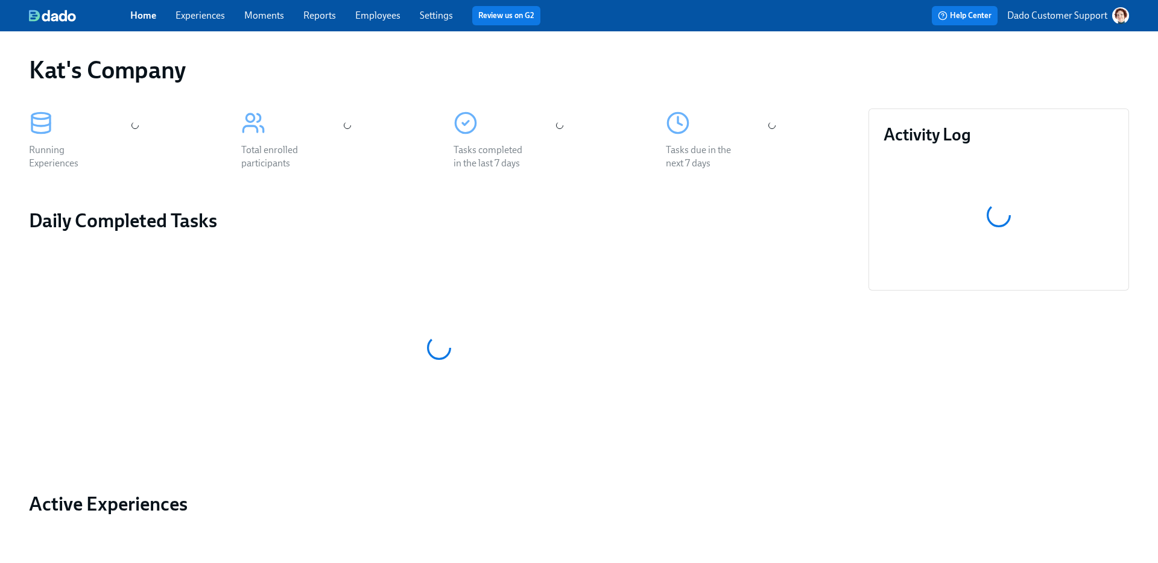
click at [1033, 15] on p "Dado Customer Support" at bounding box center [1057, 15] width 100 height 13
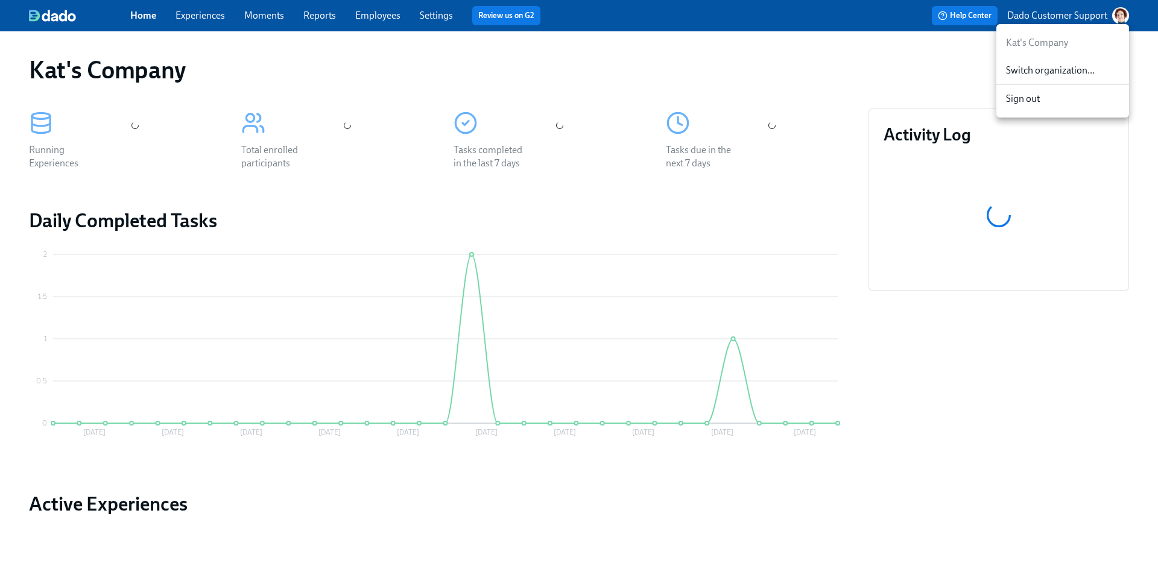
click at [1027, 77] on span "Switch organization..." at bounding box center [1062, 70] width 113 height 13
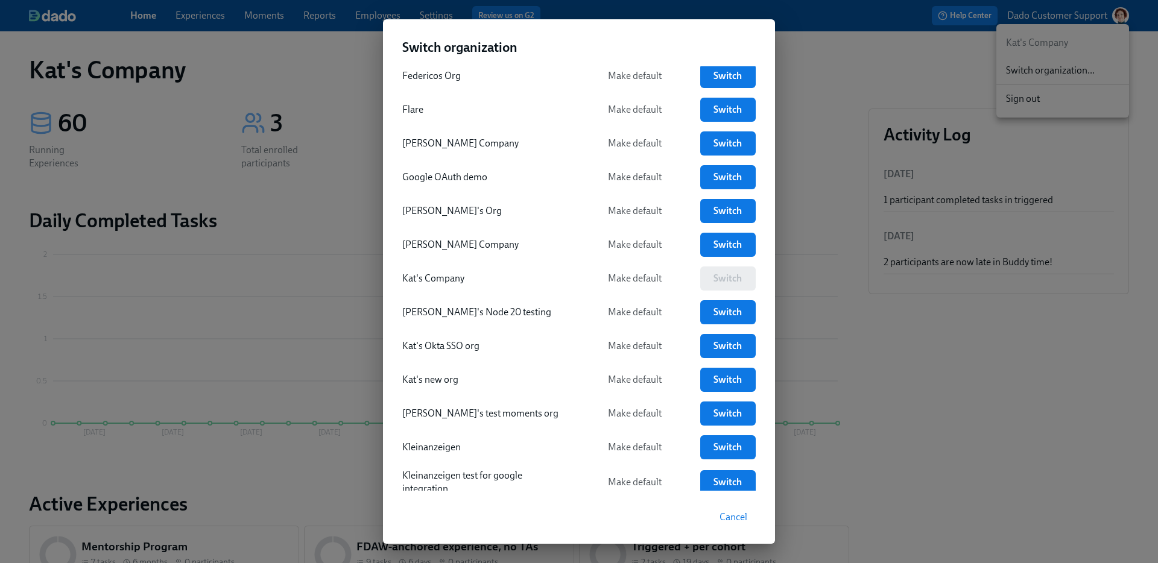
scroll to position [1721, 0]
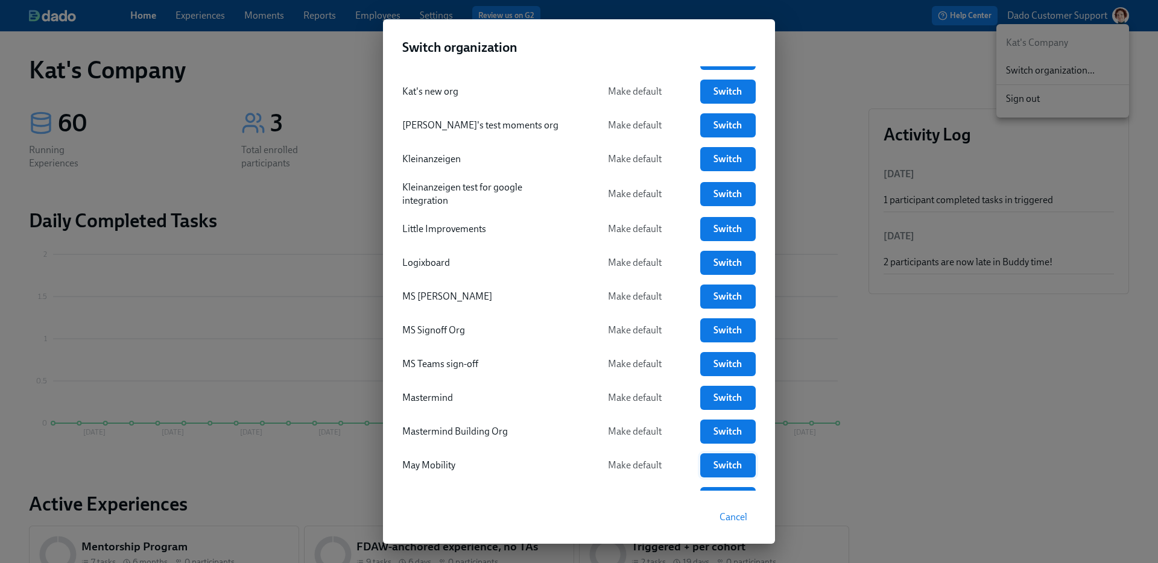
click at [734, 460] on span "Switch" at bounding box center [727, 465] width 39 height 12
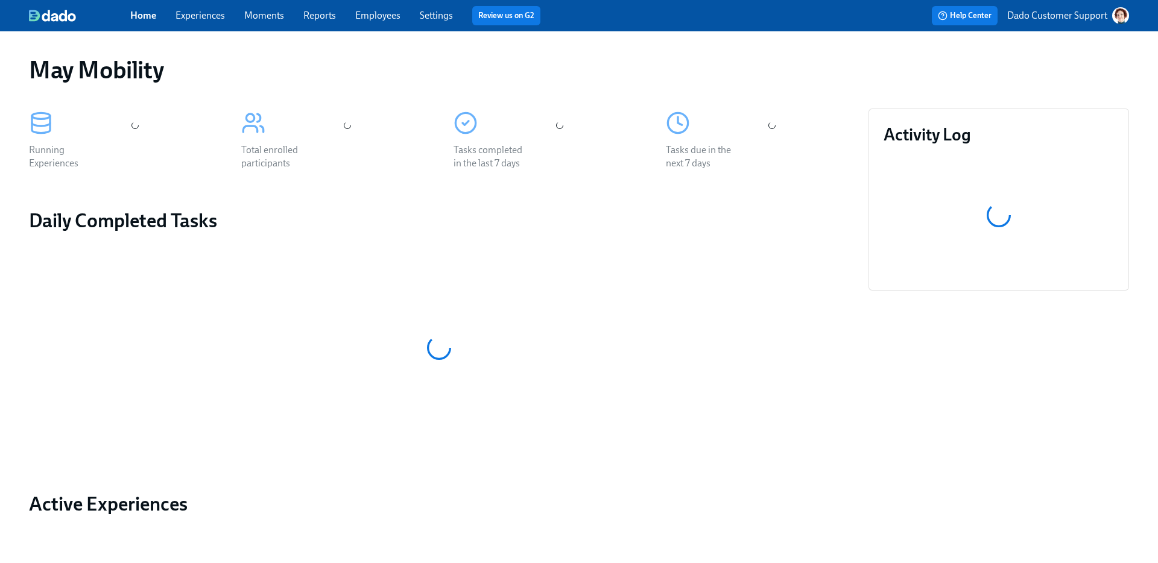
click at [198, 20] on span "Experiences" at bounding box center [199, 15] width 49 height 13
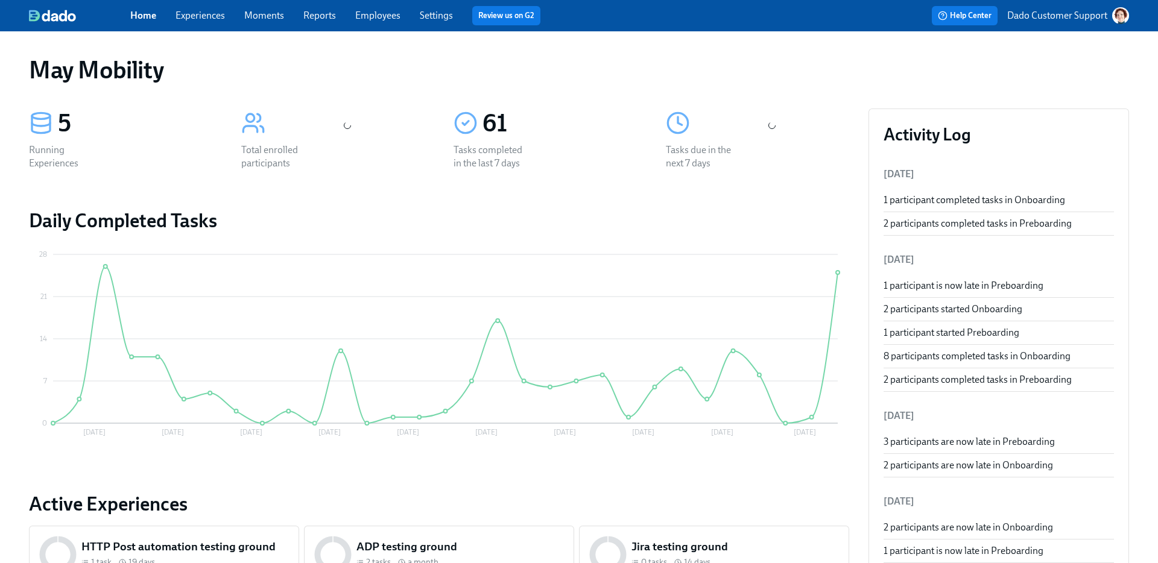
click at [196, 14] on link "Experiences" at bounding box center [199, 15] width 49 height 11
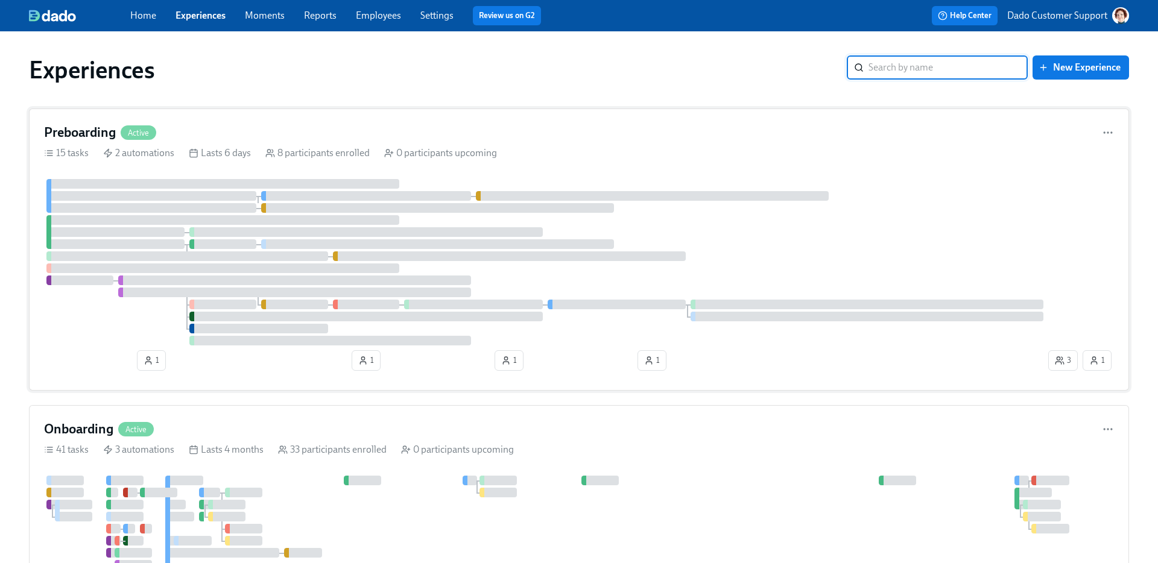
click at [248, 294] on div at bounding box center [294, 293] width 353 height 10
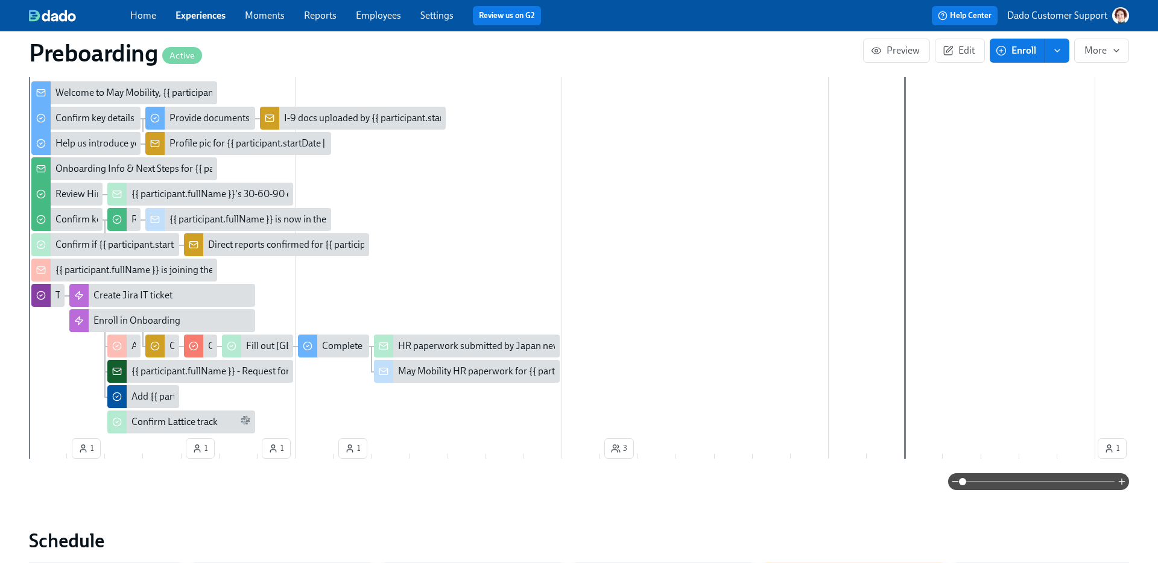
scroll to position [0, 2892]
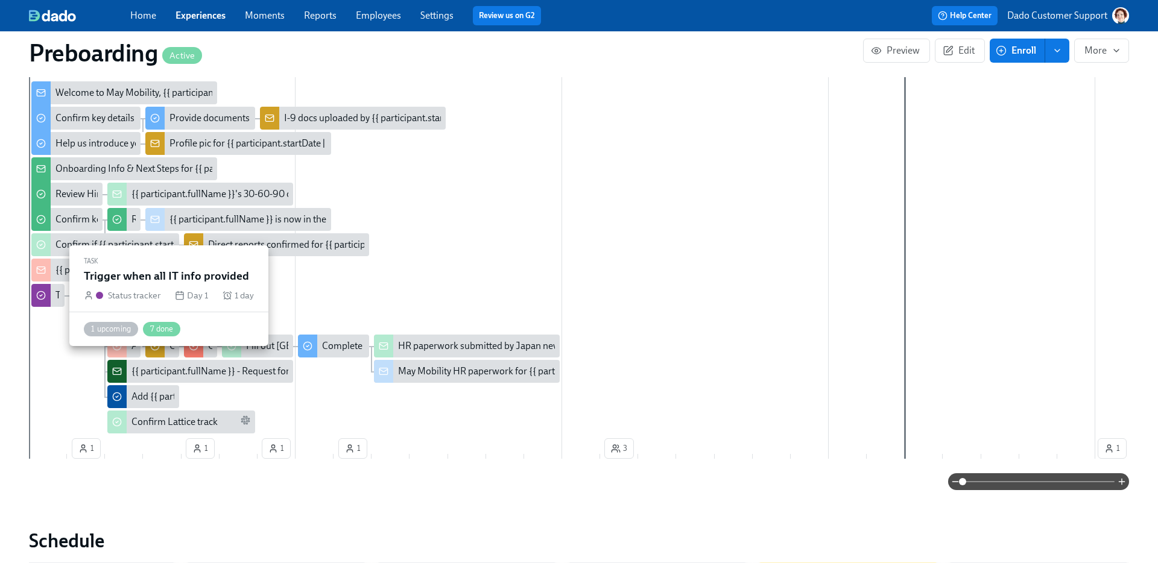
click at [48, 298] on div at bounding box center [40, 295] width 19 height 23
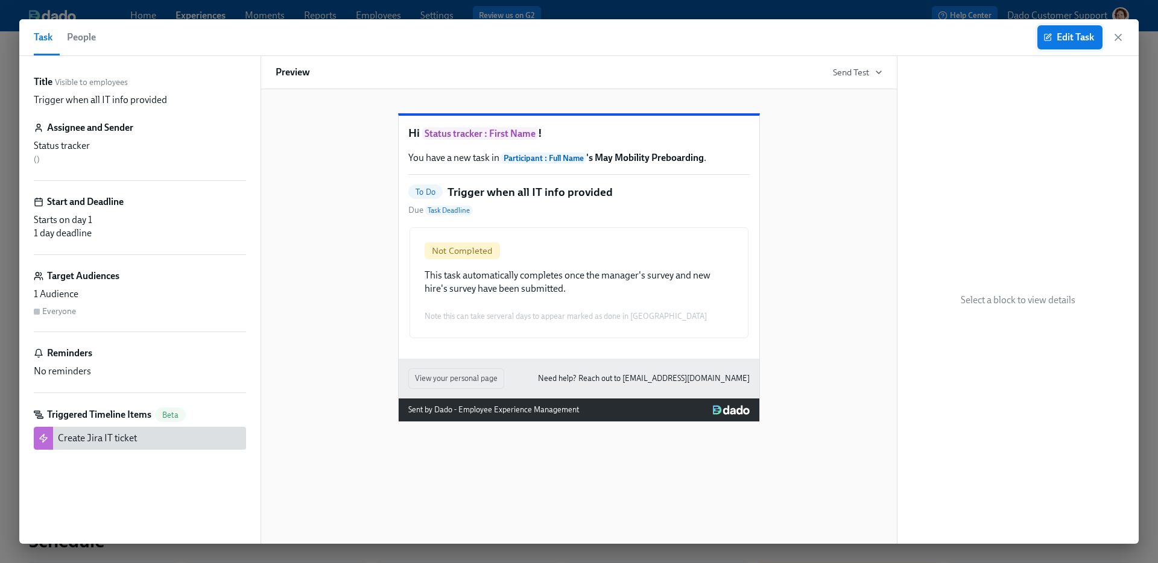
click at [1058, 34] on span "Edit Task" at bounding box center [1069, 37] width 48 height 12
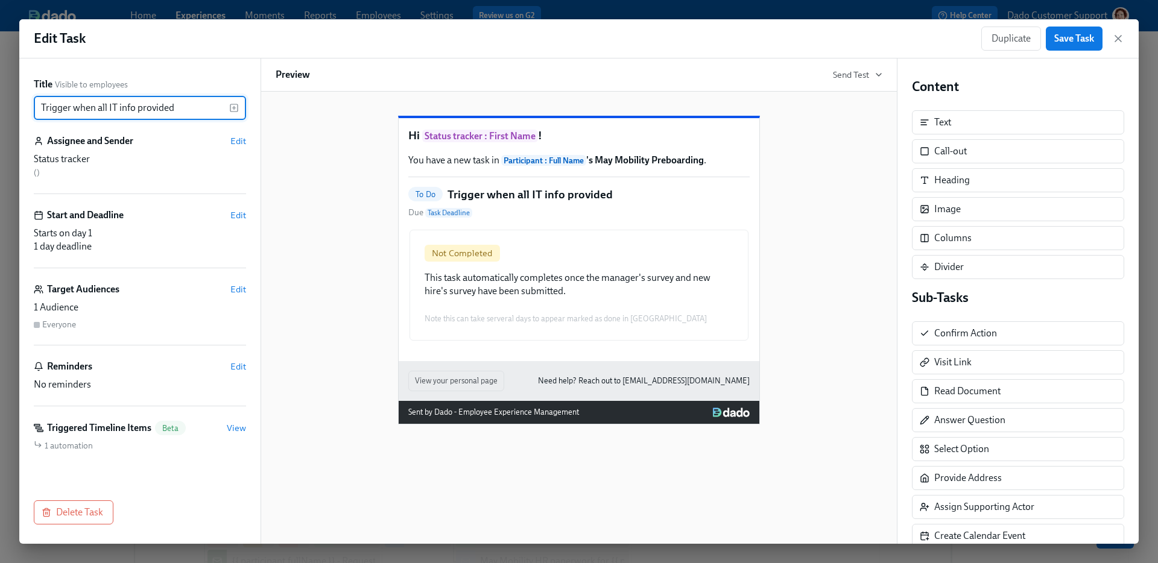
click at [205, 109] on input "Trigger when all IT info provided" at bounding box center [131, 108] width 195 height 24
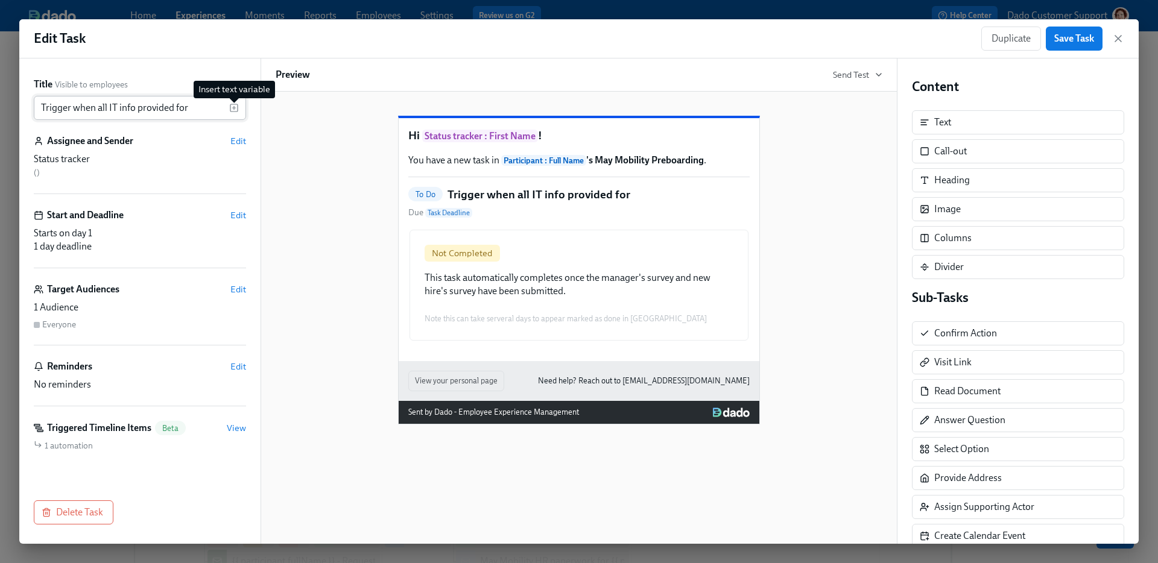
click at [233, 109] on icon "button" at bounding box center [234, 108] width 10 height 10
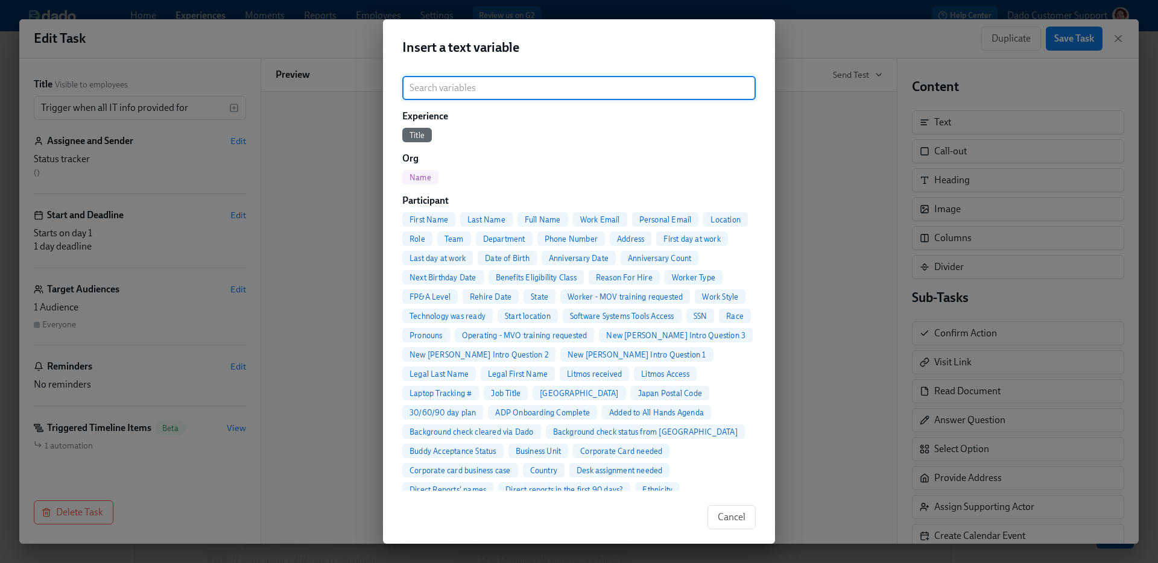
click at [550, 219] on span "Full Name" at bounding box center [542, 219] width 51 height 9
type input "Trigger when all IT info provided for {{ participant.fullName }}"
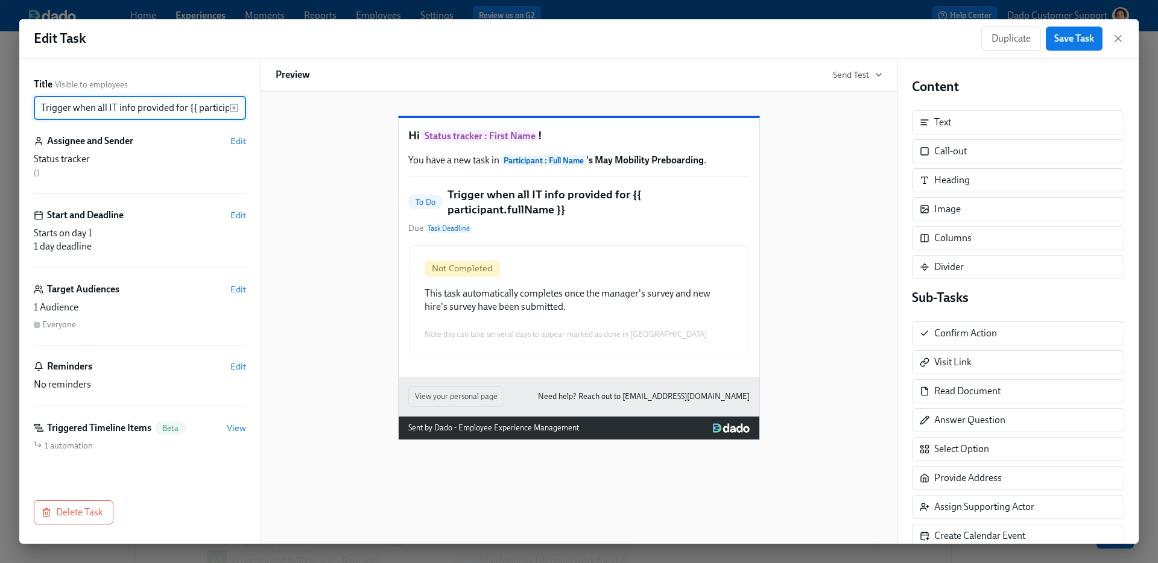
scroll to position [0, 63]
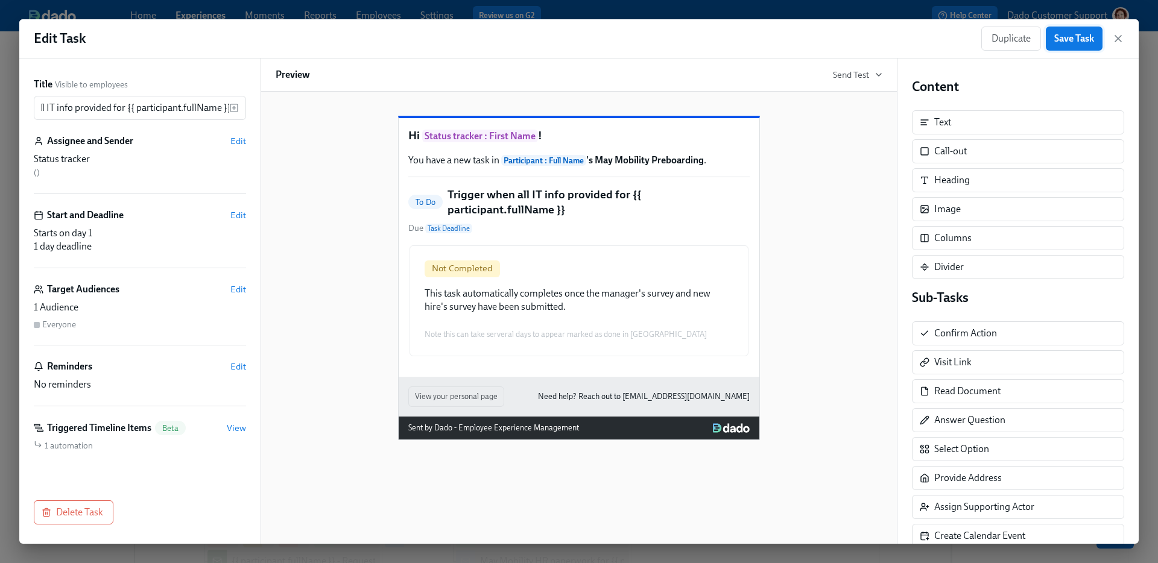
click at [1088, 28] on button "Save Task" at bounding box center [1073, 39] width 57 height 24
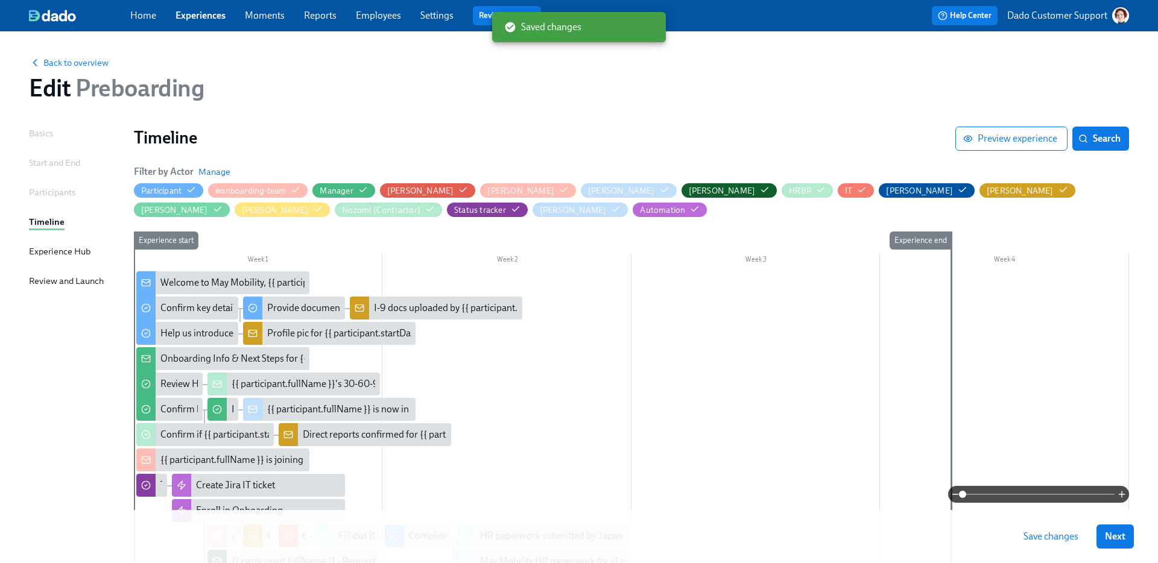
click at [1036, 534] on span "Save changes" at bounding box center [1050, 537] width 55 height 12
click at [61, 68] on span "Back to overview" at bounding box center [69, 63] width 80 height 12
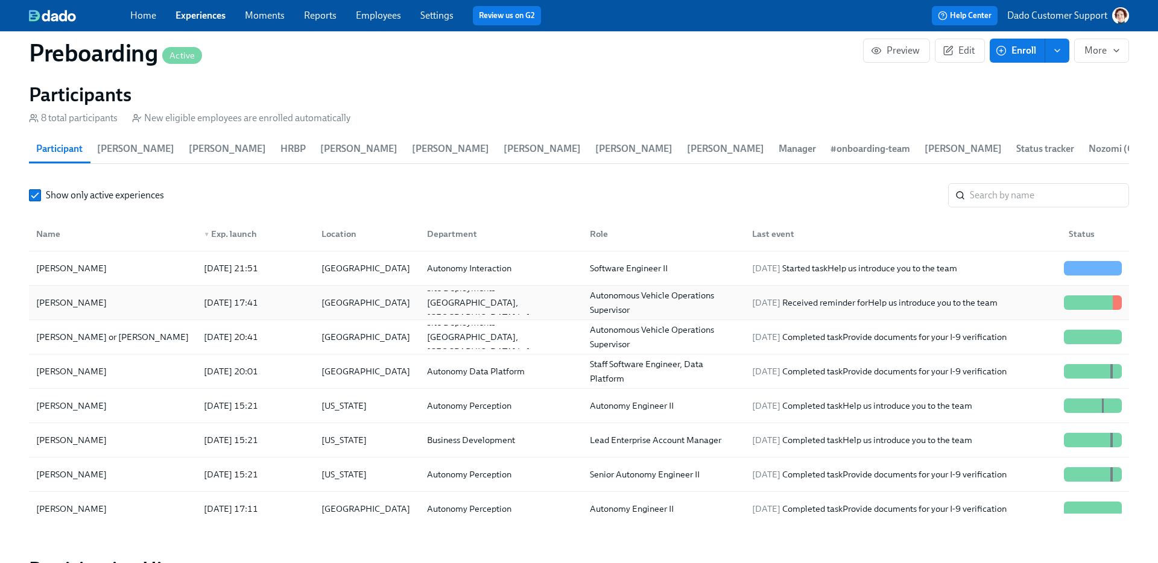
scroll to position [0, 2892]
click at [102, 268] on div "Nikki Tarasev" at bounding box center [112, 268] width 163 height 24
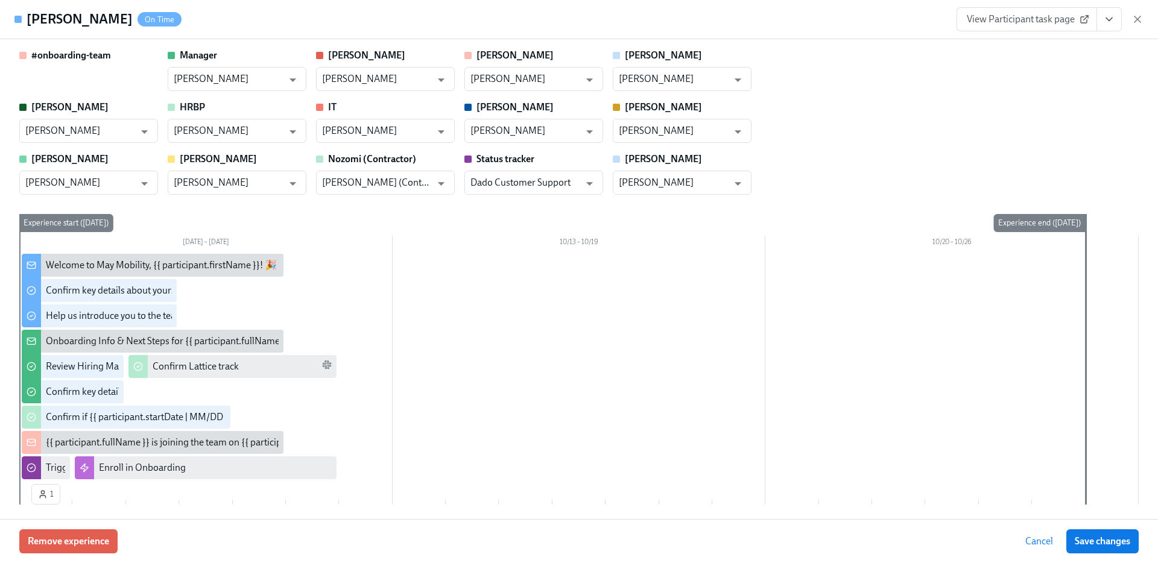
click at [1103, 23] on icon "View task page" at bounding box center [1109, 19] width 12 height 12
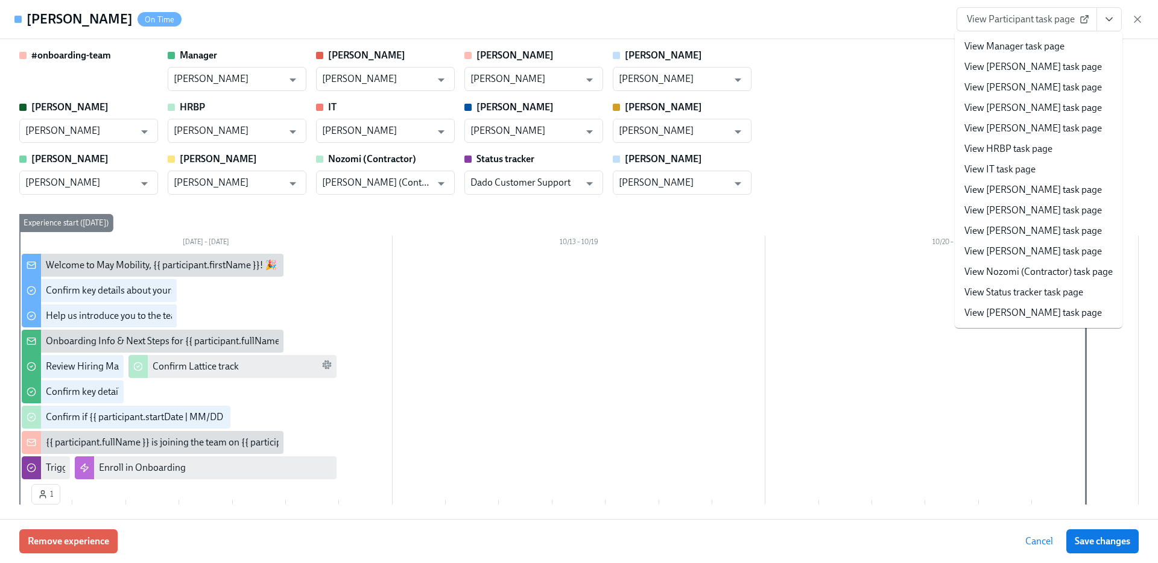
click at [1014, 287] on link "View Status tracker task page" at bounding box center [1023, 292] width 119 height 13
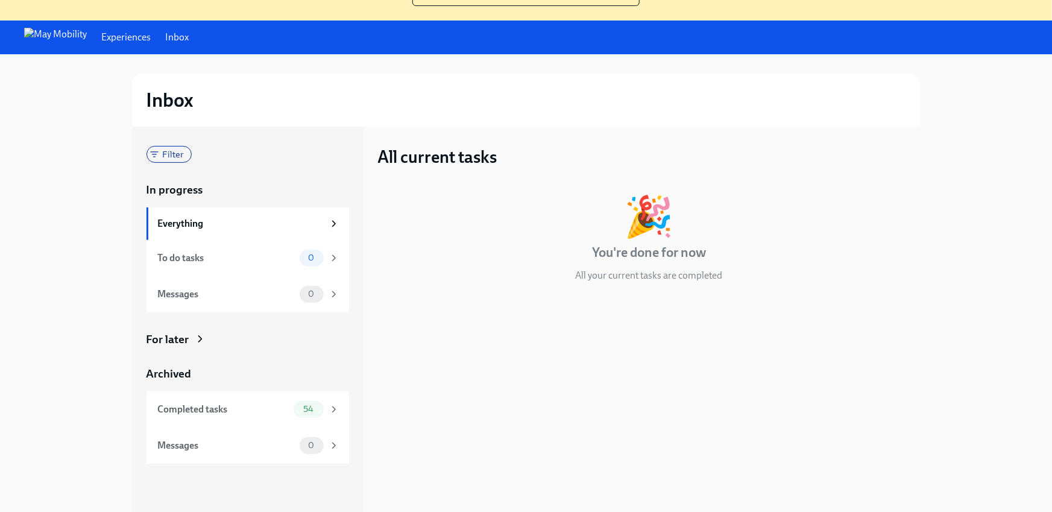
scroll to position [114, 0]
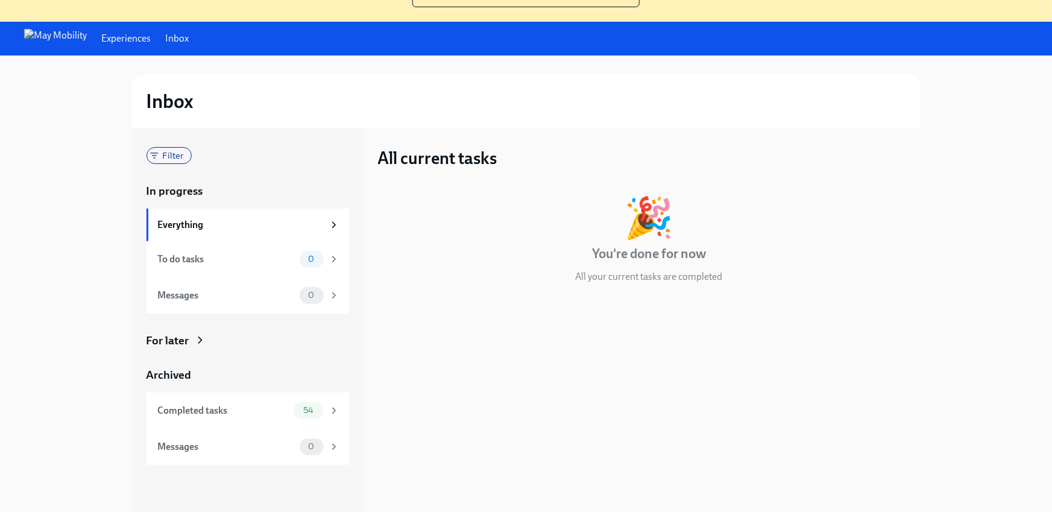
click at [201, 337] on icon at bounding box center [200, 340] width 12 height 12
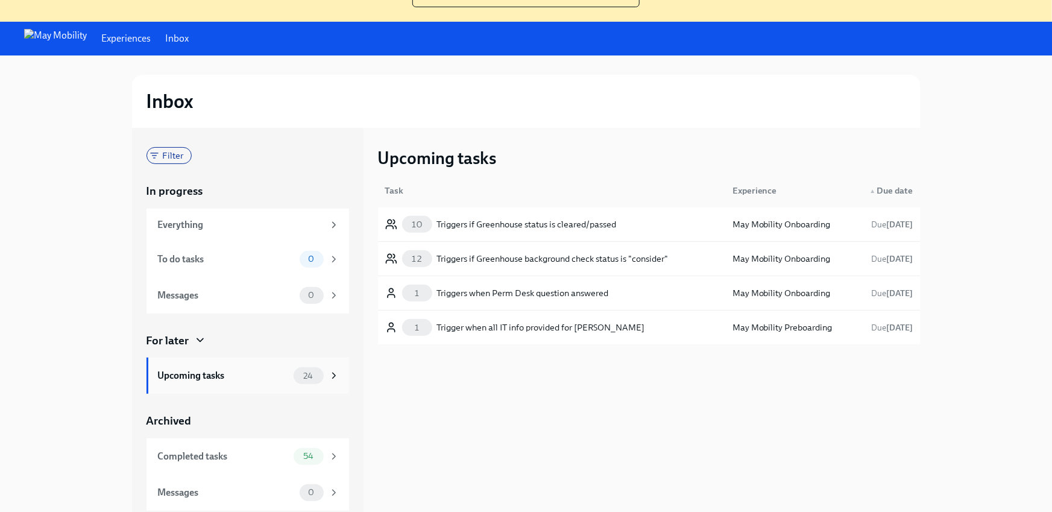
click at [191, 383] on div "Upcoming tasks 24" at bounding box center [248, 375] width 181 height 17
click at [190, 373] on div "Upcoming tasks" at bounding box center [223, 375] width 131 height 13
click at [196, 446] on div "Completed tasks 54" at bounding box center [248, 456] width 203 height 36
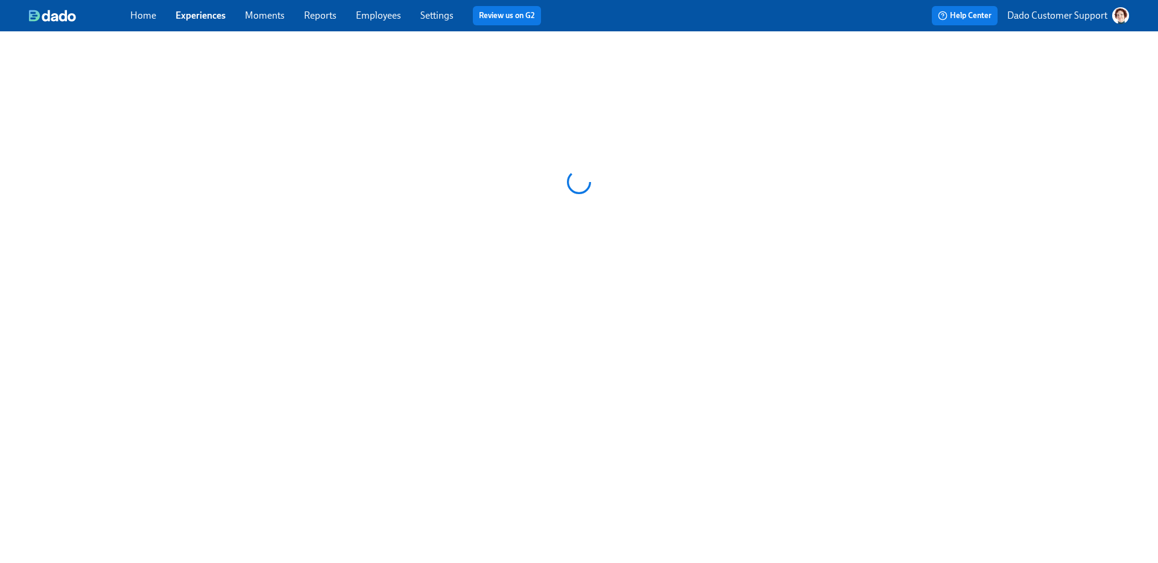
click at [204, 10] on link "Experiences" at bounding box center [200, 15] width 50 height 11
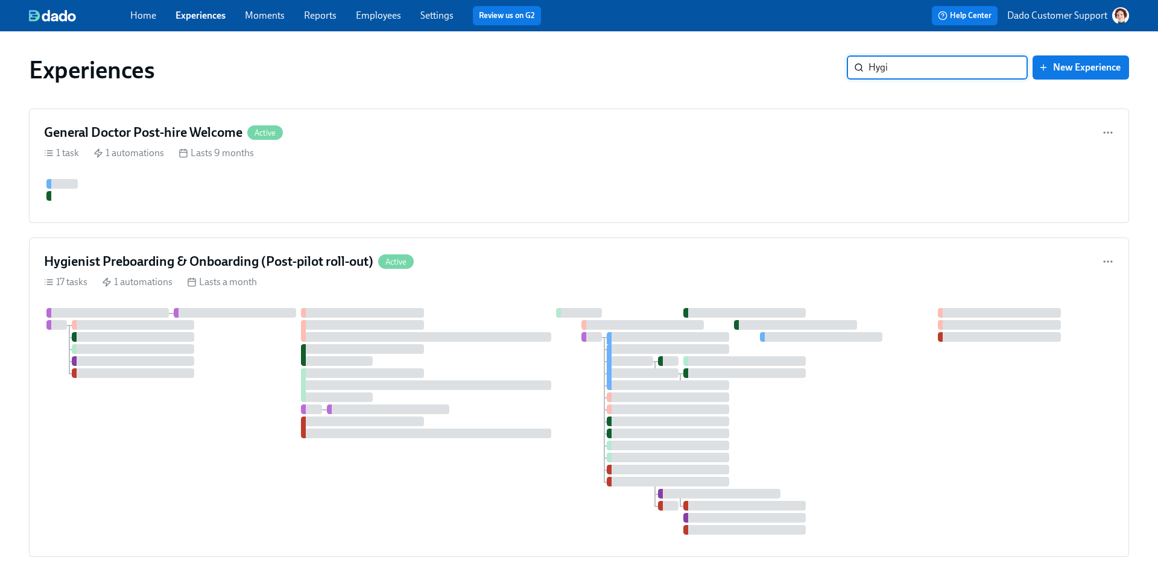
type input "Hygie"
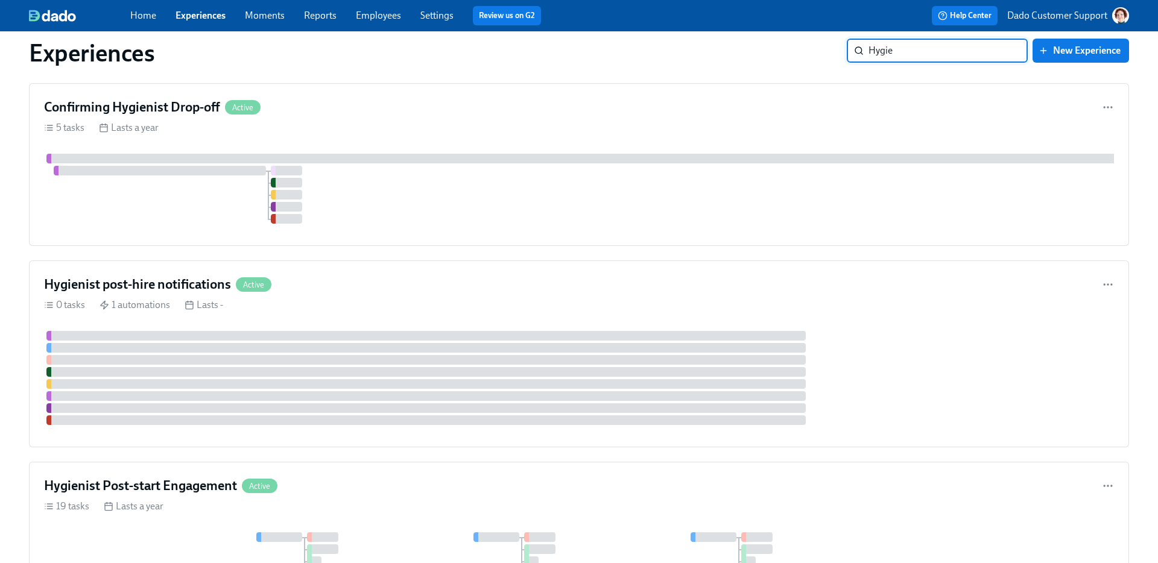
scroll to position [613, 0]
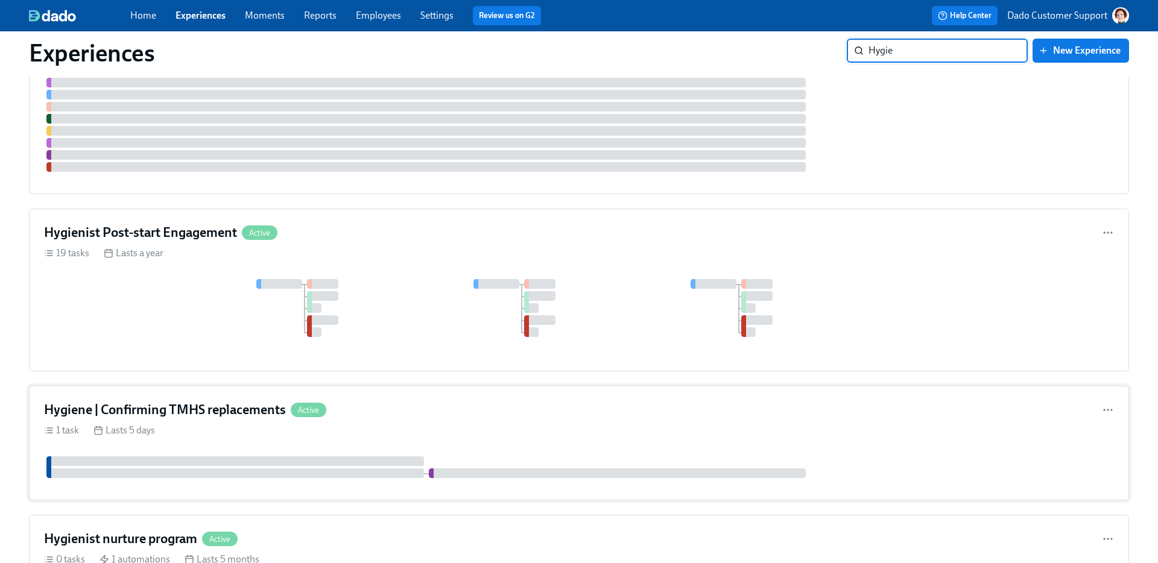
click at [381, 437] on div "1 task Lasts 5 days" at bounding box center [579, 430] width 1070 height 13
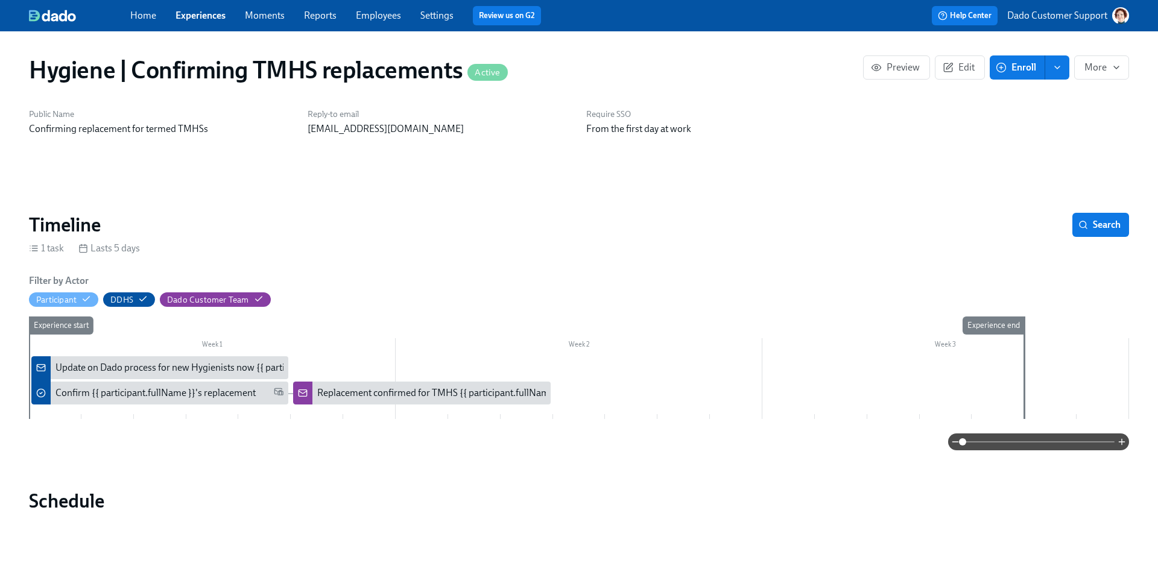
click at [205, 14] on link "Experiences" at bounding box center [200, 15] width 50 height 11
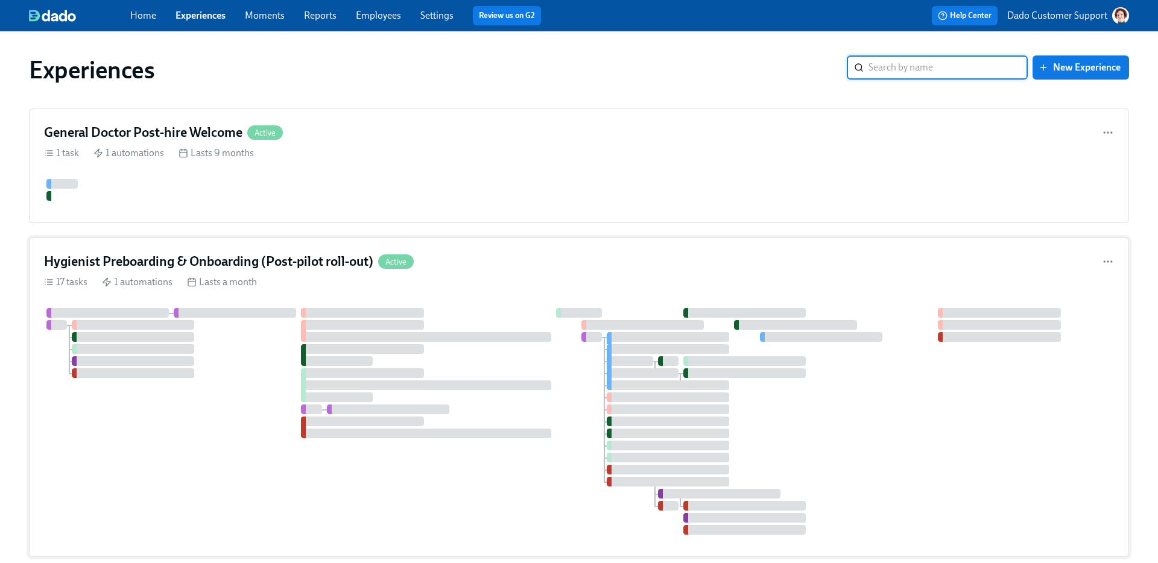
click at [253, 329] on div at bounding box center [579, 421] width 1070 height 227
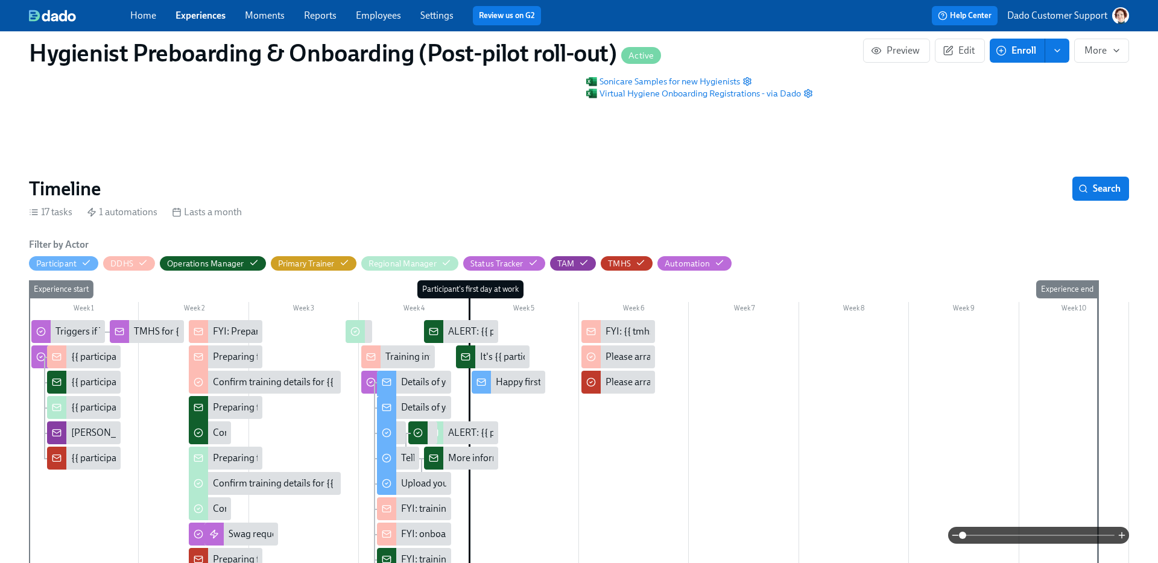
scroll to position [150, 0]
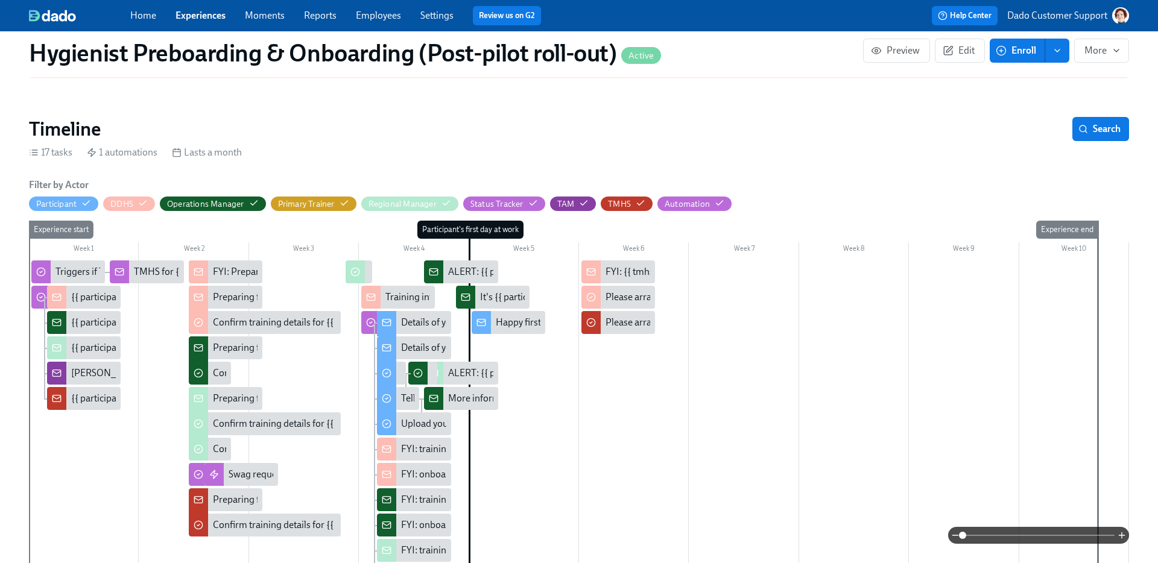
click at [152, 265] on div "TMHS for {{ participant.territory }} has termed" at bounding box center [228, 271] width 189 height 13
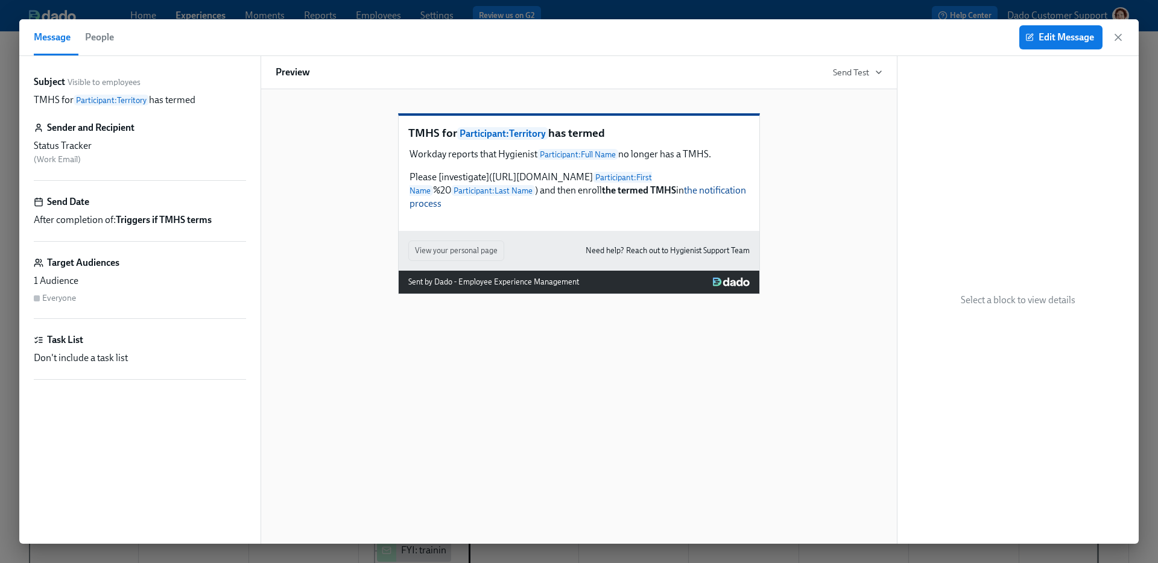
scroll to position [0, 13332]
click at [1050, 39] on span "Edit Message" at bounding box center [1060, 37] width 66 height 12
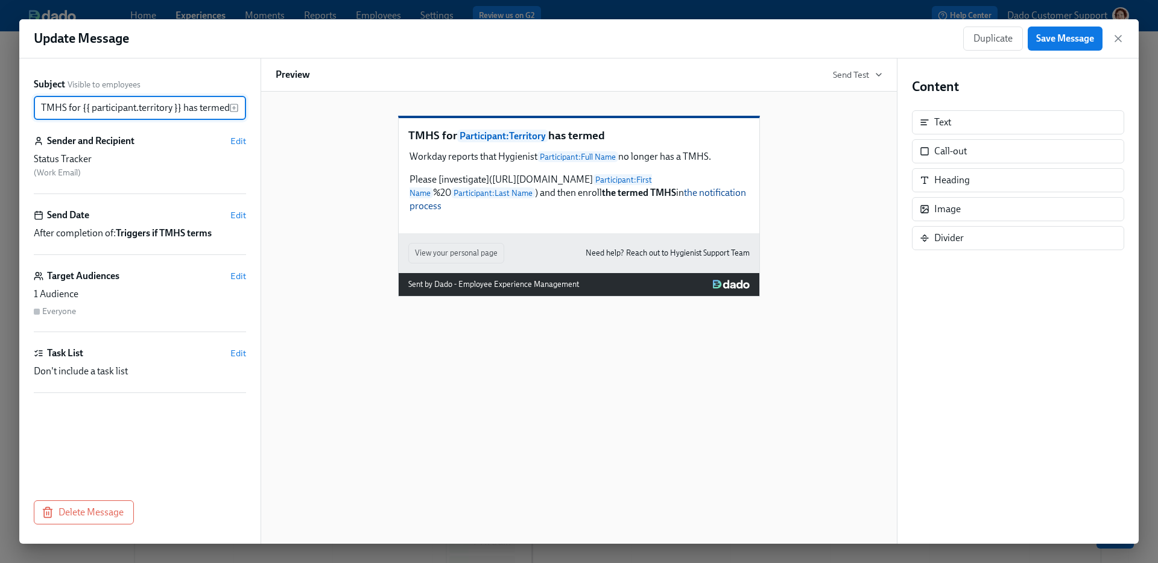
scroll to position [0, 1]
click at [180, 107] on input "TMHS for {{ participant.territory }} has termed" at bounding box center [131, 108] width 195 height 24
drag, startPoint x: 80, startPoint y: 107, endPoint x: 171, endPoint y: 106, distance: 91.0
click at [171, 106] on input "TMHS for {{ participant.territory }} has termed" at bounding box center [131, 108] width 195 height 24
drag, startPoint x: 181, startPoint y: 107, endPoint x: 82, endPoint y: 110, distance: 98.9
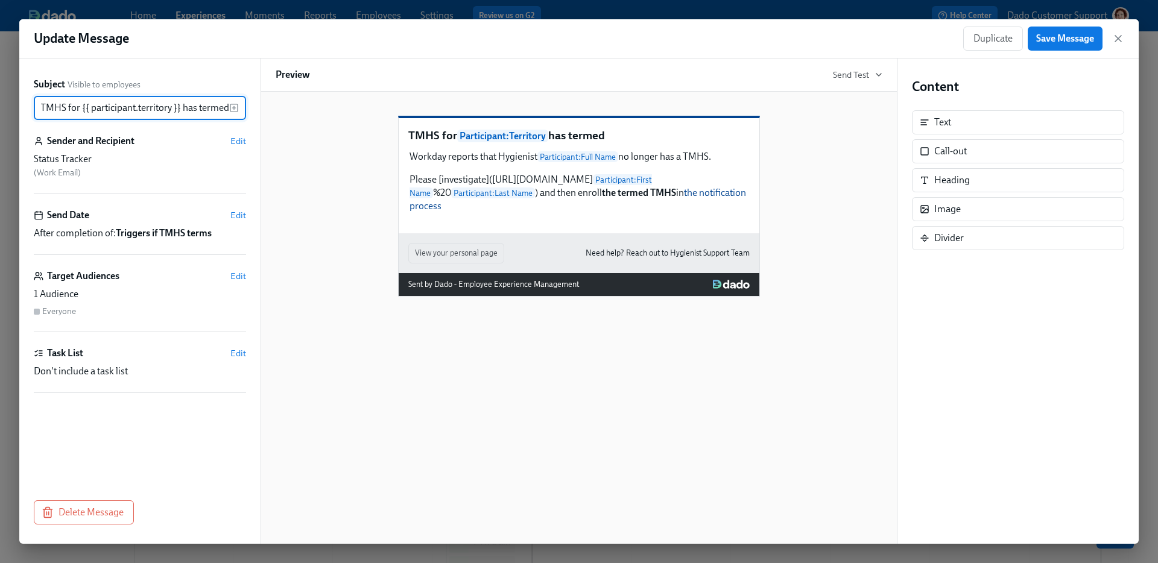
click at [82, 110] on input "TMHS for {{ participant.territory }} has termed" at bounding box center [131, 108] width 195 height 24
type input "TMHS for {{ participant.locationCompany }}, {{ participant.territory }} has ter…"
click at [1052, 35] on span "Save Message" at bounding box center [1065, 39] width 58 height 12
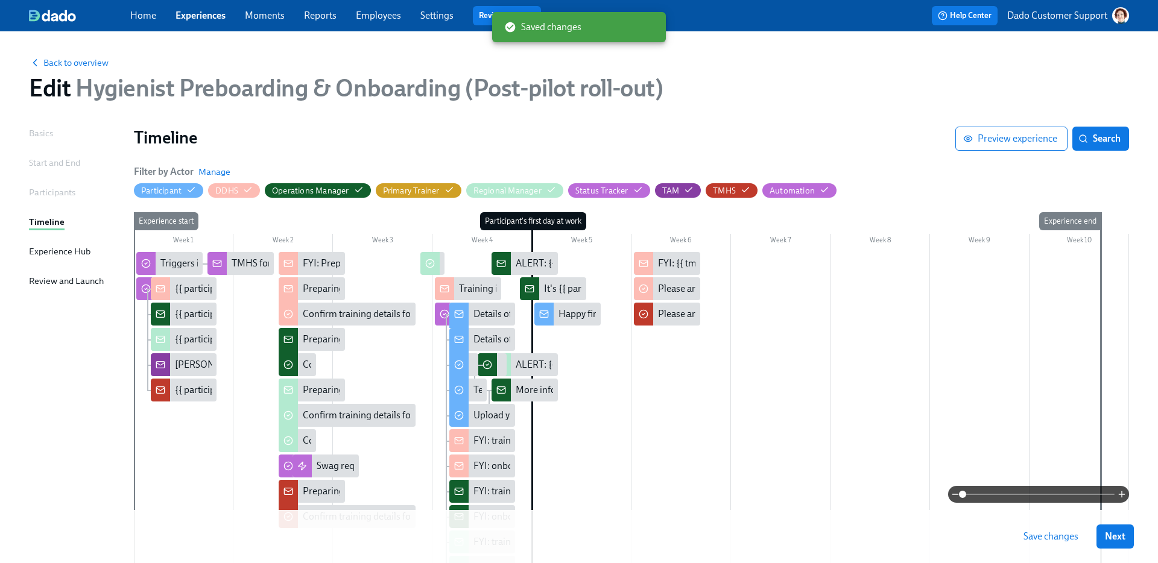
click at [189, 16] on link "Experiences" at bounding box center [200, 15] width 50 height 11
click at [1019, 531] on button "Save changes" at bounding box center [1051, 537] width 72 height 24
click at [175, 14] on link "Experiences" at bounding box center [200, 15] width 50 height 11
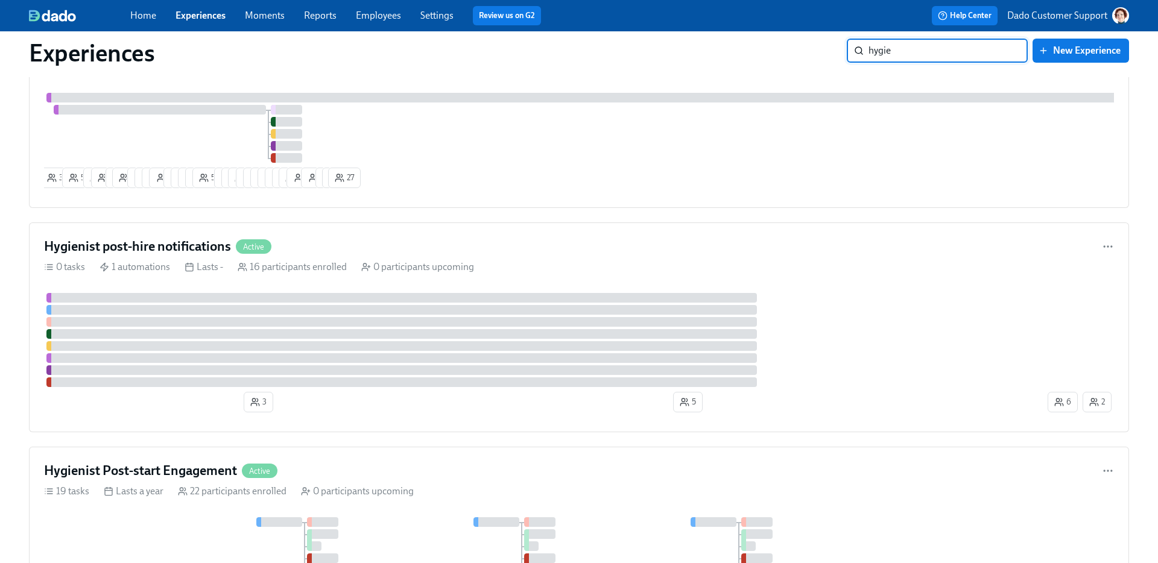
scroll to position [437, 0]
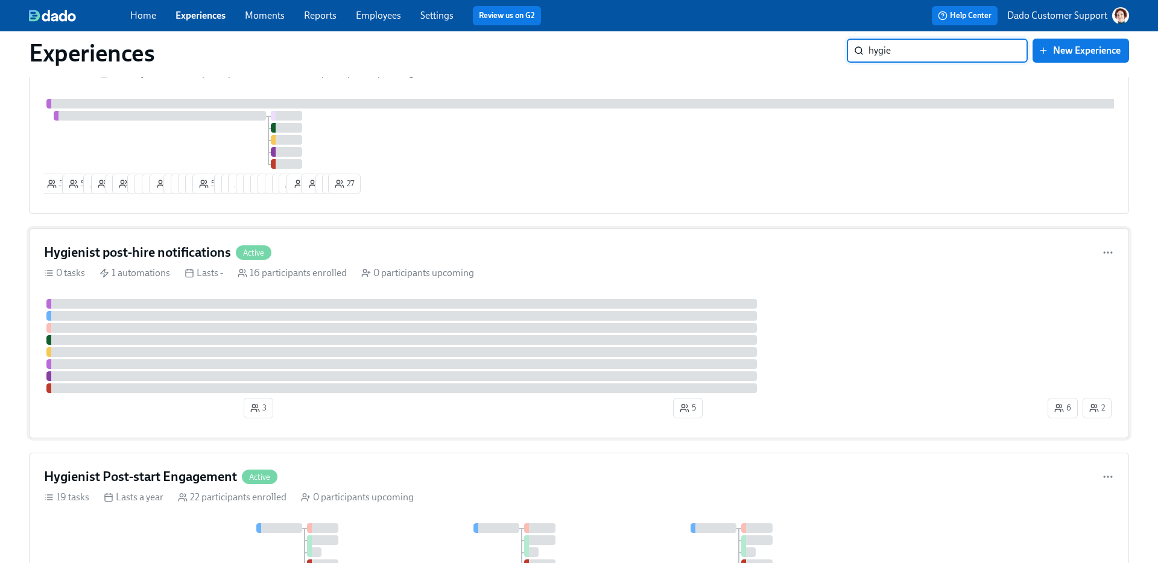
type input "hygie"
click at [263, 268] on div "Hygienist post-hire notifications Active 0 tasks 1 automations Lasts - 16 parti…" at bounding box center [579, 334] width 1100 height 210
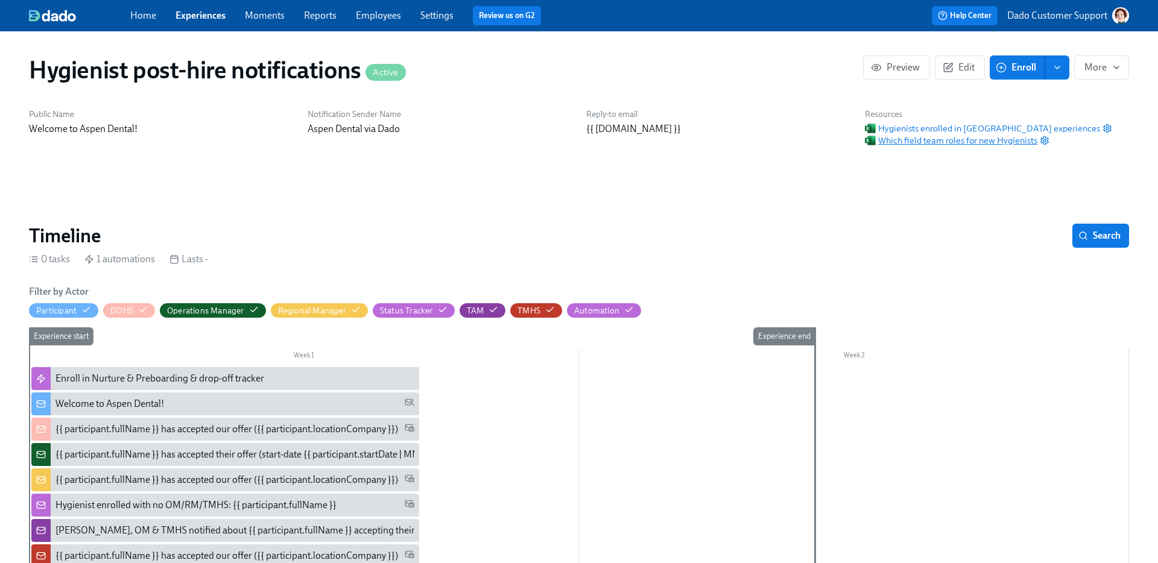
click at [997, 140] on span "Which field team roles for new Hygienists" at bounding box center [951, 140] width 172 height 12
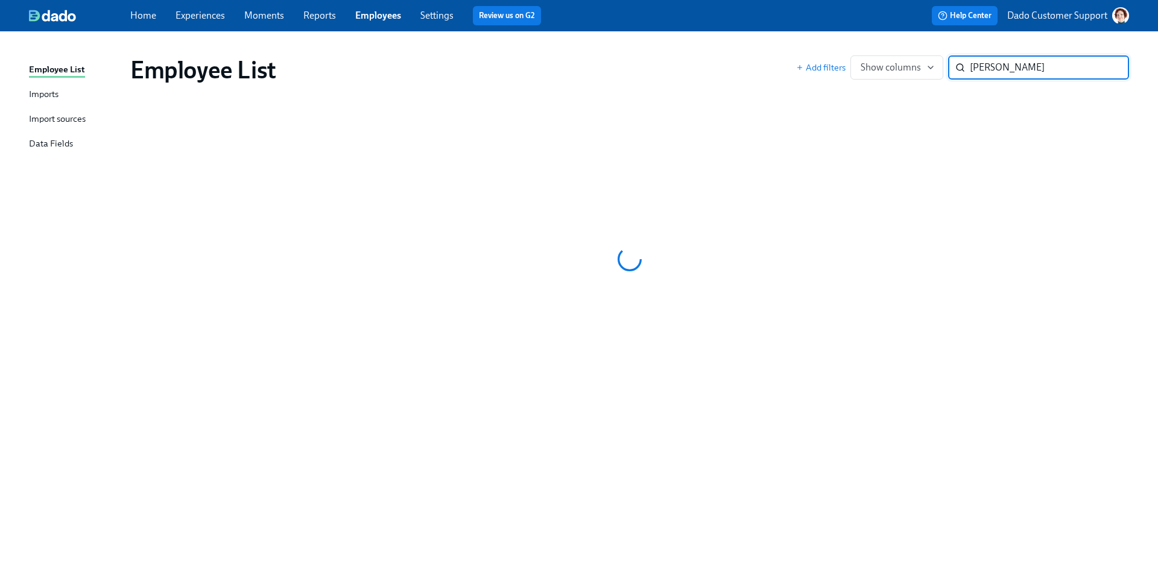
type input "[PERSON_NAME]"
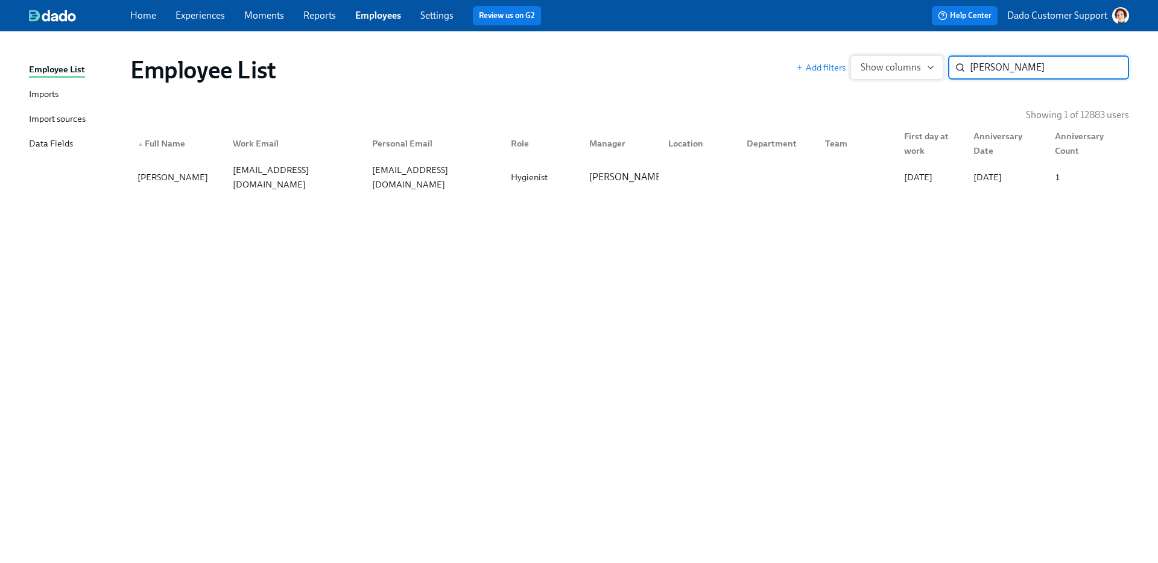
click at [883, 60] on button "Show columns" at bounding box center [896, 67] width 93 height 24
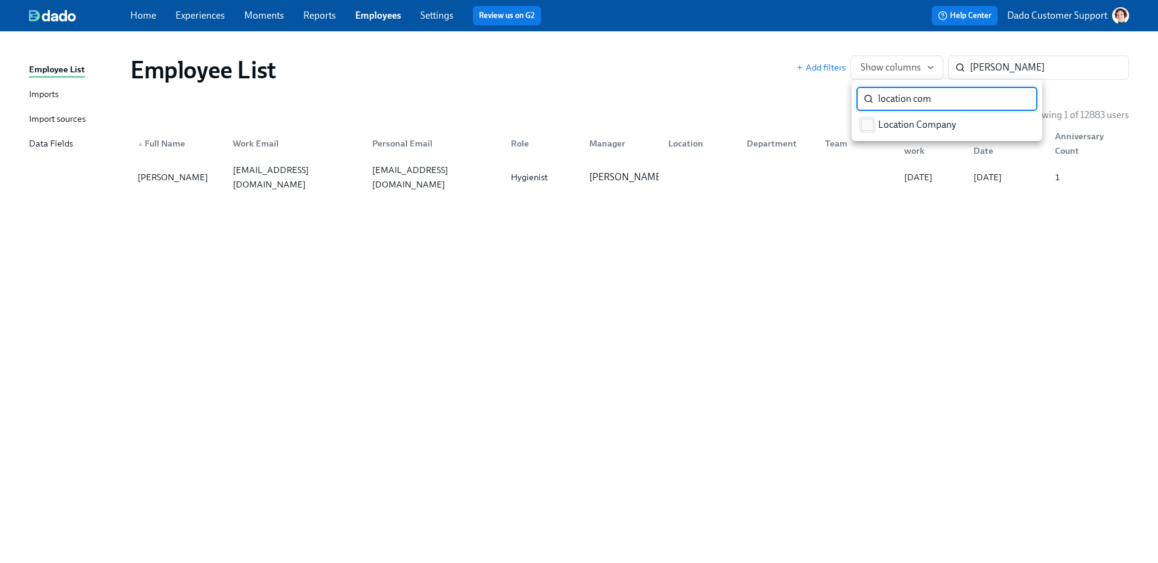
type input "location com"
click at [892, 126] on span "Location Company" at bounding box center [917, 124] width 78 height 13
click at [872, 126] on input "Location Company" at bounding box center [867, 124] width 11 height 11
checkbox input "true"
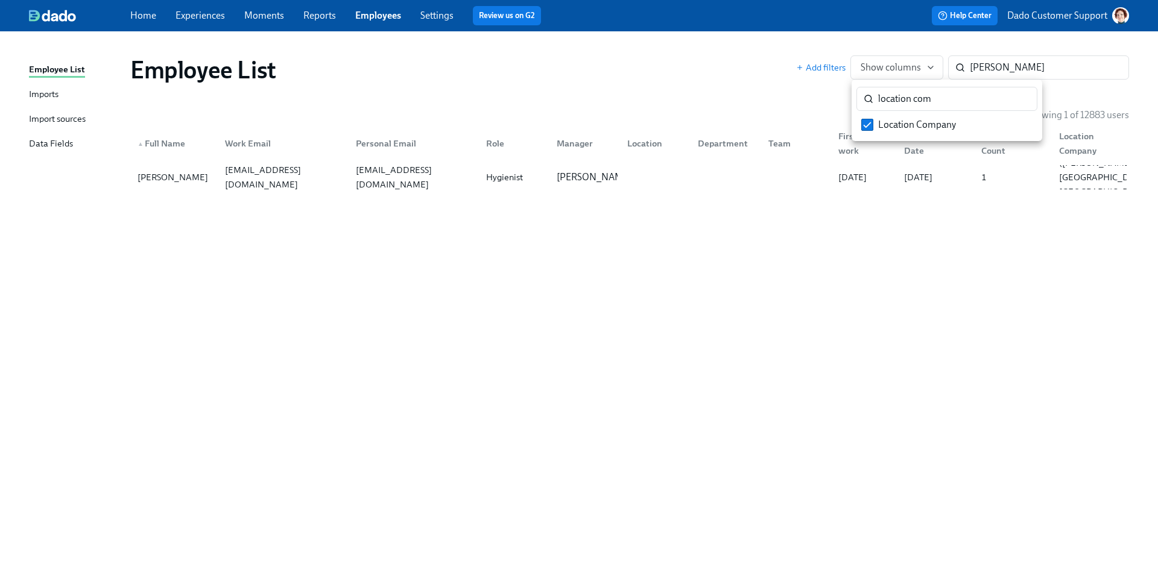
click at [823, 227] on div at bounding box center [579, 281] width 1158 height 563
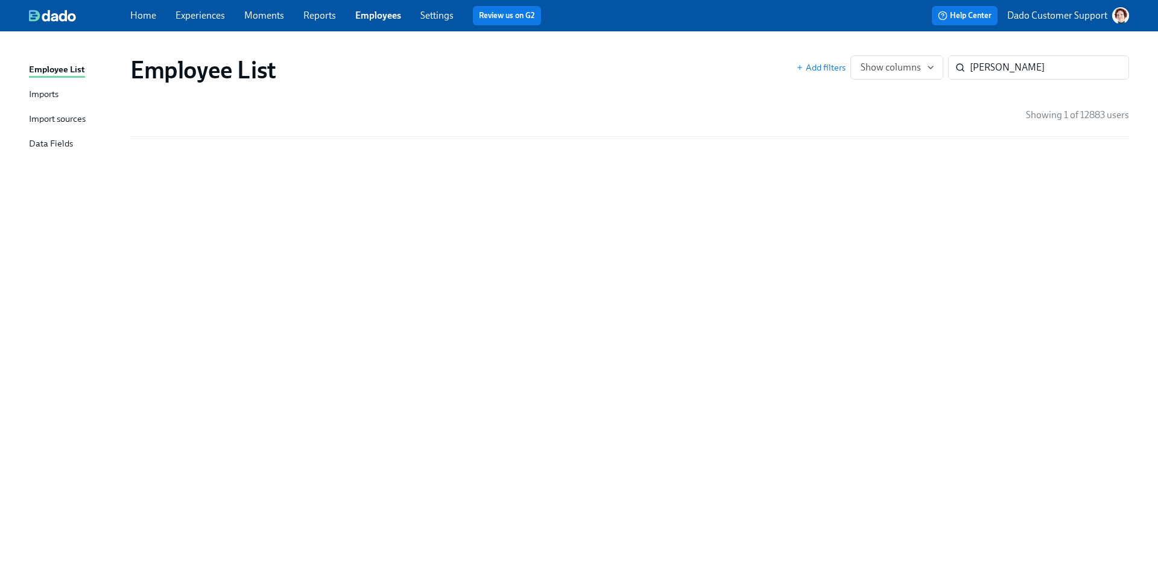
drag, startPoint x: 1061, startPoint y: 162, endPoint x: 425, endPoint y: 11, distance: 653.2
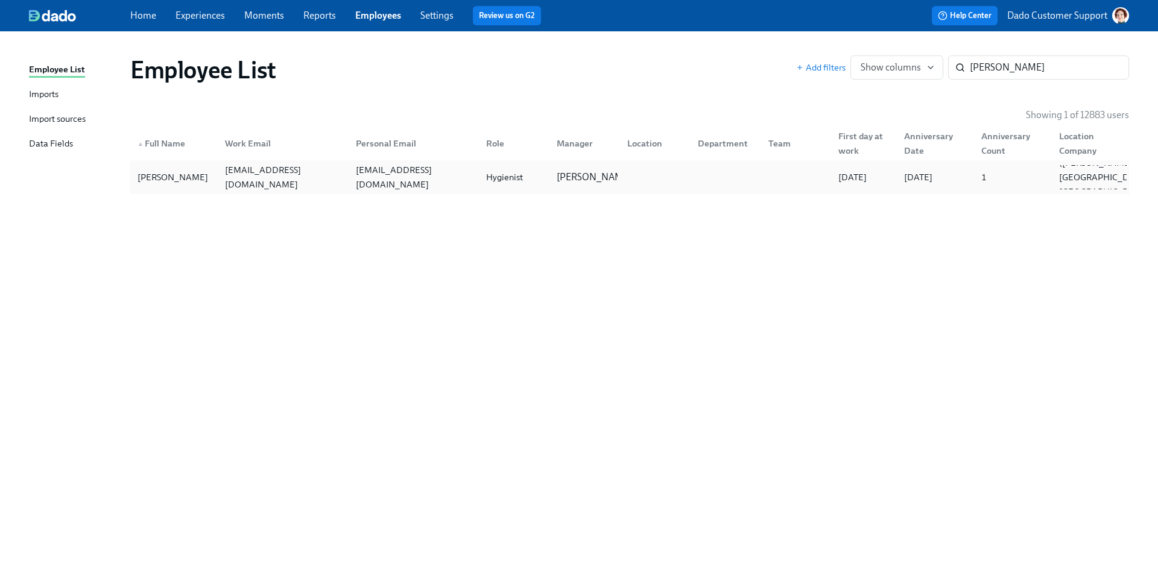
click at [166, 184] on div "[PERSON_NAME]" at bounding box center [174, 177] width 83 height 24
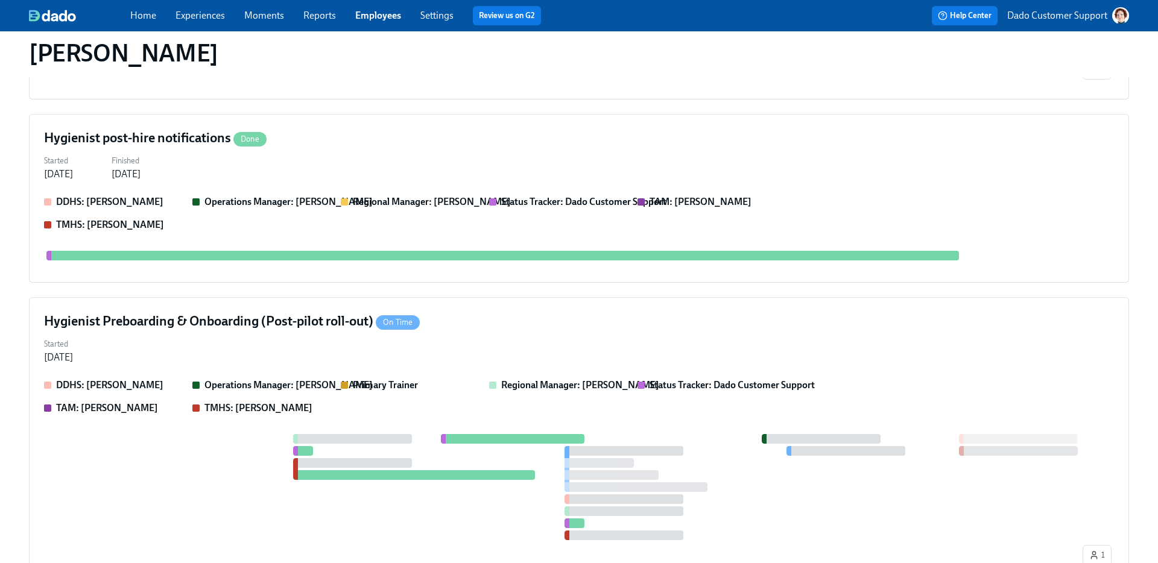
scroll to position [1001, 0]
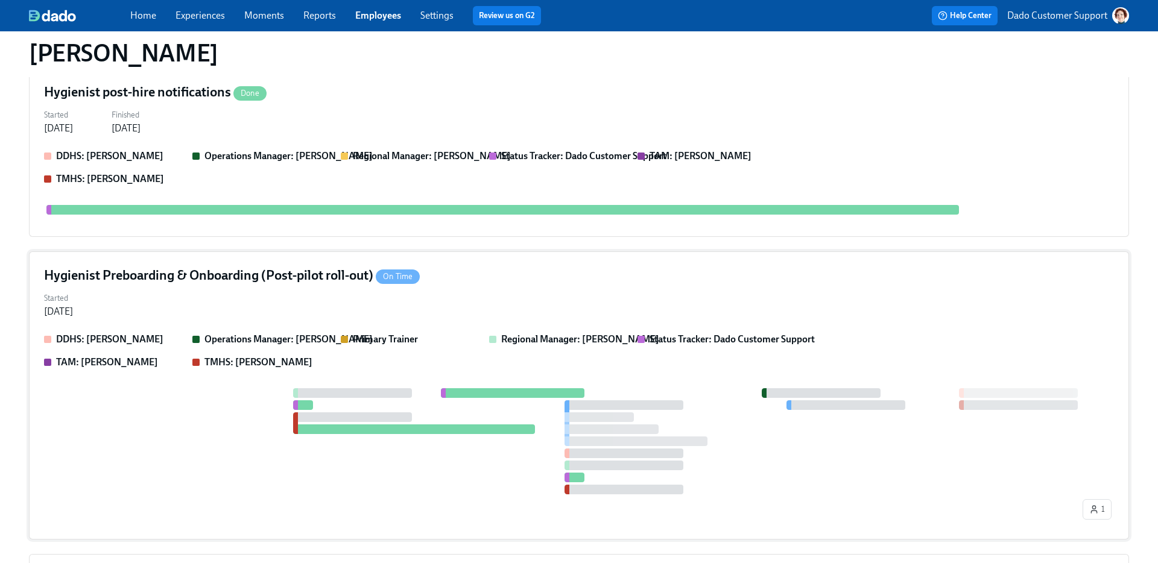
click at [133, 274] on div "Hygienist Preboarding & Onboarding (Post-pilot roll-out) On Time Started [DATE]…" at bounding box center [579, 395] width 1100 height 288
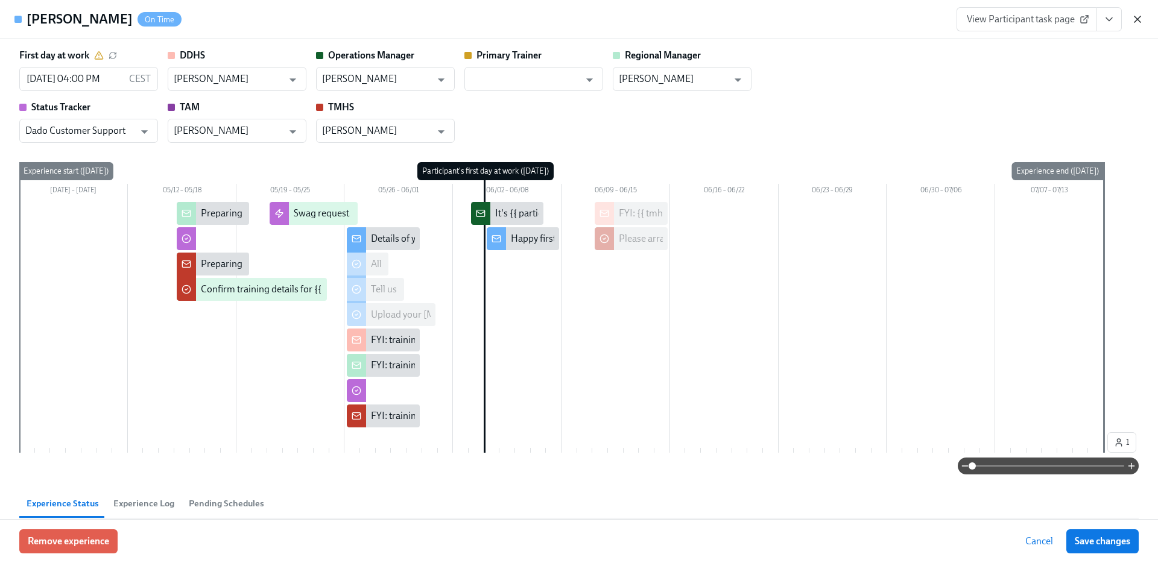
click at [1141, 17] on icon "button" at bounding box center [1137, 19] width 12 height 12
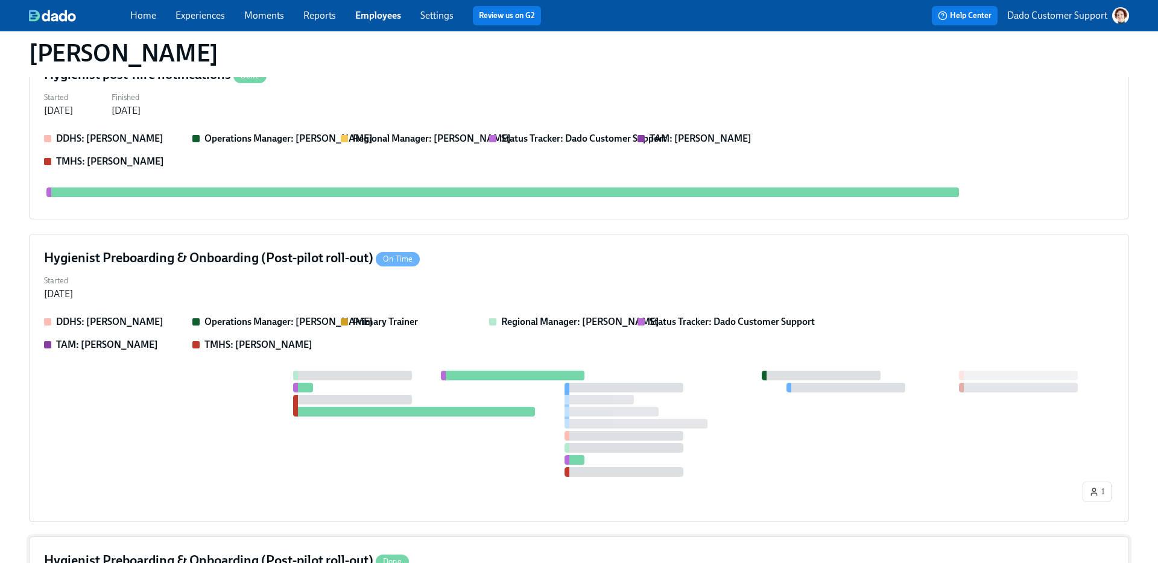
scroll to position [1269, 0]
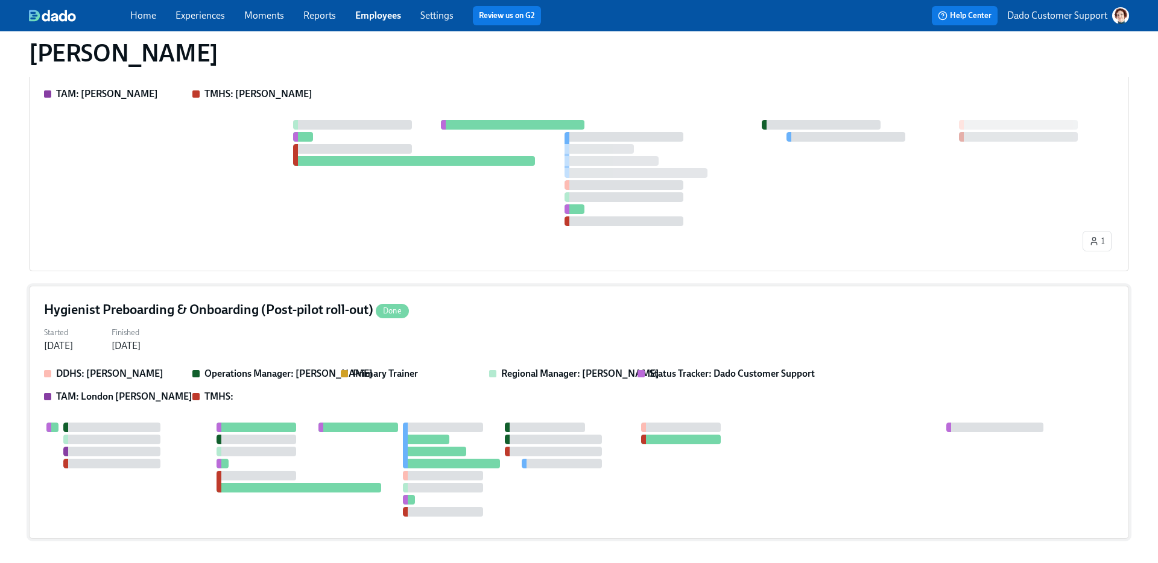
click at [523, 367] on div "DDHS: [PERSON_NAME] Operations Manager: [PERSON_NAME] Primary Trainer Regional …" at bounding box center [579, 385] width 1070 height 36
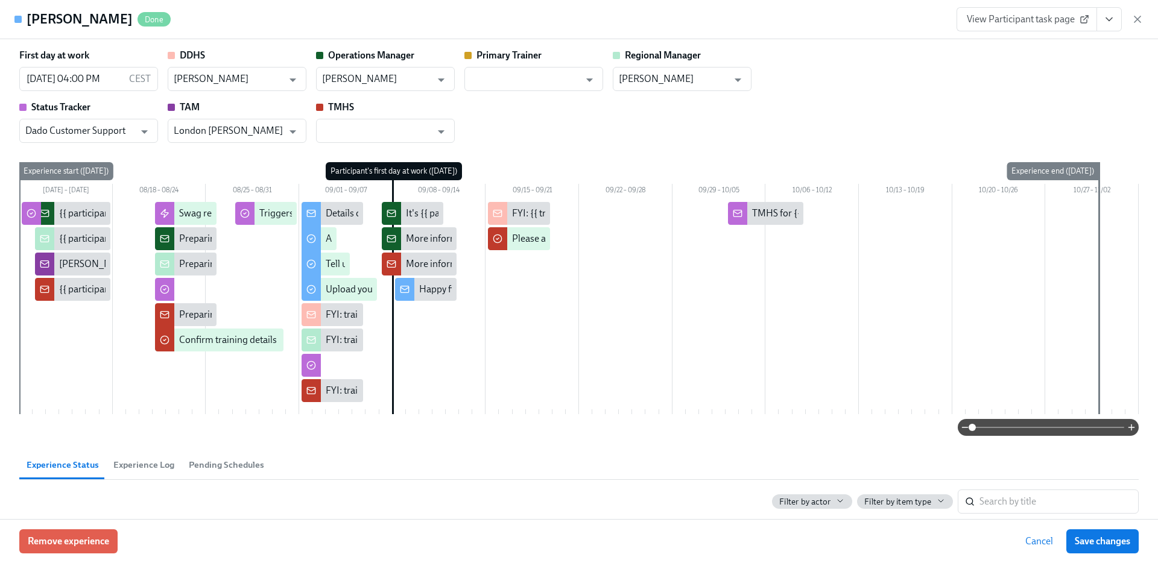
click at [154, 464] on span "Experience Log" at bounding box center [143, 465] width 61 height 14
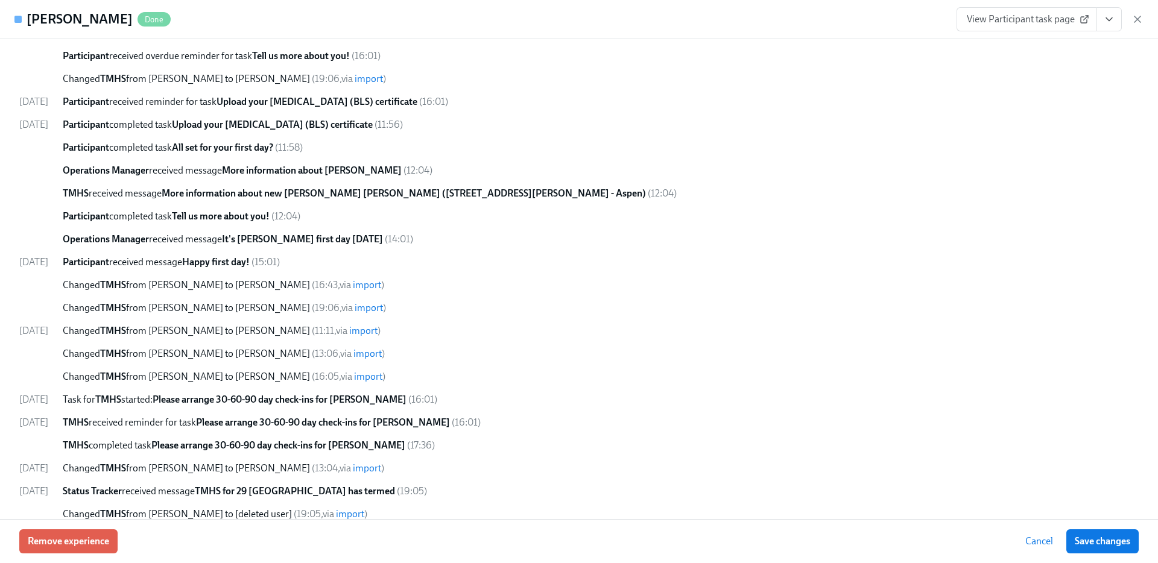
scroll to position [1104, 0]
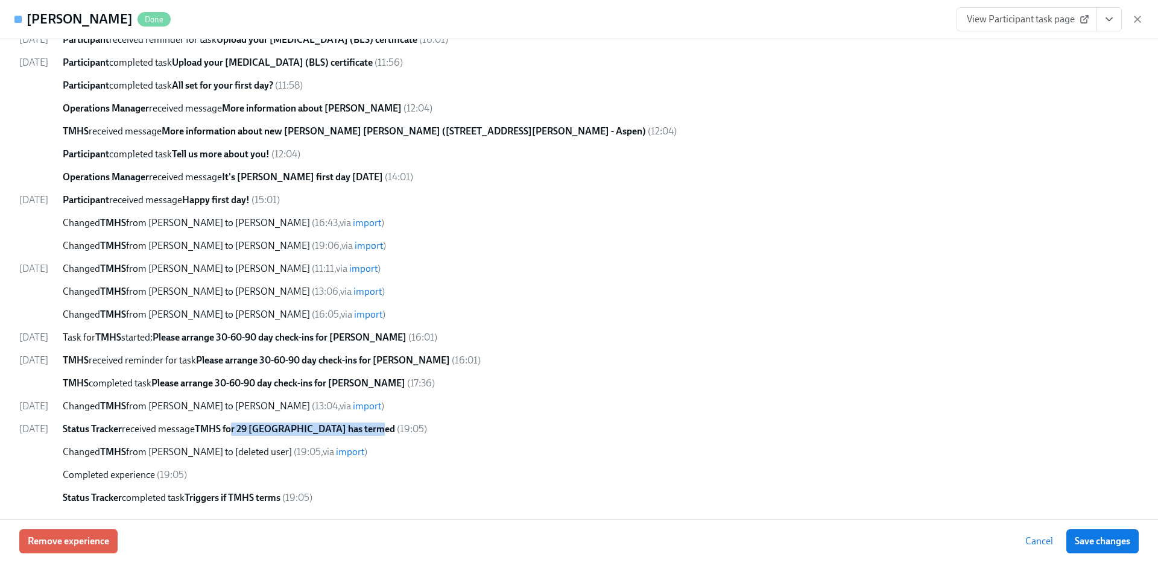
drag, startPoint x: 260, startPoint y: 433, endPoint x: 386, endPoint y: 433, distance: 126.0
click at [386, 433] on strong "TMHS for 29 [GEOGRAPHIC_DATA] has termed" at bounding box center [295, 428] width 200 height 11
click at [1135, 20] on icon "button" at bounding box center [1137, 19] width 6 height 6
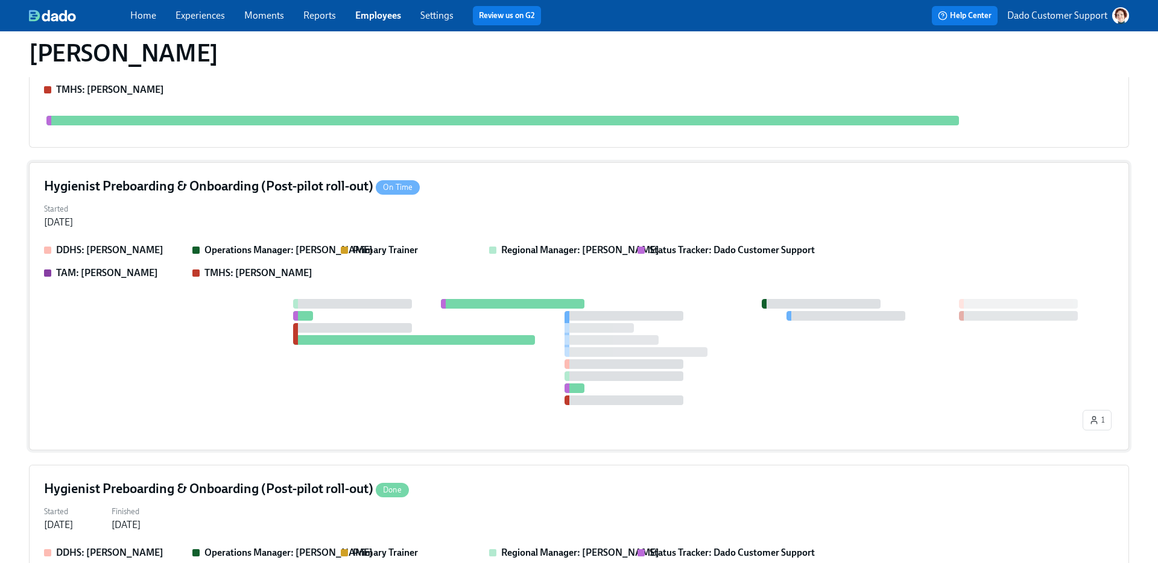
scroll to position [1269, 0]
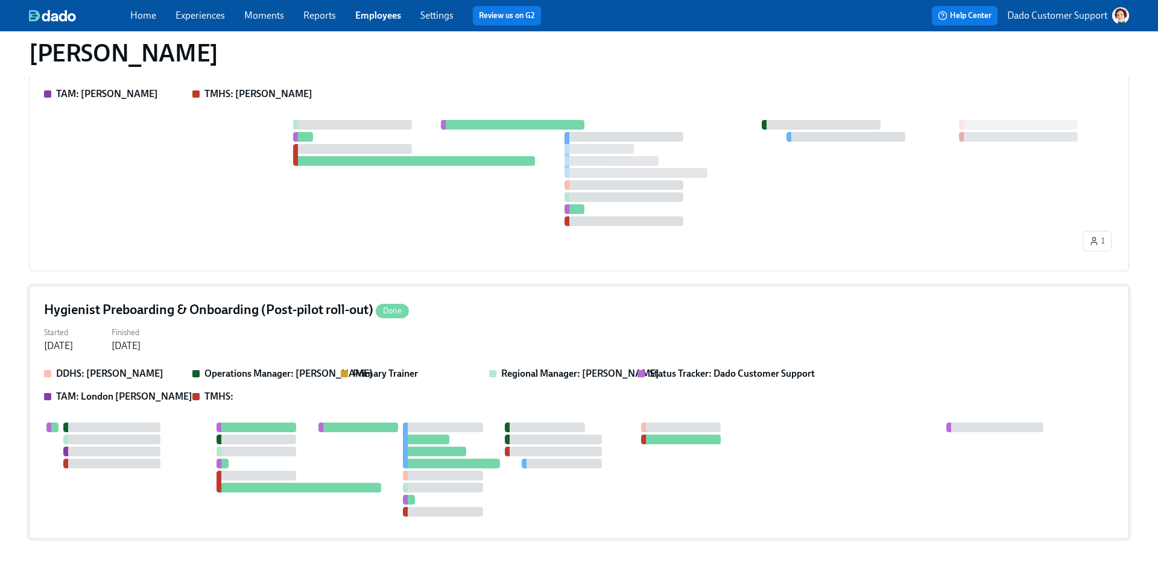
click at [652, 435] on div at bounding box center [681, 440] width 80 height 10
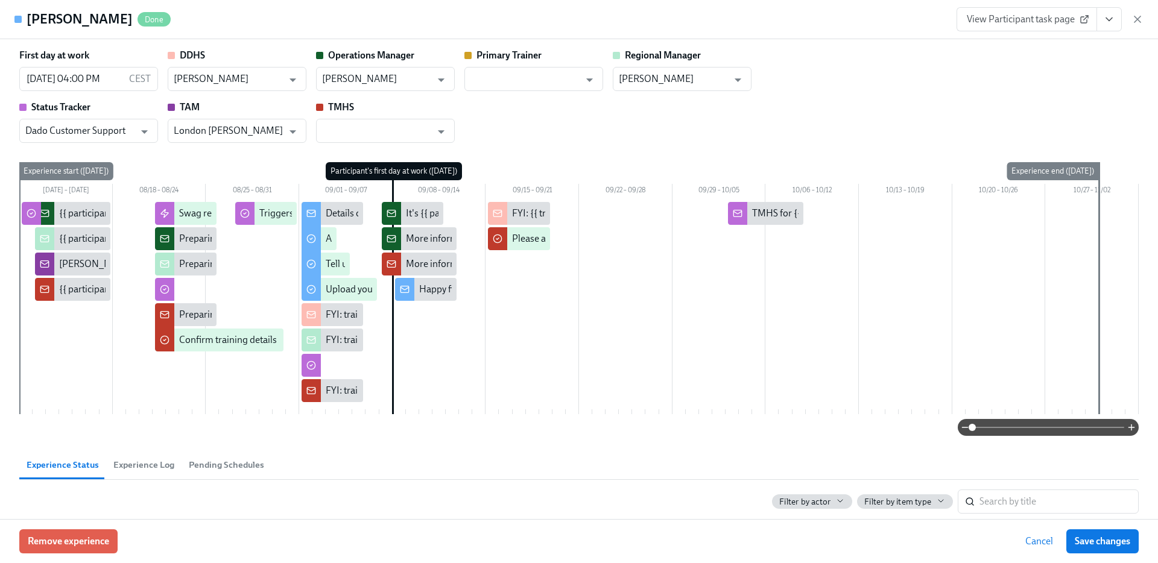
click at [1144, 17] on div "[PERSON_NAME] Done View Participant task page" at bounding box center [579, 19] width 1158 height 39
click at [1136, 17] on icon "button" at bounding box center [1137, 19] width 12 height 12
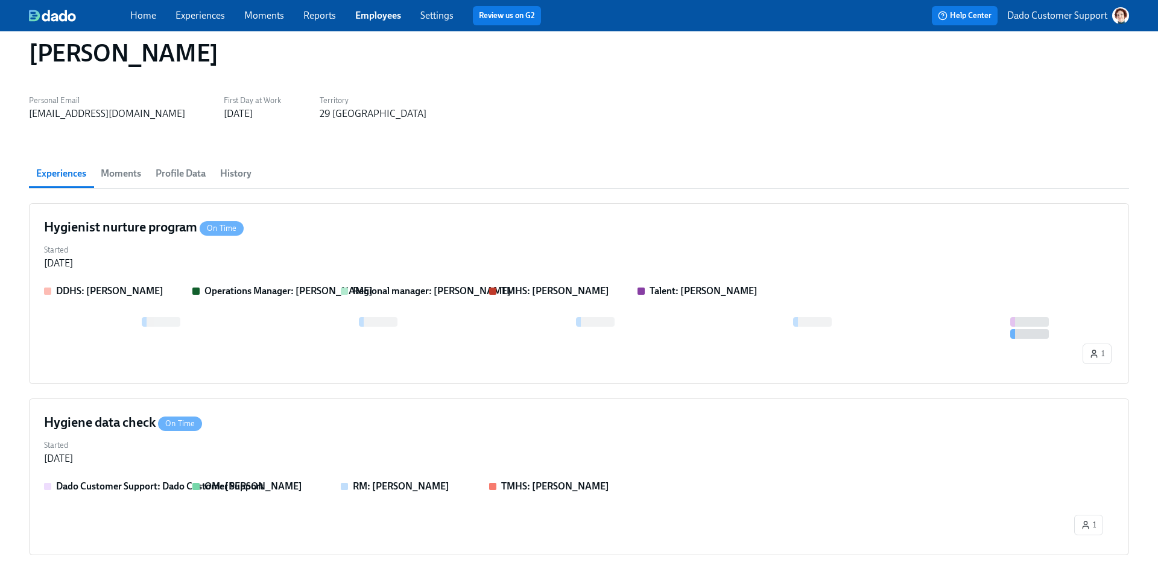
scroll to position [0, 0]
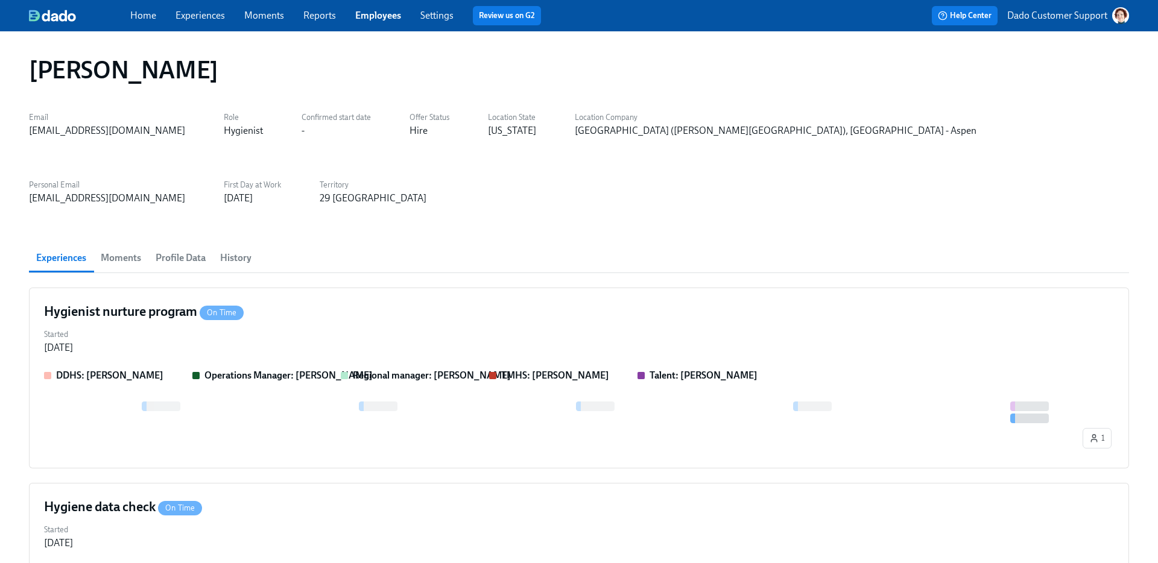
click at [204, 13] on link "Experiences" at bounding box center [199, 15] width 49 height 11
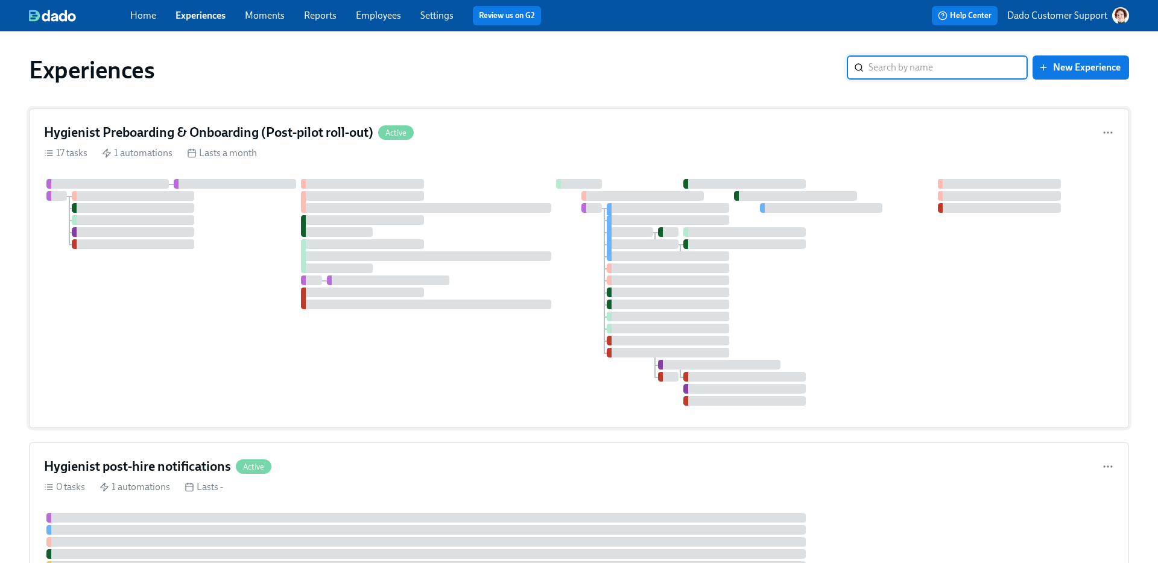
click at [579, 210] on div at bounding box center [579, 292] width 1070 height 227
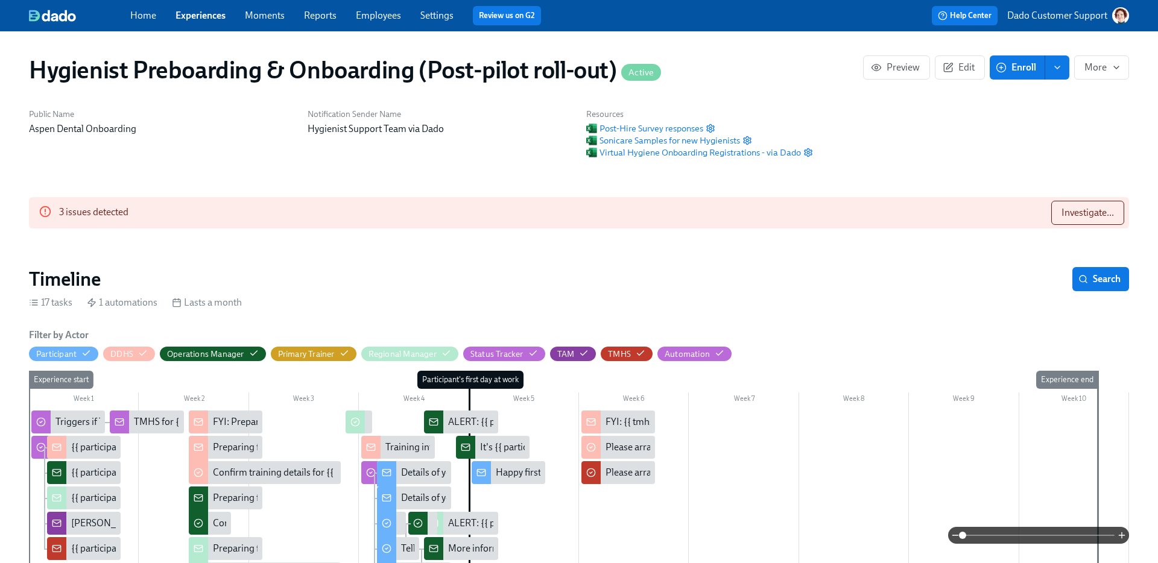
scroll to position [0, 13332]
click at [380, 14] on link "Employees" at bounding box center [378, 15] width 45 height 11
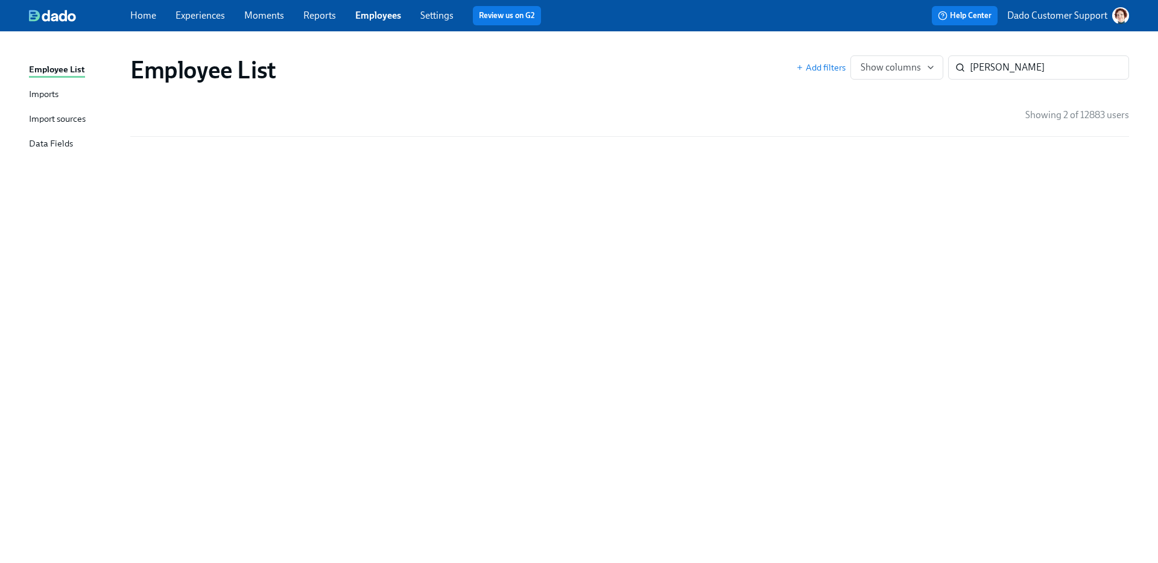
drag, startPoint x: 225, startPoint y: 180, endPoint x: 404, endPoint y: 16, distance: 242.4
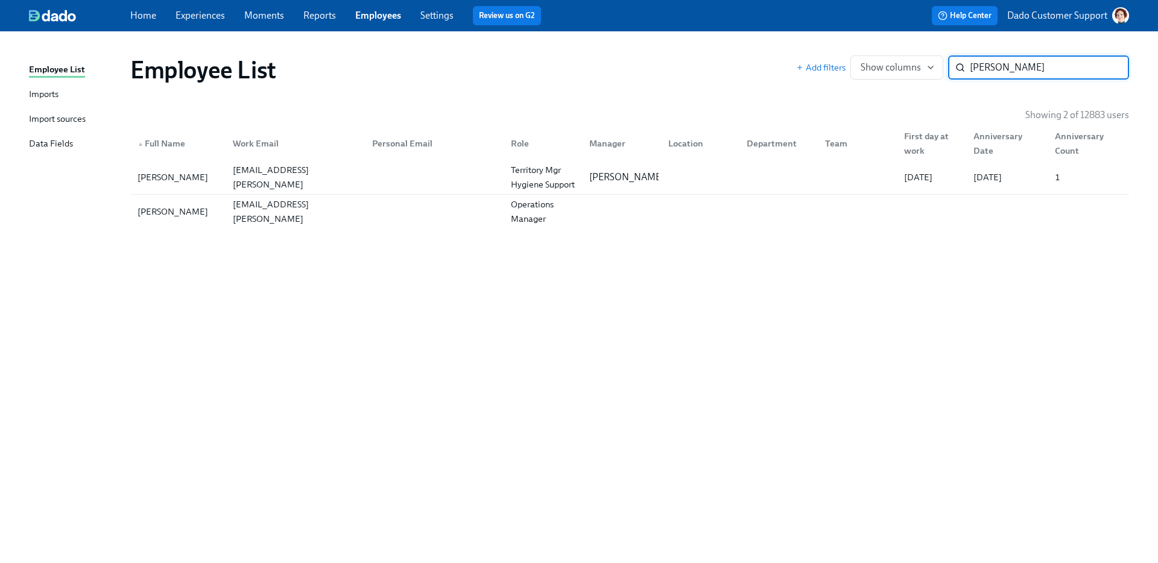
click at [996, 68] on input "[PERSON_NAME]" at bounding box center [1048, 67] width 159 height 24
type input "N"
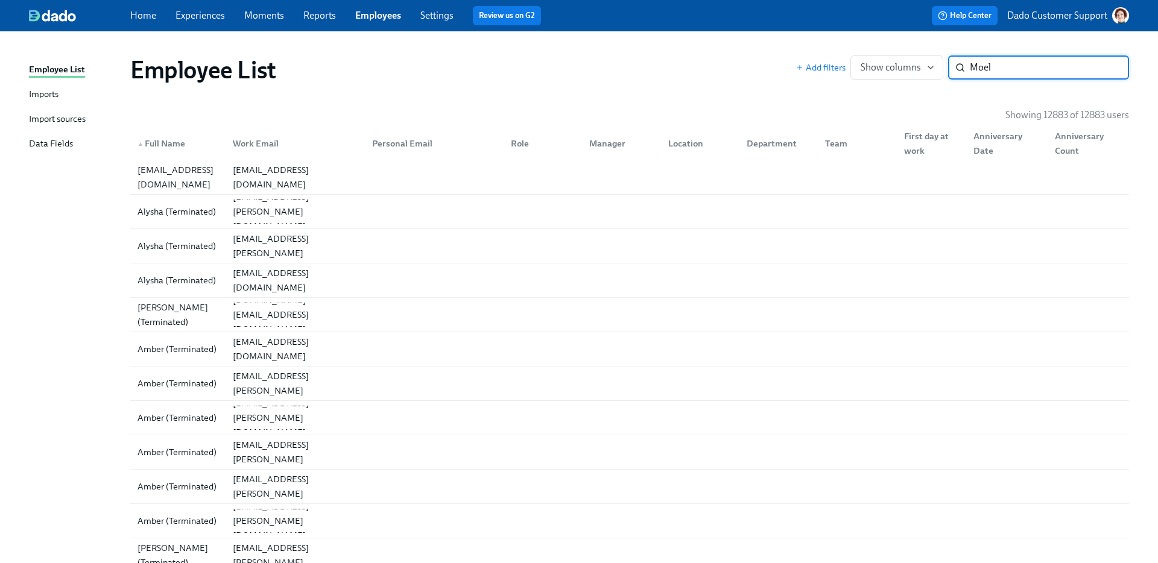
type input "[PERSON_NAME]"
click at [1023, 69] on input "search" at bounding box center [1048, 67] width 159 height 24
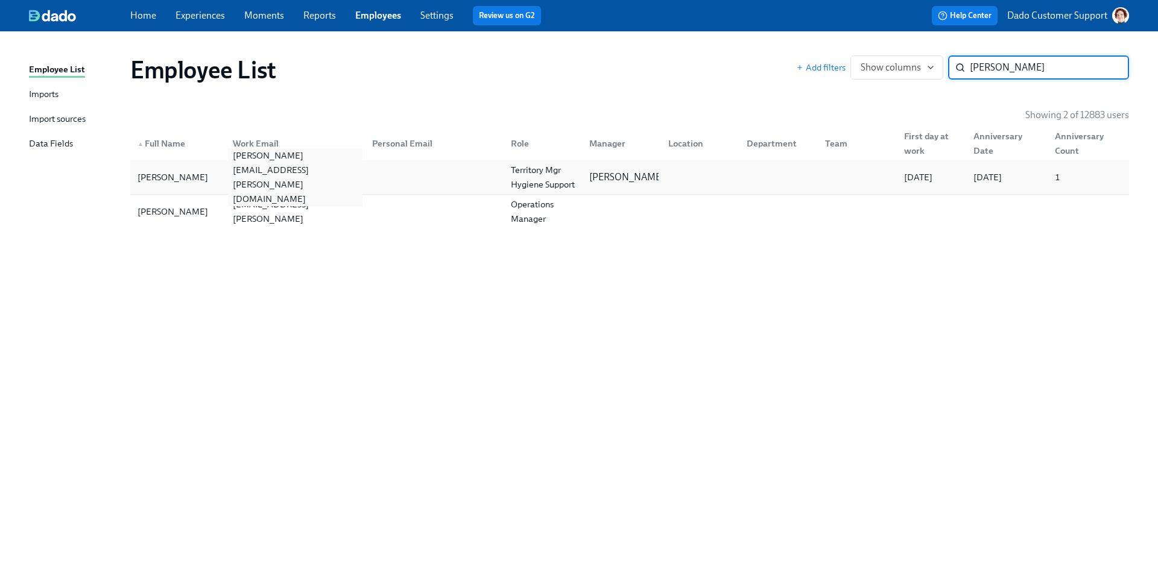
type input "[PERSON_NAME]"
click at [326, 177] on div "[PERSON_NAME][EMAIL_ADDRESS][PERSON_NAME][DOMAIN_NAME]" at bounding box center [295, 177] width 134 height 58
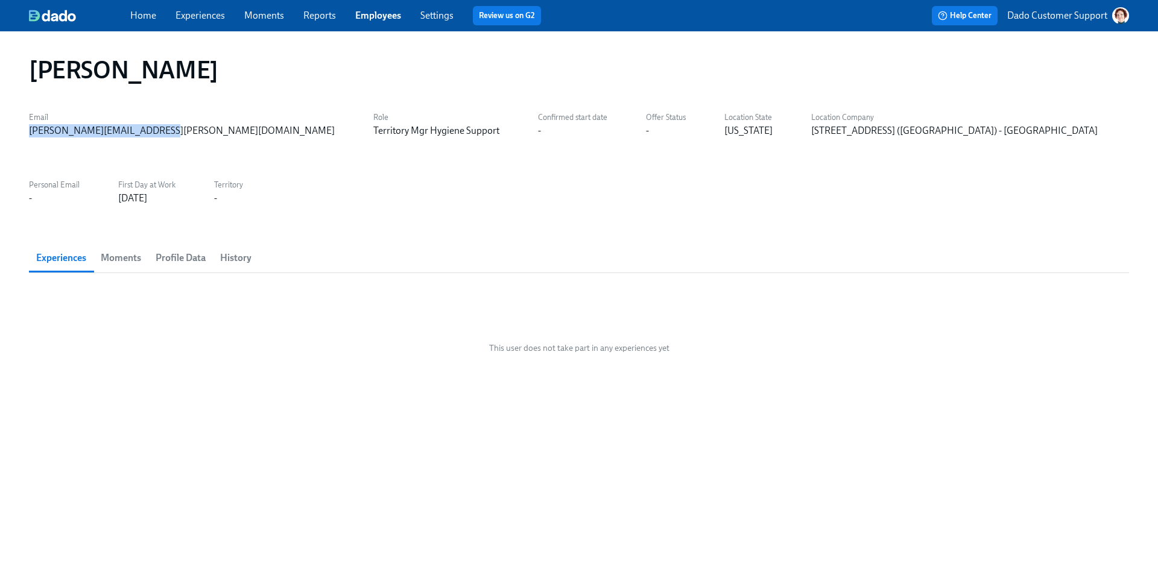
drag, startPoint x: 160, startPoint y: 134, endPoint x: 11, endPoint y: 134, distance: 148.9
click at [11, 134] on div "[PERSON_NAME] Email [PERSON_NAME][EMAIL_ADDRESS][PERSON_NAME][DOMAIN_NAME] Role…" at bounding box center [579, 297] width 1158 height 532
copy div "[PERSON_NAME][EMAIL_ADDRESS][PERSON_NAME][DOMAIN_NAME]"
click at [197, 244] on button "Profile Data" at bounding box center [180, 258] width 65 height 29
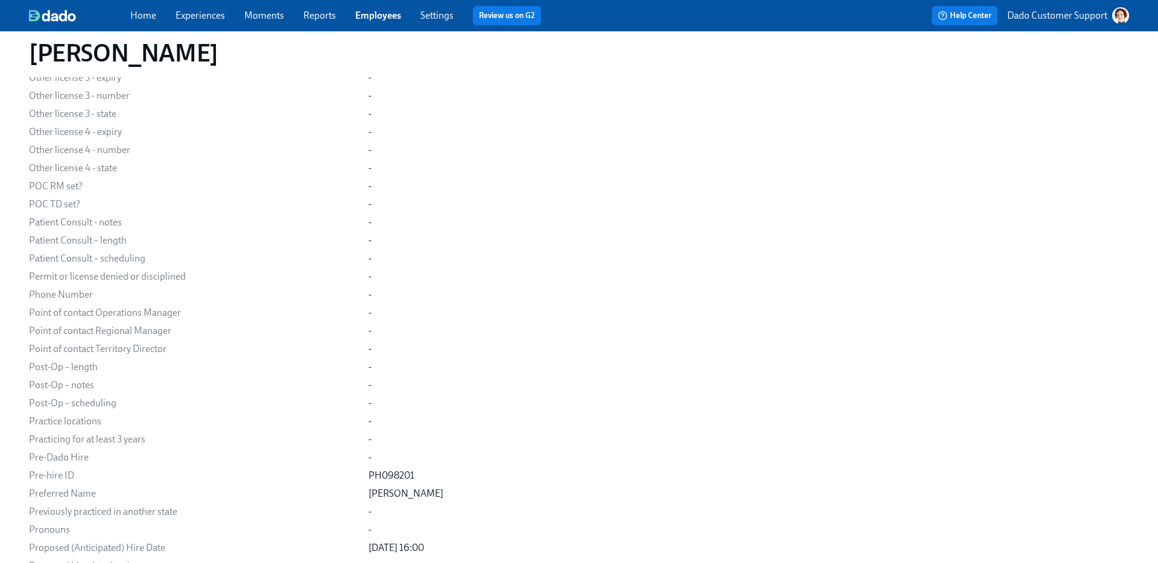
scroll to position [12805, 0]
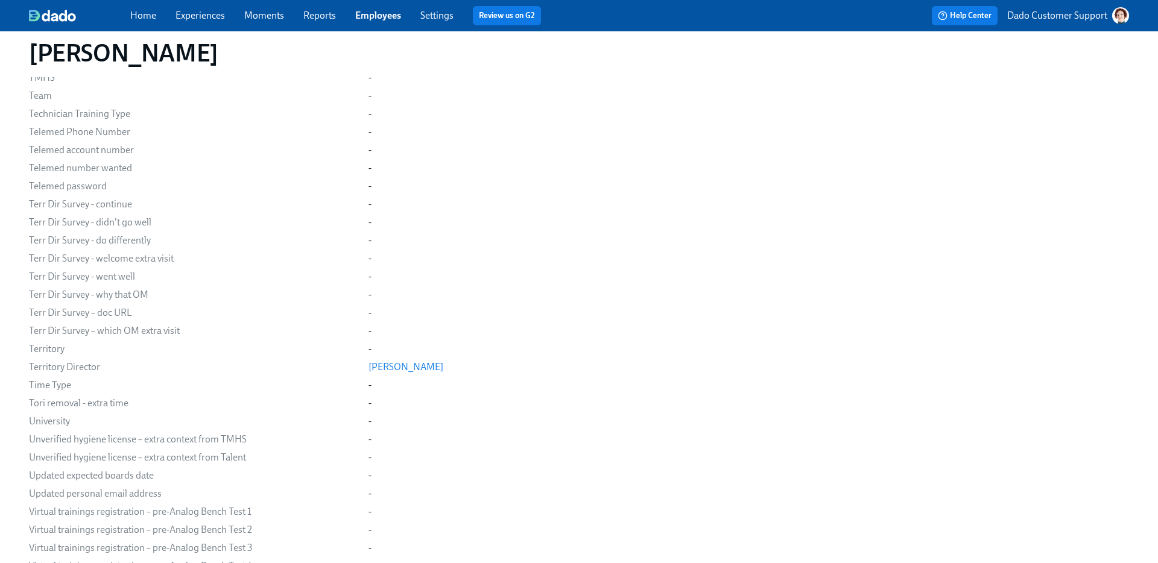
click at [387, 7] on div "Home Experiences Moments Reports Employees Settings Review us on G2" at bounding box center [379, 15] width 499 height 19
click at [381, 11] on link "Employees" at bounding box center [378, 15] width 46 height 11
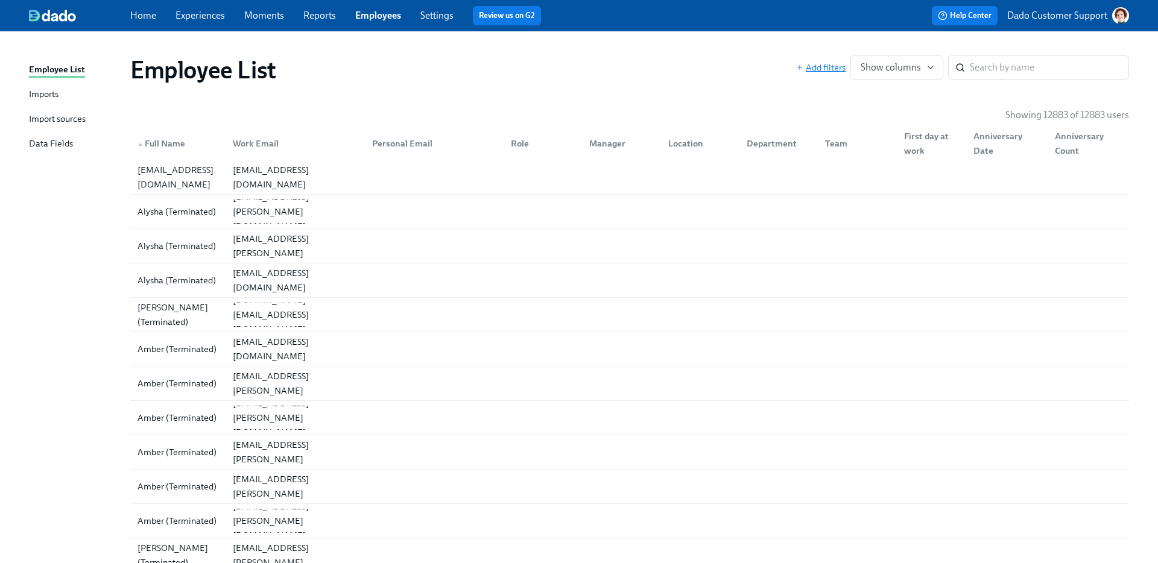
click at [835, 61] on div "Add filters Show columns ​" at bounding box center [962, 67] width 333 height 24
click at [823, 68] on span "Add filters" at bounding box center [820, 67] width 49 height 12
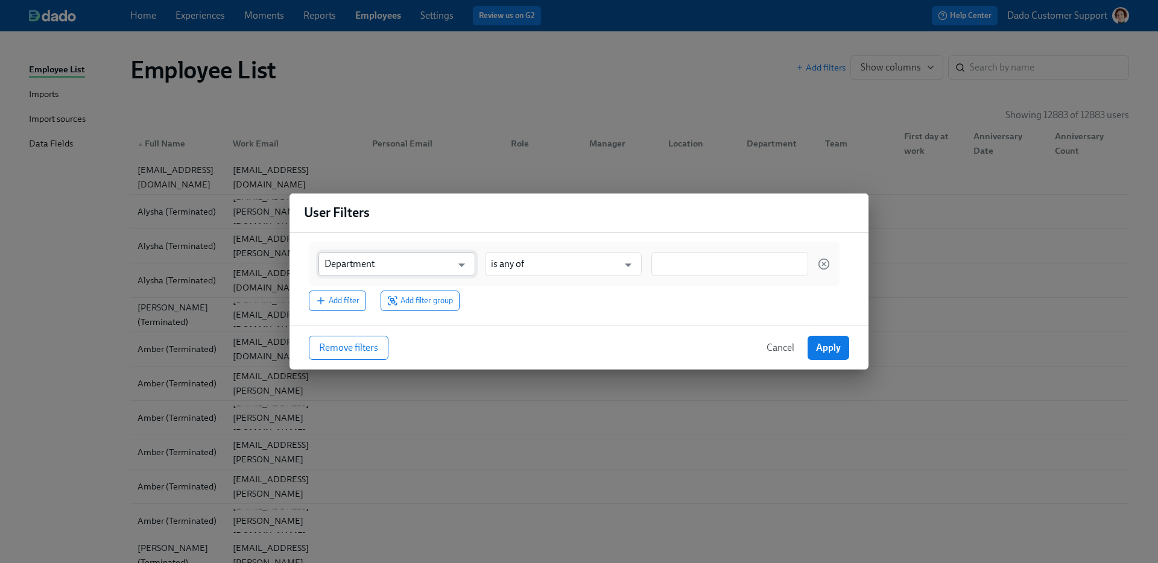
click at [405, 265] on input "Department" at bounding box center [387, 264] width 127 height 24
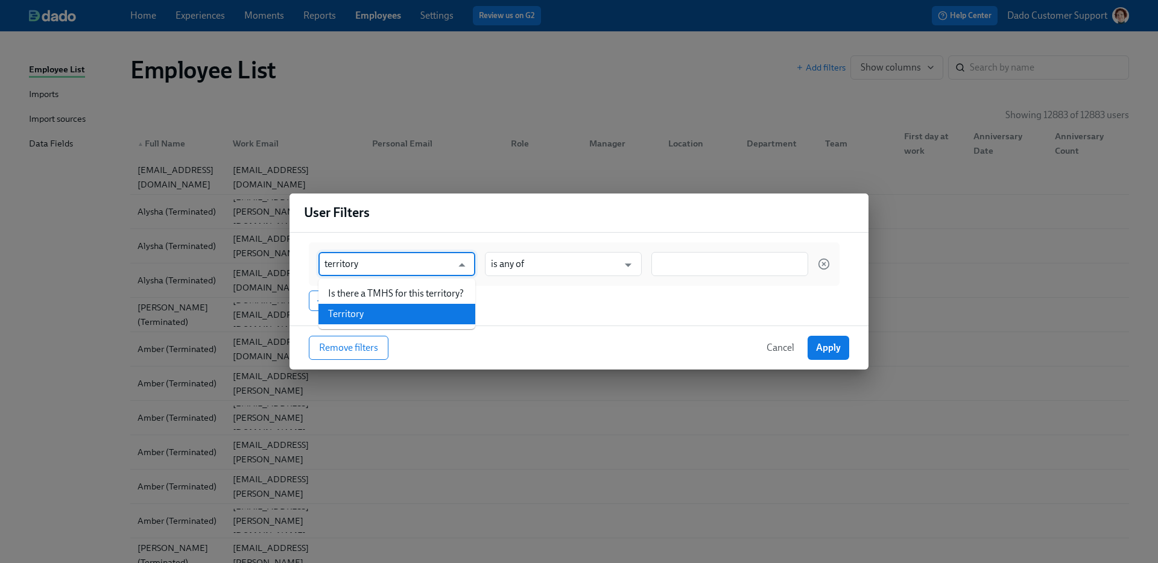
click at [403, 318] on li "Territory" at bounding box center [396, 314] width 157 height 20
type input "Territory"
click at [701, 251] on div "Territory ​ is any of ​" at bounding box center [574, 263] width 531 height 43
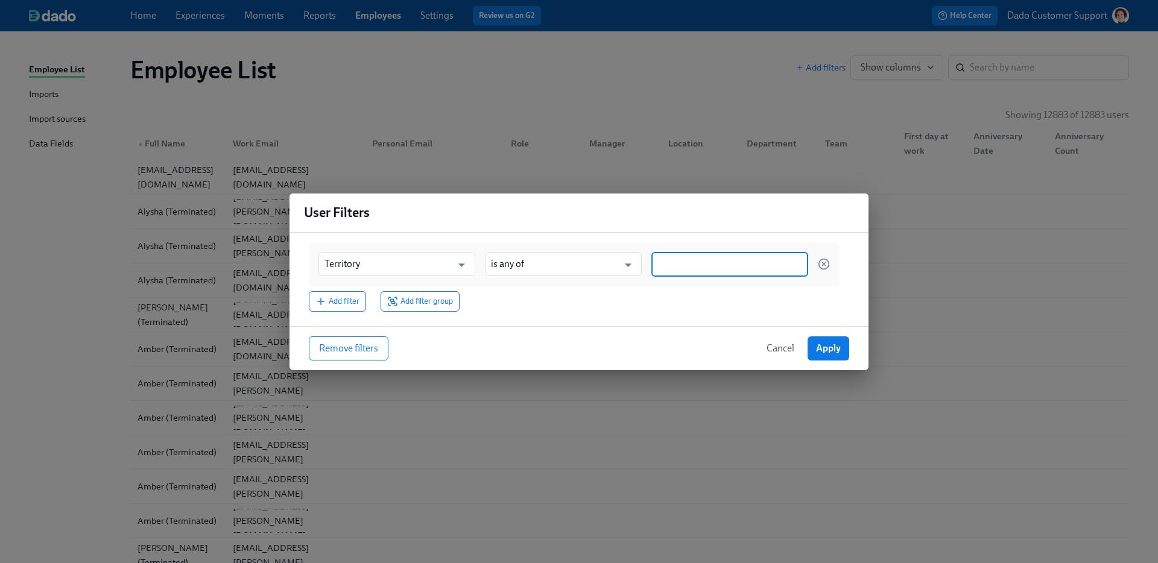
click at [688, 265] on input at bounding box center [729, 264] width 145 height 13
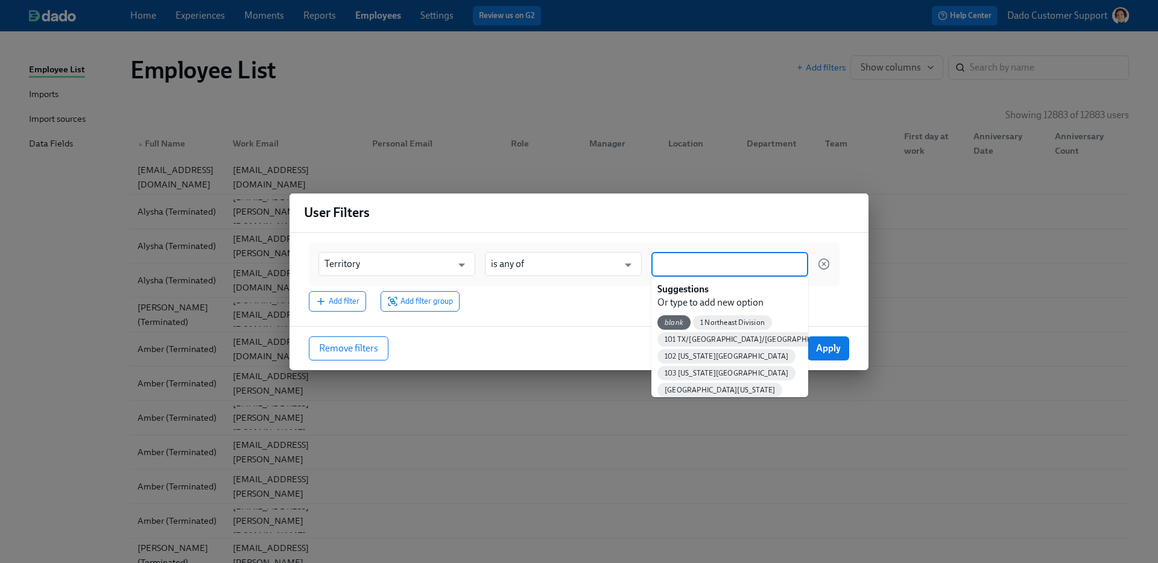
paste input "[US_STATE]"
type input "[US_STATE]"
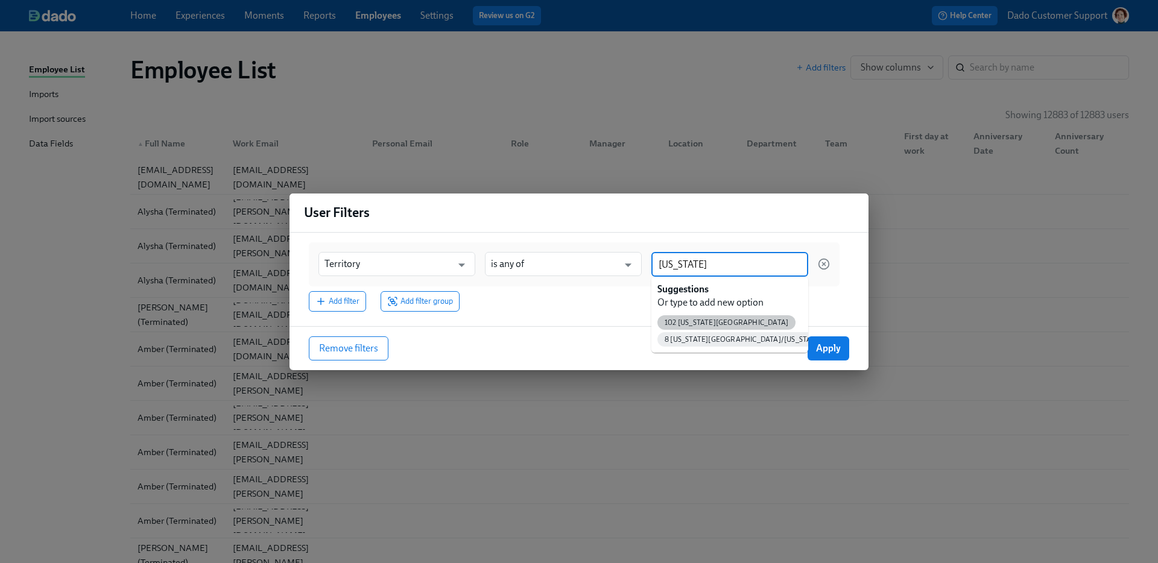
click at [690, 324] on span "102 [US_STATE][GEOGRAPHIC_DATA]" at bounding box center [726, 322] width 138 height 9
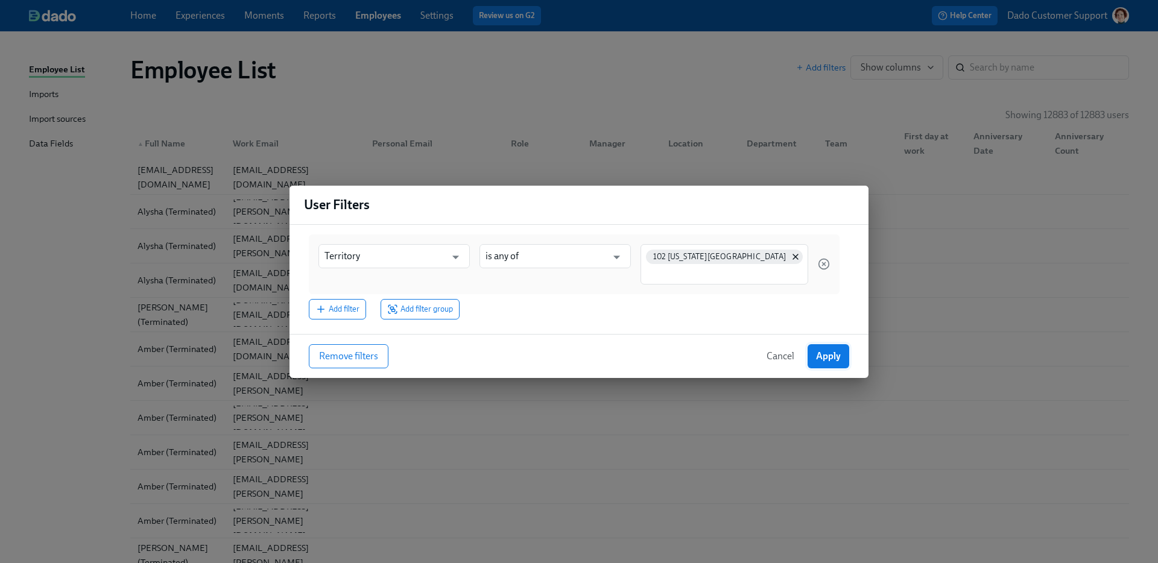
click at [830, 357] on span "Apply" at bounding box center [828, 356] width 25 height 12
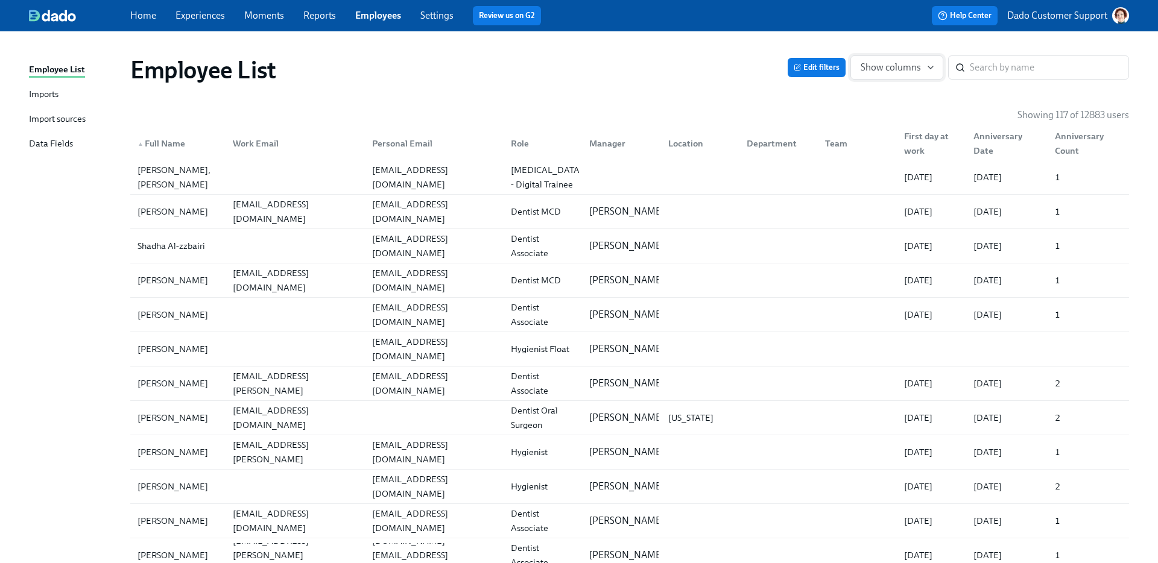
click at [877, 67] on span "Show columns" at bounding box center [896, 67] width 72 height 12
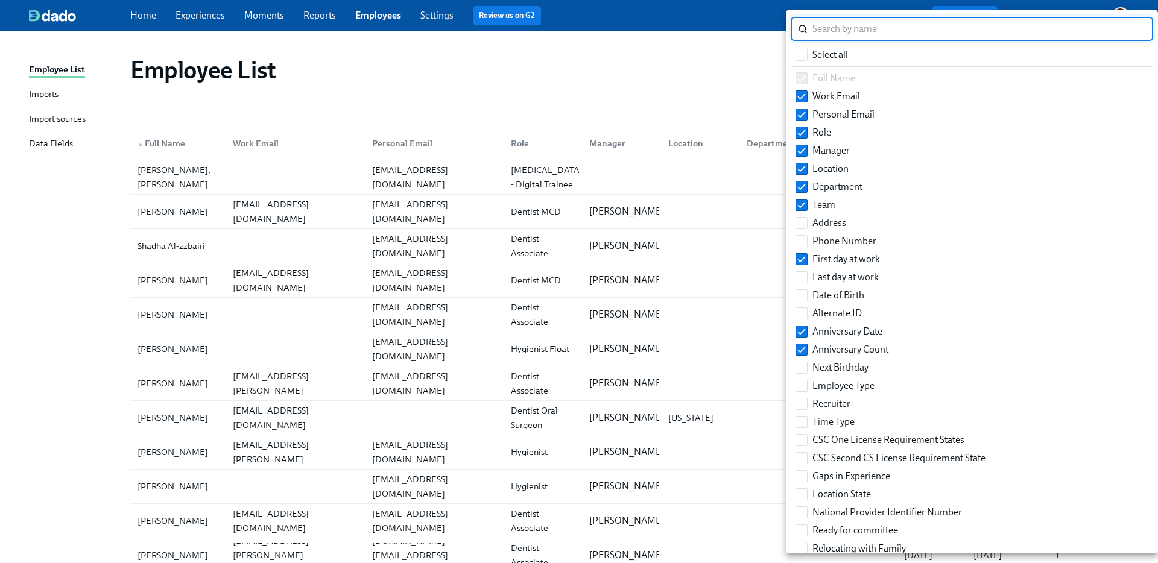
click at [693, 74] on div at bounding box center [579, 281] width 1158 height 563
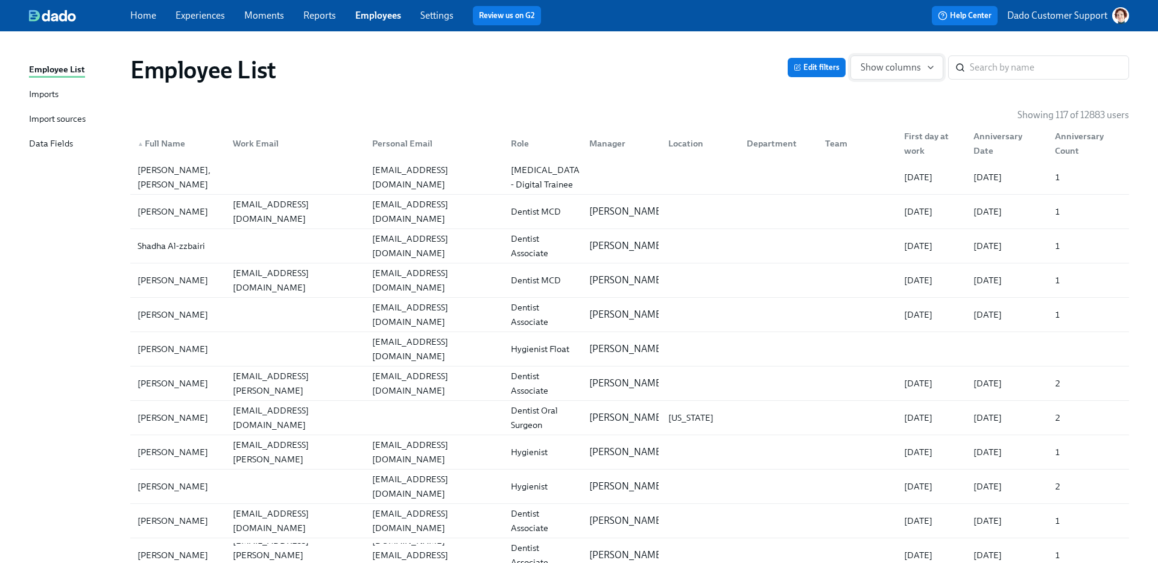
click at [882, 66] on span "Show columns" at bounding box center [896, 67] width 72 height 12
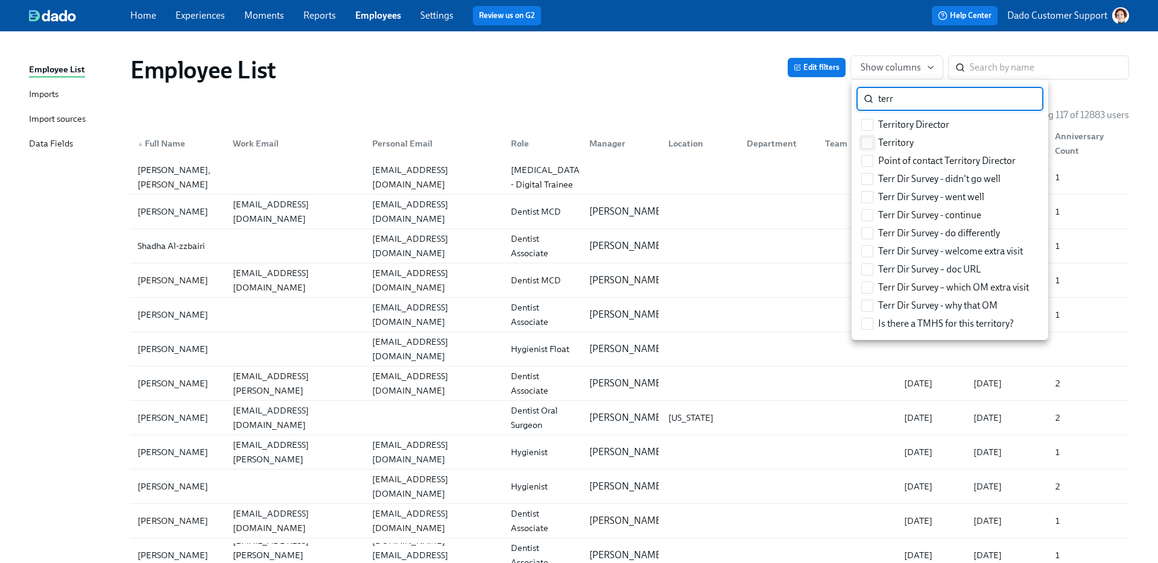
type input "terr"
click at [871, 138] on input "Territory" at bounding box center [867, 142] width 11 height 11
checkbox input "true"
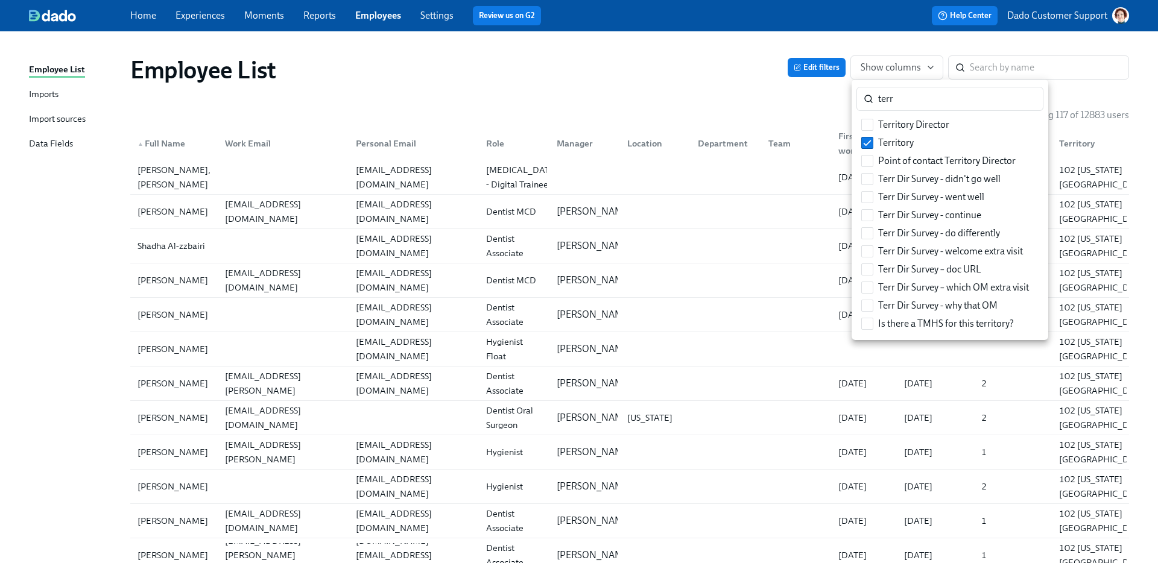
click at [688, 129] on div at bounding box center [579, 281] width 1158 height 563
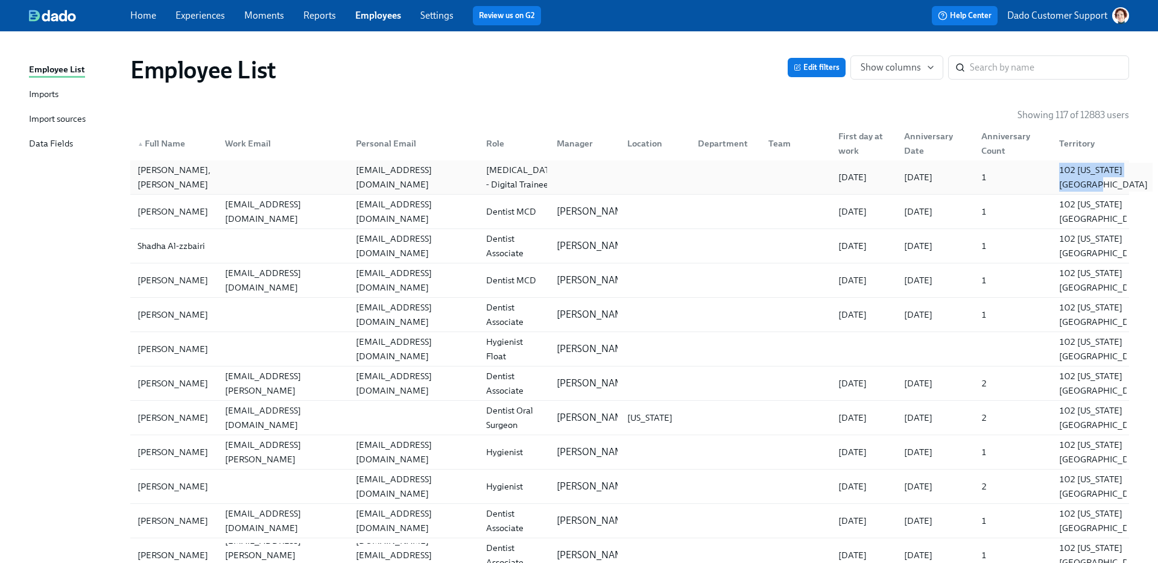
copy div "102 [US_STATE][GEOGRAPHIC_DATA]"
drag, startPoint x: 1150, startPoint y: 186, endPoint x: 1056, endPoint y: 172, distance: 95.8
click at [197, 11] on link "Experiences" at bounding box center [199, 15] width 49 height 11
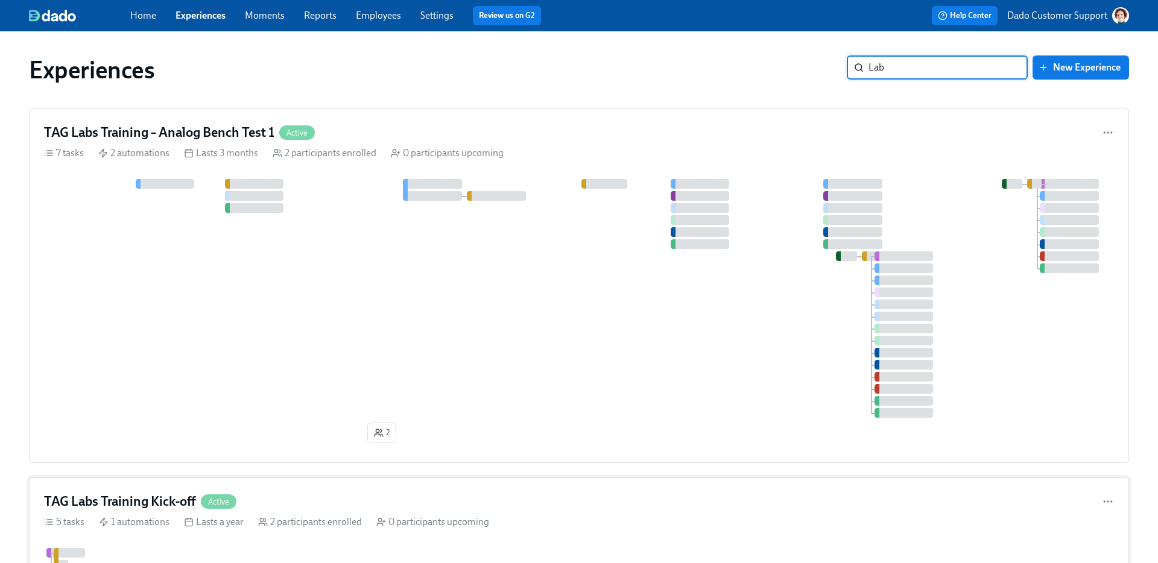
type input "Lab"
click at [207, 520] on div "Lasts a year" at bounding box center [214, 521] width 60 height 13
click at [312, 136] on span "Active" at bounding box center [297, 132] width 36 height 9
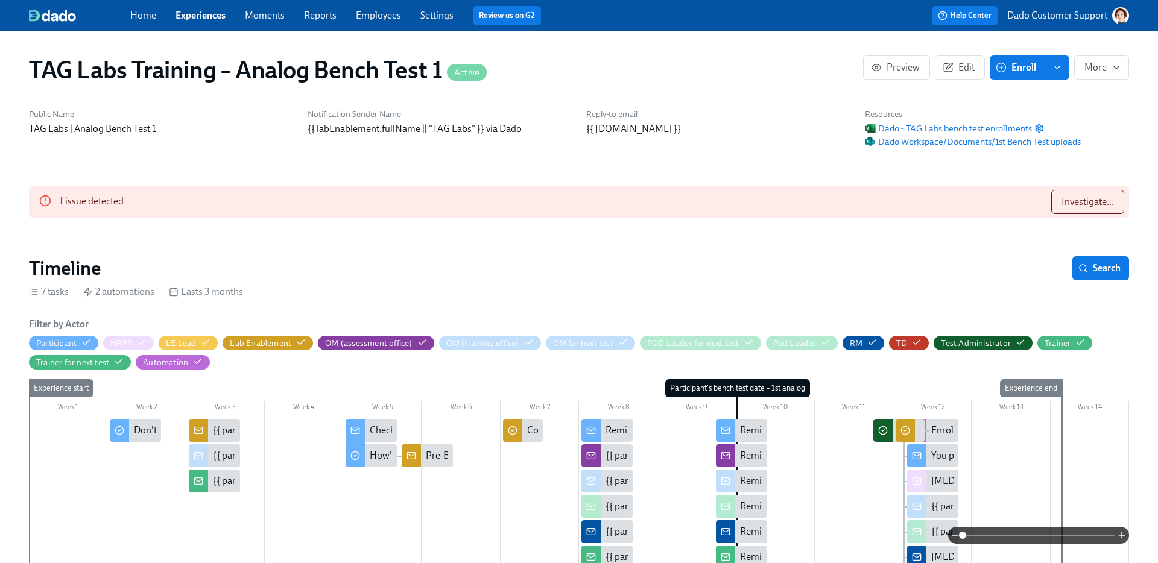
scroll to position [0, 376]
click at [959, 65] on span "Edit" at bounding box center [960, 67] width 30 height 12
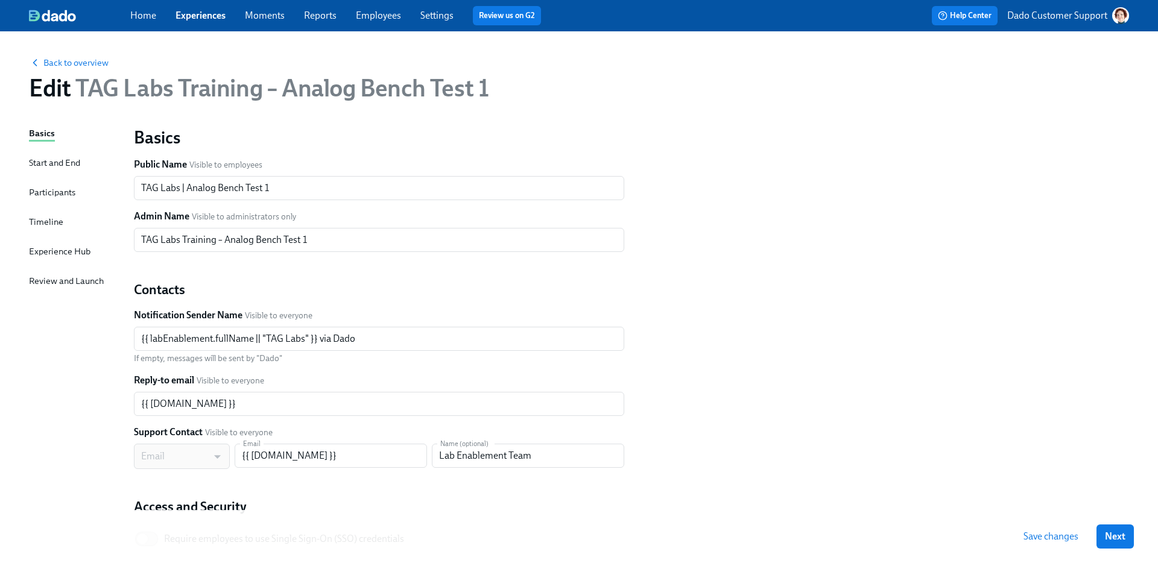
click at [42, 219] on div "Timeline" at bounding box center [46, 221] width 34 height 13
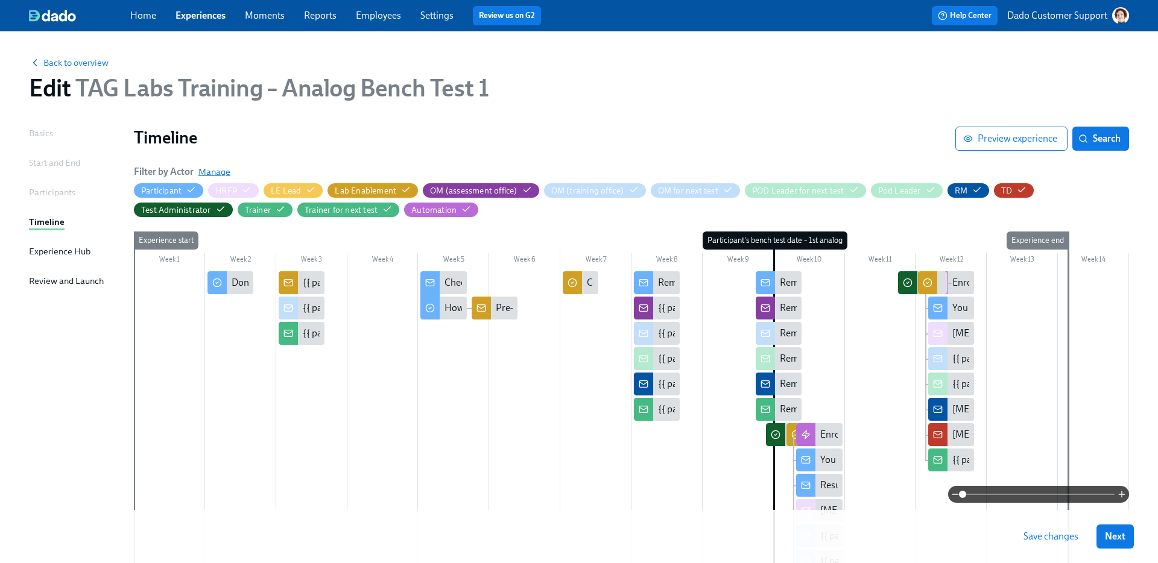
click at [212, 170] on span "Manage" at bounding box center [214, 172] width 32 height 12
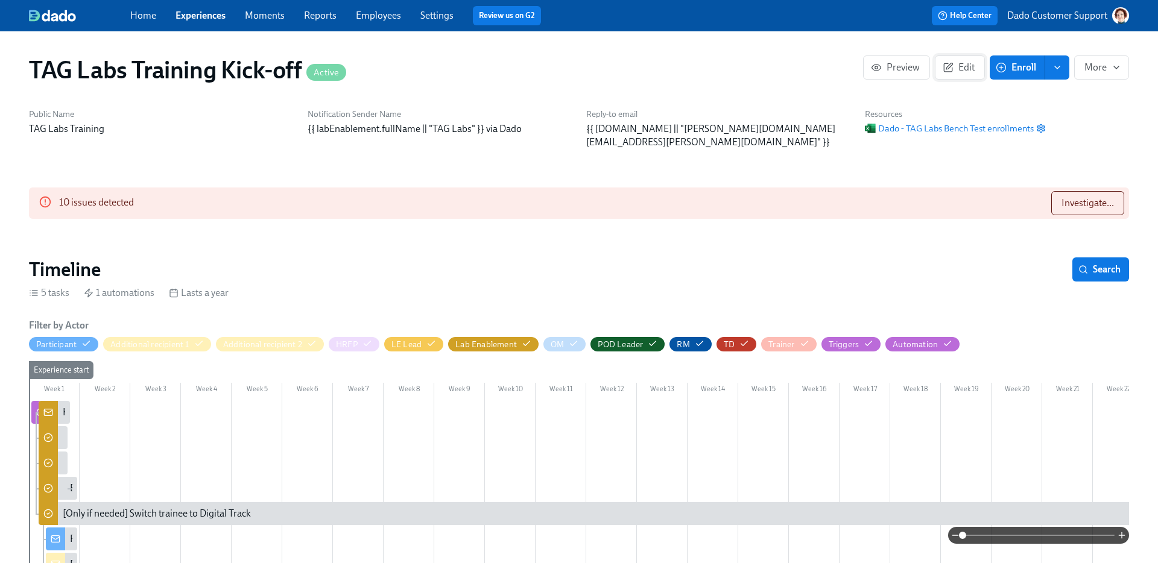
click at [953, 65] on icon "button" at bounding box center [947, 67] width 11 height 11
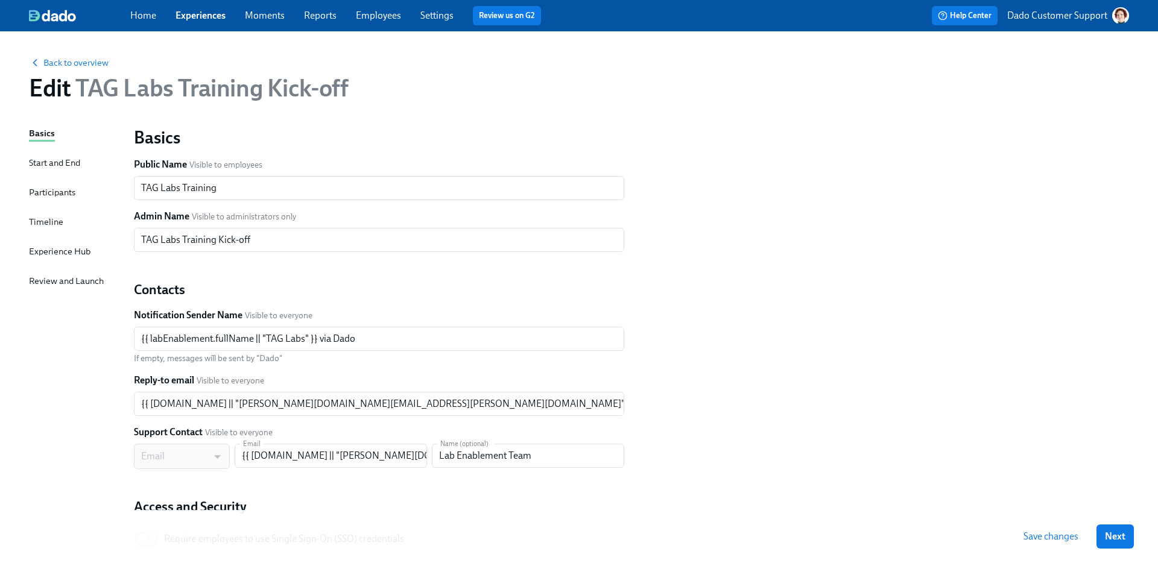
click at [42, 224] on div "Timeline" at bounding box center [46, 221] width 34 height 13
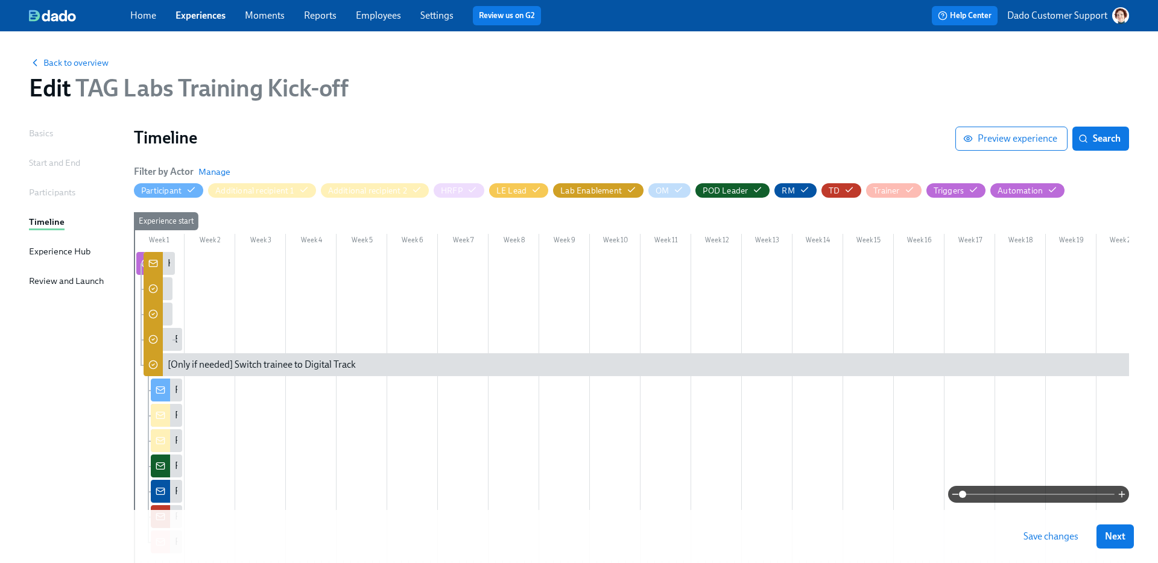
click at [211, 178] on div "Filter by Actor [PERSON_NAME]" at bounding box center [182, 171] width 96 height 13
click at [213, 174] on span "Manage" at bounding box center [214, 172] width 32 height 12
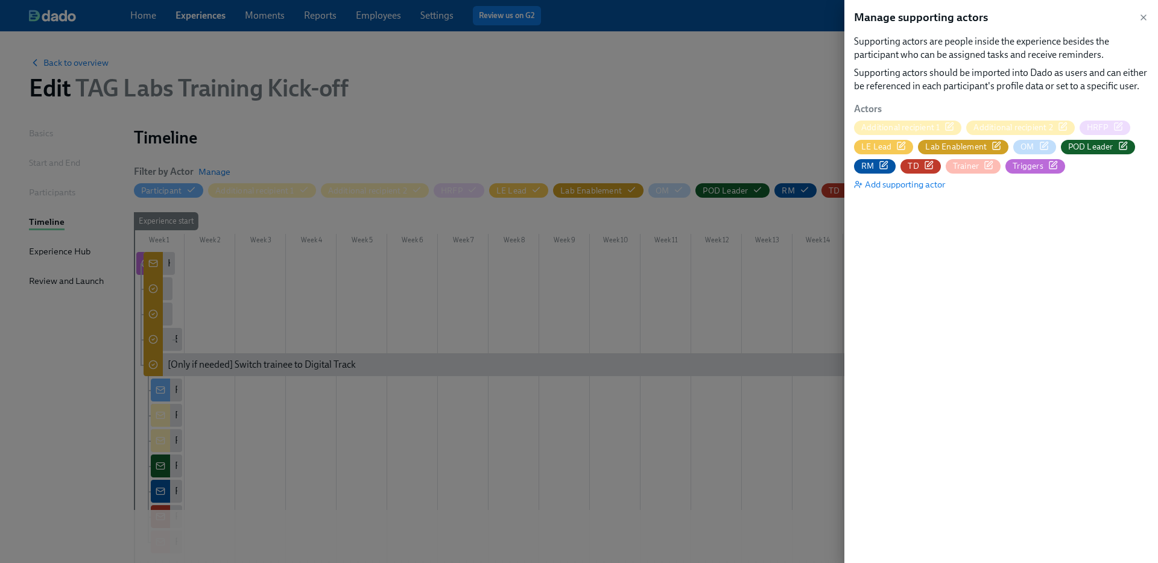
click at [995, 143] on icon "button" at bounding box center [997, 144] width 5 height 5
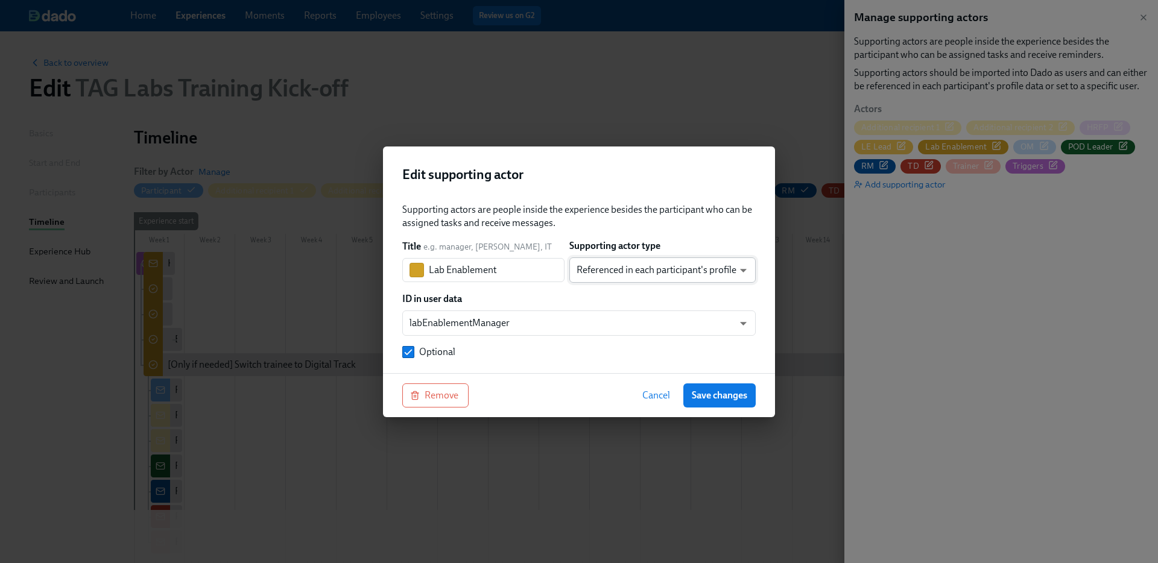
click at [621, 279] on body "Home Experiences Moments Reports Employees Settings Review us on G2 Help Center…" at bounding box center [579, 334] width 1158 height 669
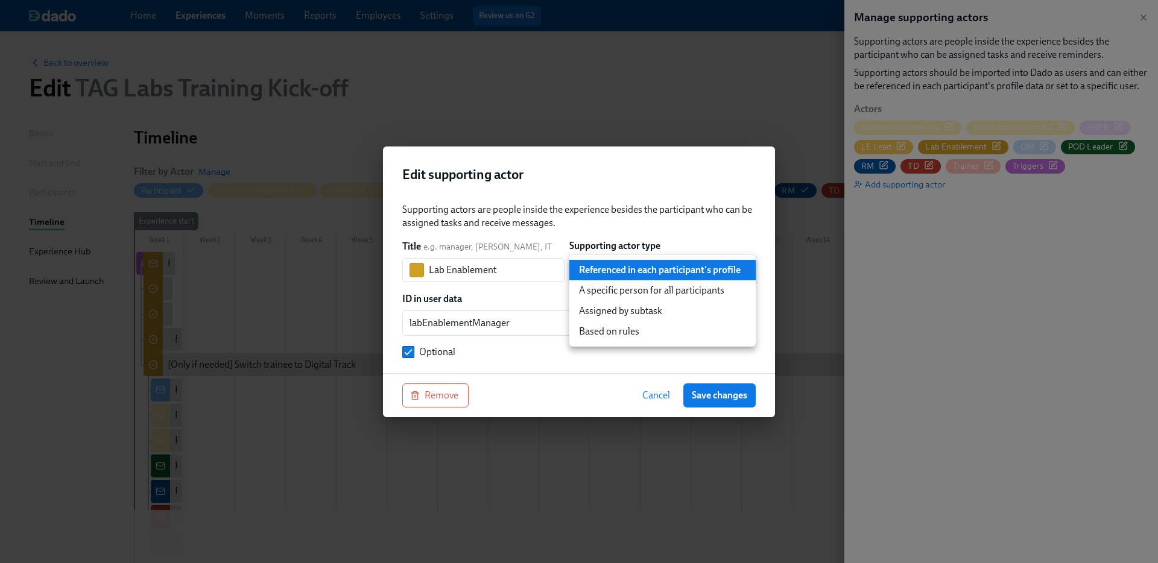
click at [613, 341] on li "Based on rules" at bounding box center [662, 331] width 186 height 20
type input "ruleBasedUser"
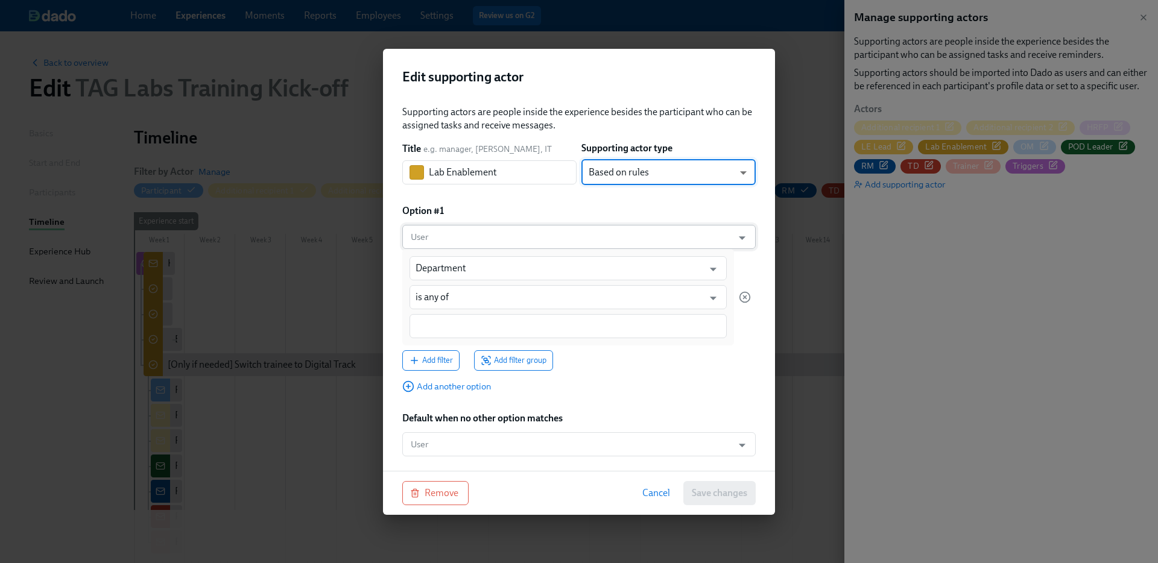
click at [462, 233] on input "User" at bounding box center [567, 237] width 318 height 24
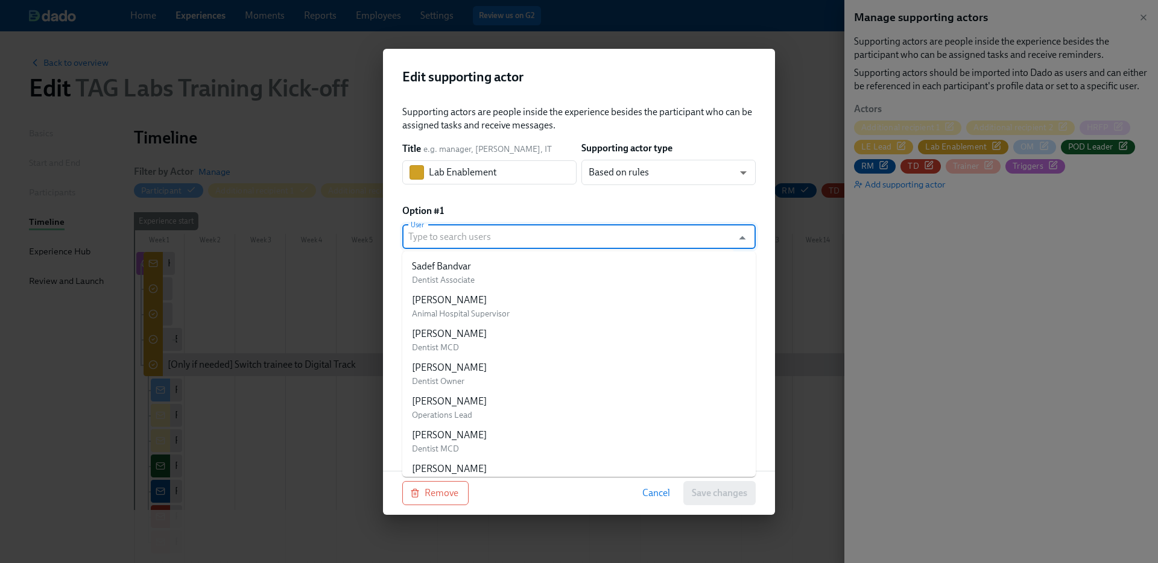
paste input "[PERSON_NAME]"
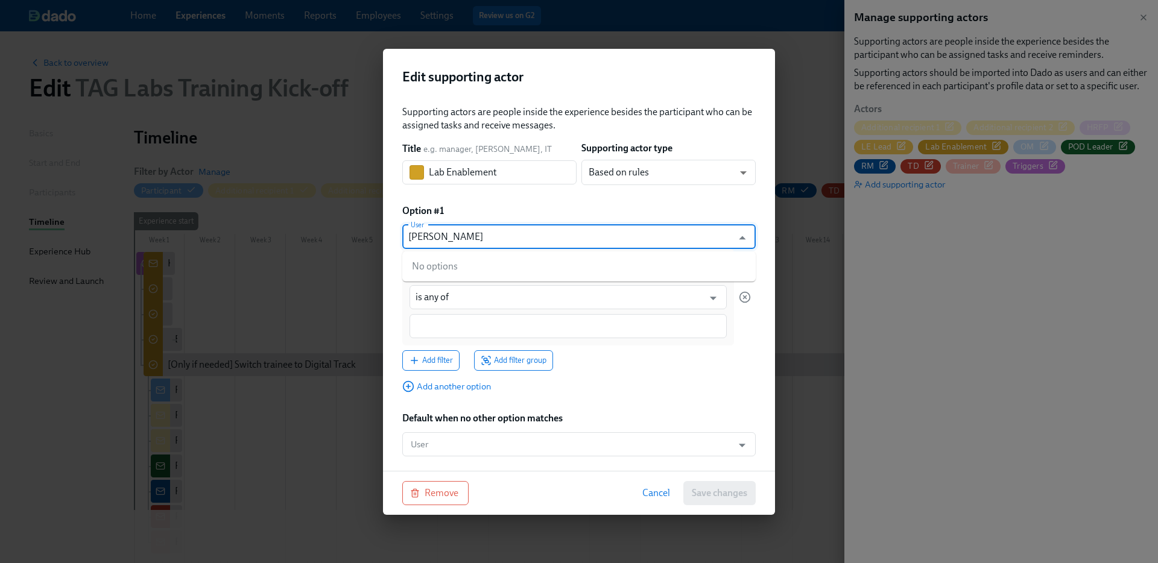
type input "[PERSON_NAME]"
